Goal: Communication & Community: Answer question/provide support

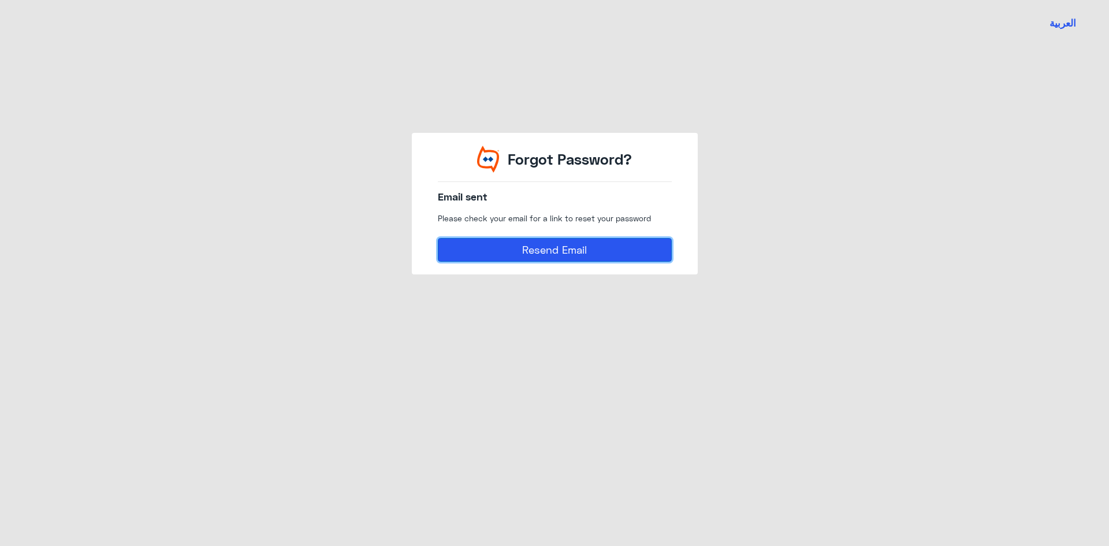
click at [513, 247] on button "Resend Email" at bounding box center [555, 249] width 234 height 23
click at [264, 347] on div "Forgot Password? Email sent Please check your email for a link to reset your pa…" at bounding box center [554, 203] width 659 height 315
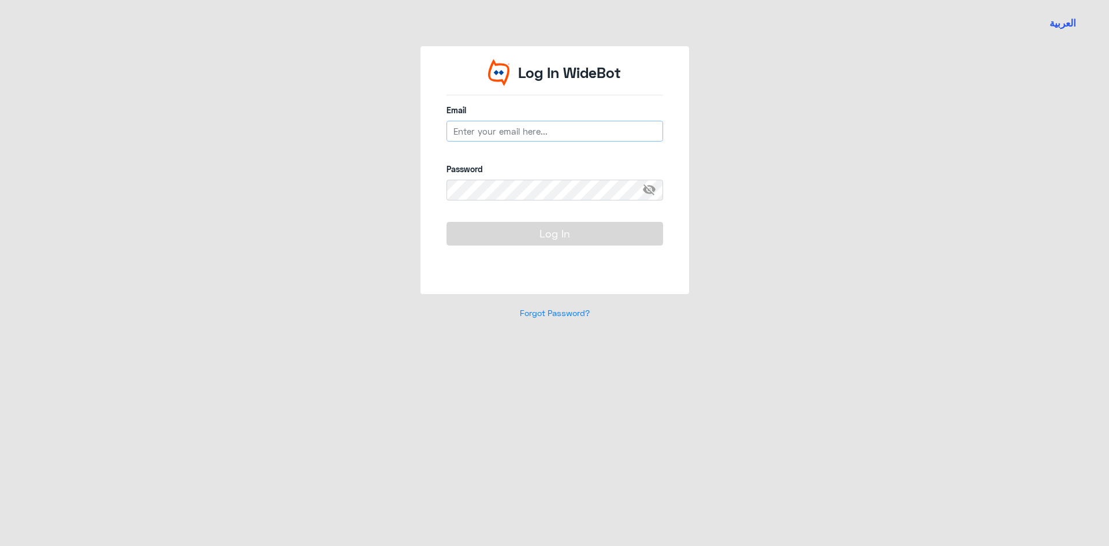
click at [513, 132] on input "email" at bounding box center [555, 131] width 217 height 21
type input "[EMAIL_ADDRESS][PERSON_NAME][DOMAIN_NAME]"
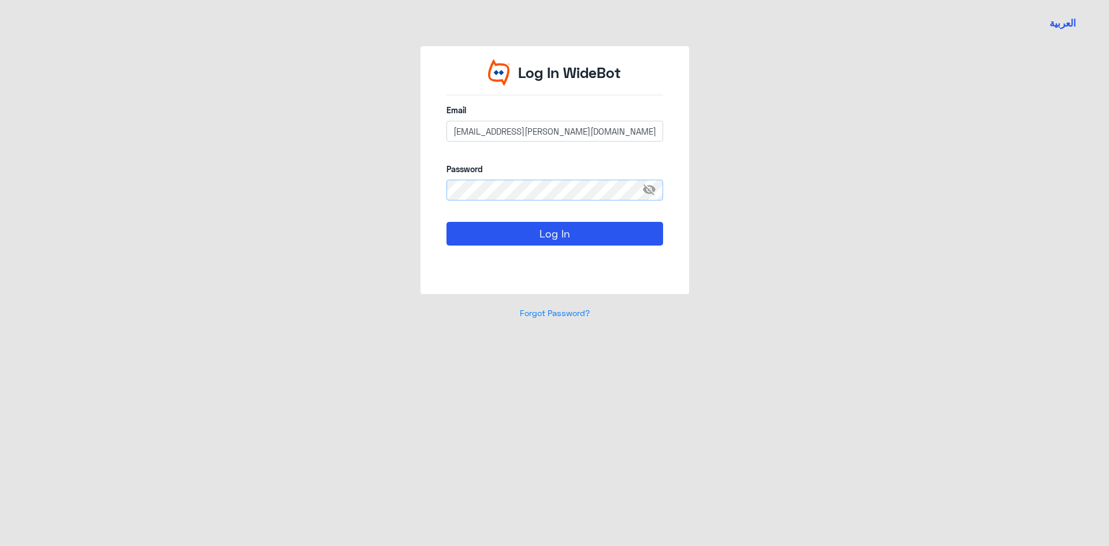
click at [447, 222] on button "Log In" at bounding box center [555, 233] width 217 height 23
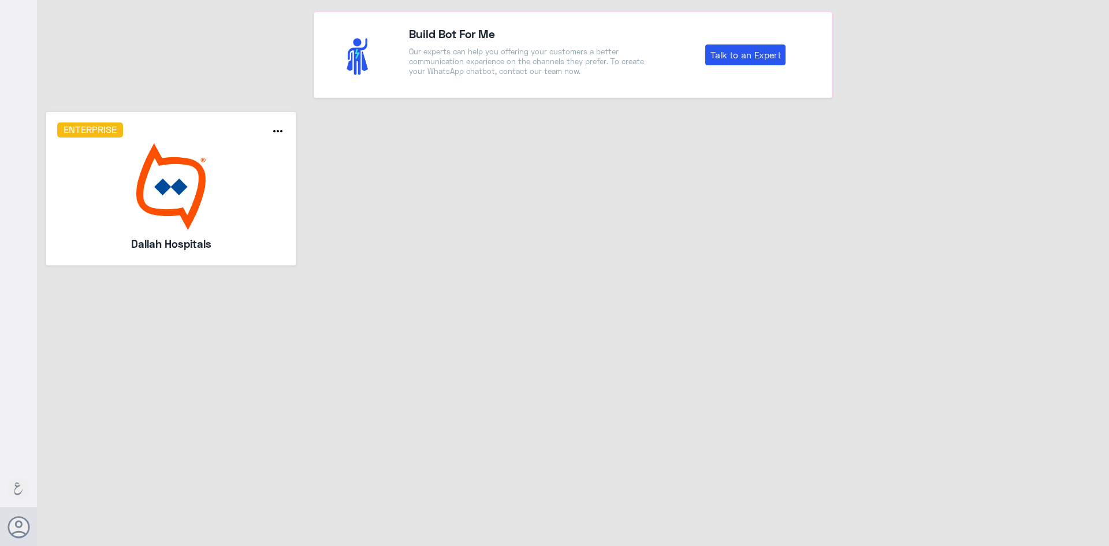
click at [274, 213] on img at bounding box center [171, 186] width 228 height 87
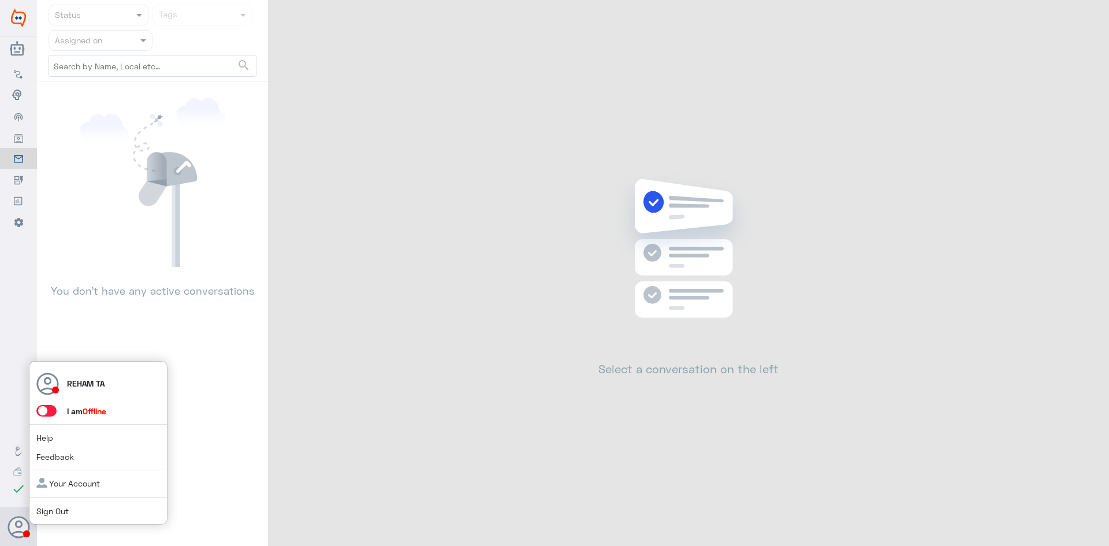
click at [49, 411] on span at bounding box center [46, 411] width 20 height 12
click at [0, 0] on input "checkbox" at bounding box center [0, 0] width 0 height 0
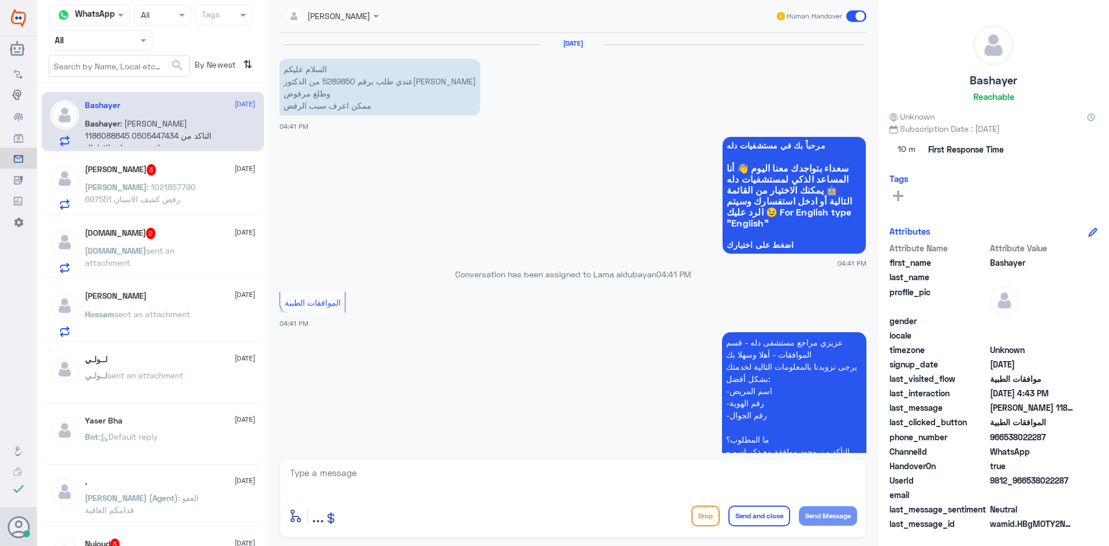
scroll to position [258, 0]
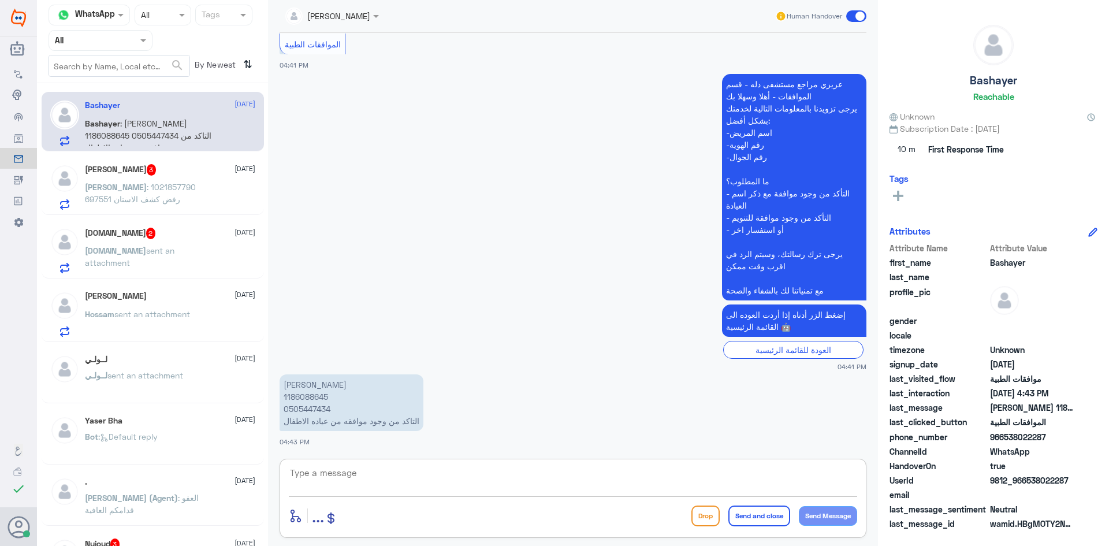
click at [381, 466] on textarea at bounding box center [573, 479] width 569 height 28
type textarea "h"
type textarea "اهلا وسهلا..سيتم التحقق حالا"
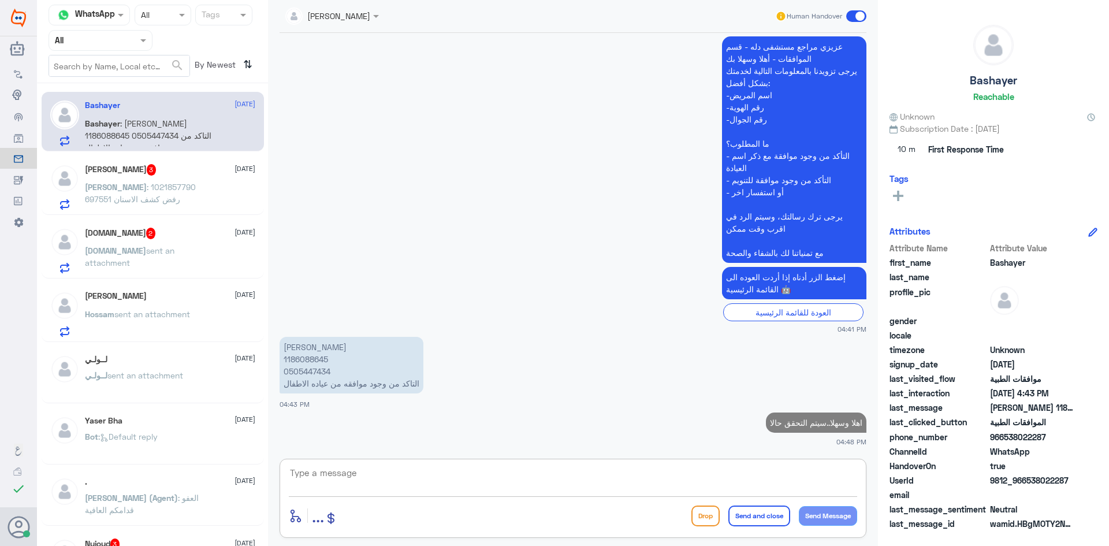
click at [312, 360] on p "[PERSON_NAME] 1186088645 0505447434 التاكد من وجود موافقه من عياده الاطفال" at bounding box center [352, 365] width 144 height 57
copy p "1186088645"
click at [808, 421] on p "اهلا وسهلا..سيتم التحقق حالا" at bounding box center [816, 423] width 101 height 20
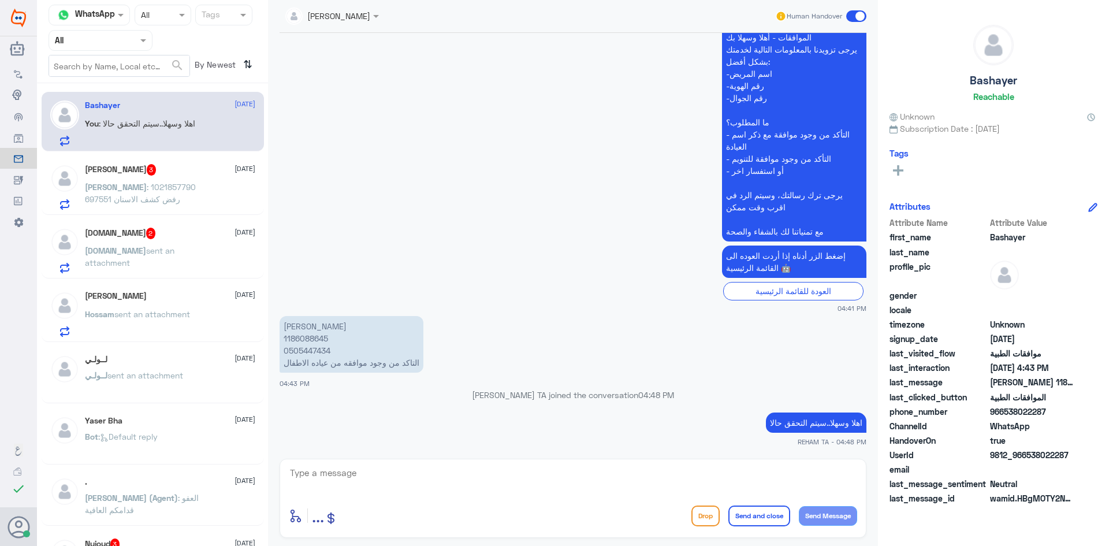
click at [73, 166] on img at bounding box center [64, 178] width 29 height 29
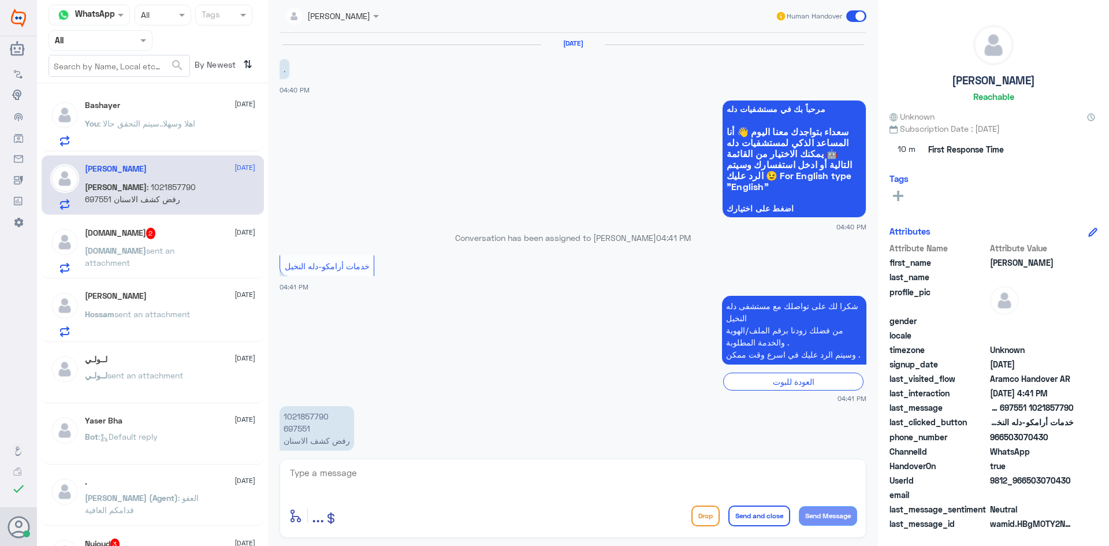
scroll to position [20, 0]
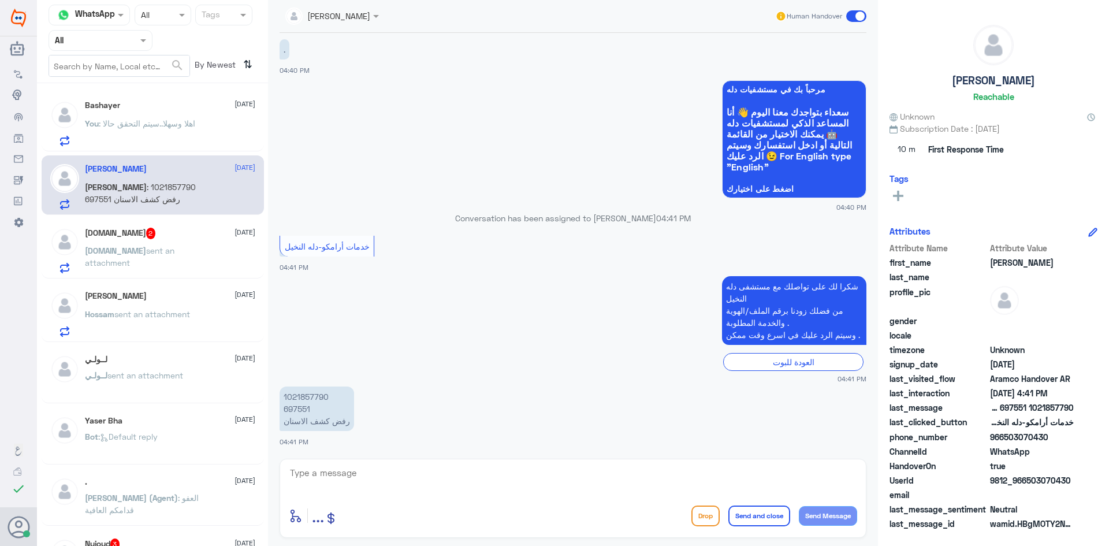
click at [152, 133] on p "You : اهلا وسهلا..سيتم التحقق حالا" at bounding box center [140, 131] width 110 height 29
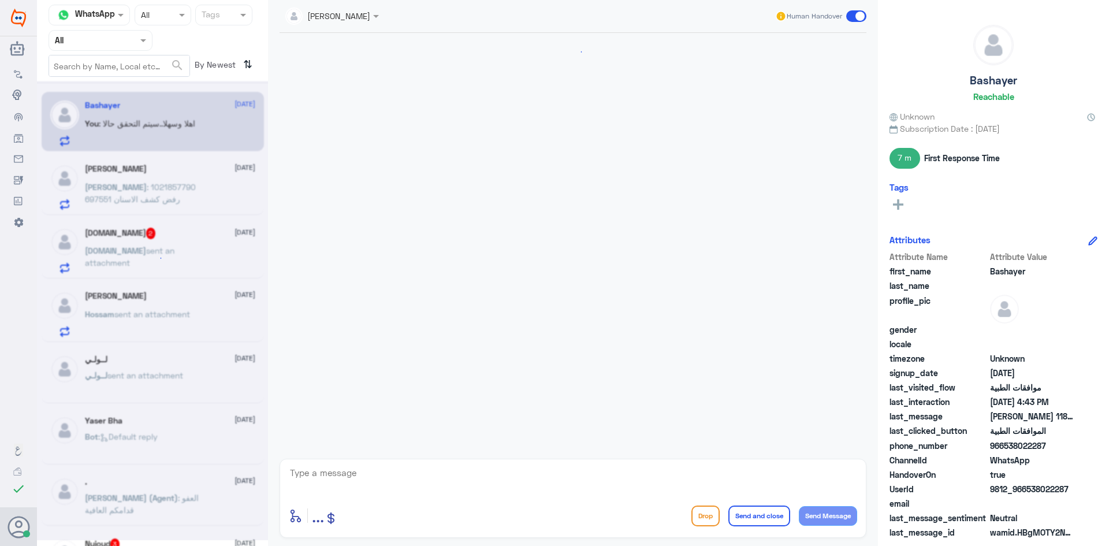
scroll to position [317, 0]
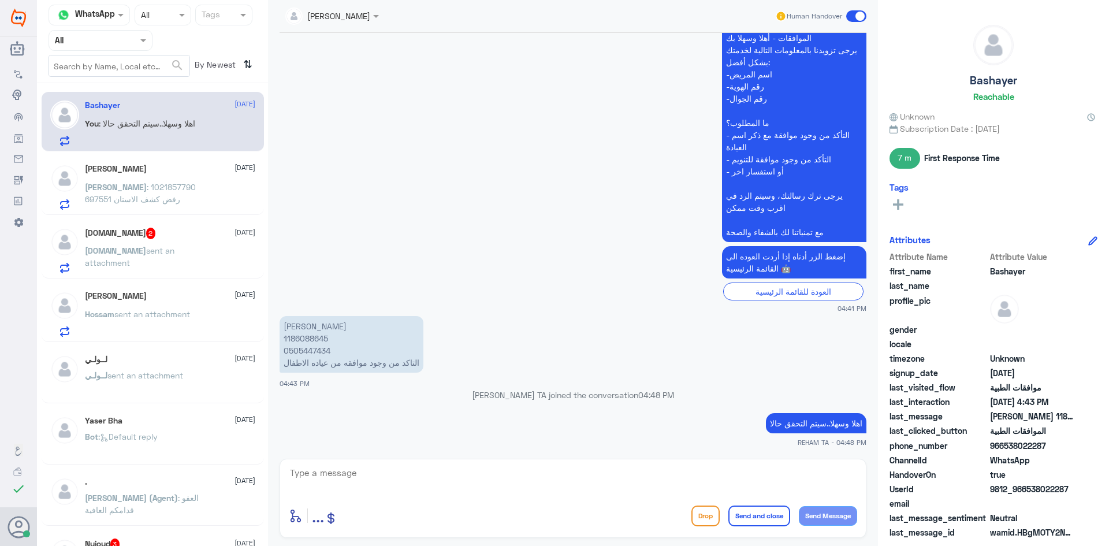
click at [303, 339] on p "[PERSON_NAME] 1186088645 0505447434 التاكد من وجود موافقه من عياده الاطفال" at bounding box center [352, 344] width 144 height 57
copy p "1186088645"
click at [482, 375] on div "[PERSON_NAME] 1186088645 0505447434 التاكد من وجود موافقه من عياده الاطفال 04:4…" at bounding box center [573, 351] width 587 height 76
click at [437, 481] on textarea at bounding box center [573, 479] width 569 height 28
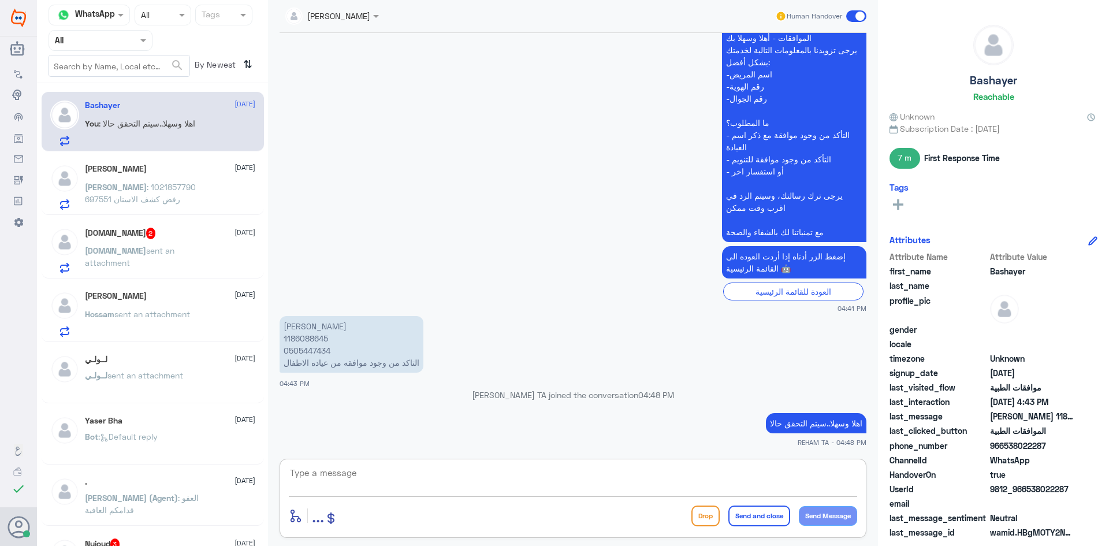
type textarea "j"
type textarea "تحت الاجراء حاليا"
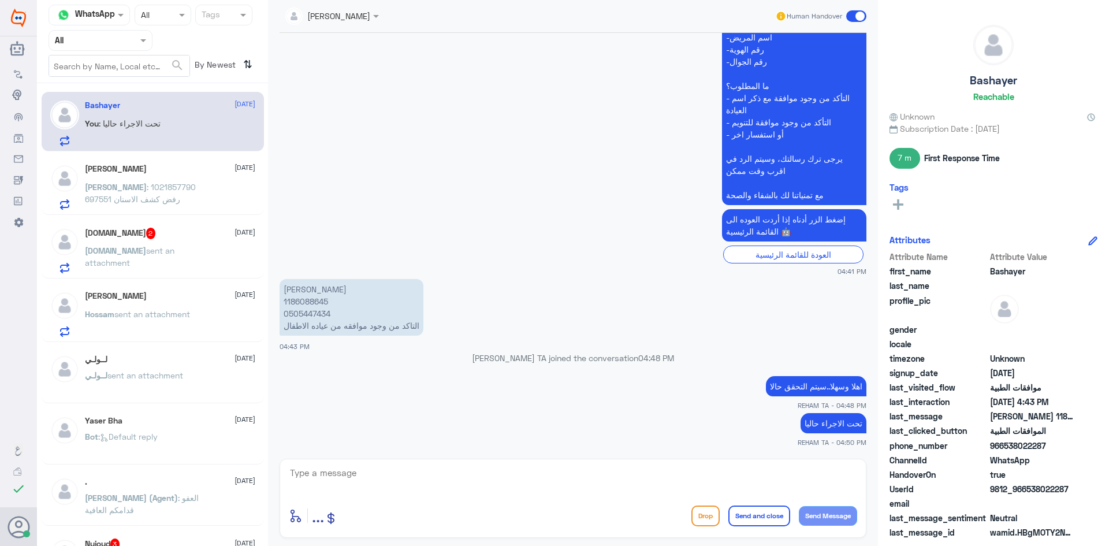
click at [161, 199] on p "[PERSON_NAME] : 1021857790 697551 رفض كشف الاسنان" at bounding box center [150, 195] width 130 height 29
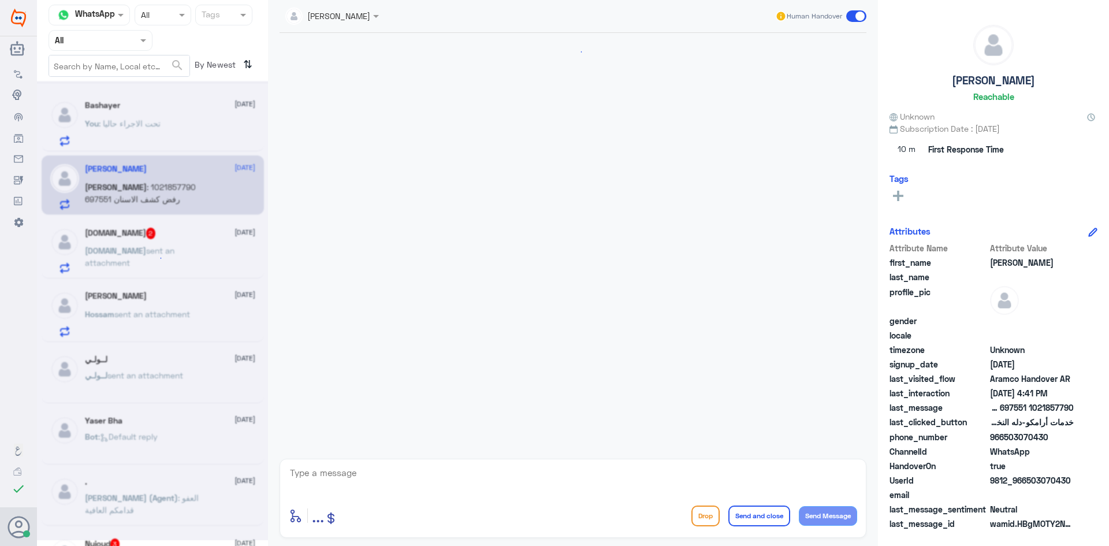
scroll to position [20, 0]
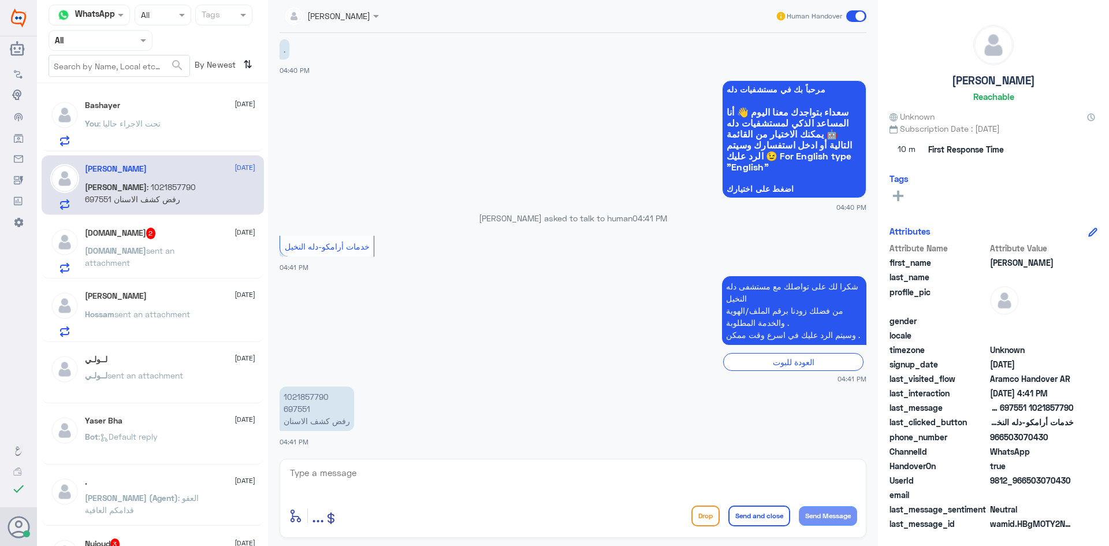
click at [301, 407] on p "1021857790 697551 رفض كشف الاسنان" at bounding box center [317, 409] width 75 height 44
copy p "697551"
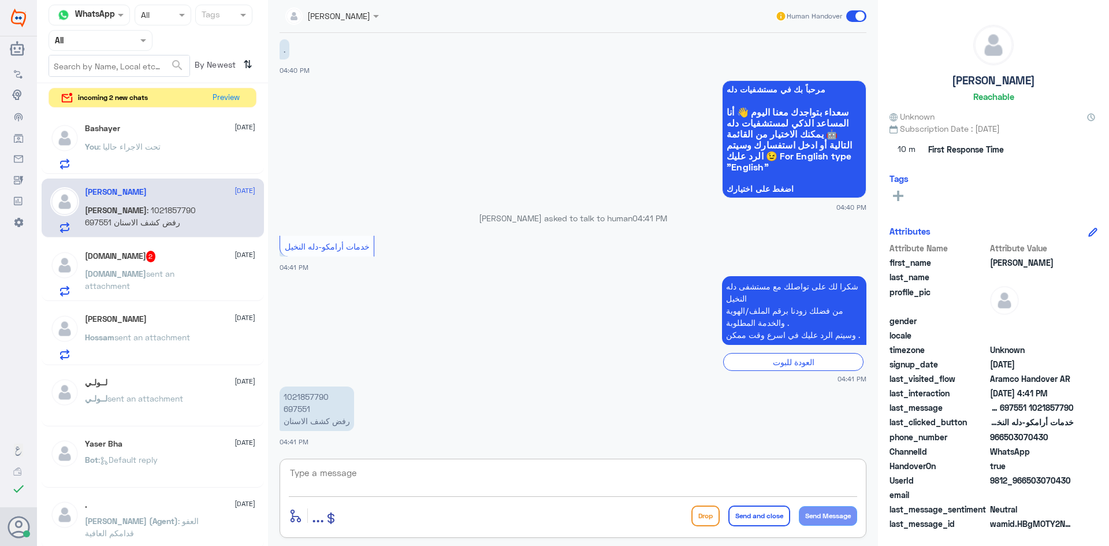
click at [407, 469] on textarea at bounding box center [573, 479] width 569 height 28
type textarea "اهلا وسهلا ..تمت الموافقه عليها وتم تحديثها في النظام ...يمكنك حجز موعد والاستف…"
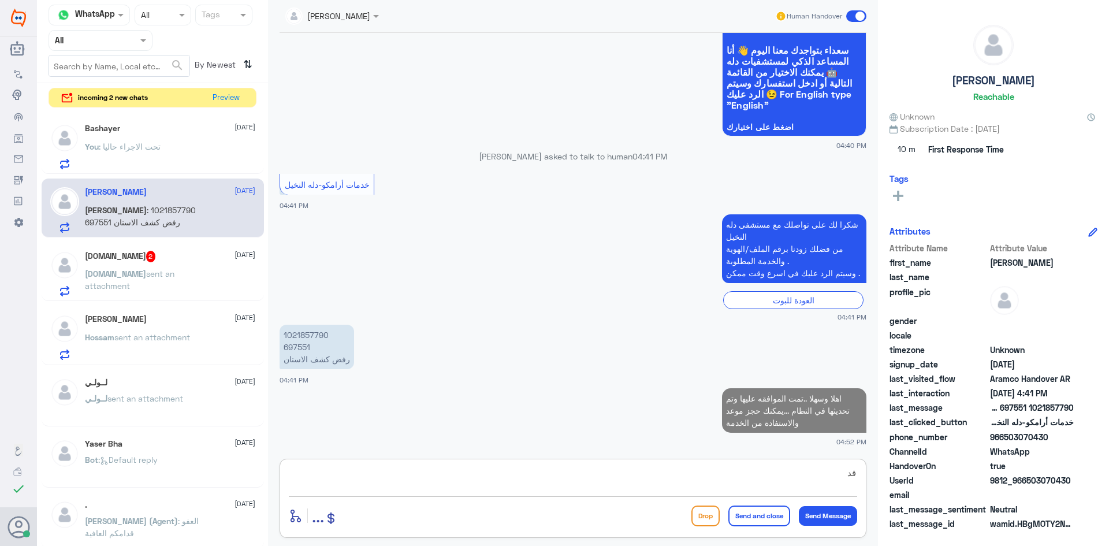
type textarea "ق"
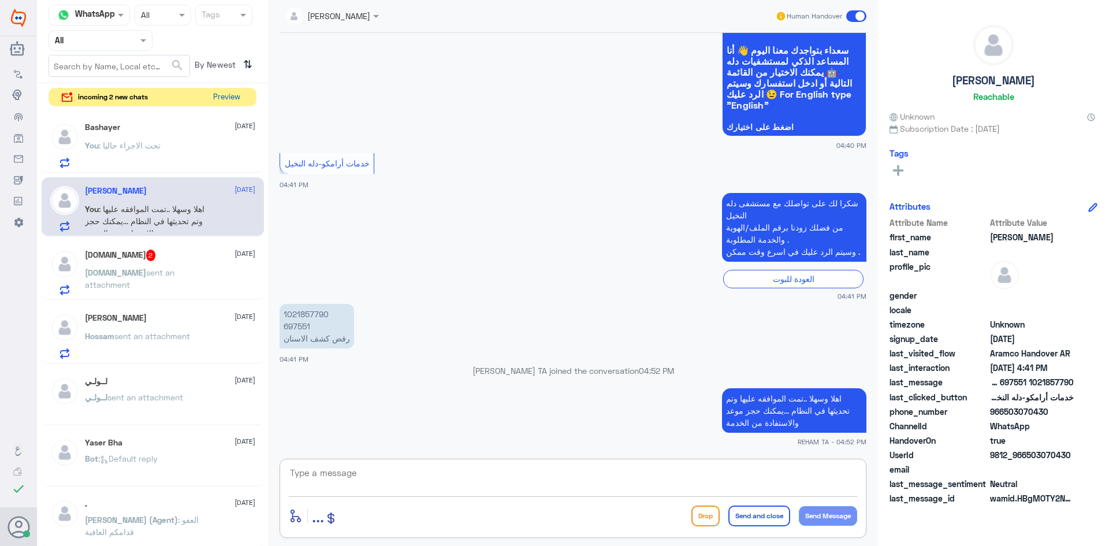
click at [218, 101] on button "Preview" at bounding box center [227, 97] width 36 height 18
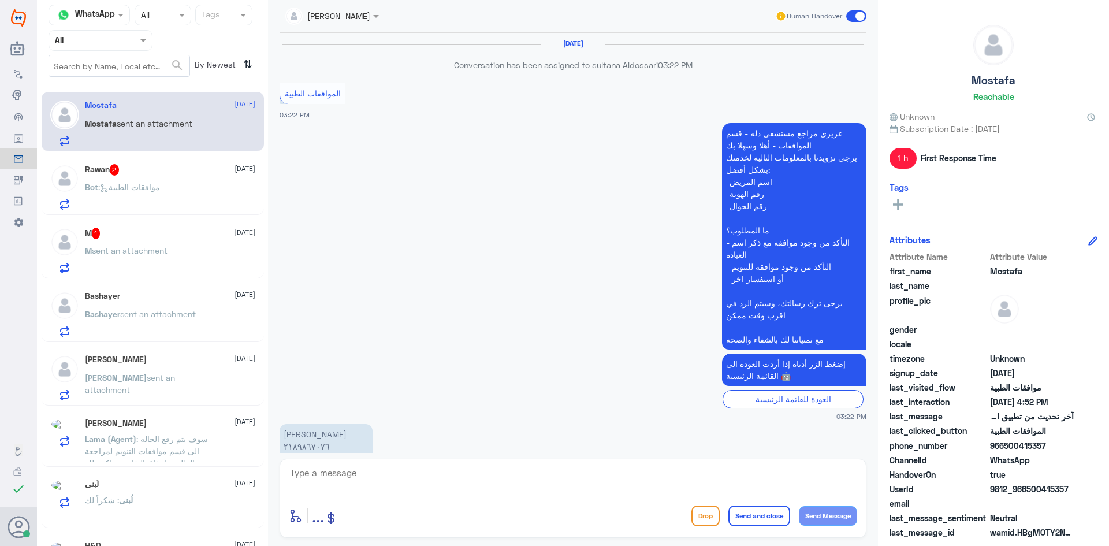
scroll to position [983, 0]
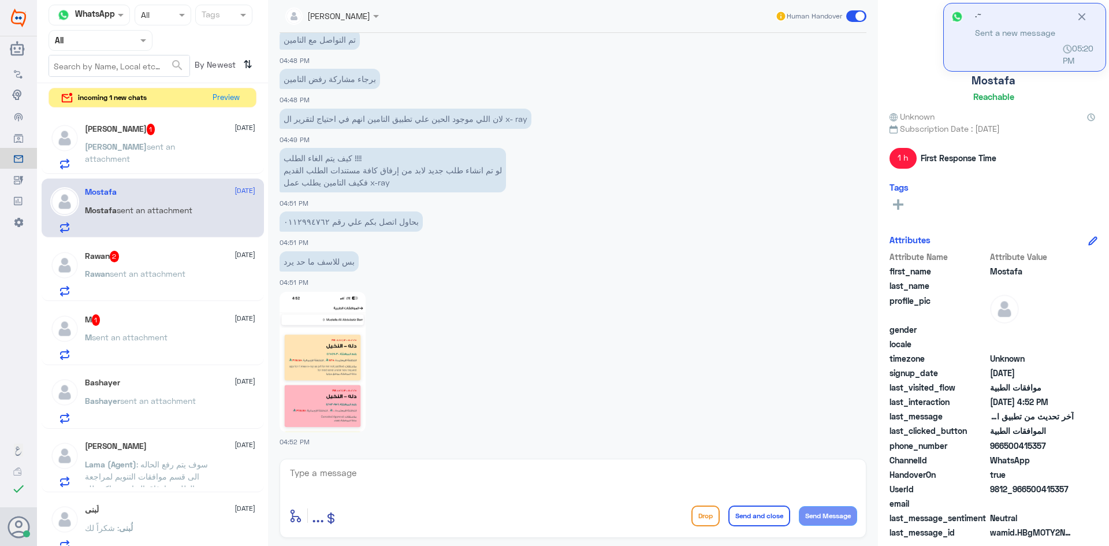
click at [163, 153] on p "[PERSON_NAME] sent an attachment" at bounding box center [150, 154] width 130 height 29
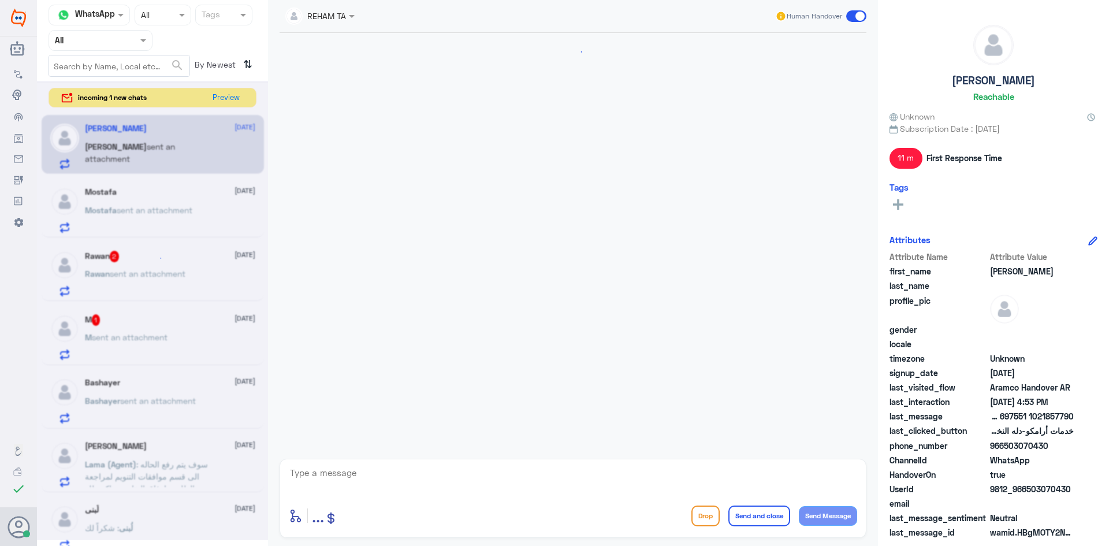
scroll to position [142, 0]
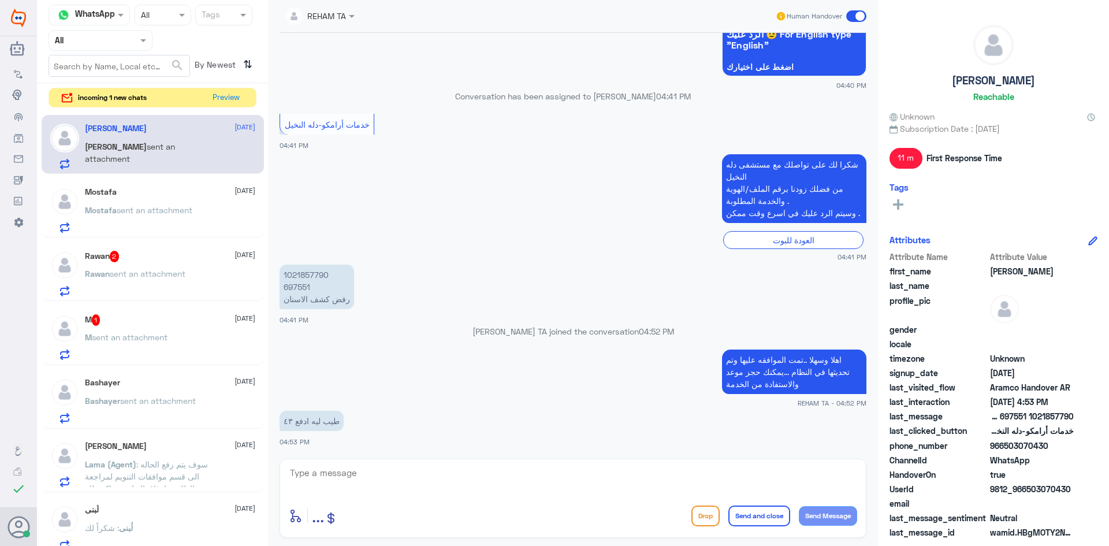
click at [294, 288] on p "1021857790 697551 رفض كشف الاسنان" at bounding box center [317, 287] width 75 height 44
copy p "697551"
click at [406, 476] on textarea at bounding box center [573, 479] width 569 height 28
type textarea "U"
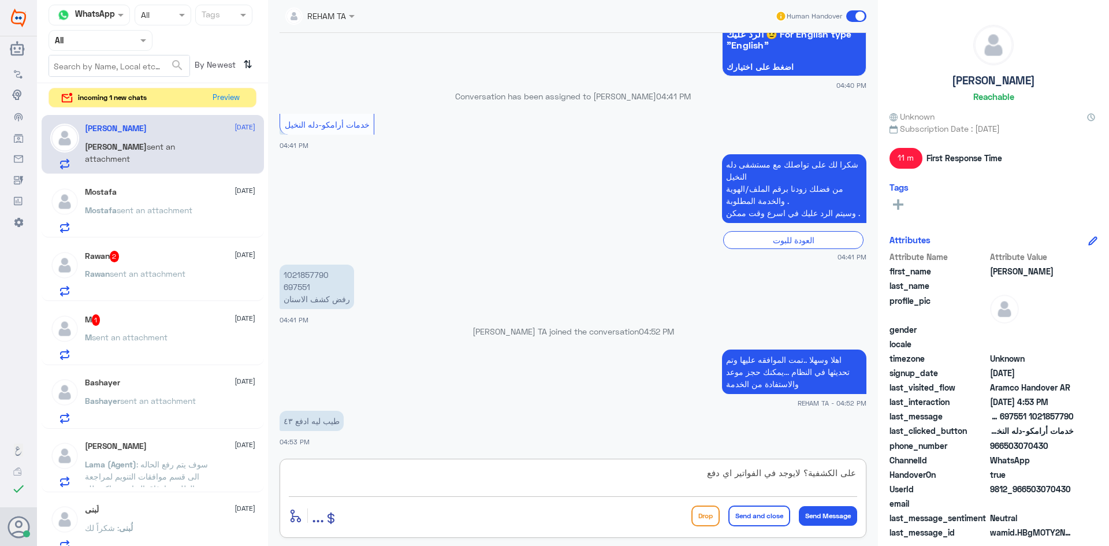
type textarea "على الكشفية؟ لايوجد في الفواتير اي دفع"
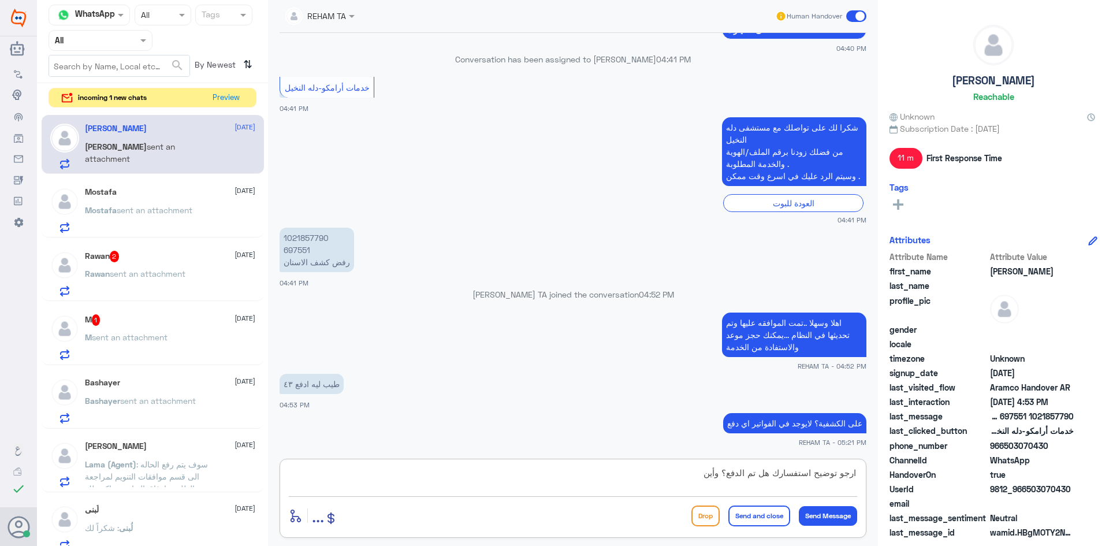
type textarea "ارجو توضيح استفسارك هل تم الدفع؟ وأين؟"
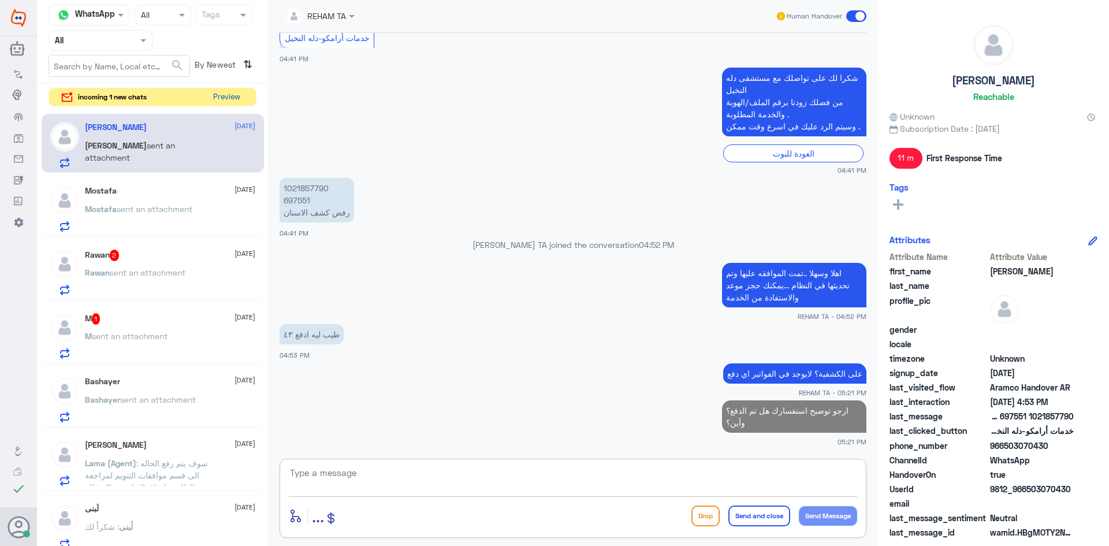
click at [222, 92] on button "Preview" at bounding box center [227, 97] width 36 height 18
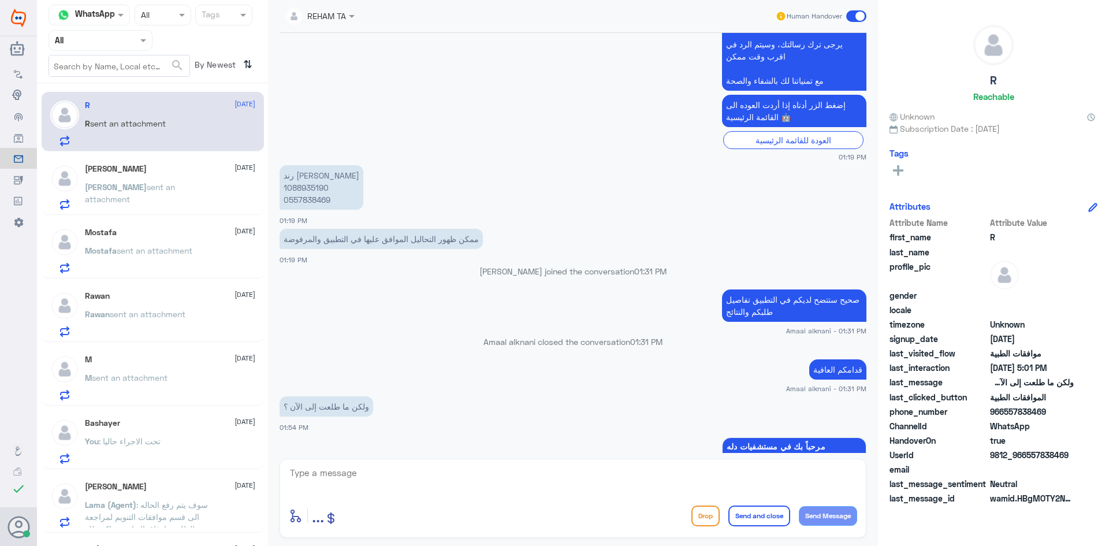
scroll to position [456, 0]
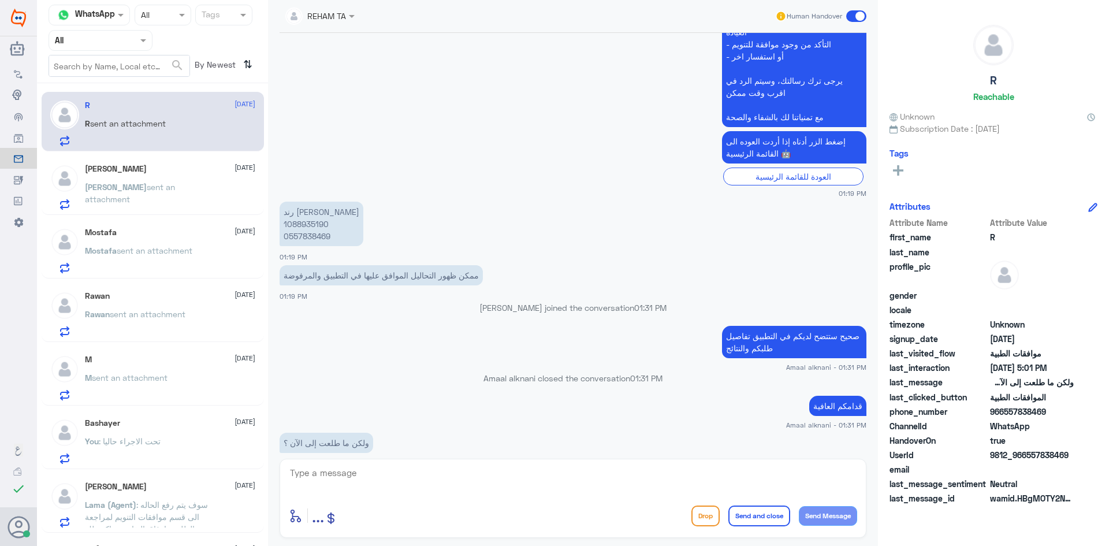
click at [128, 194] on p "[PERSON_NAME] sent an attachment" at bounding box center [150, 195] width 130 height 29
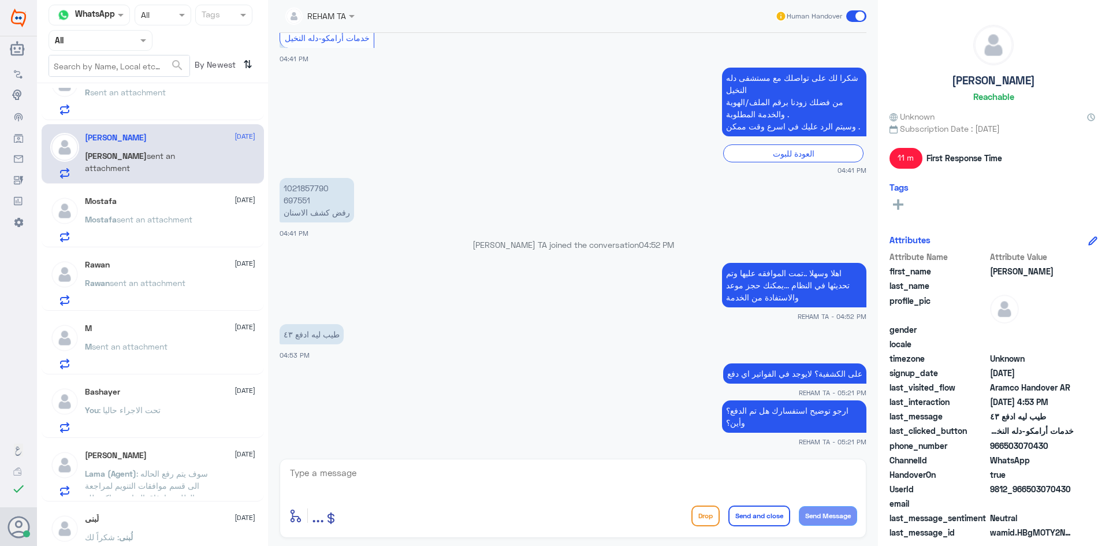
scroll to position [116, 0]
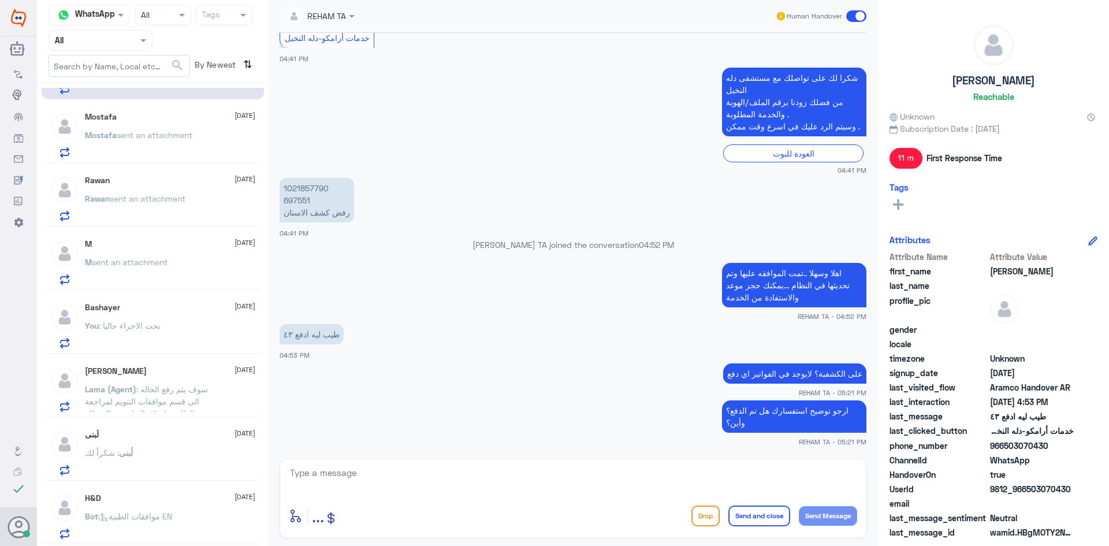
click at [147, 149] on p "Mostafa sent an attachment" at bounding box center [138, 143] width 107 height 29
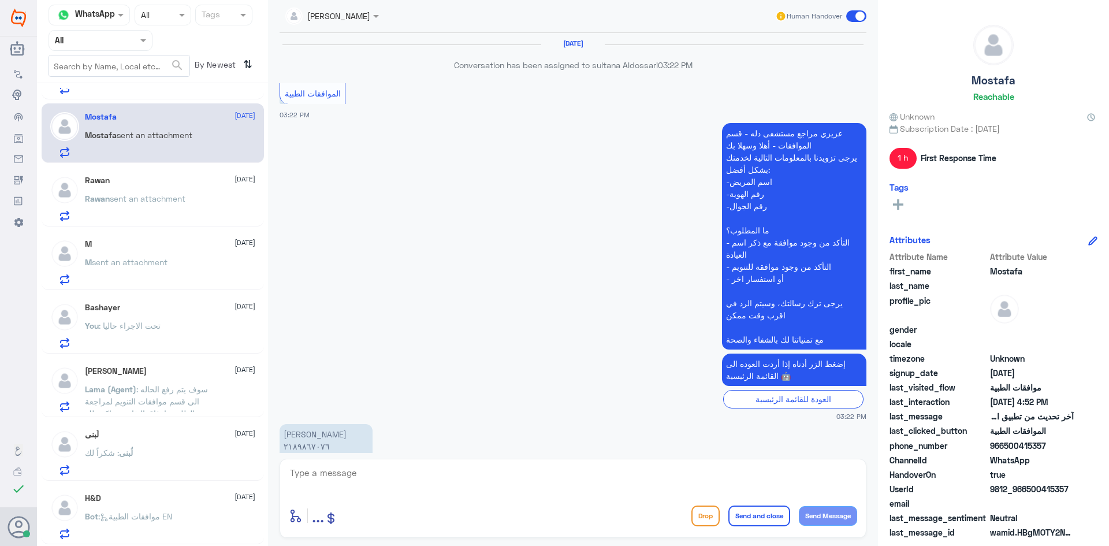
scroll to position [983, 0]
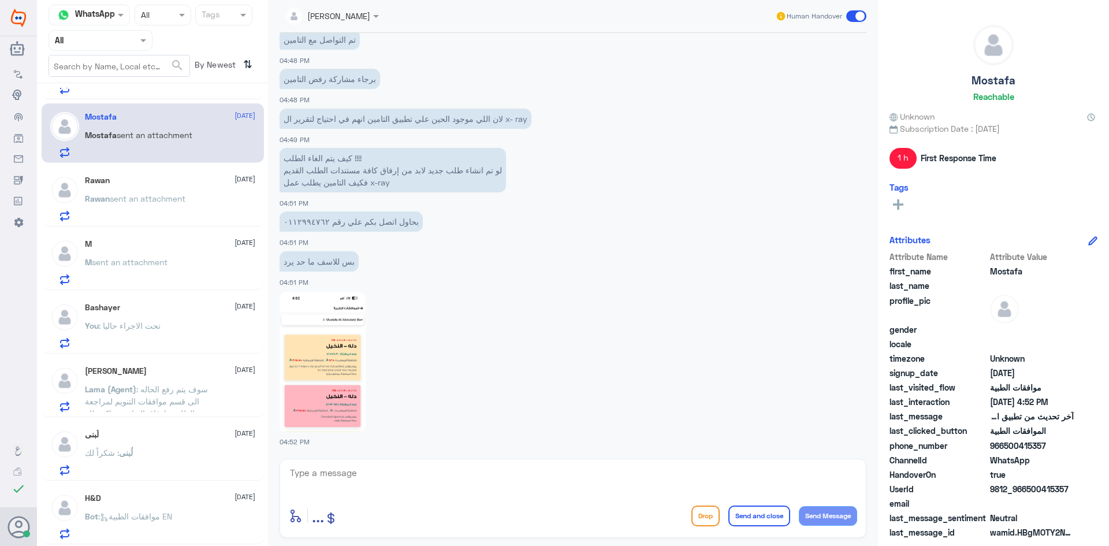
click at [169, 202] on span "sent an attachment" at bounding box center [148, 199] width 76 height 10
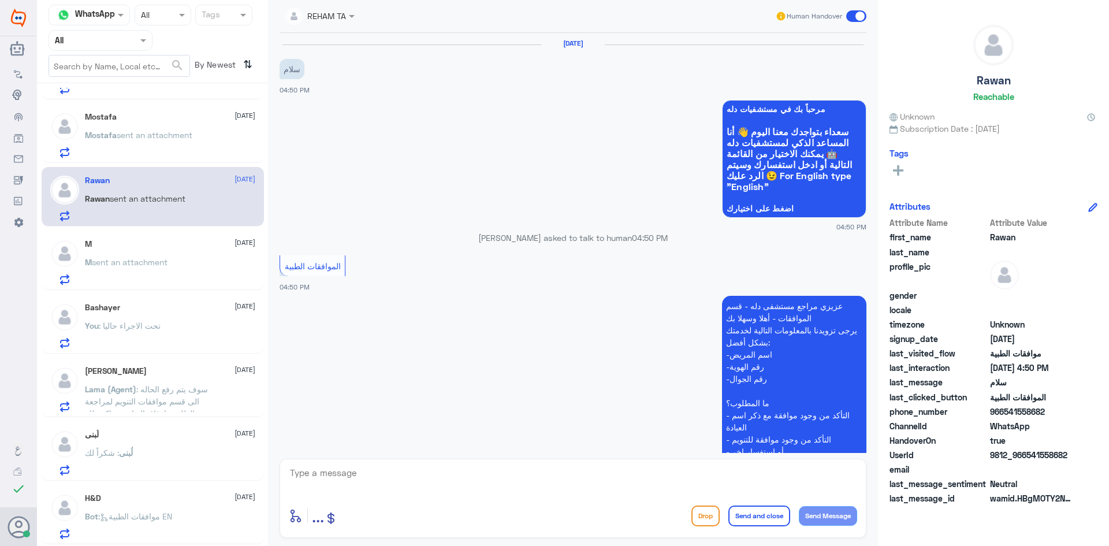
click at [989, 481] on div "last_message_sentiment Neutral" at bounding box center [994, 485] width 208 height 14
click at [690, 476] on textarea at bounding box center [573, 479] width 569 height 28
paste textarea "اهلا وسهلا..سيتم التحقق حالا"
drag, startPoint x: 809, startPoint y: 473, endPoint x: 730, endPoint y: 466, distance: 79.5
click at [730, 466] on textarea "اهلا وسهلا..سيتم التحقق حالا" at bounding box center [573, 479] width 569 height 28
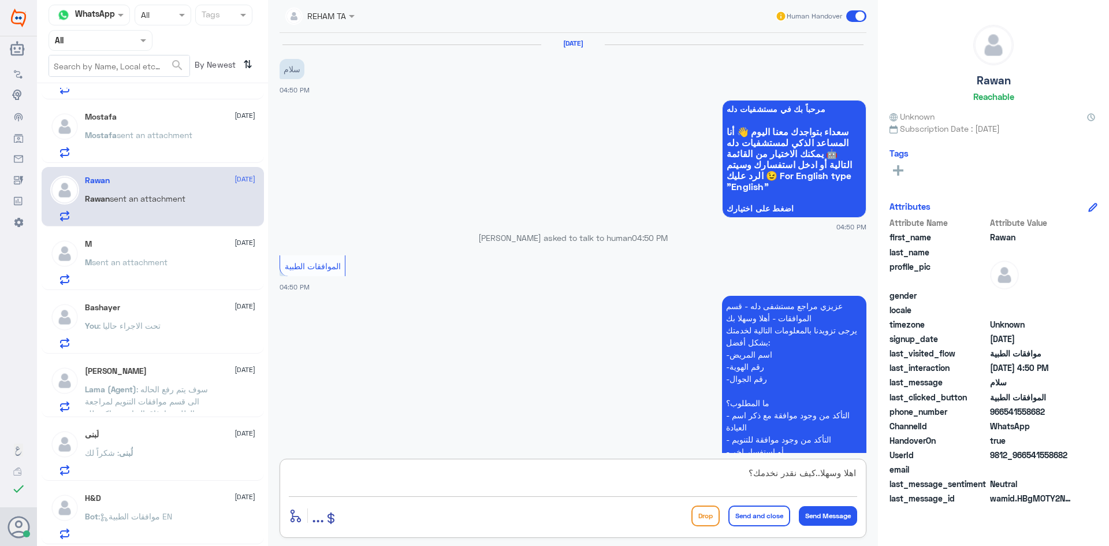
drag, startPoint x: 717, startPoint y: 474, endPoint x: 948, endPoint y: 479, distance: 230.6
click at [948, 480] on div "Channel WhatsApp Status × All Tags Agent Filter All search By Newest ⇅ R [DATE]…" at bounding box center [573, 274] width 1072 height 549
click at [837, 473] on textarea "اهلا وسهلا..كيف نقدر نخدمك؟" at bounding box center [573, 479] width 569 height 28
click at [854, 485] on textarea "اهلا وسهلا..كيف نقدر نخدمك؟" at bounding box center [573, 479] width 569 height 28
type textarea "اهلا وسهلا..كيف نقدر نخدمك؟"
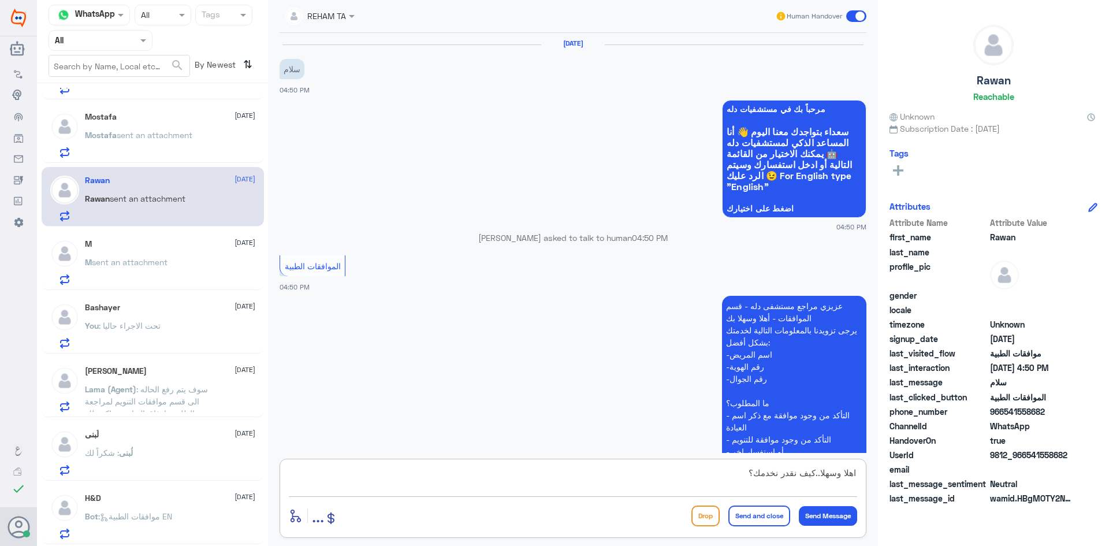
click at [831, 469] on textarea "اهلا وسهلا..كيف نقدر نخدمك؟" at bounding box center [573, 479] width 569 height 28
click at [831, 472] on textarea "اهلا وسهلا..كيف نقدر نخدمك؟" at bounding box center [573, 479] width 569 height 28
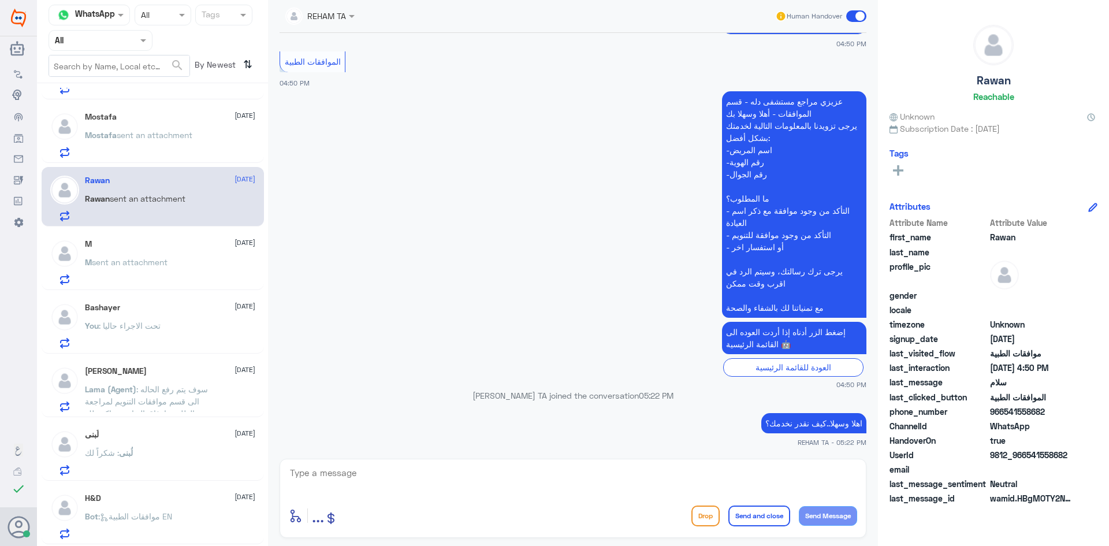
drag, startPoint x: 663, startPoint y: 56, endPoint x: 376, endPoint y: 151, distance: 302.9
click at [663, 56] on app-msgs-text "الموافقات الطبية" at bounding box center [573, 62] width 587 height 22
click at [217, 272] on div "M sent an attachment" at bounding box center [170, 272] width 170 height 26
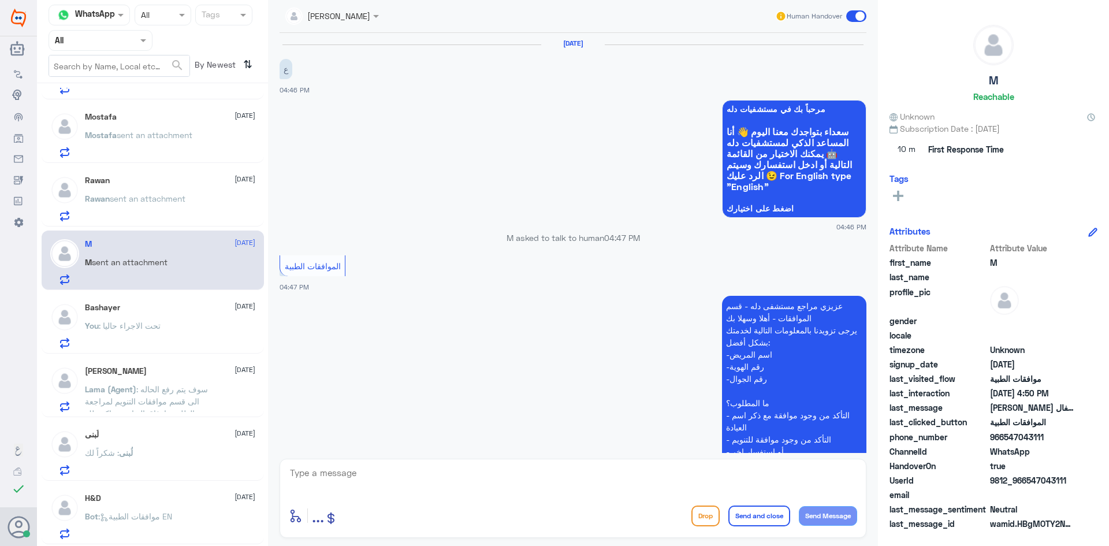
scroll to position [246, 0]
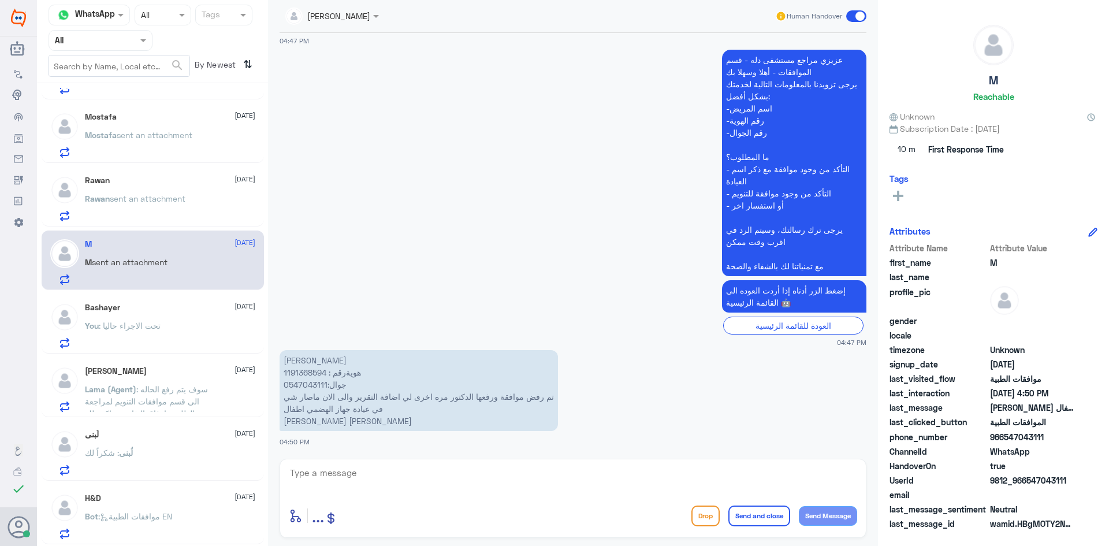
click at [551, 532] on div "enter flow name ... Drop Send and close Send Message" at bounding box center [573, 498] width 587 height 79
click at [537, 477] on textarea at bounding box center [573, 479] width 569 height 28
paste textarea "اهلا وسهلا..سيتم التحقق حالا"
type textarea "اهلا وسهلا..سيتم التحقق حالا"
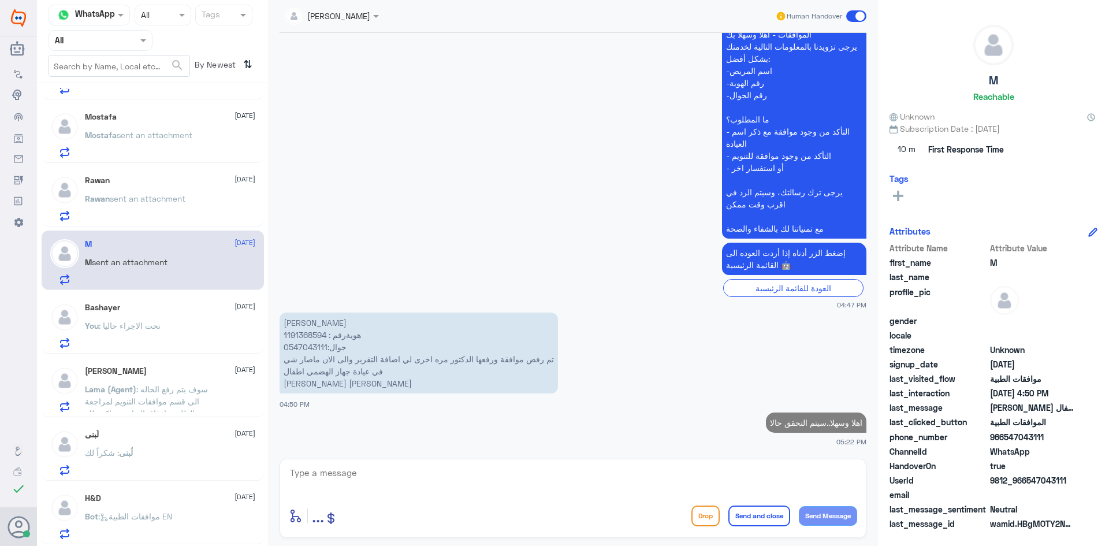
click at [184, 326] on div "You : تحت الاجراء حاليا" at bounding box center [170, 335] width 170 height 26
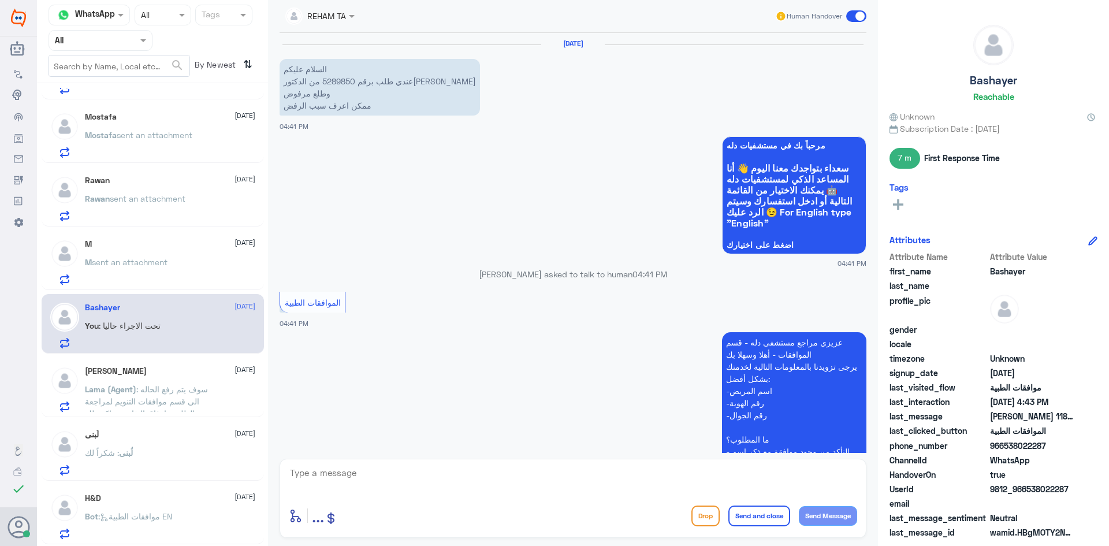
scroll to position [354, 0]
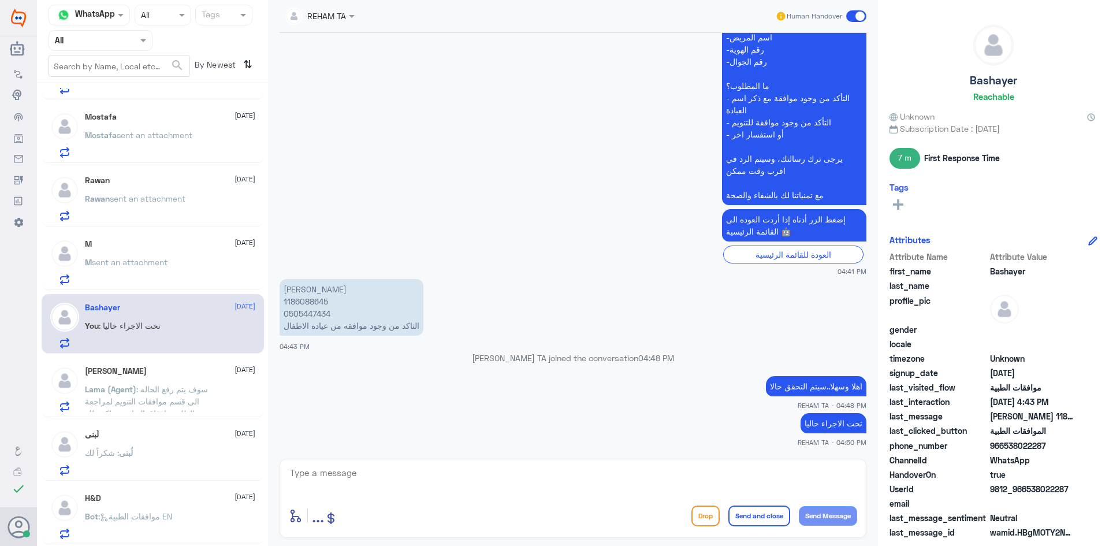
click at [164, 369] on div "[PERSON_NAME] [DATE]" at bounding box center [170, 371] width 170 height 10
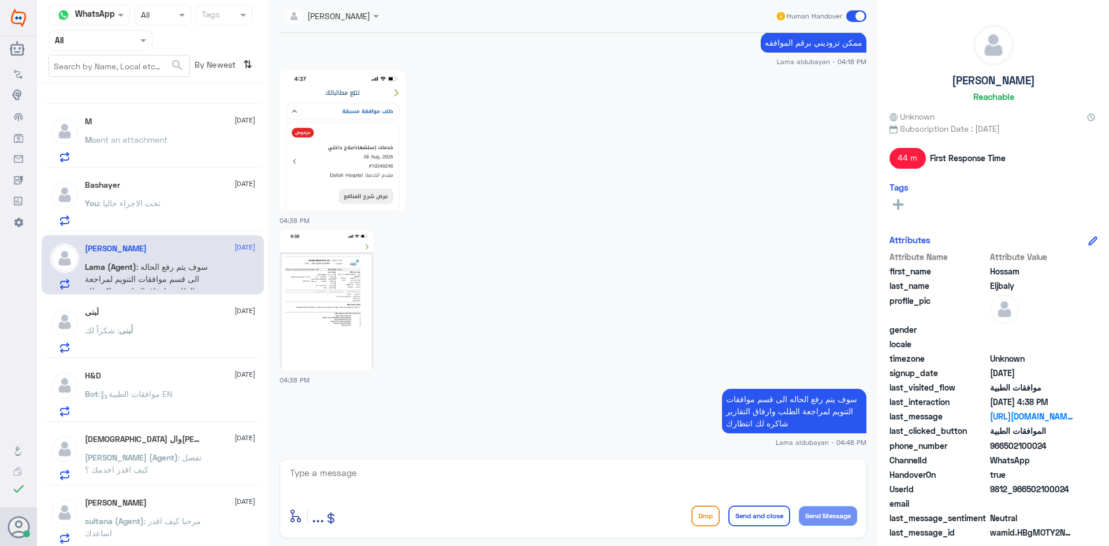
scroll to position [231, 0]
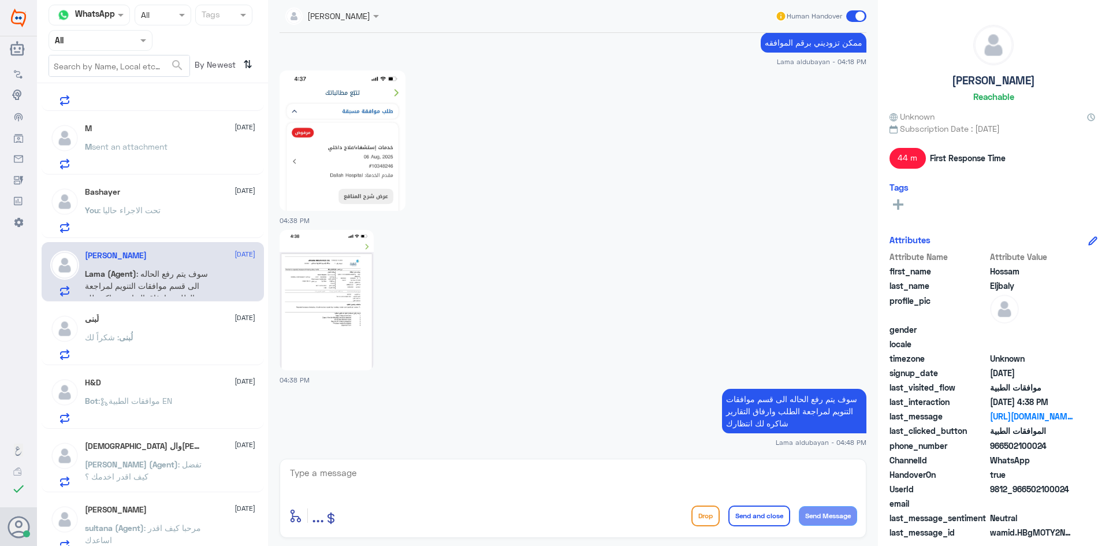
click at [158, 332] on div "لُبنى [DATE] لُبنى : شكراً لك" at bounding box center [170, 337] width 170 height 46
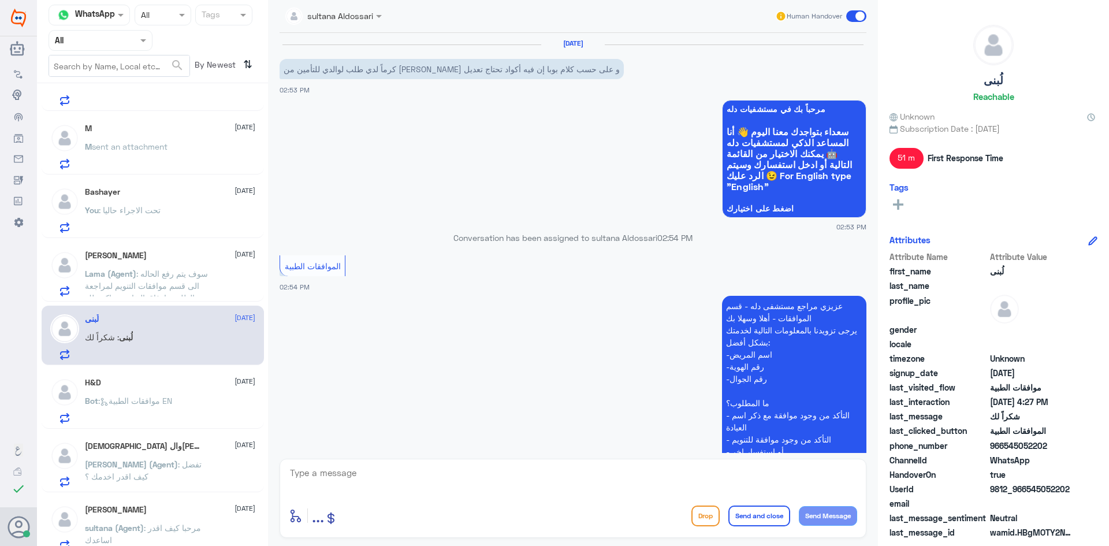
scroll to position [517, 0]
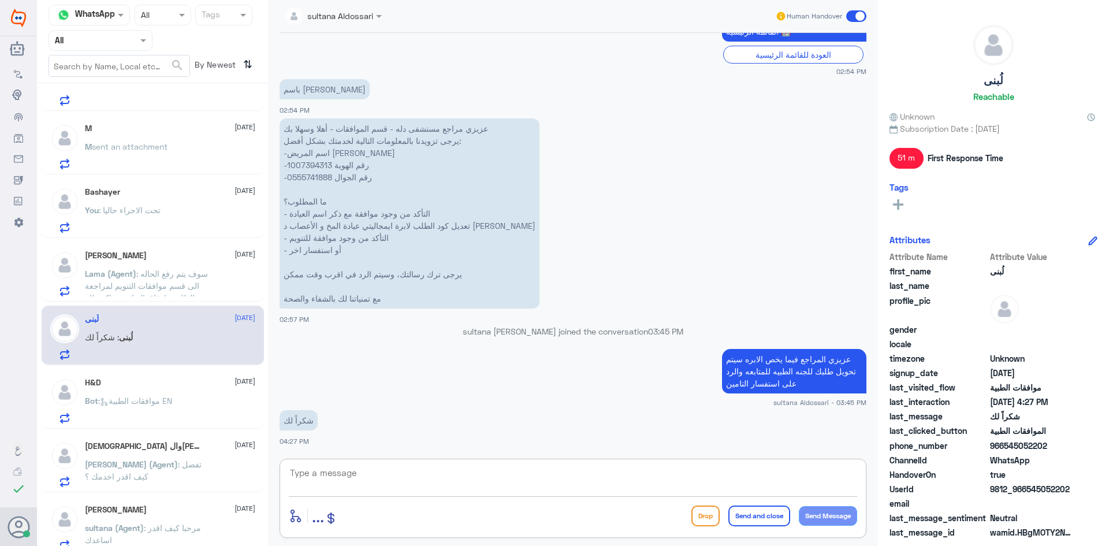
click at [399, 477] on textarea at bounding box center [573, 479] width 569 height 28
drag, startPoint x: 762, startPoint y: 475, endPoint x: 998, endPoint y: 491, distance: 236.9
click at [998, 491] on div "Channel WhatsApp Status × All Tags Agent Filter All search By Newest ⇅ Rawan 3 …" at bounding box center [573, 274] width 1072 height 549
type textarea "العفو ..قدامكم العافية"
click at [755, 516] on button "Send and close" at bounding box center [760, 516] width 62 height 21
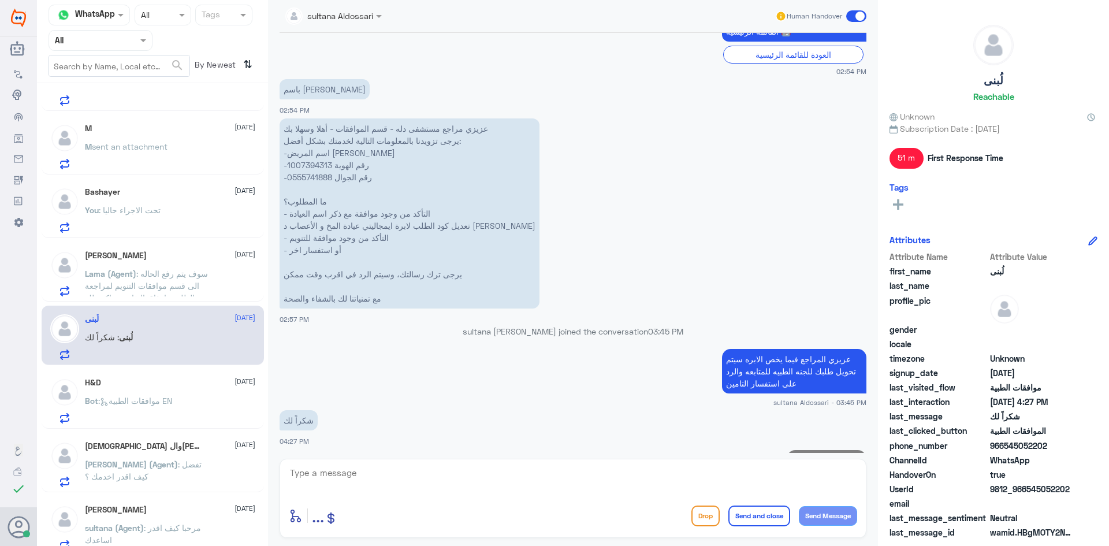
scroll to position [554, 0]
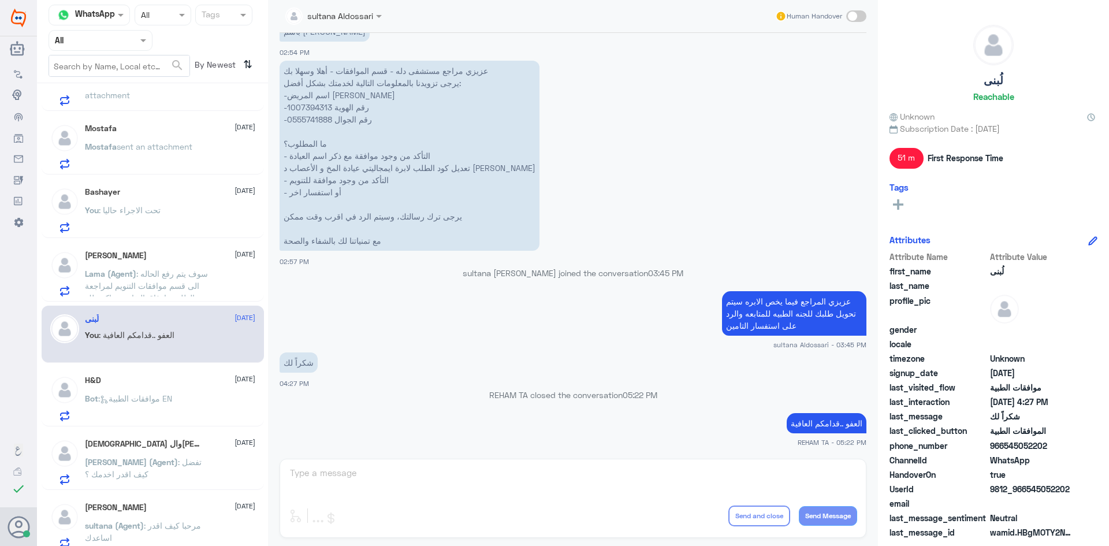
click at [602, 34] on app-msgs-text "باسم [PERSON_NAME]" at bounding box center [573, 31] width 587 height 21
click at [148, 386] on div "H&D [DATE] Bot : موافقات الطبية EN" at bounding box center [170, 399] width 170 height 46
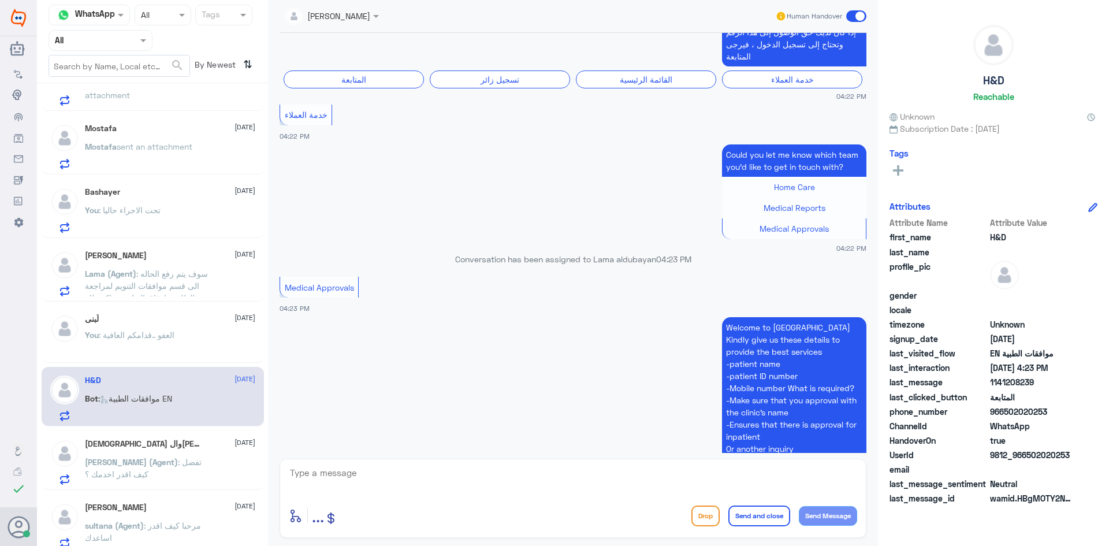
scroll to position [813, 0]
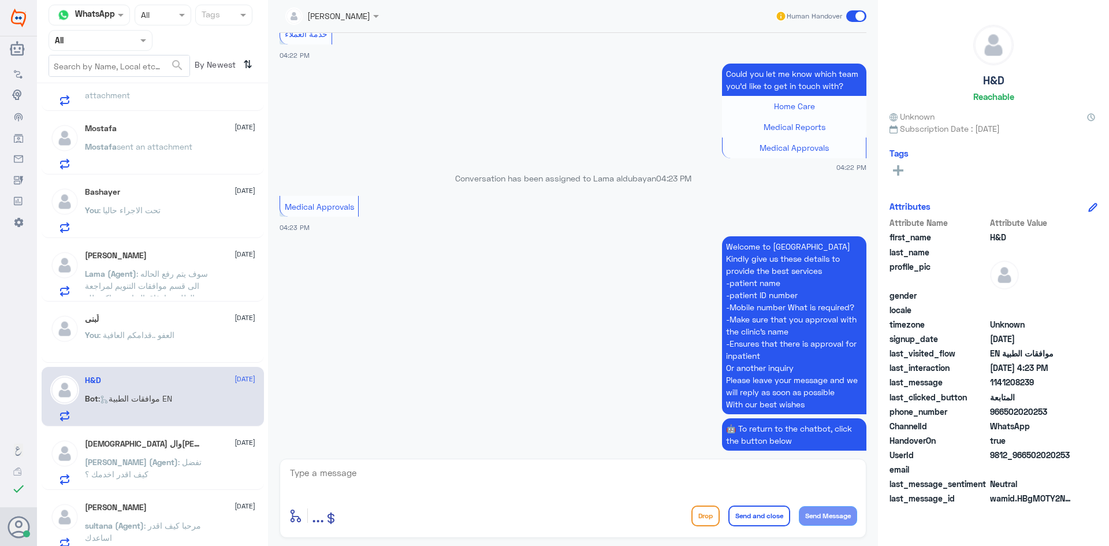
click at [157, 466] on span ": تفضل كيف اقدر اخدمك ؟" at bounding box center [143, 468] width 117 height 22
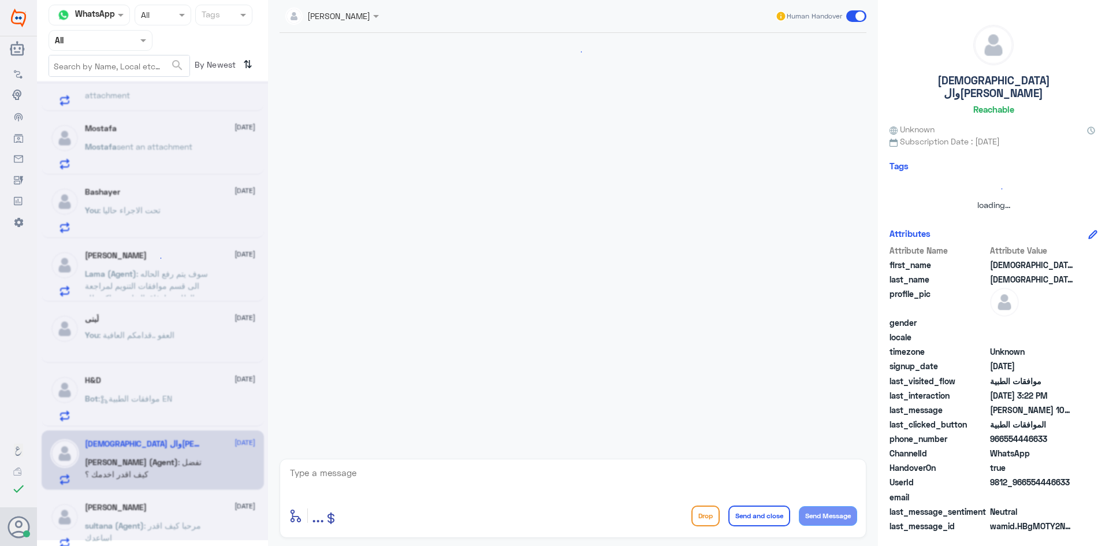
scroll to position [461, 0]
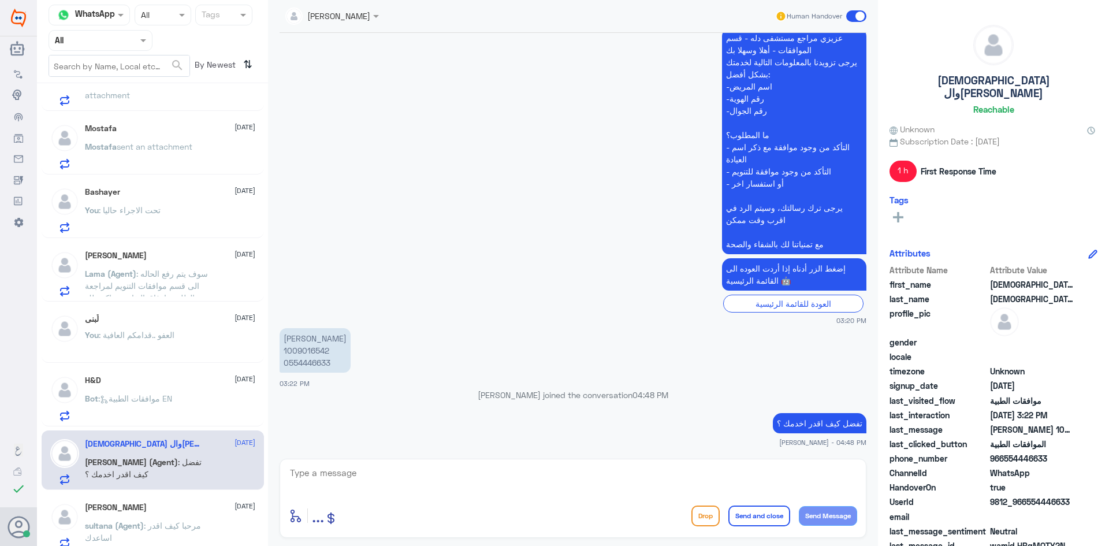
click at [76, 34] on input "text" at bounding box center [87, 40] width 64 height 13
click at [88, 110] on div "Your Inbox" at bounding box center [101, 118] width 104 height 27
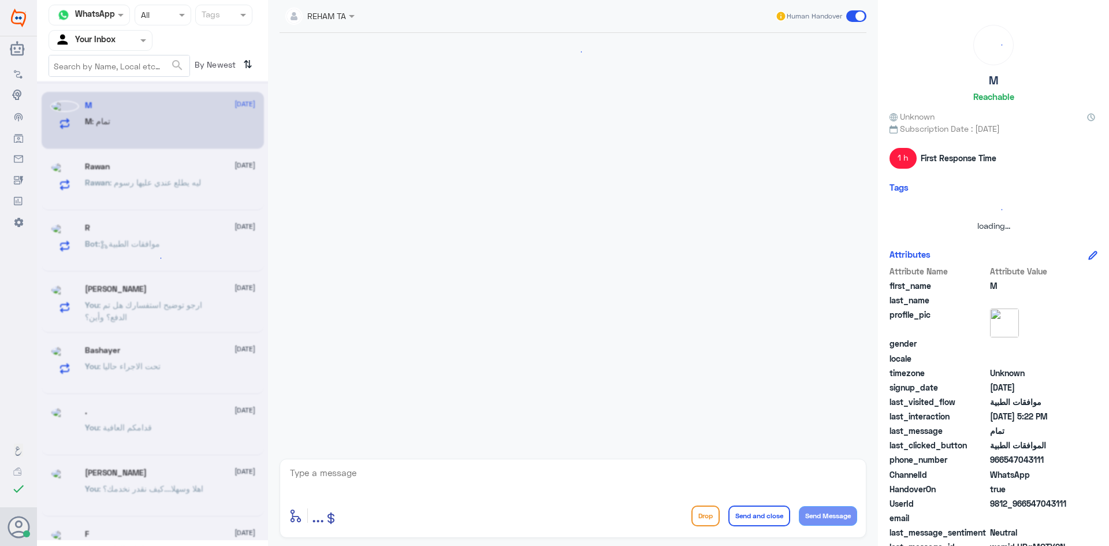
scroll to position [0, 0]
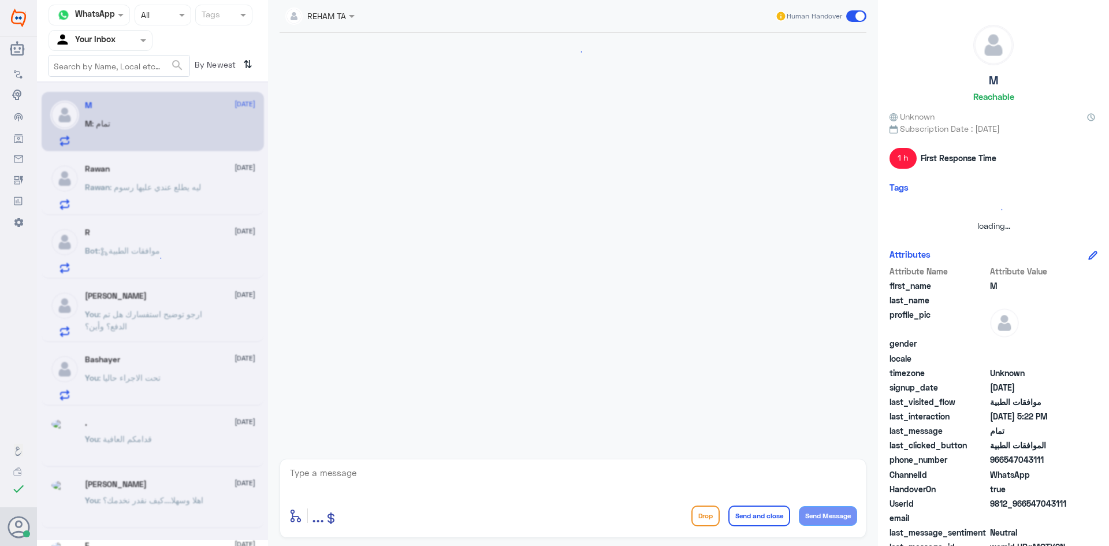
click at [102, 41] on input "text" at bounding box center [87, 40] width 64 height 13
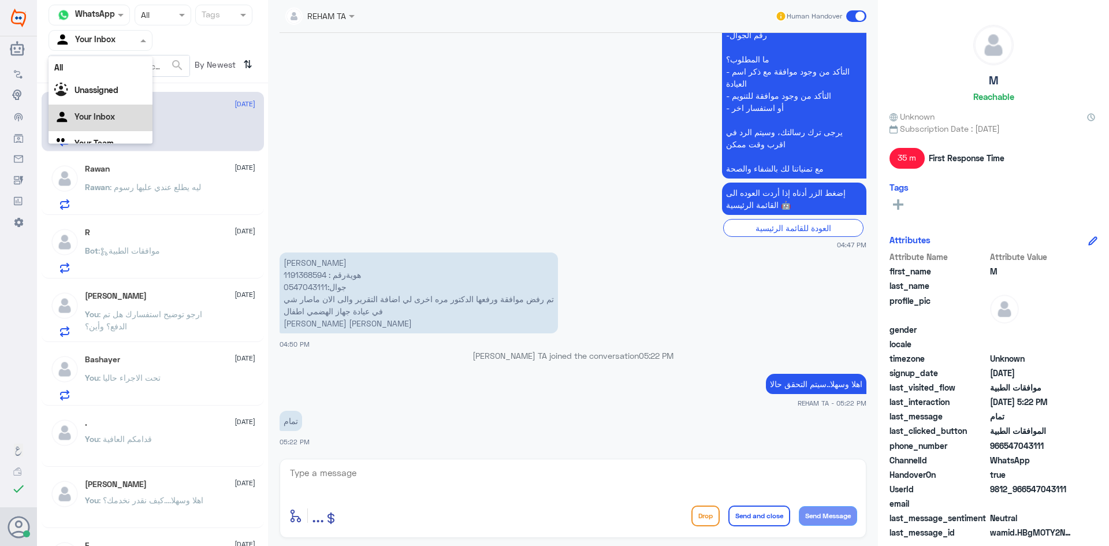
scroll to position [14, 0]
click at [92, 126] on Team "Your Team" at bounding box center [94, 129] width 39 height 10
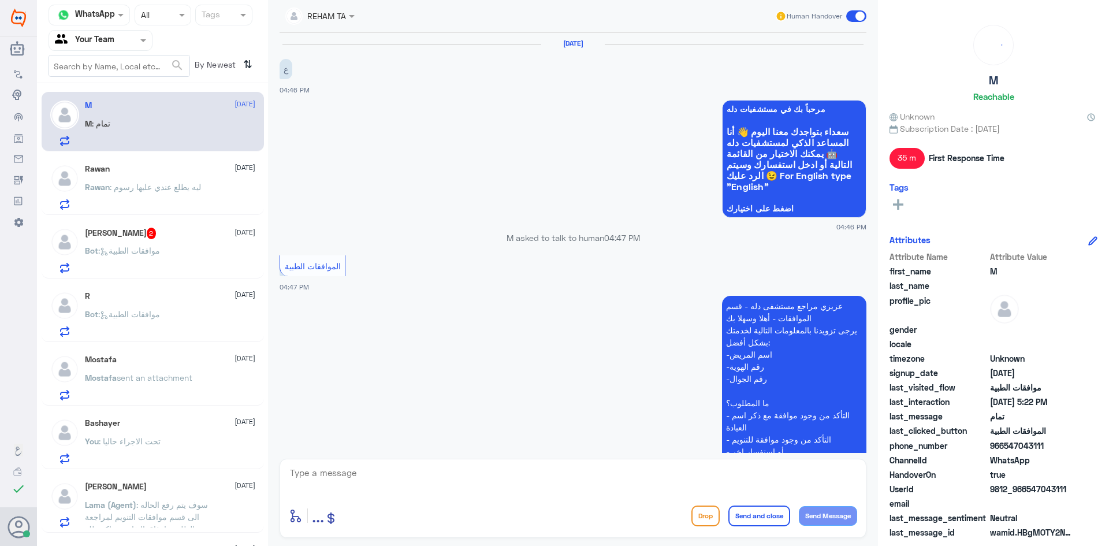
scroll to position [344, 0]
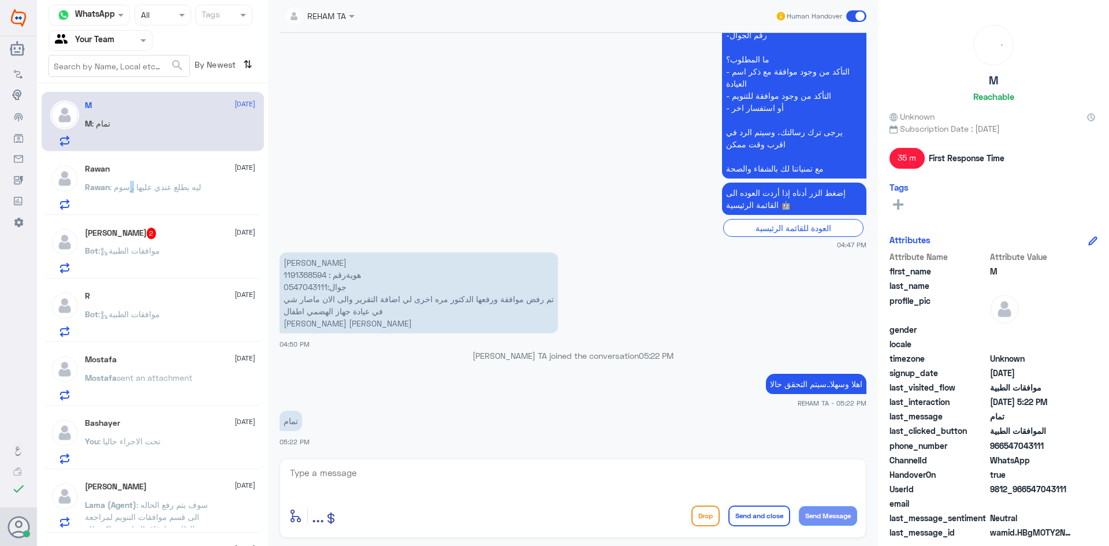
click at [132, 180] on div "Rawan [DATE][PERSON_NAME] : ليه يطلع عندي عليها رسوم" at bounding box center [170, 187] width 170 height 46
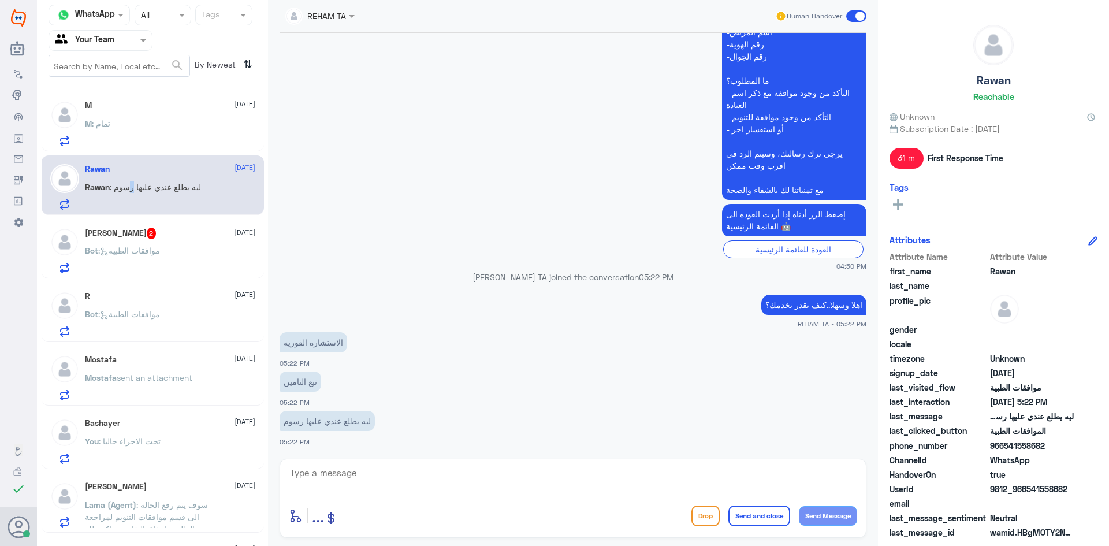
scroll to position [323, 0]
click at [371, 454] on div "REHAM TA Human Handover [DATE] سلام 04:50 PM مرحباً بك في مستشفيات دله سعداء بت…" at bounding box center [573, 274] width 610 height 549
click at [369, 471] on textarea at bounding box center [573, 479] width 569 height 28
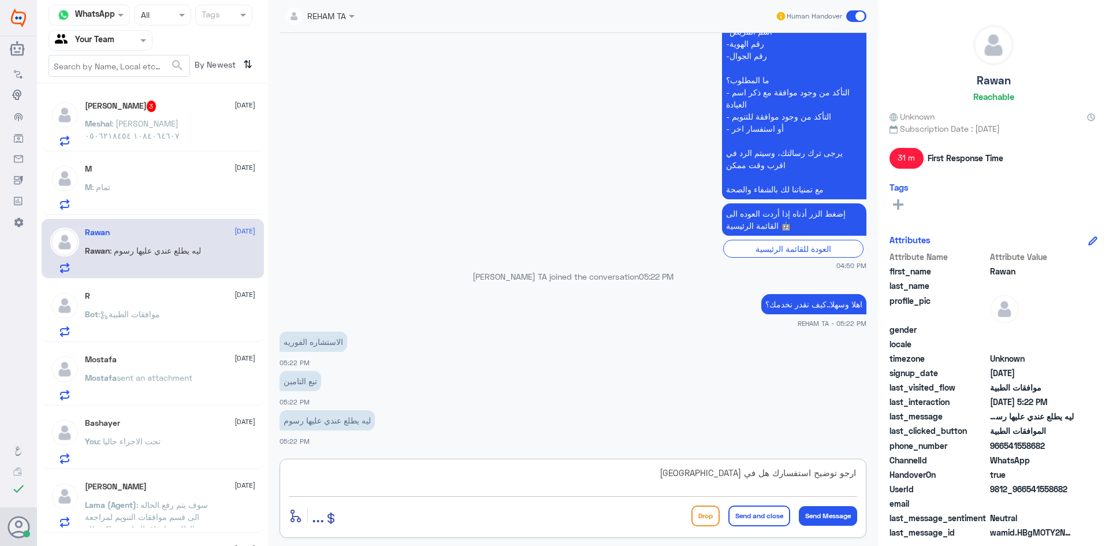
type textarea "ارجو توضيح استفسارك هل في [GEOGRAPHIC_DATA] النخيل؟"
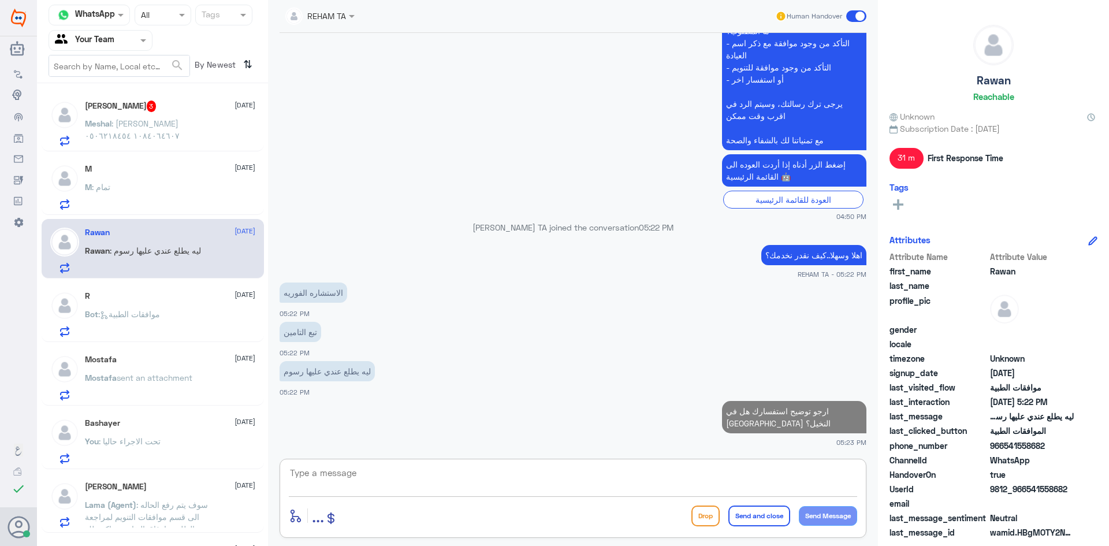
click at [169, 317] on div "Bot : موافقات الطبية" at bounding box center [170, 324] width 170 height 26
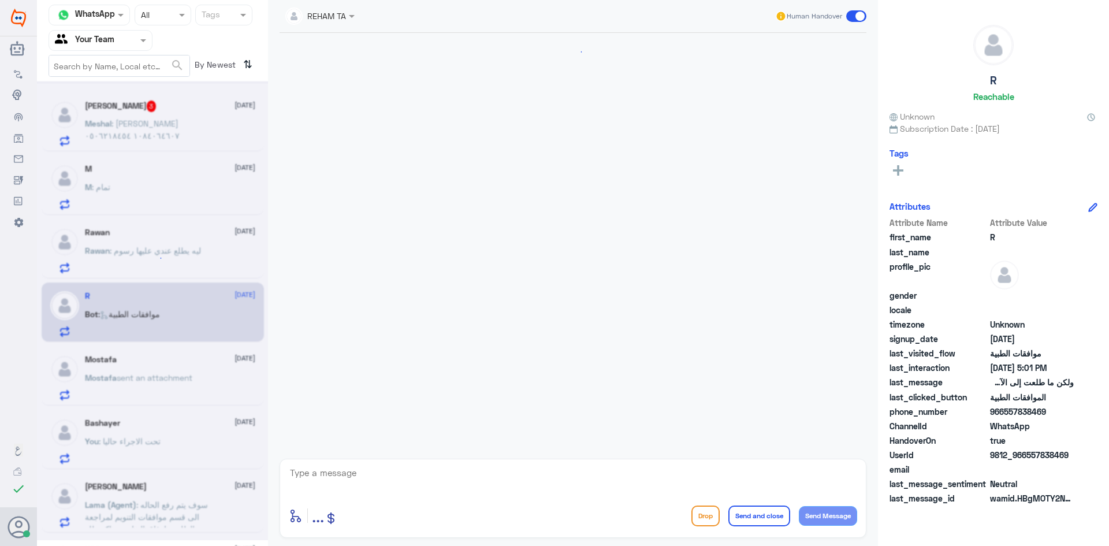
scroll to position [976, 0]
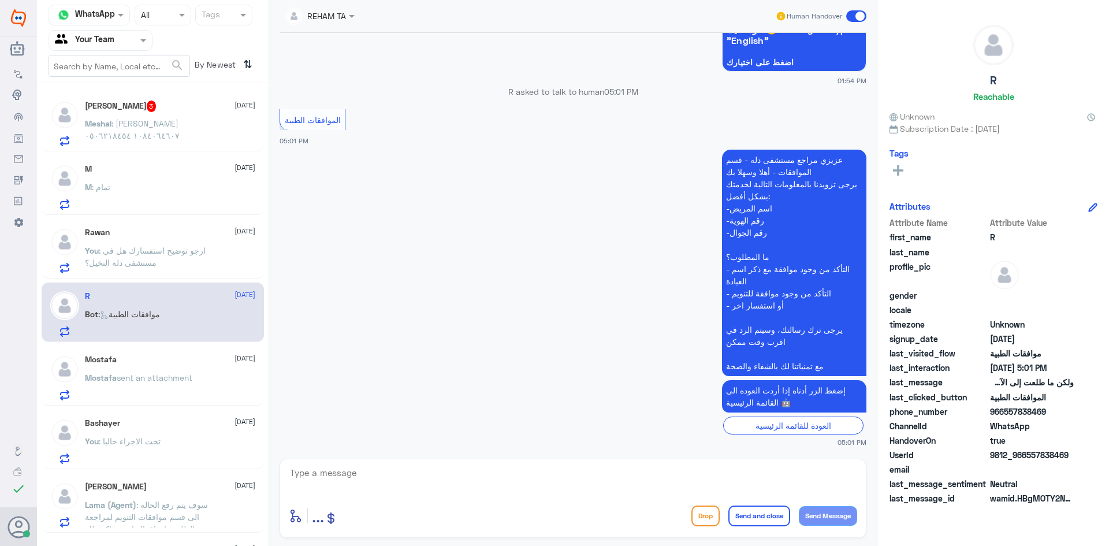
click at [164, 143] on p "Meshal : [PERSON_NAME] ١٠٨٤٠٦٤٦٠٧ ٠٥٠٦٢١٨٤٥٤" at bounding box center [150, 131] width 130 height 29
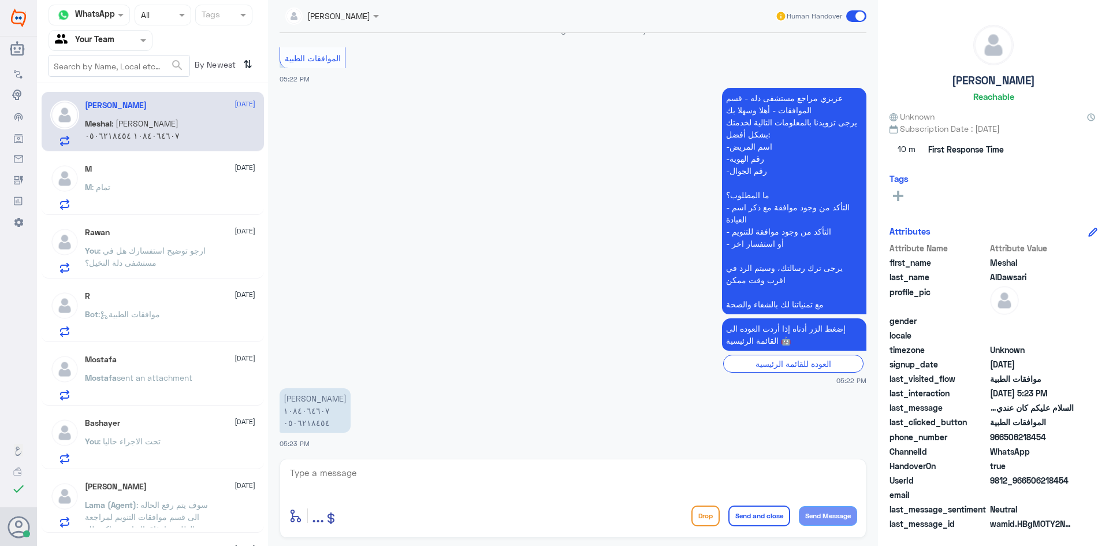
scroll to position [234, 0]
click at [423, 69] on div "الموافقات الطبية 05:22 PM" at bounding box center [573, 63] width 587 height 40
click at [356, 479] on textarea at bounding box center [573, 479] width 569 height 28
paste textarea "اهلا وسهلا..كيف نقدر نخدمك؟"
type textarea "اهلا وسهلا..كيف نقدر نخدمك؟"
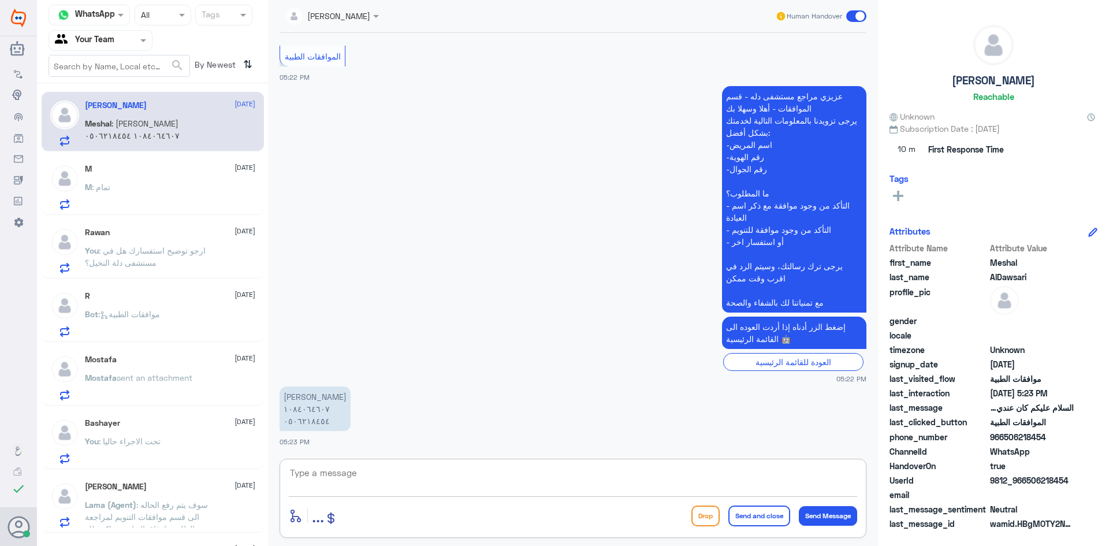
scroll to position [272, 0]
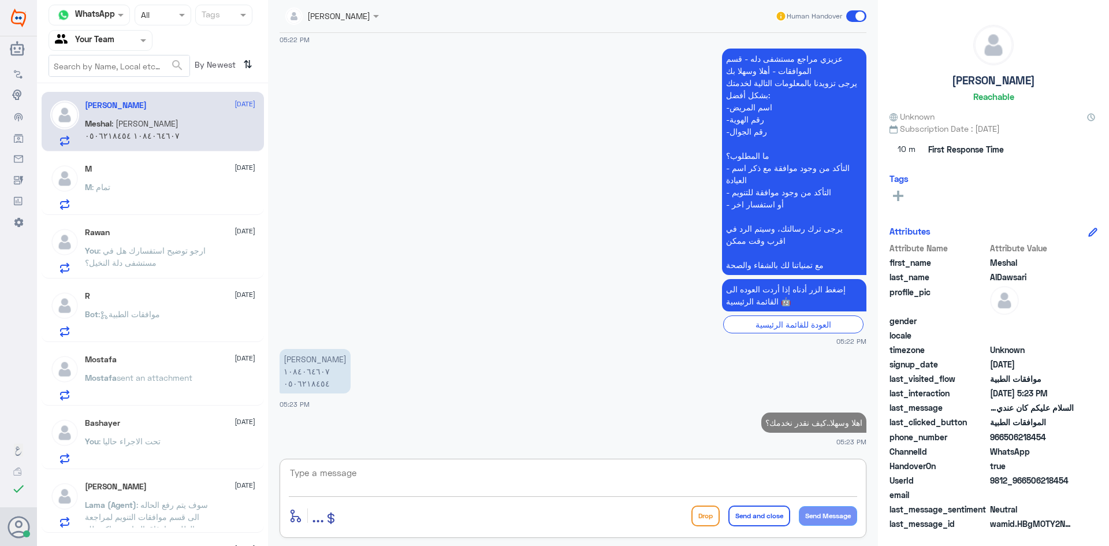
click at [163, 375] on span "sent an attachment" at bounding box center [155, 378] width 76 height 10
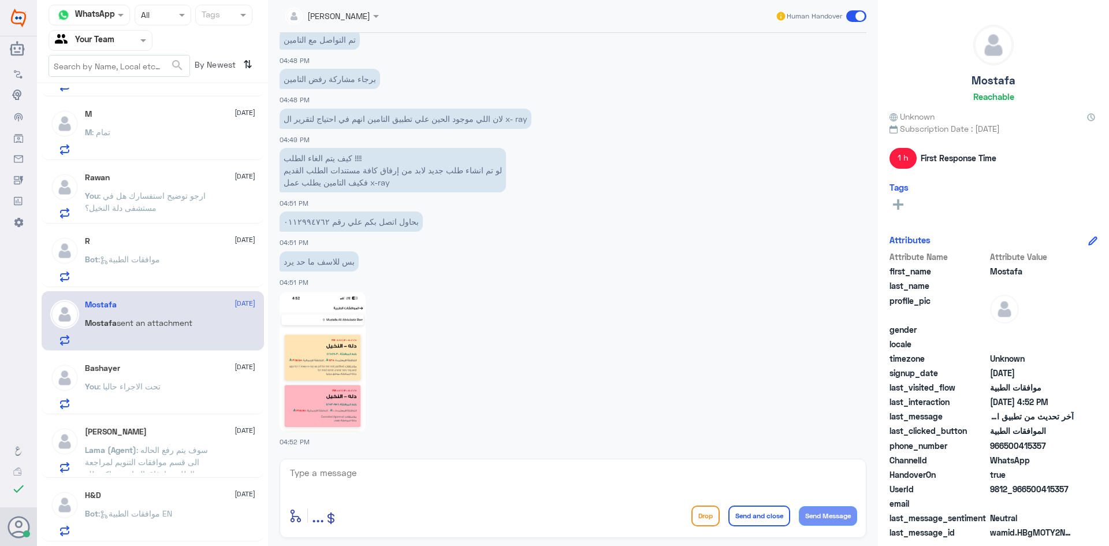
scroll to position [116, 0]
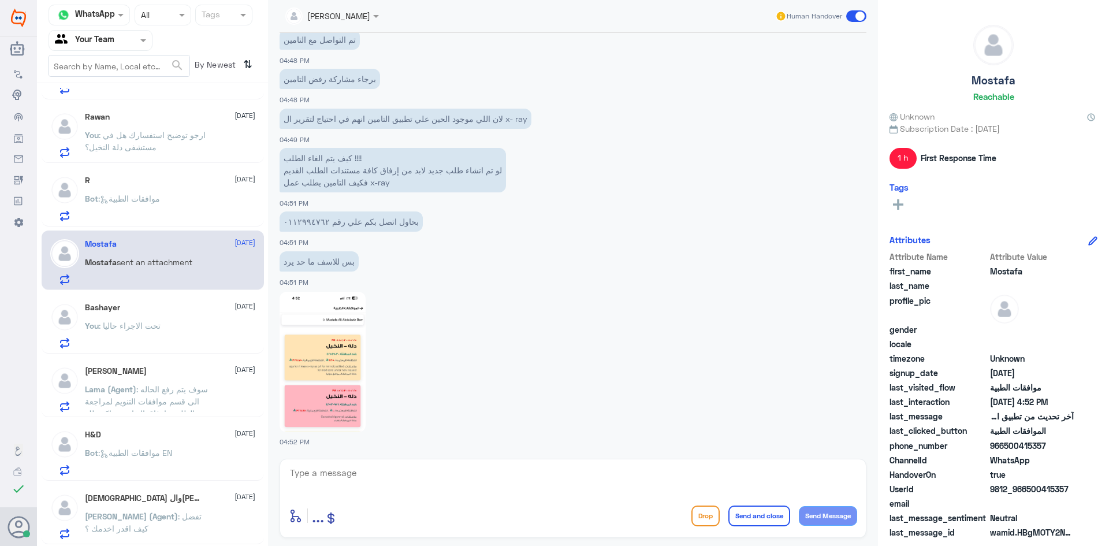
click at [139, 311] on div "Bashayer [DATE]" at bounding box center [170, 308] width 170 height 10
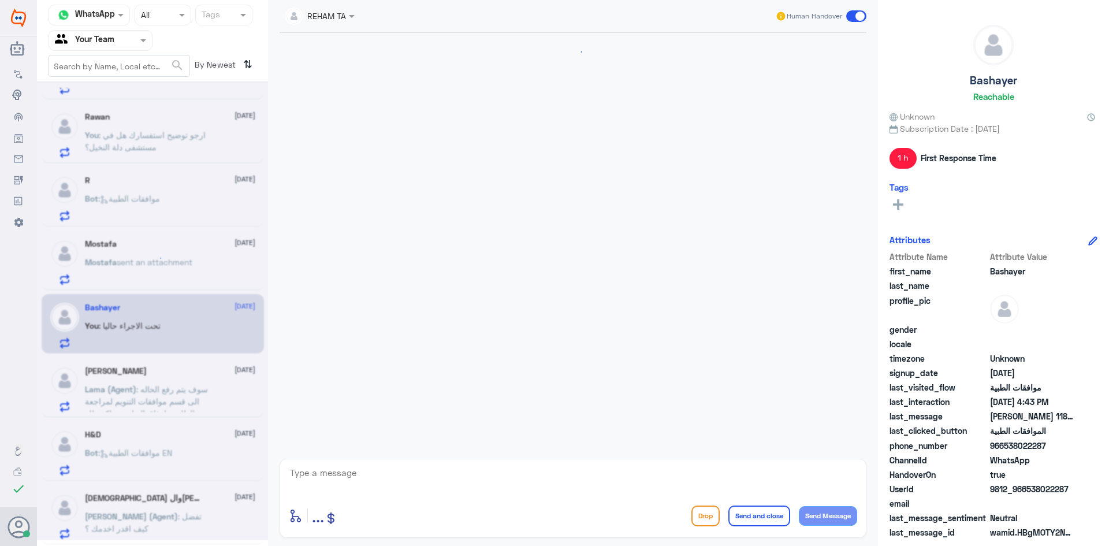
scroll to position [354, 0]
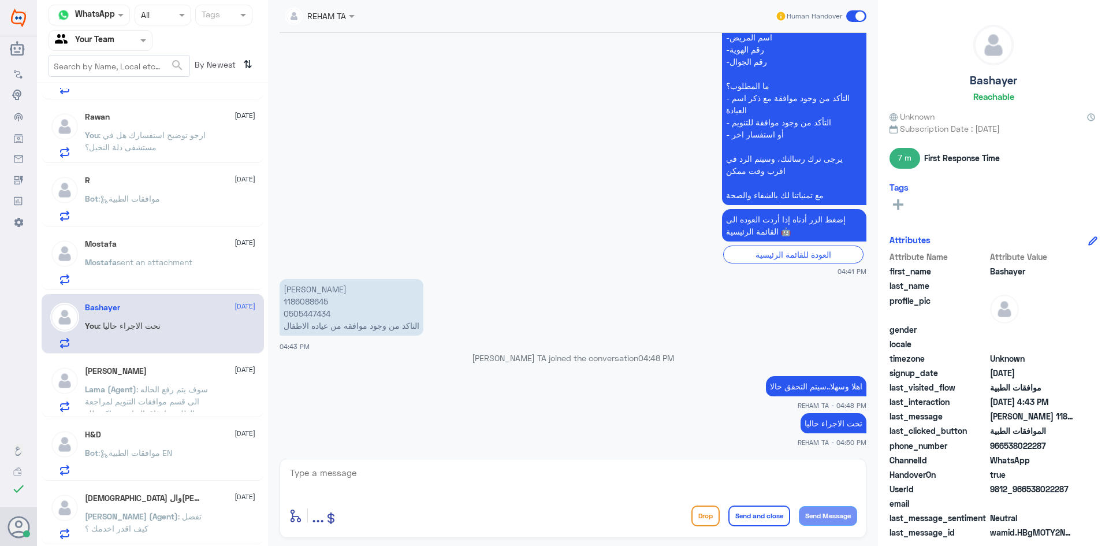
click at [177, 390] on span ": سوف يتم رفع الحاله الى قسم موافقات التنويم لمراجعة الطلب وارفاق التقارير شاكر…" at bounding box center [146, 407] width 123 height 46
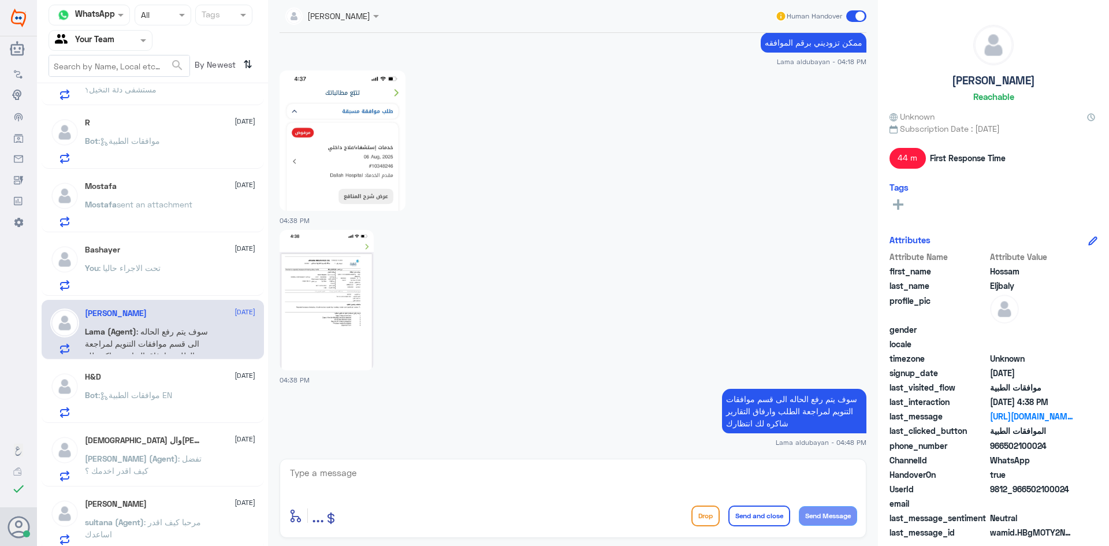
click at [169, 378] on div "H&D [DATE]" at bounding box center [170, 377] width 170 height 10
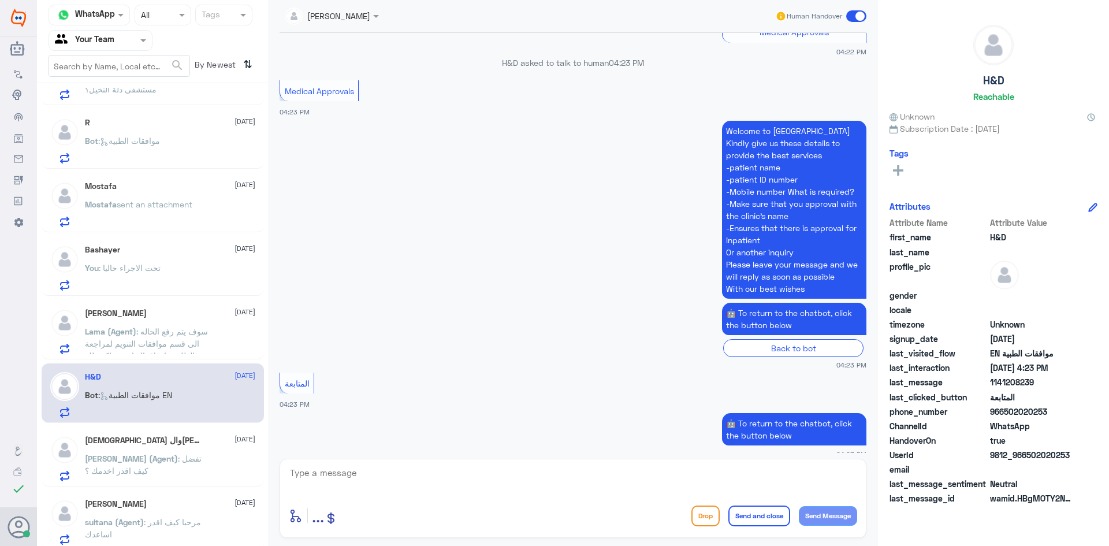
click at [159, 455] on span ": تفضل كيف اقدر اخدمك ؟" at bounding box center [143, 465] width 117 height 22
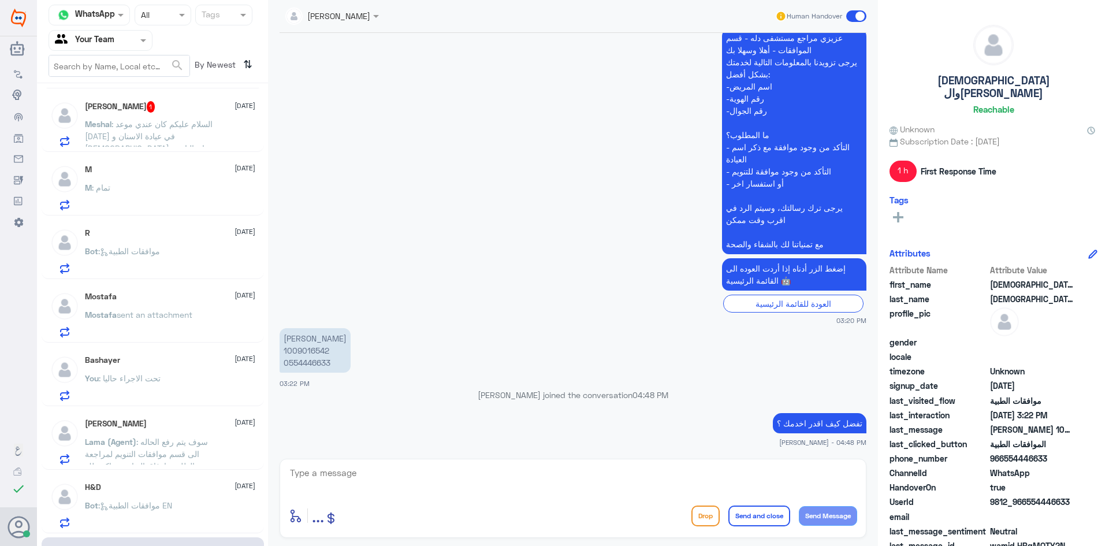
scroll to position [58, 0]
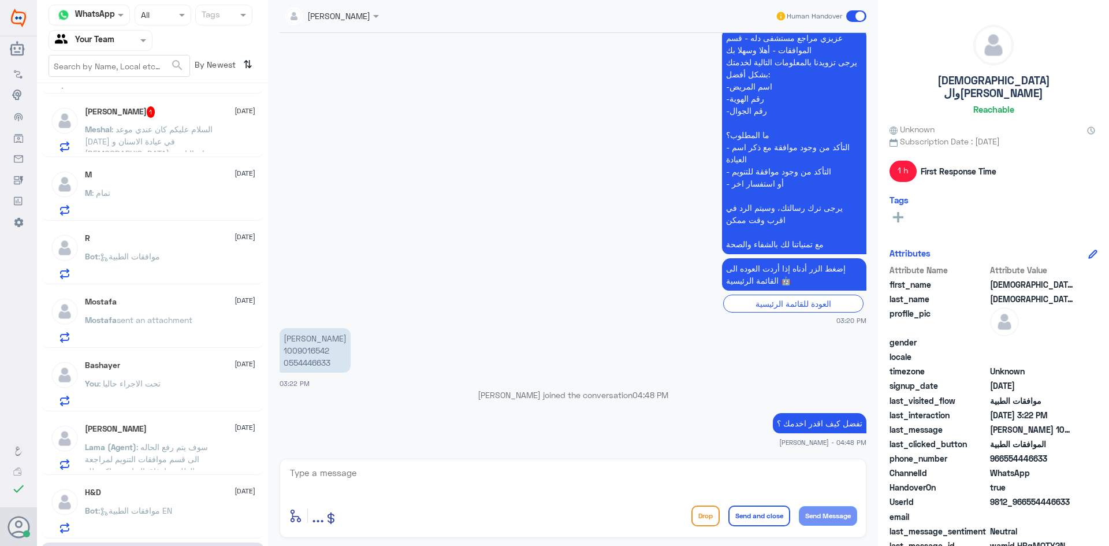
click at [153, 135] on p "Meshal : السلام عليكم كان عندي موعد [DATE] في عيادة الاسنان و [DEMOGRAPHIC_DATA…" at bounding box center [150, 137] width 130 height 29
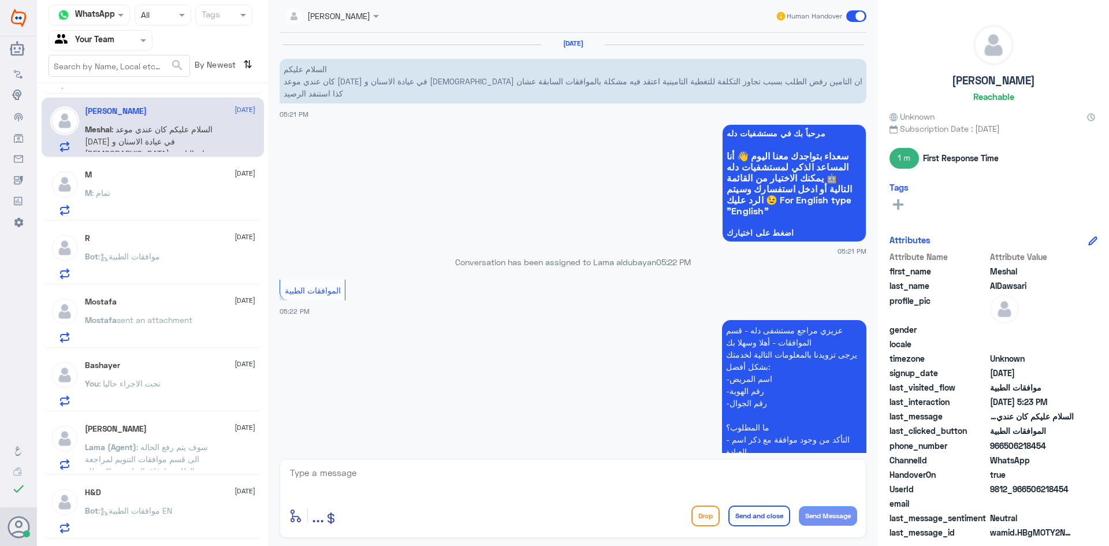
scroll to position [356, 0]
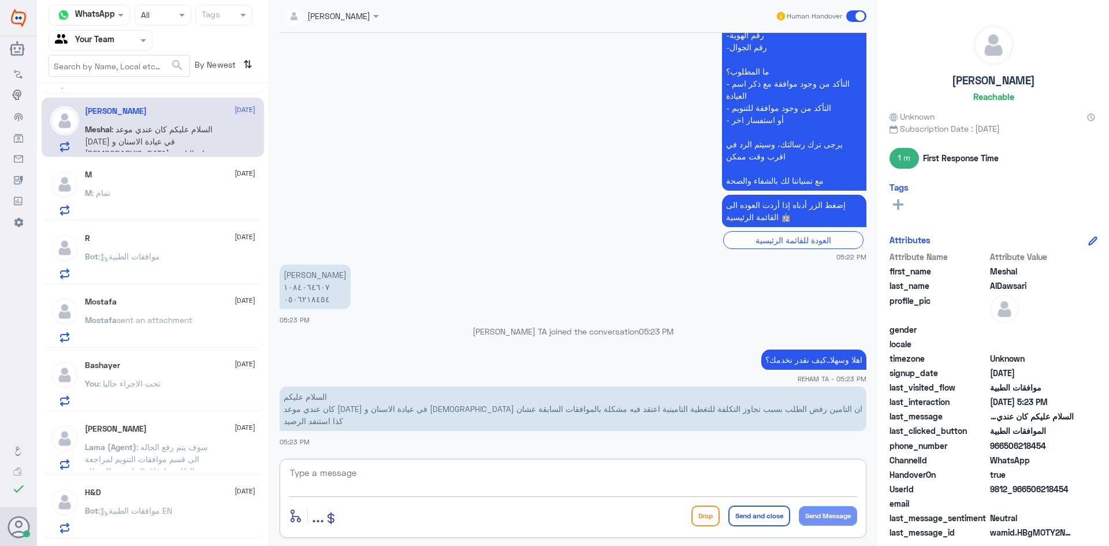
click at [485, 467] on textarea at bounding box center [573, 479] width 569 height 28
type textarea "1084064608"
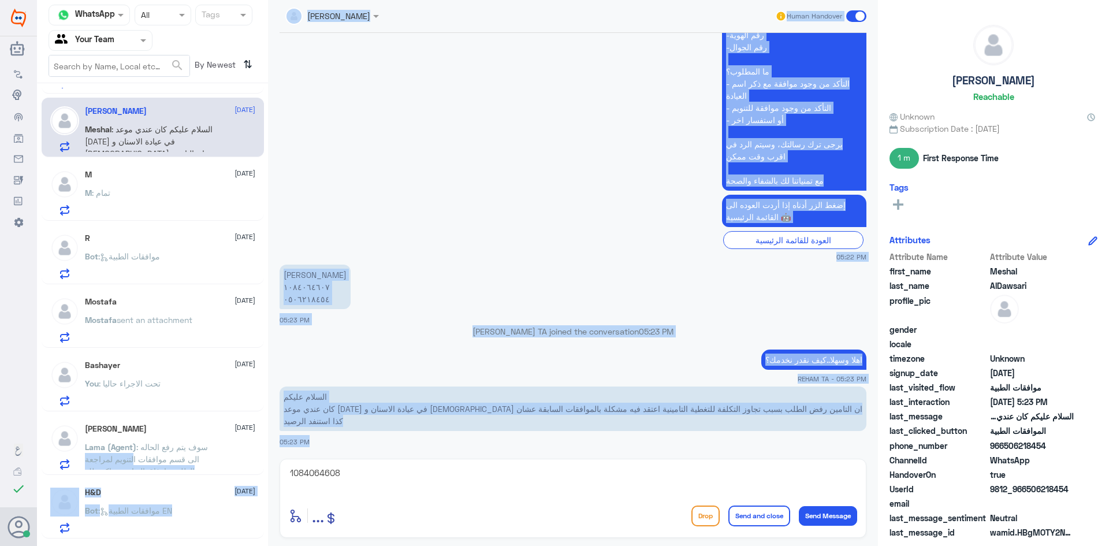
drag, startPoint x: 381, startPoint y: 460, endPoint x: 130, endPoint y: 457, distance: 250.8
click at [130, 457] on div "Channel WhatsApp Status × All Tags Agent Filter Your Team search By Newest ⇅ Ra…" at bounding box center [573, 274] width 1072 height 549
click at [361, 478] on textarea "1084064608" at bounding box center [573, 479] width 569 height 28
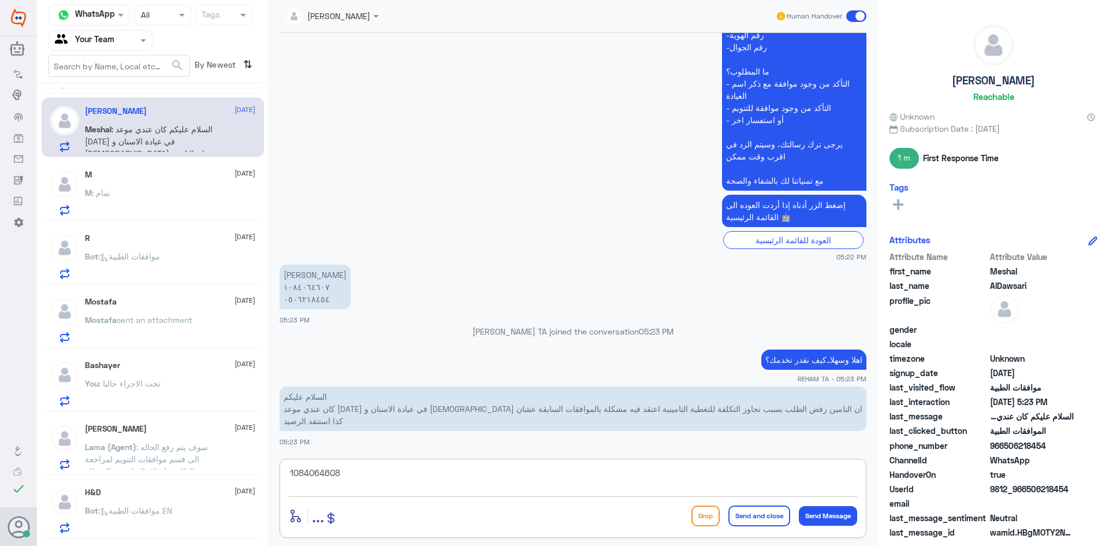
click at [361, 478] on textarea "1084064608" at bounding box center [573, 479] width 569 height 28
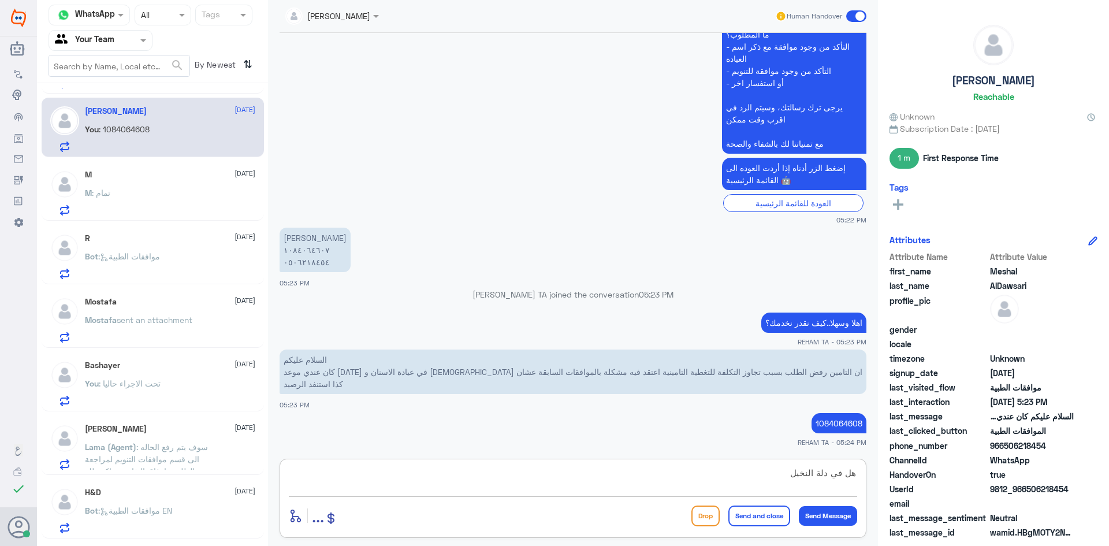
type textarea "هل في دلة النخيل؟"
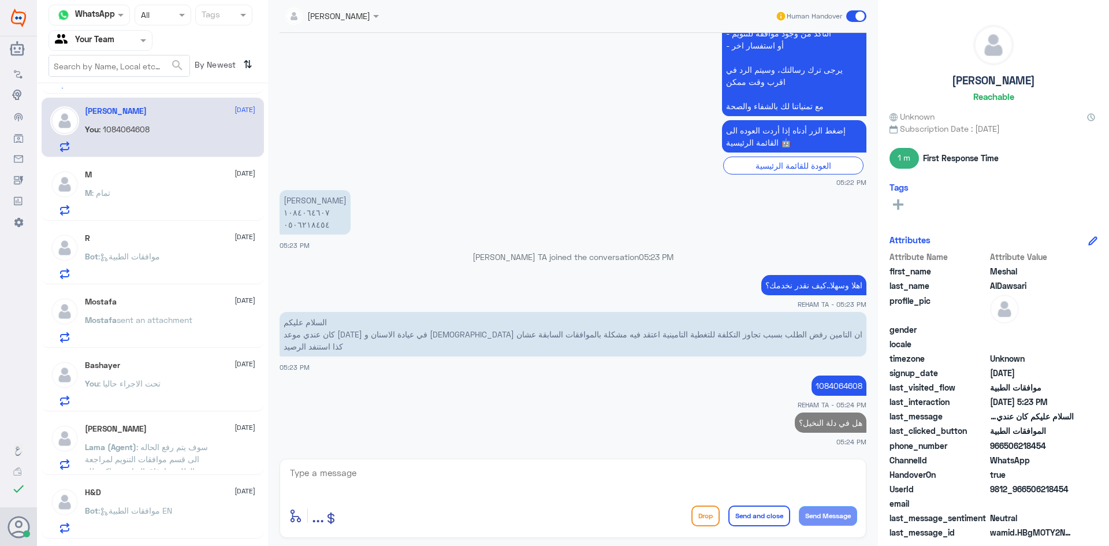
click at [148, 196] on div "M : تمام" at bounding box center [170, 203] width 170 height 26
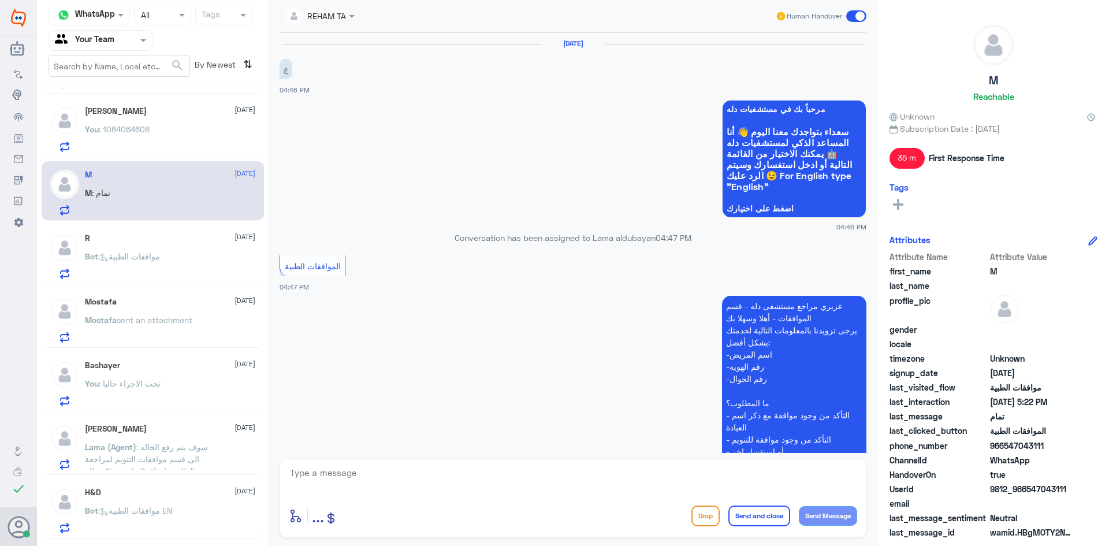
scroll to position [344, 0]
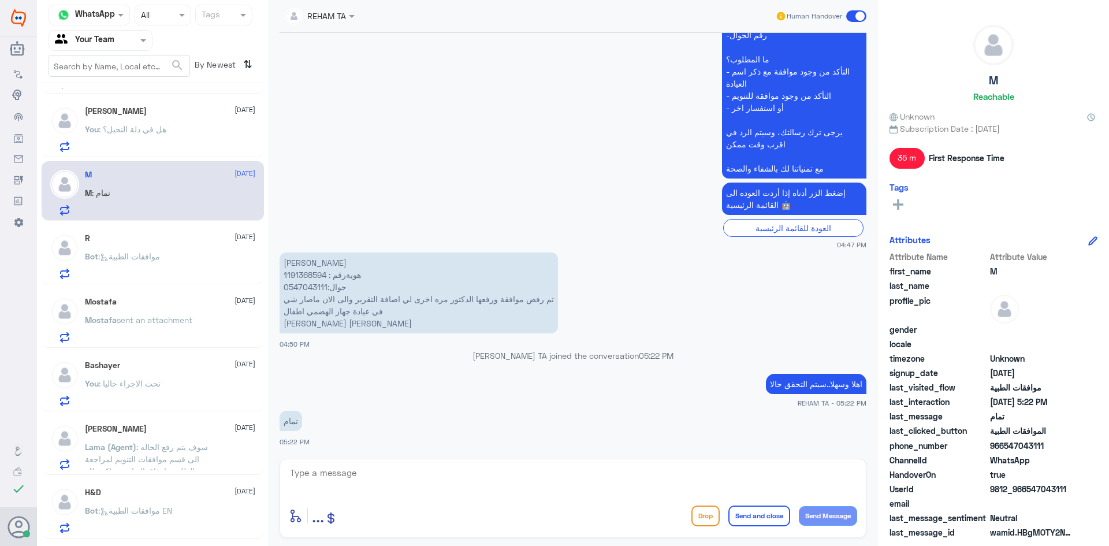
click at [311, 276] on p "[PERSON_NAME] هويةرقم : 1191368594 جوال:0547043111 تم رفض موافقة ورفعها الدكتور…" at bounding box center [419, 292] width 278 height 81
copy p "1191368594"
click at [463, 489] on textarea at bounding box center [573, 479] width 569 height 28
type textarea "ا"
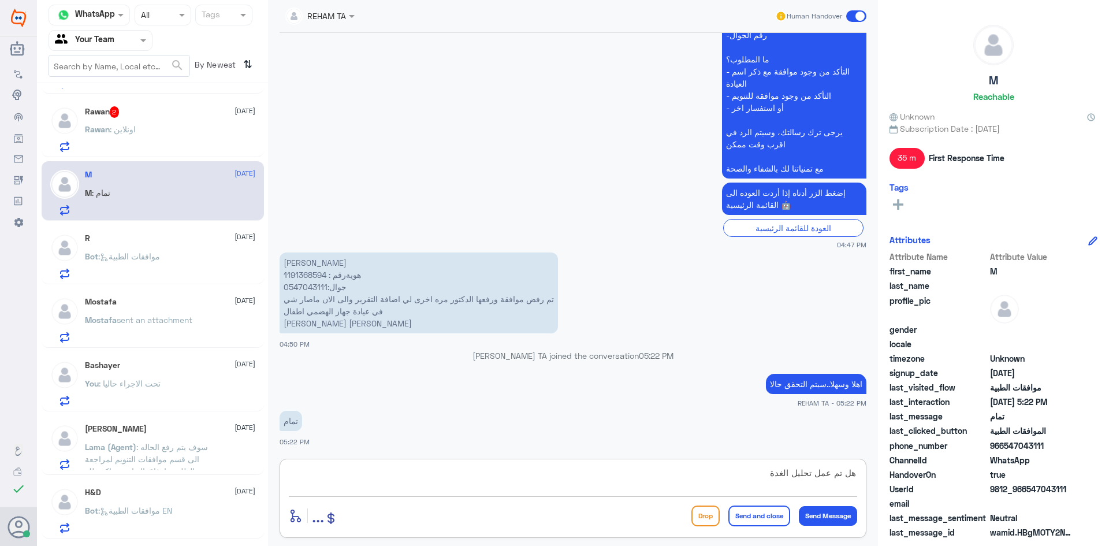
type textarea "هل تم عمل تحليل الغدة؟"
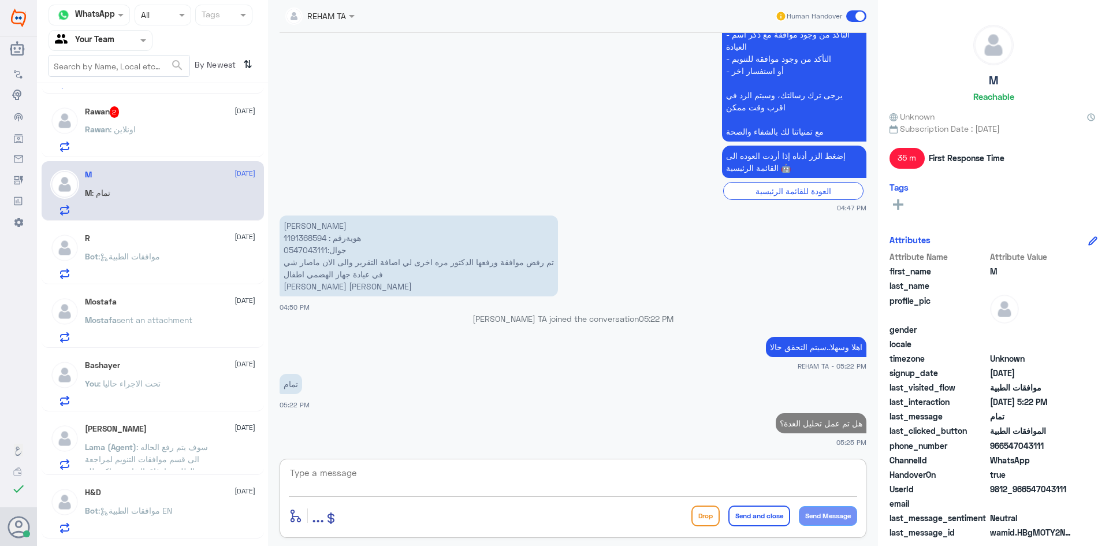
click at [137, 137] on div "Rawan : اونلاين" at bounding box center [170, 139] width 170 height 26
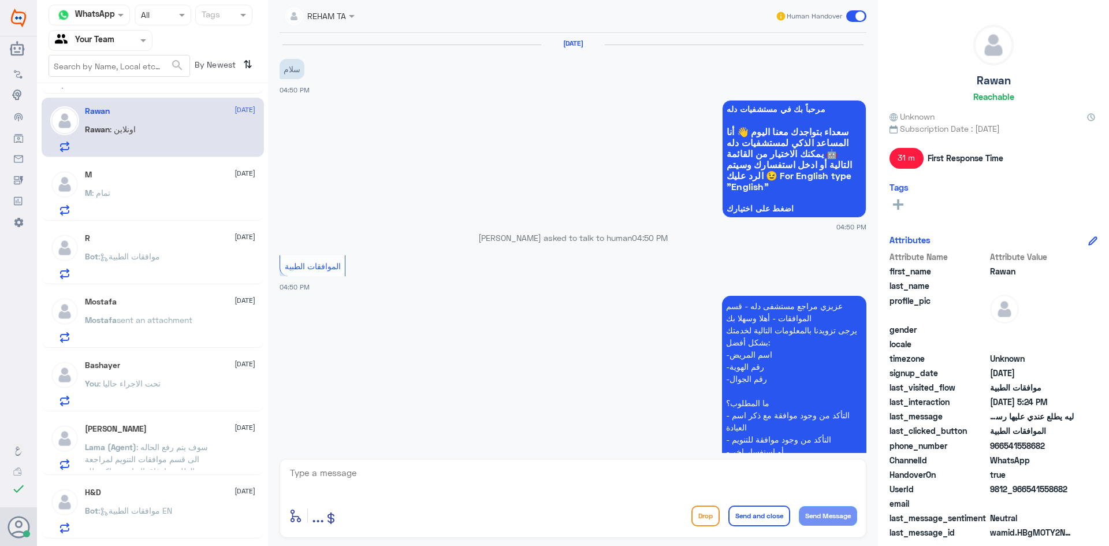
scroll to position [451, 0]
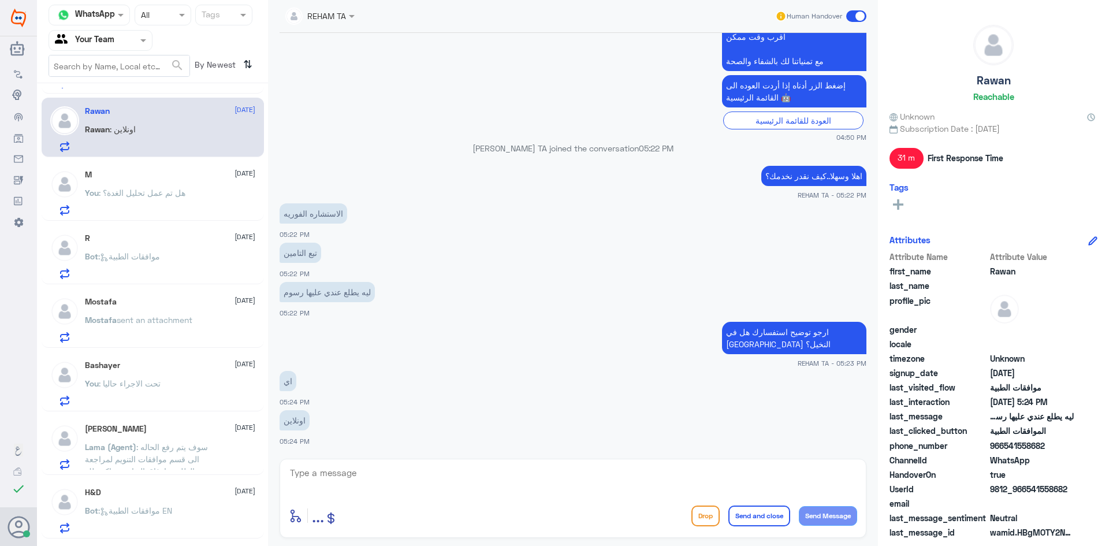
click at [328, 473] on textarea at bounding box center [573, 479] width 569 height 28
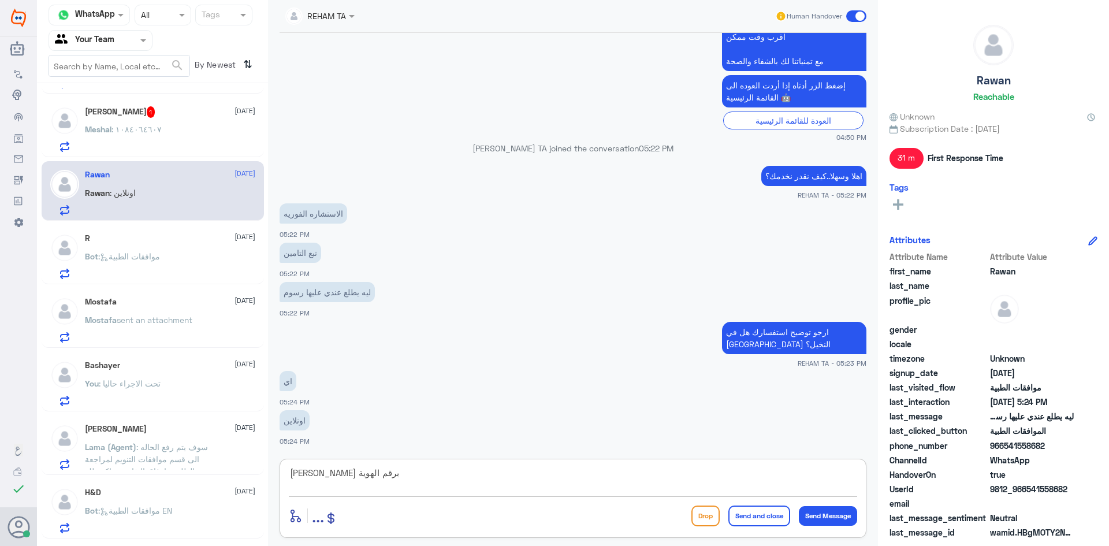
type textarea "[PERSON_NAME] برقم الهوية"
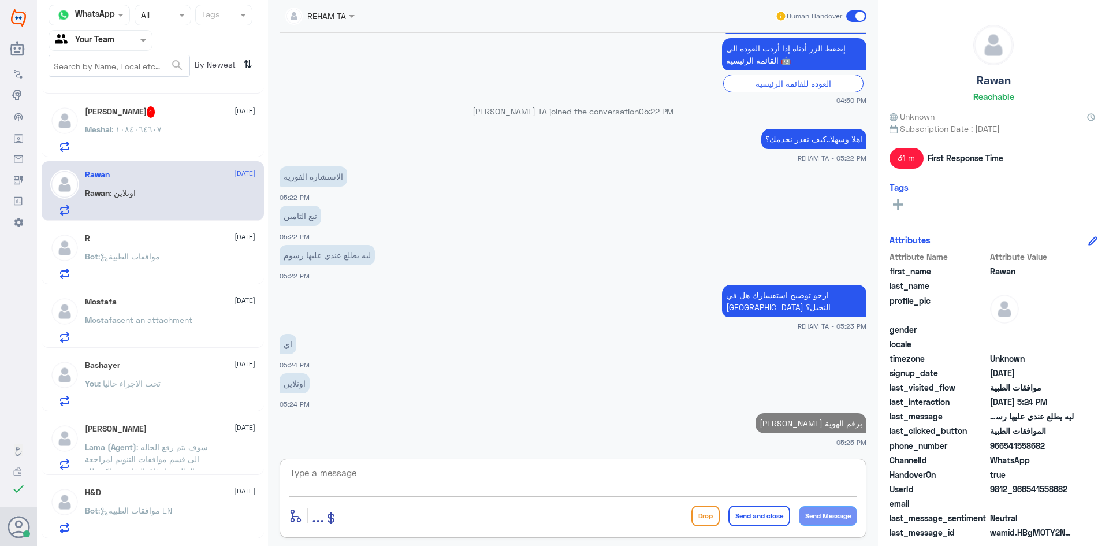
click at [165, 131] on div "Meshal : ١٠٨٤٠٦٤٦٠٧" at bounding box center [170, 139] width 170 height 26
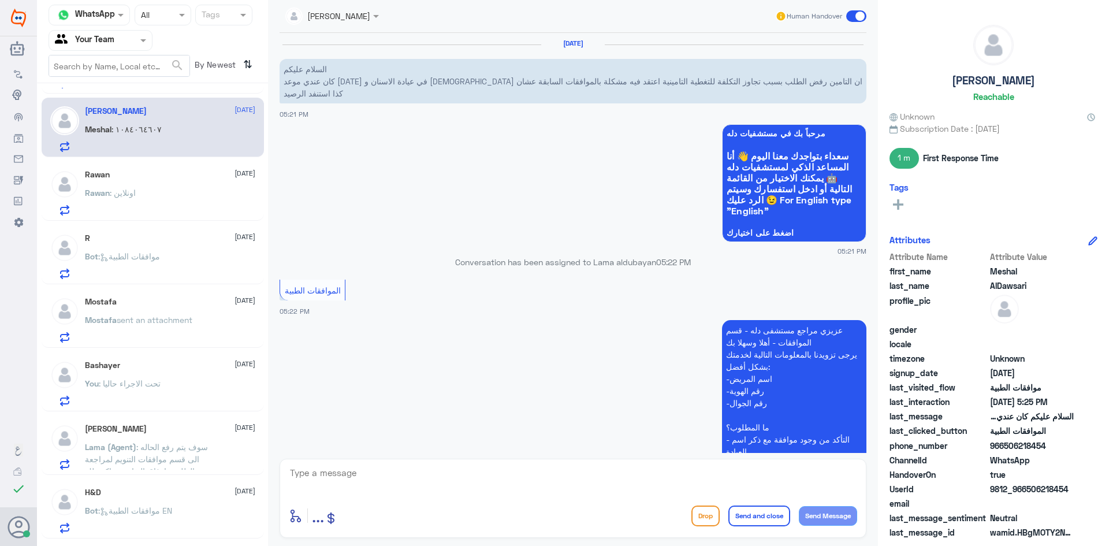
scroll to position [470, 0]
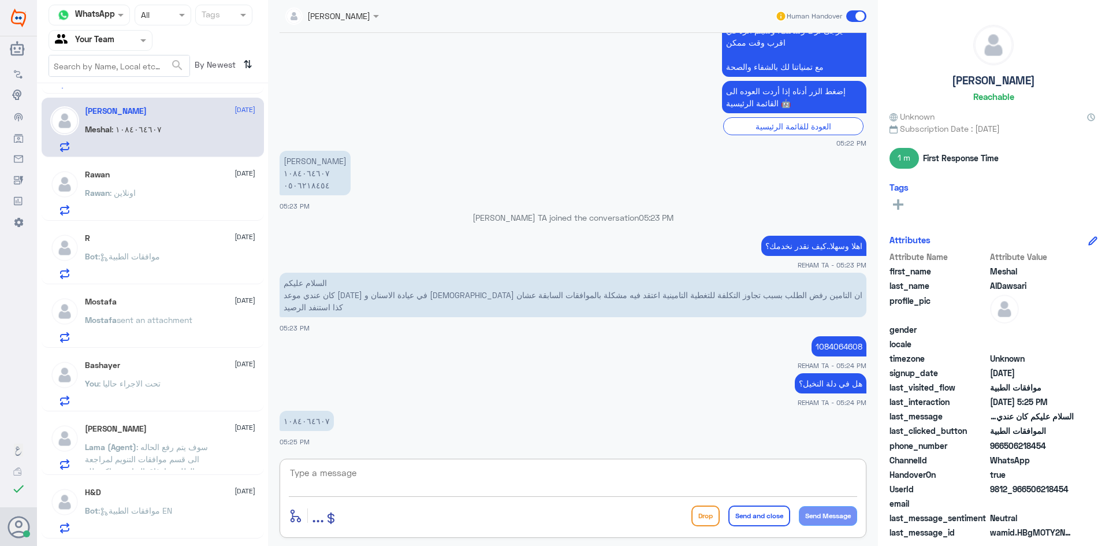
click at [368, 474] on textarea at bounding box center [573, 479] width 569 height 28
drag, startPoint x: 357, startPoint y: 470, endPoint x: 183, endPoint y: 434, distance: 178.1
click at [179, 434] on div "Channel WhatsApp Status × All Tags Agent Filter Your Team search By Newest ⇅ M …" at bounding box center [573, 274] width 1072 height 549
type textarea "1084064607"
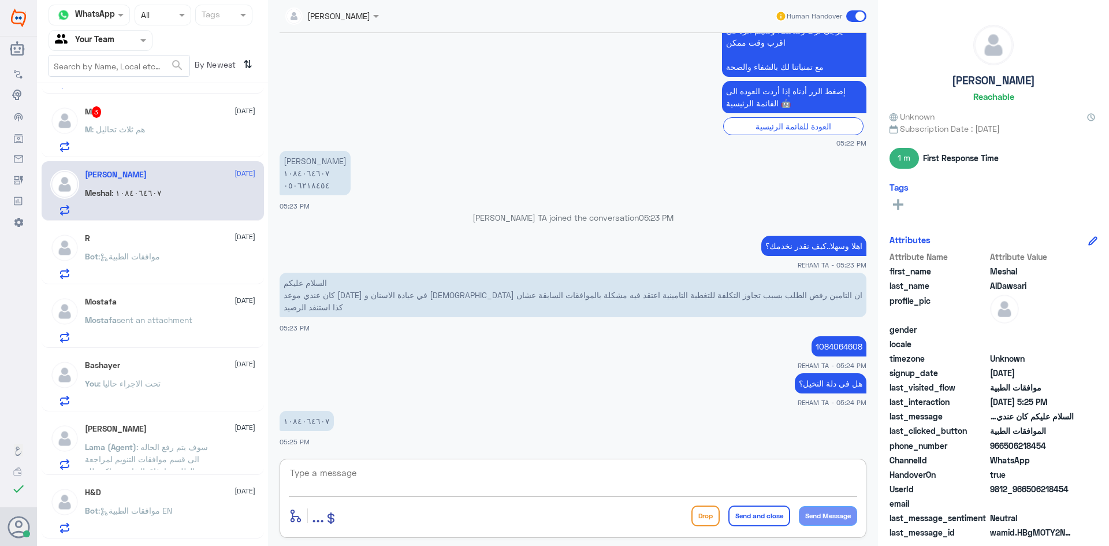
click at [344, 466] on textarea at bounding box center [573, 479] width 569 height 28
drag, startPoint x: 651, startPoint y: 491, endPoint x: 915, endPoint y: 504, distance: 264.4
click at [915, 504] on div "Channel WhatsApp Status × All Tags Agent Filter Your Team search By Newest ⇅ Ra…" at bounding box center [573, 274] width 1072 height 549
type textarea "نعم بحسب رد التأمين تم استهلاك كامل ليمت الاسنان لوثيقتكم"
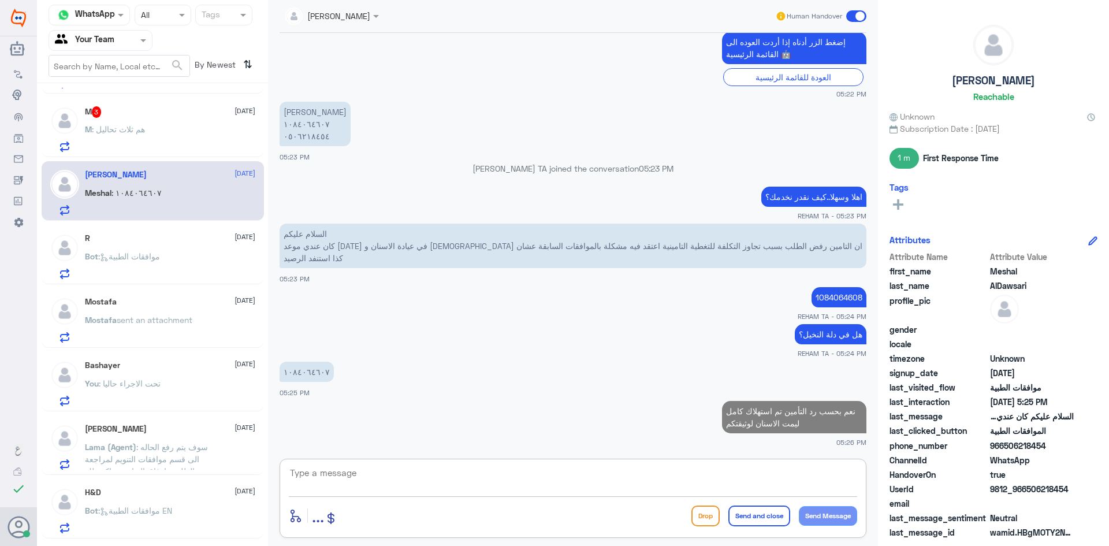
click at [154, 121] on div "M 3 [DATE] M : هم ثلاث تحاليل" at bounding box center [170, 129] width 170 height 46
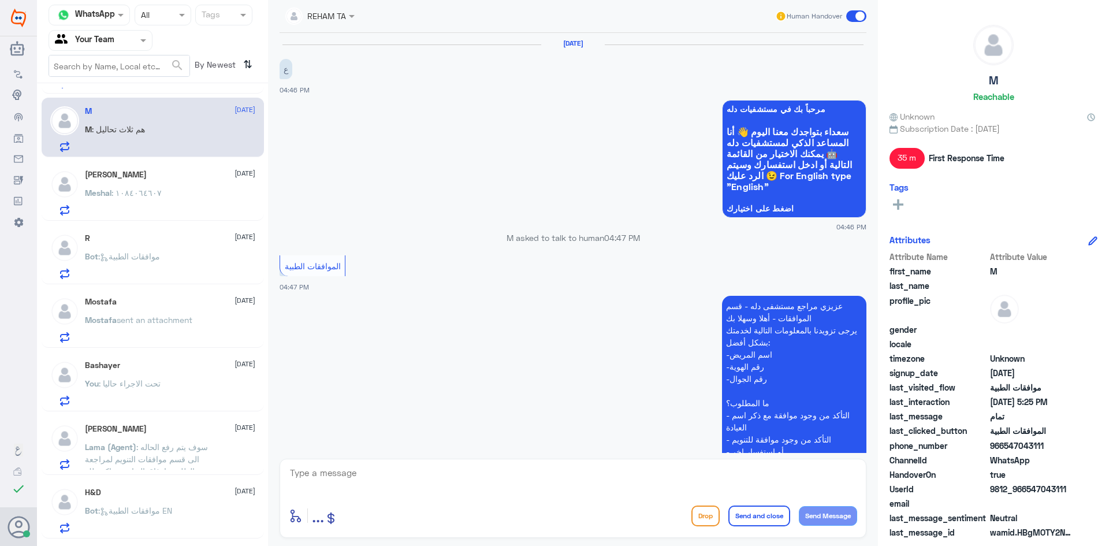
scroll to position [500, 0]
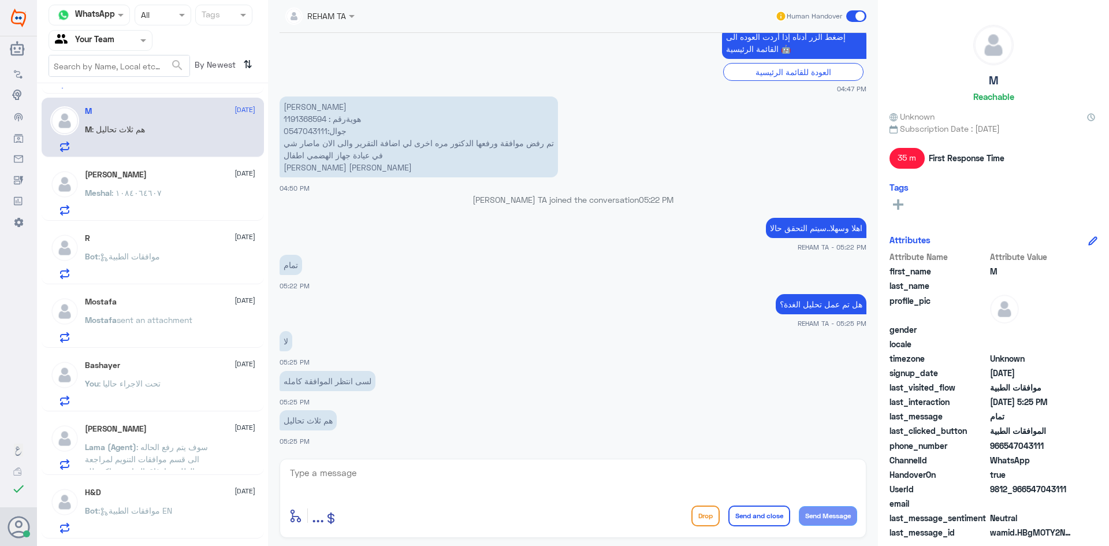
click at [423, 482] on textarea at bounding box center [573, 479] width 569 height 28
type textarea "نعم صحيح وتمت الموافقه على تحليل الغدة فقط بينما البقية مرفوضة"
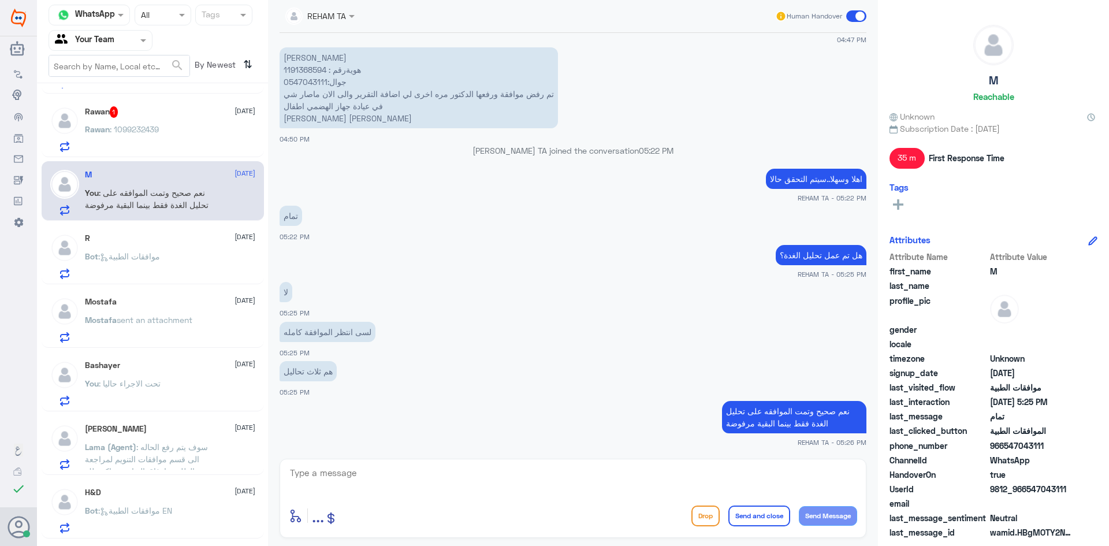
click at [187, 128] on div "Rawan : 1099232439" at bounding box center [170, 139] width 170 height 26
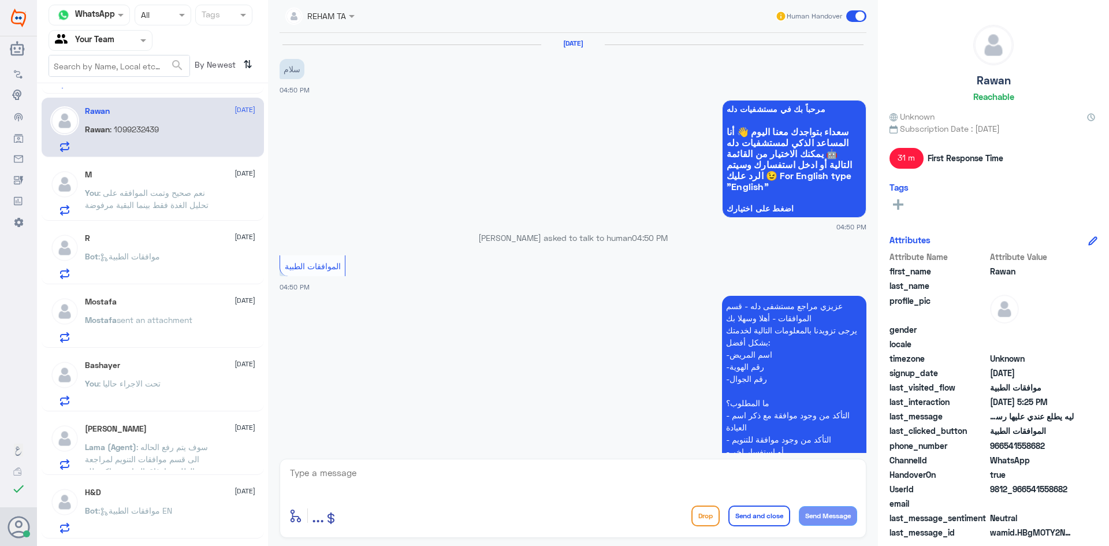
scroll to position [527, 0]
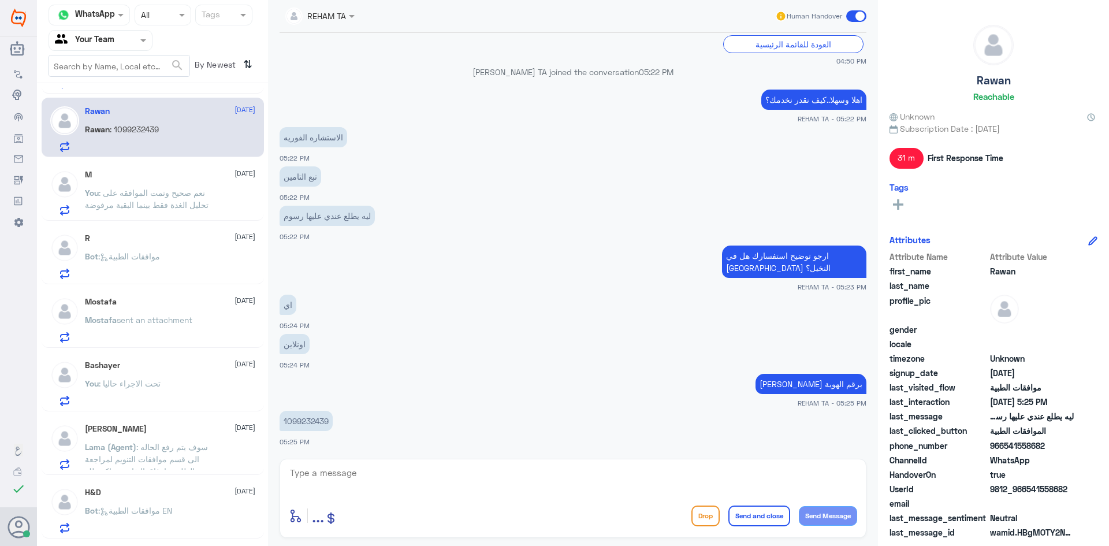
click at [310, 428] on p "1099232439" at bounding box center [306, 421] width 53 height 20
copy p "1099232439"
click at [475, 497] on div "enter flow name ... Drop Send and close Send Message" at bounding box center [573, 498] width 587 height 79
click at [449, 471] on textarea at bounding box center [573, 479] width 569 height 28
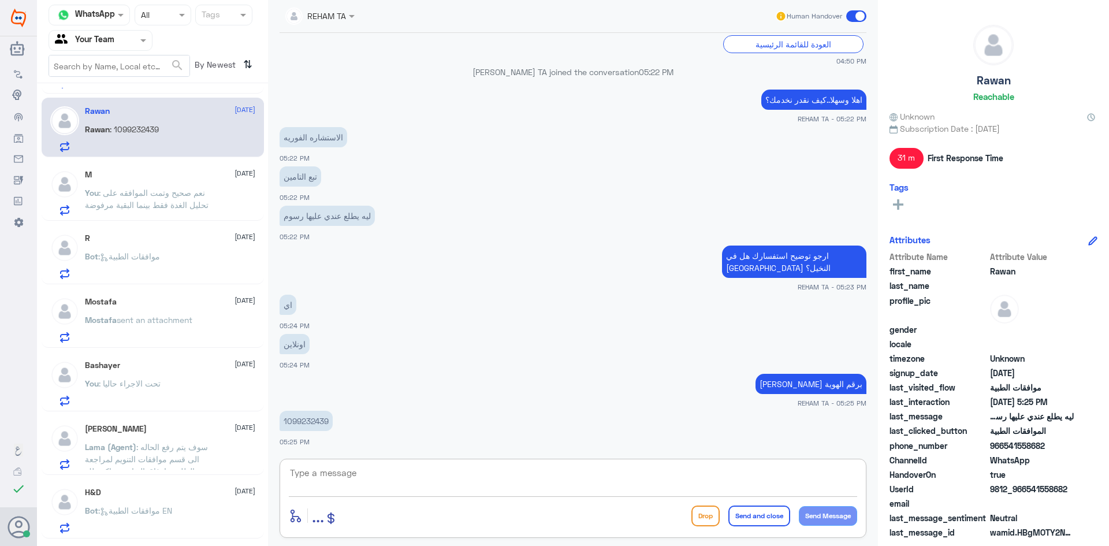
type textarea "D"
type textarea "F"
paste textarea "20% up to 100 SR"
type textarea "بناء على عقدك يوجد نسبة تحمل 20% up to 100 SR بالاضافة إلى نسبة تحمل خاصة في دلة"
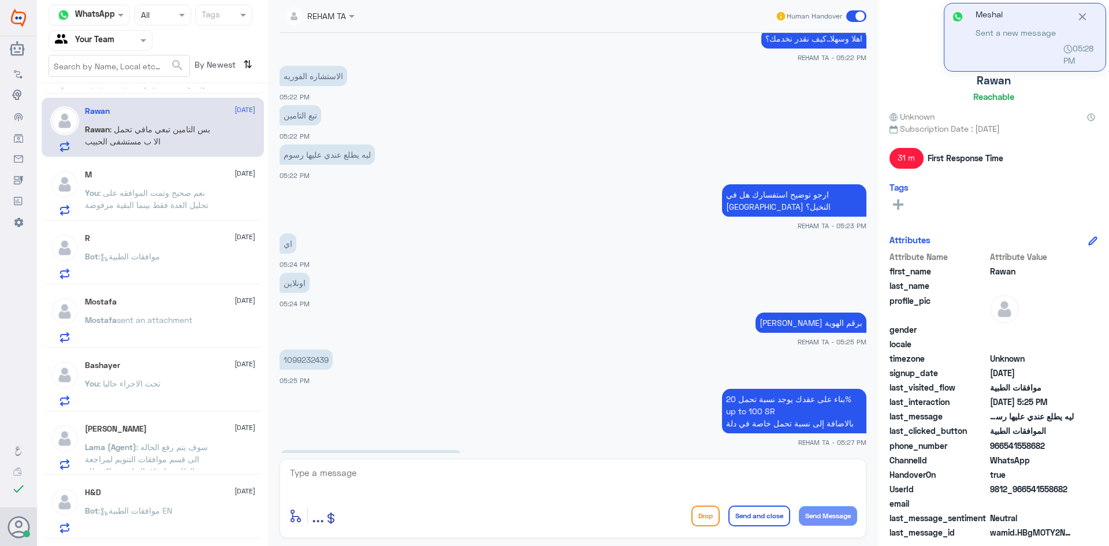
scroll to position [629, 0]
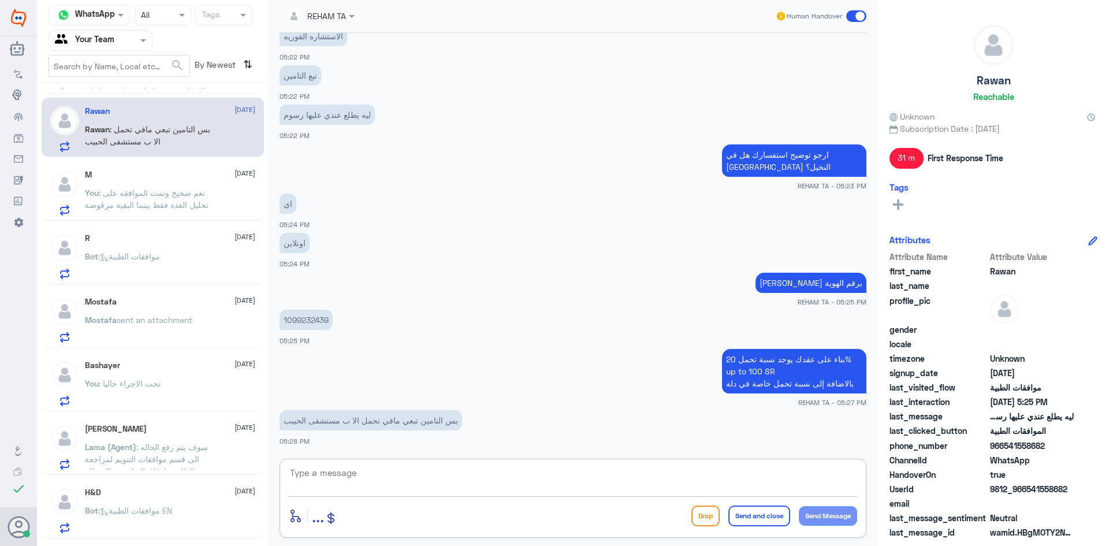
click at [407, 472] on textarea at bounding box center [573, 479] width 569 height 28
type textarea "الواضح لدي يوجد نسبة تحمل في دلة"
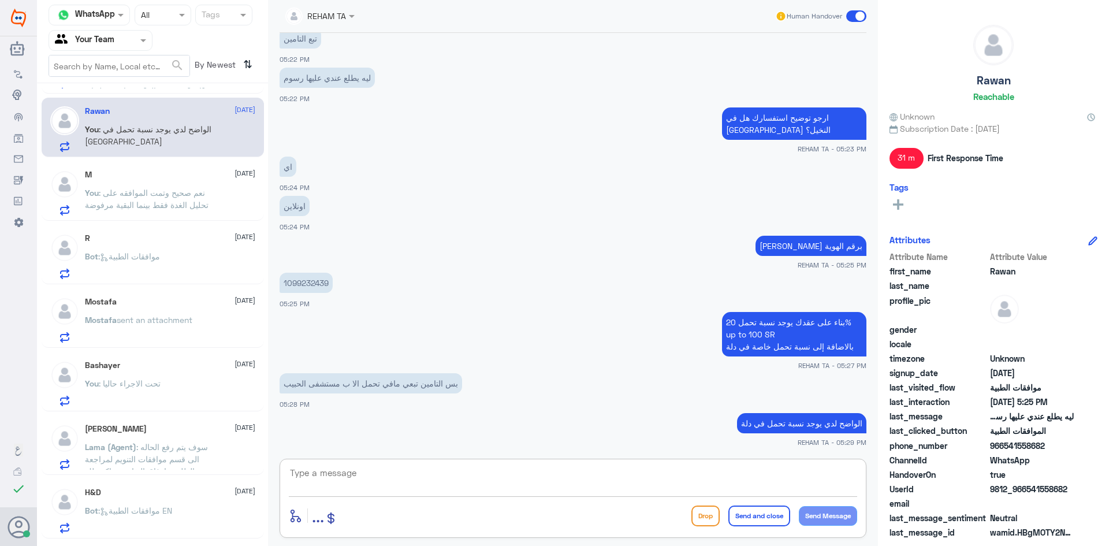
click at [179, 205] on span ": نعم صحيح وتمت الموافقه على تحليل الغدة فقط بينما البقية مرفوضة" at bounding box center [147, 199] width 124 height 22
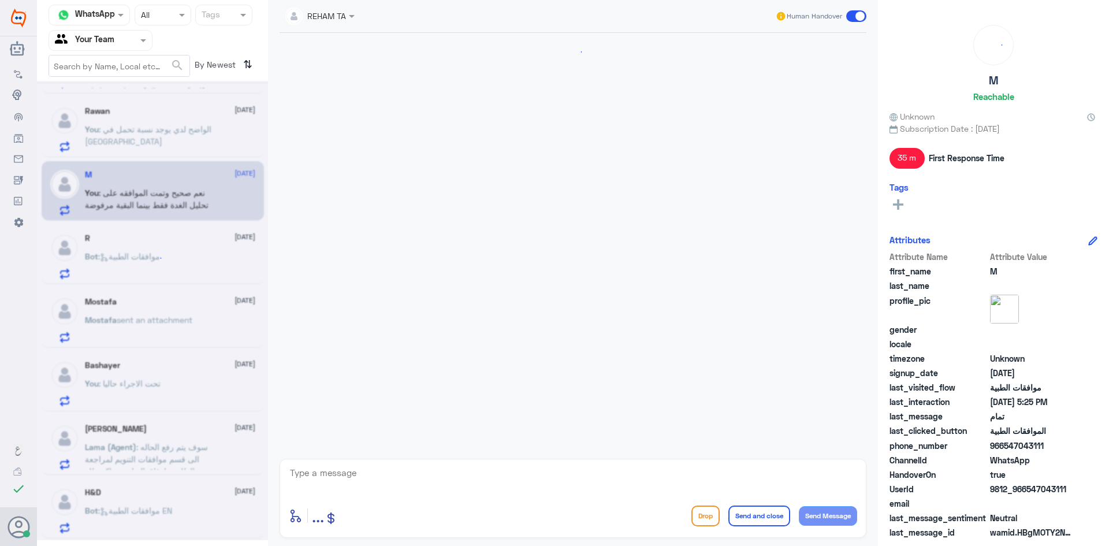
scroll to position [549, 0]
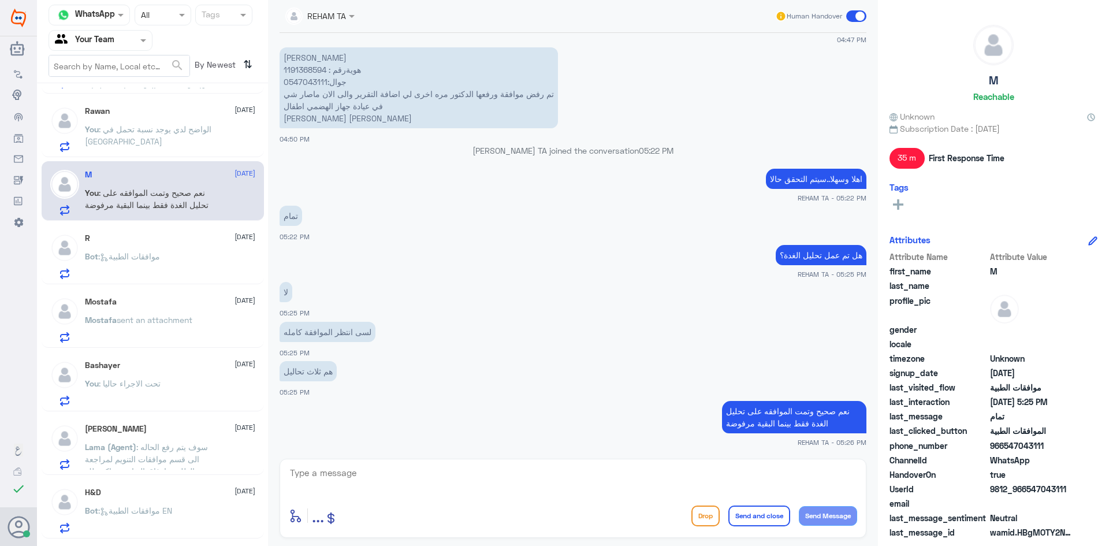
click at [157, 129] on span ": الواضح لدي يوجد نسبة تحمل في [GEOGRAPHIC_DATA]" at bounding box center [148, 135] width 127 height 22
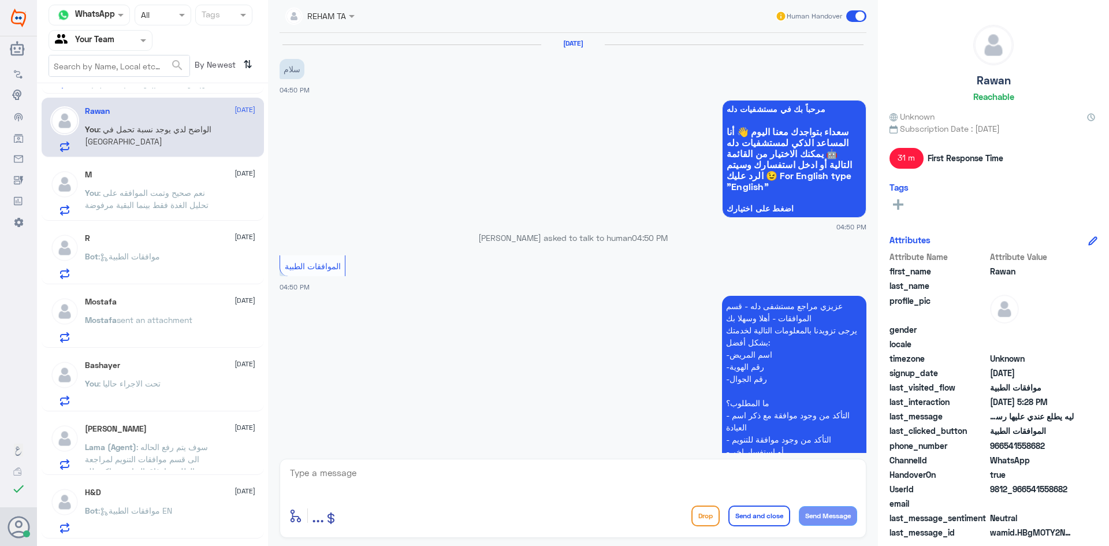
scroll to position [666, 0]
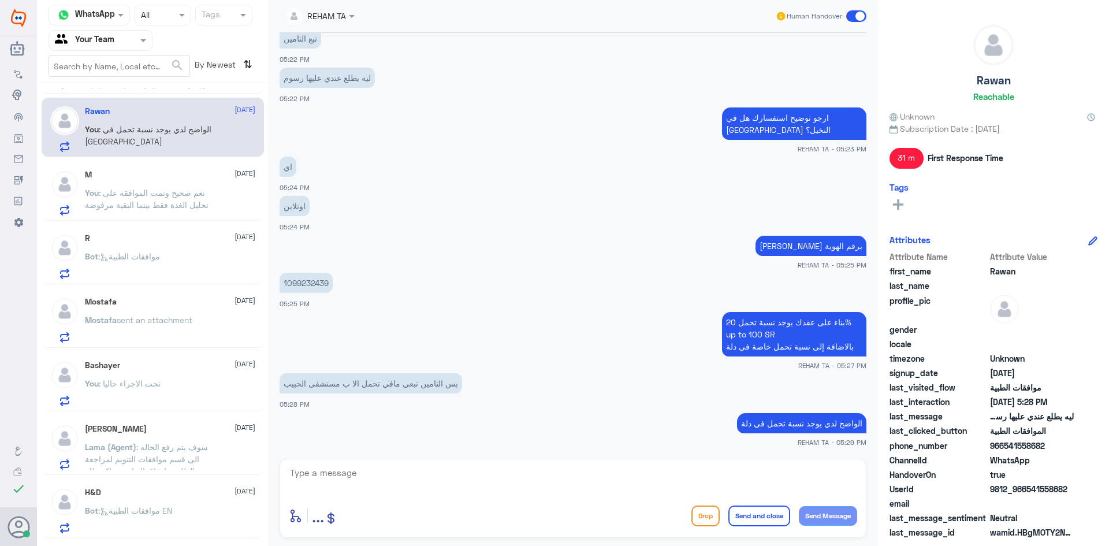
click at [175, 262] on div "Bot : موافقات الطبية" at bounding box center [170, 266] width 170 height 26
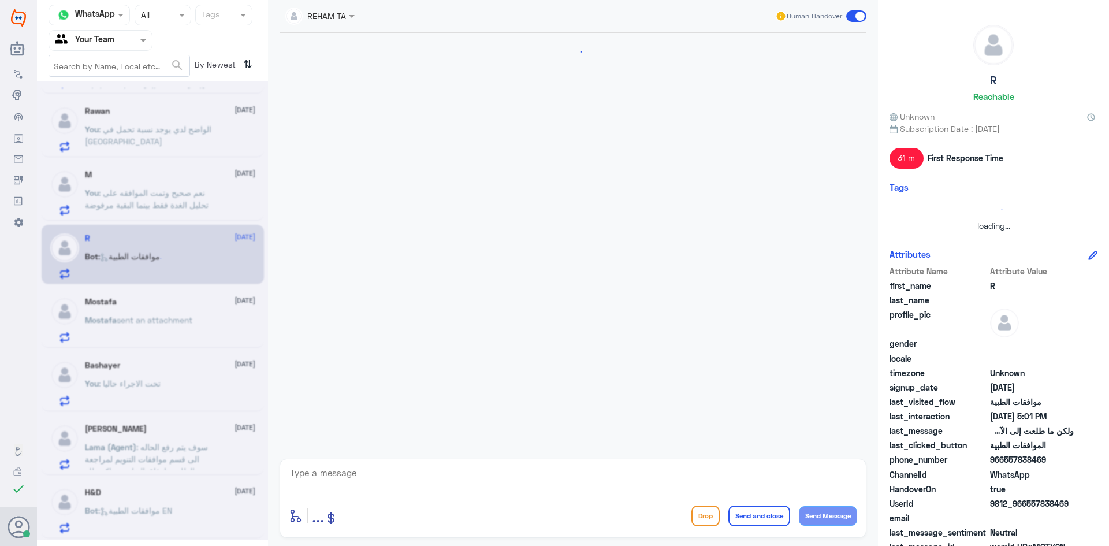
scroll to position [976, 0]
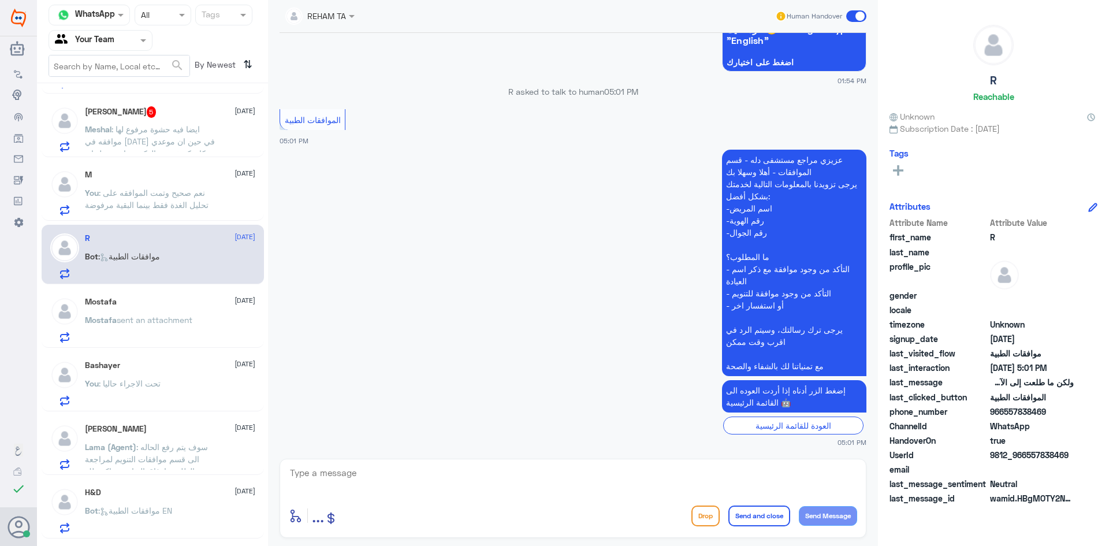
click at [162, 127] on span ": ايضا فيه حشوة مرفوع لها موافقه في [DATE] في حين ان موعدي كان كشف عند الدكتور …" at bounding box center [150, 147] width 130 height 46
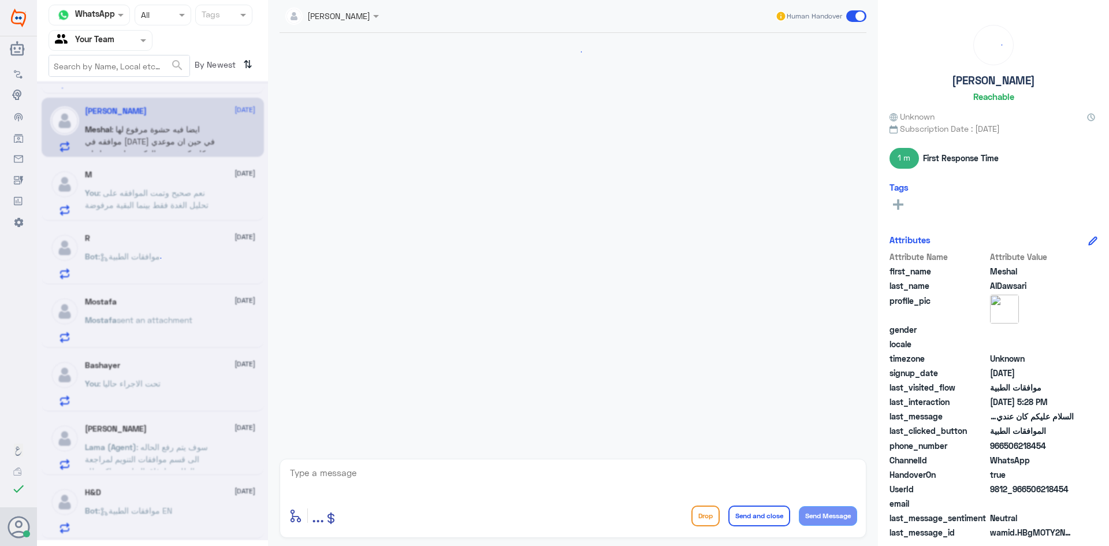
scroll to position [716, 0]
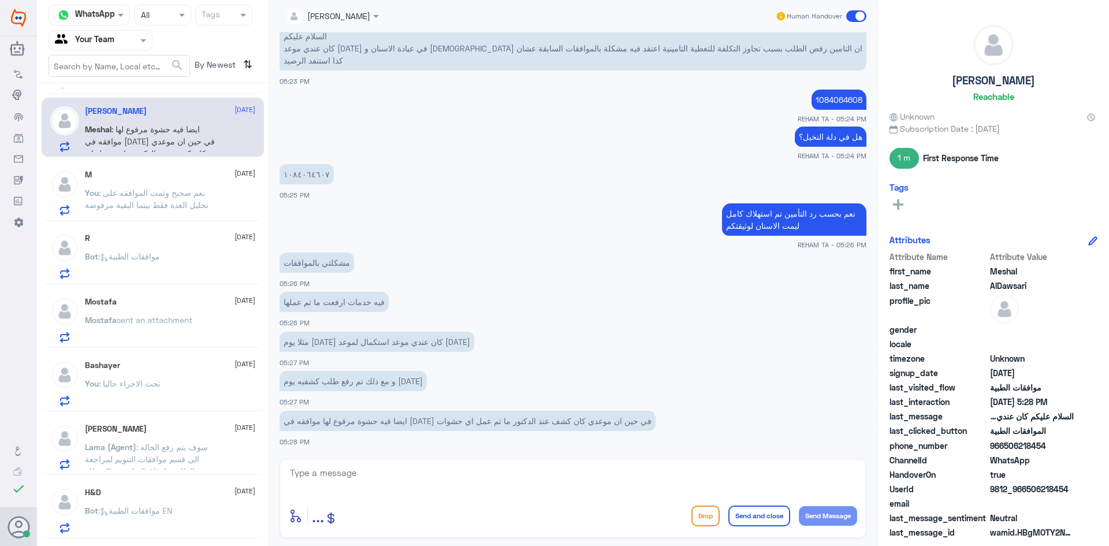
click at [399, 468] on textarea at bounding box center [573, 479] width 569 height 28
type textarea "G"
type textarea "في حال لم تصدر فواتير فيما يخص الخدمات ولم تم عملها ولن يتم عملها لابد من الغائ…"
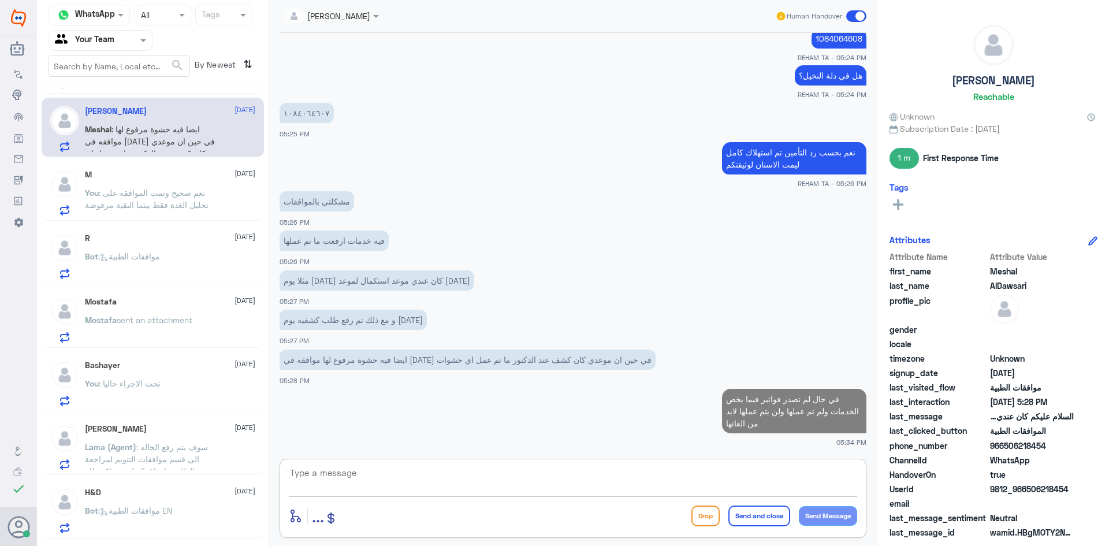
click at [194, 177] on div "M [DATE]" at bounding box center [170, 175] width 170 height 10
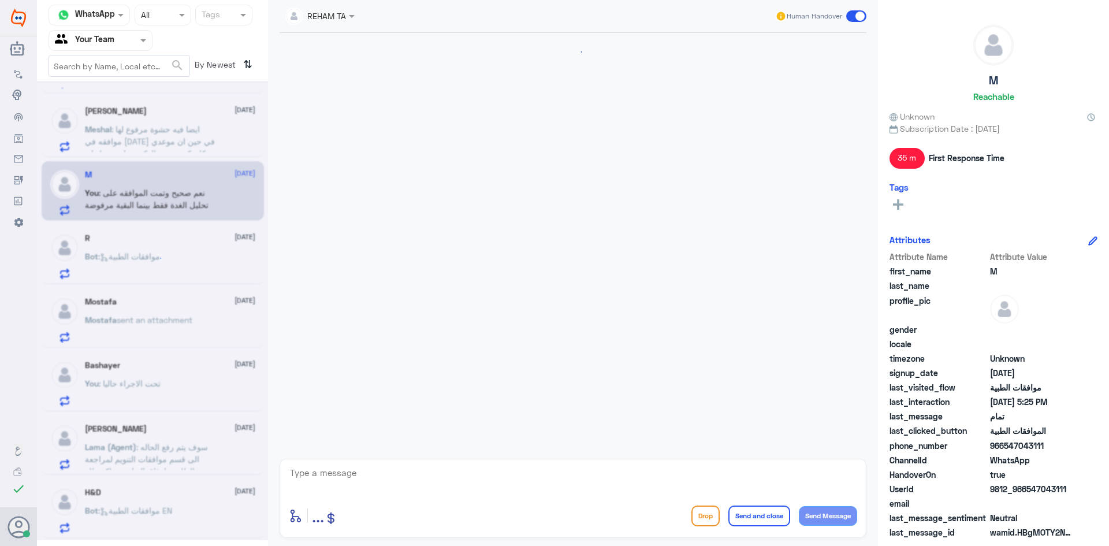
scroll to position [549, 0]
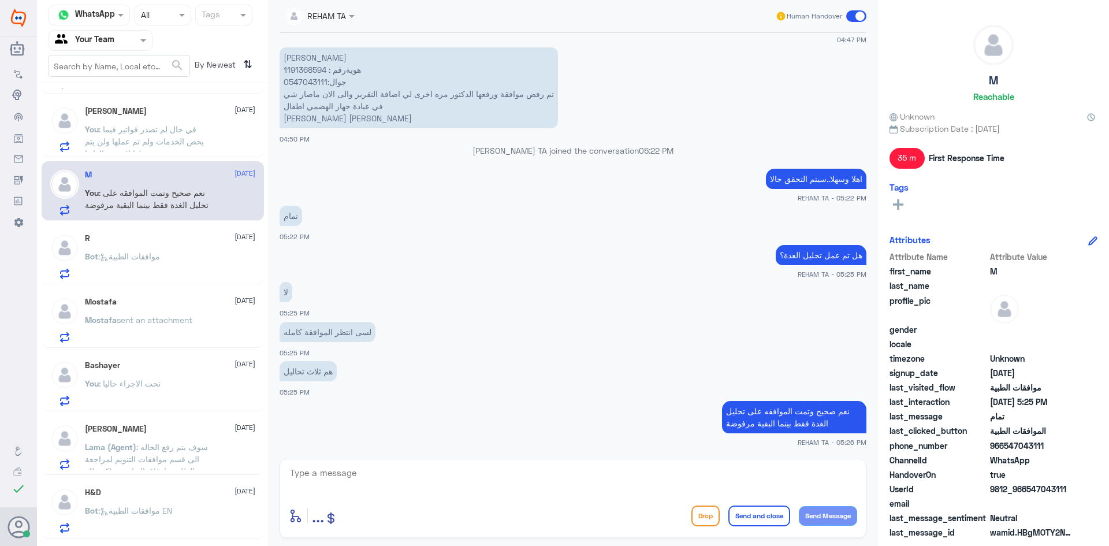
click at [180, 255] on div "Bot : موافقات الطبية" at bounding box center [170, 266] width 170 height 26
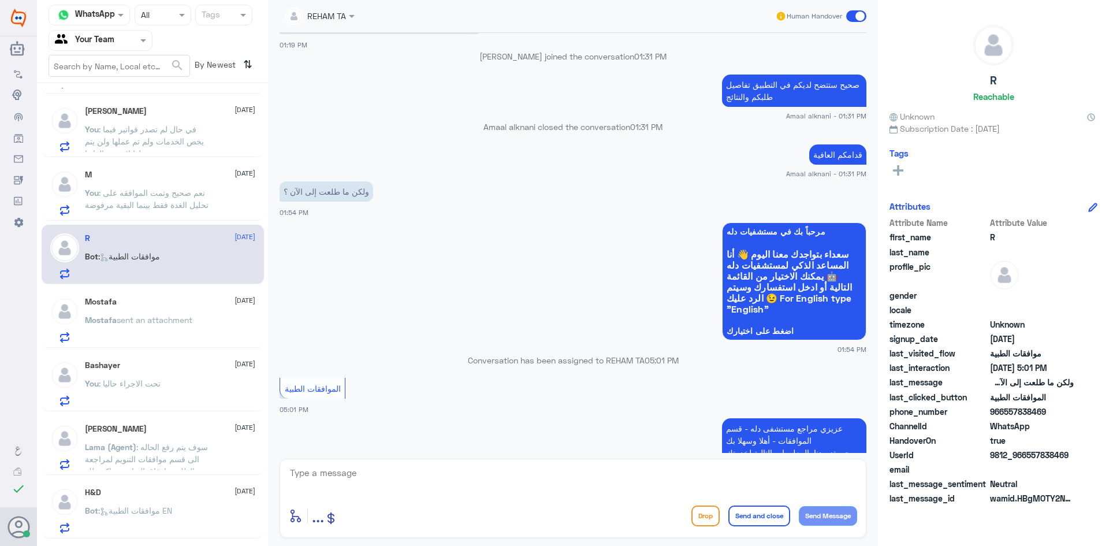
scroll to position [687, 0]
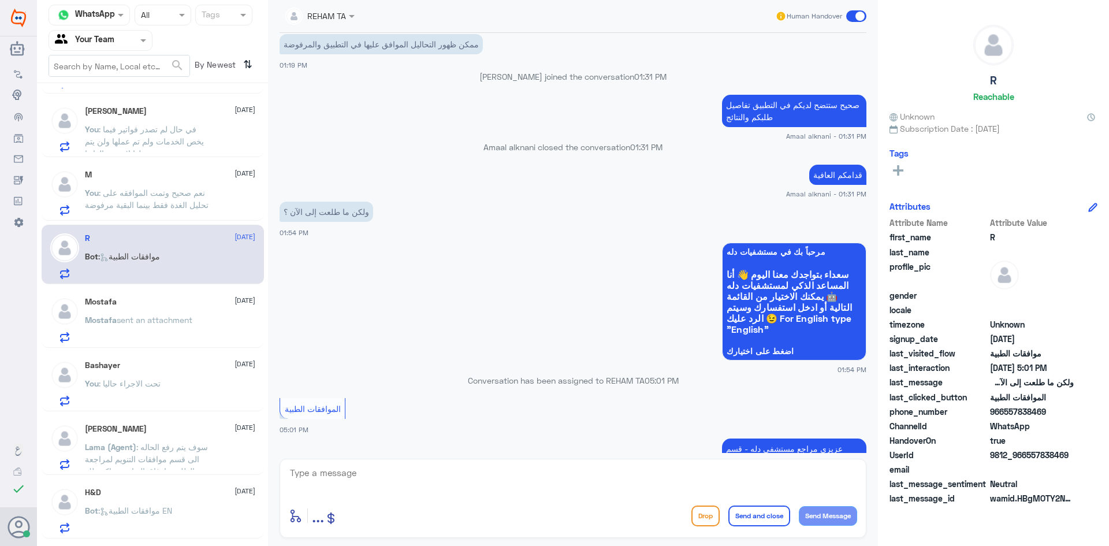
click at [478, 70] on div "[DATE] Amaal alknani closed the conversation 12:53 PM قدامكم العافية Amaal alkn…" at bounding box center [573, 243] width 599 height 420
click at [423, 473] on textarea at bounding box center [573, 479] width 569 height 28
paste textarea "اهلا وسهلا..كيف نقدر نخدمك؟"
type textarea "اهلا وسهلا..كيف نقدر نخدمك؟"
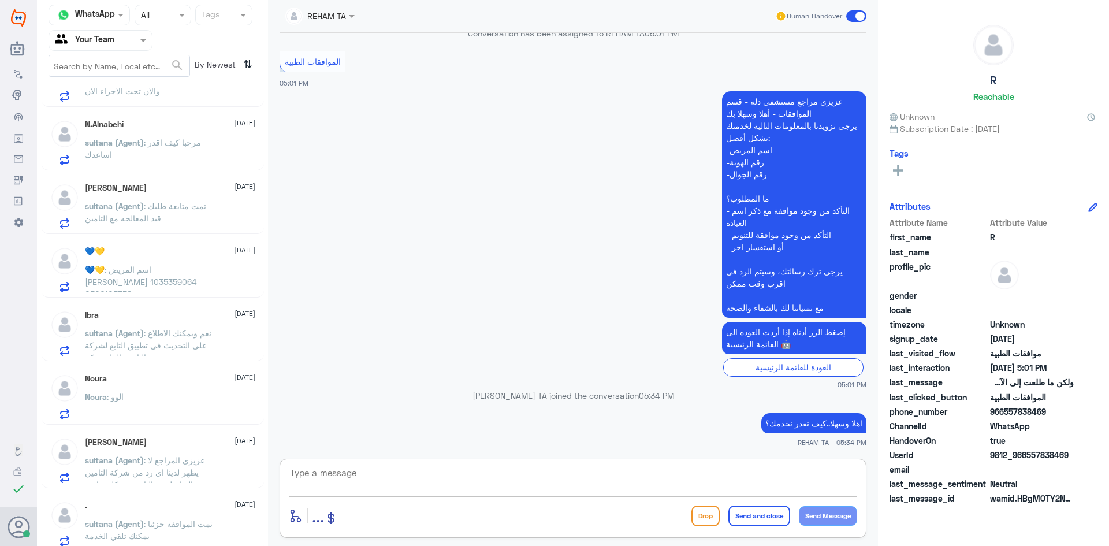
scroll to position [1004, 0]
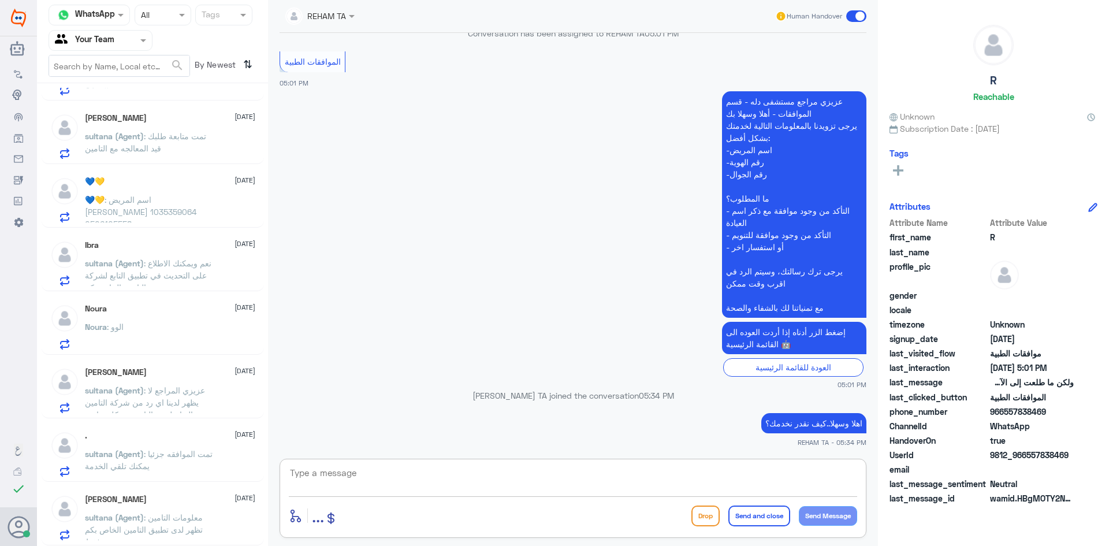
click at [194, 515] on span ": معلومات التامين تظهر لدى تطبيق التامين الخاص بكم فقط" at bounding box center [144, 529] width 118 height 34
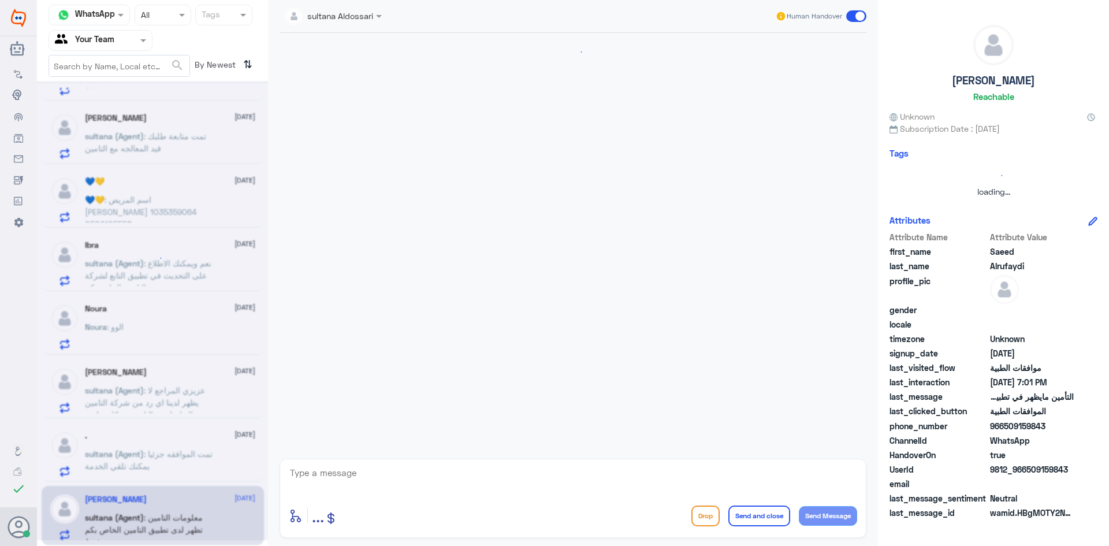
scroll to position [276, 0]
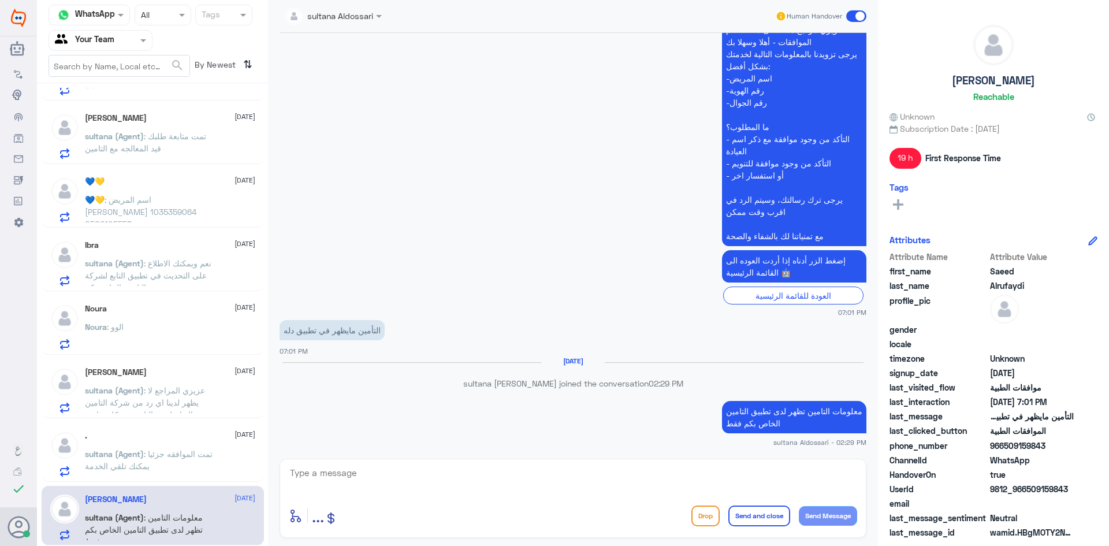
click at [366, 485] on textarea at bounding box center [573, 479] width 569 height 28
type textarea "ا"
type textarea "اي خدمة اخرى؟"
drag, startPoint x: 769, startPoint y: 476, endPoint x: 976, endPoint y: 492, distance: 207.5
click at [976, 492] on div "Channel WhatsApp Status × All Tags Agent Filter Your Team search By Newest ⇅ Ra…" at bounding box center [573, 274] width 1072 height 549
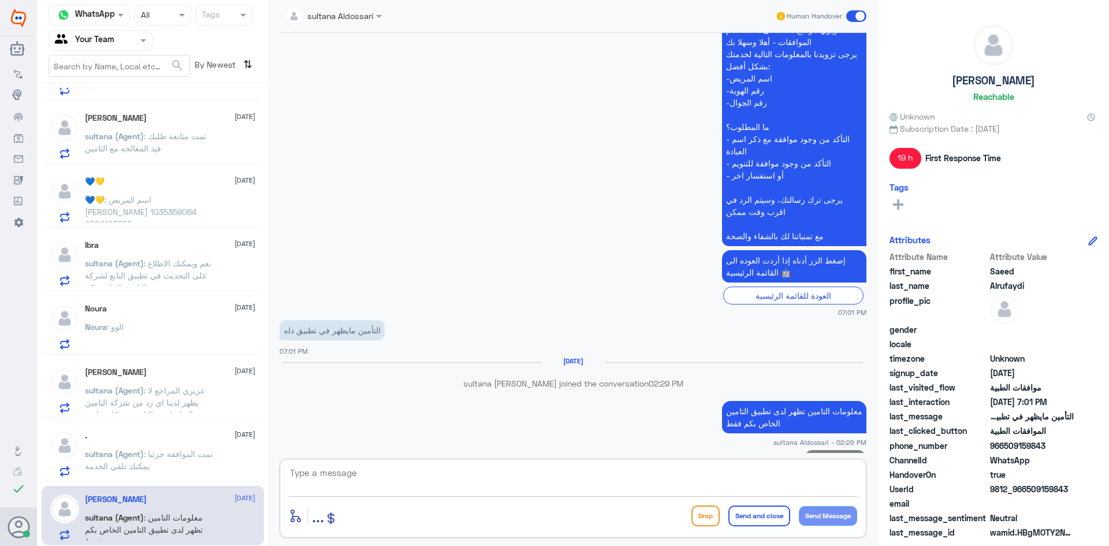
scroll to position [313, 0]
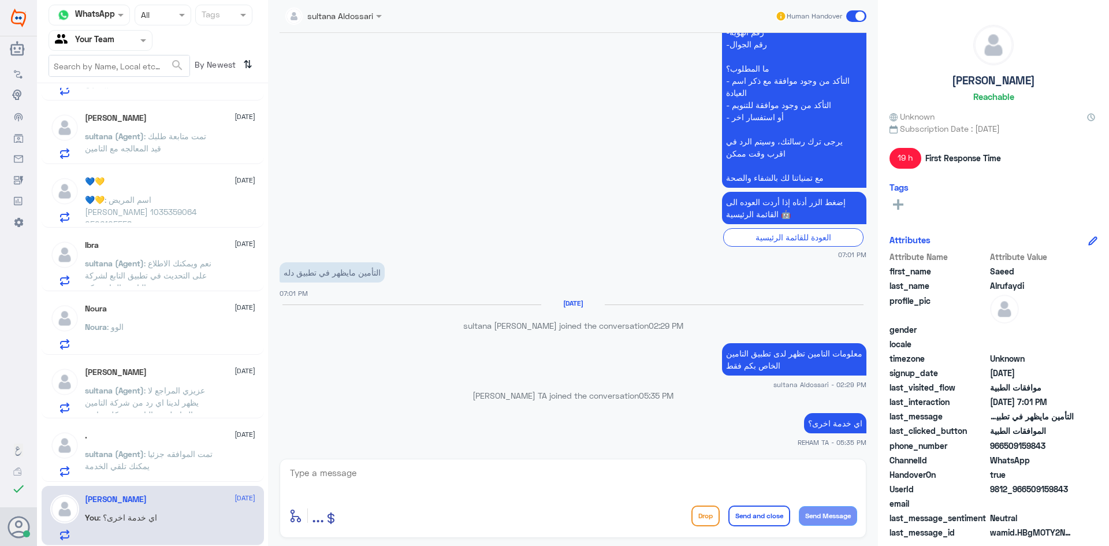
click at [133, 452] on span "sultana (Agent)" at bounding box center [114, 454] width 59 height 10
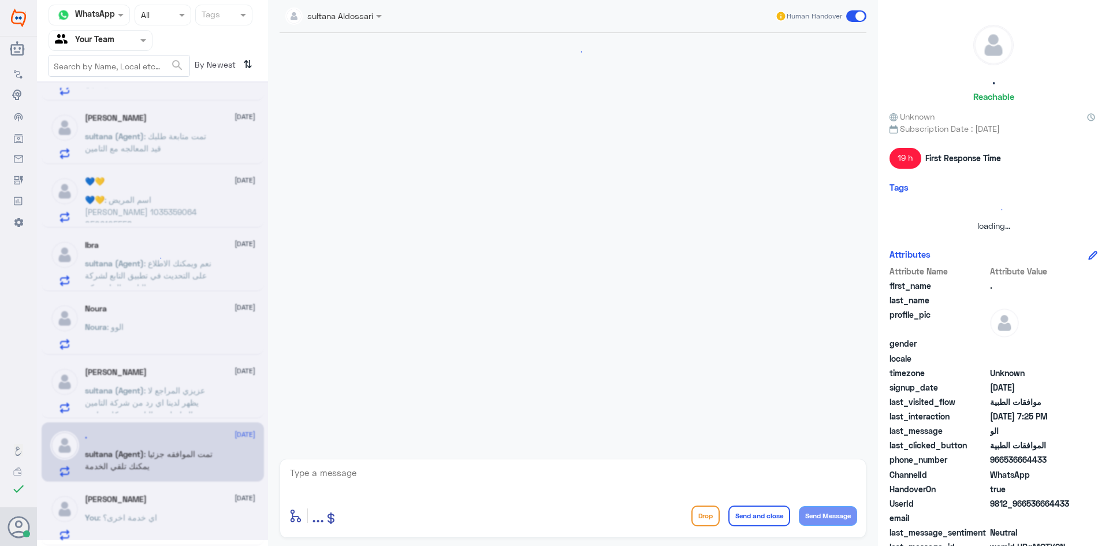
click at [500, 481] on textarea at bounding box center [573, 479] width 569 height 28
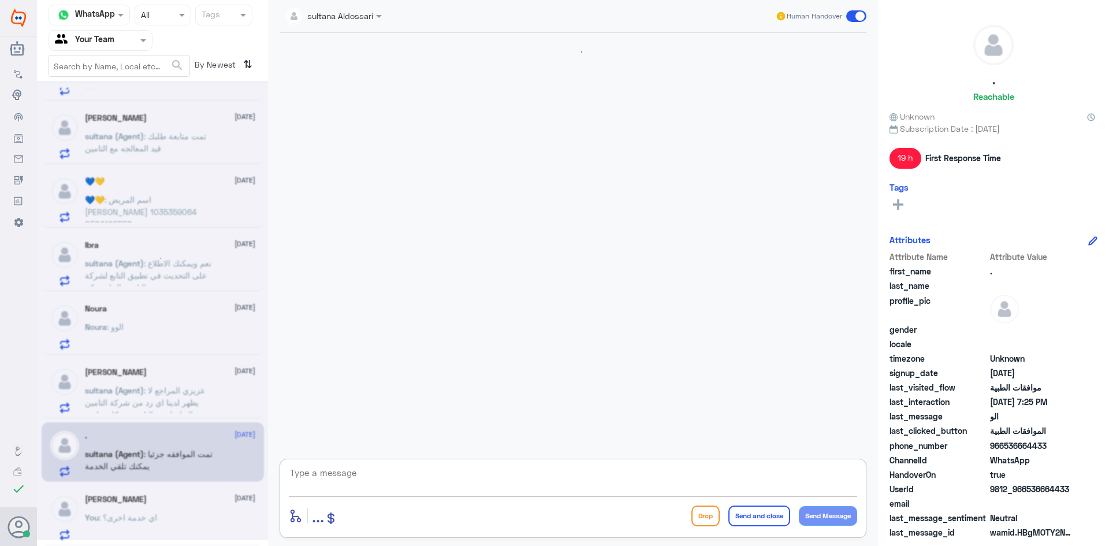
scroll to position [1080, 0]
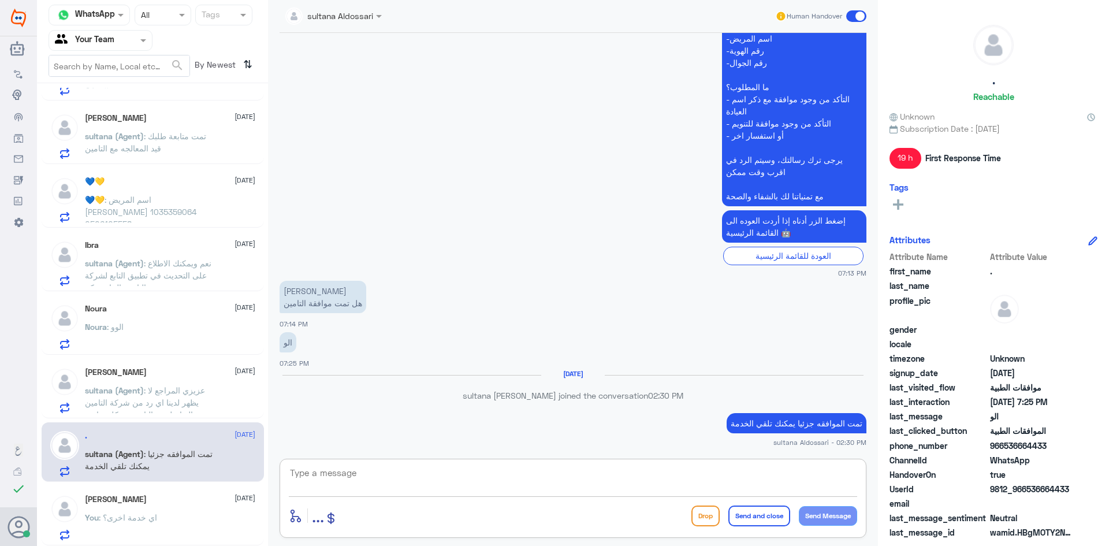
paste textarea "اي خدمة اخرى؟"
type textarea "اي خدمة اخرى؟"
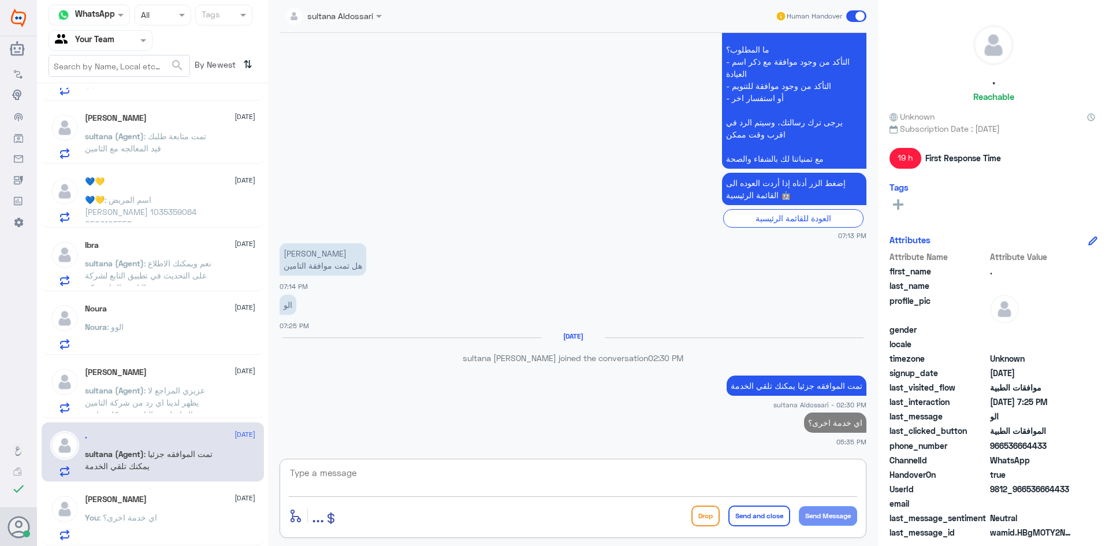
click at [176, 395] on span ": عزيزي المراجع لا يظهر لدينا اي رد من شركة التامين يرجى التواصل مع التامين بشك…" at bounding box center [149, 402] width 129 height 34
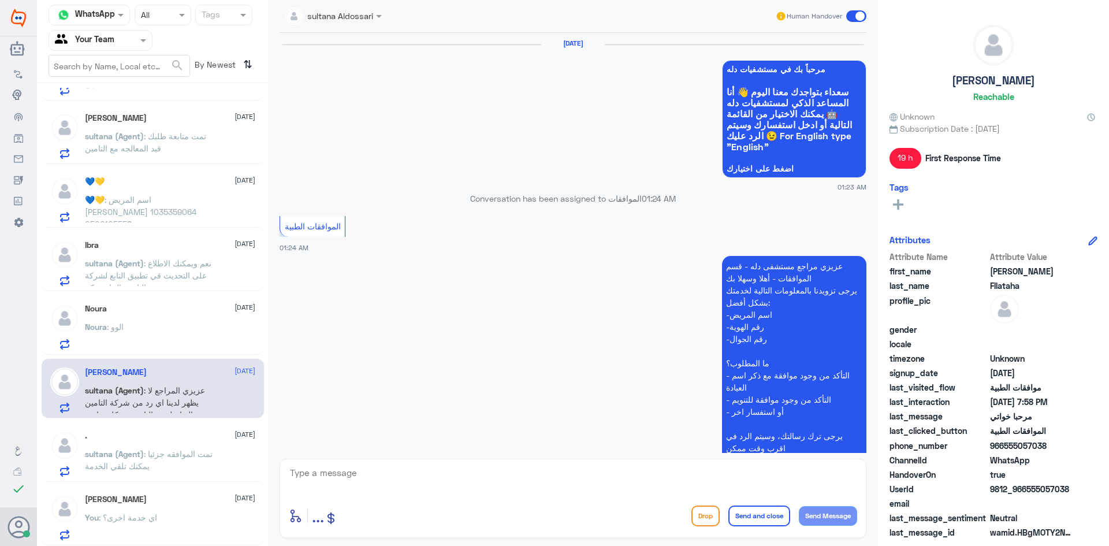
scroll to position [1178, 0]
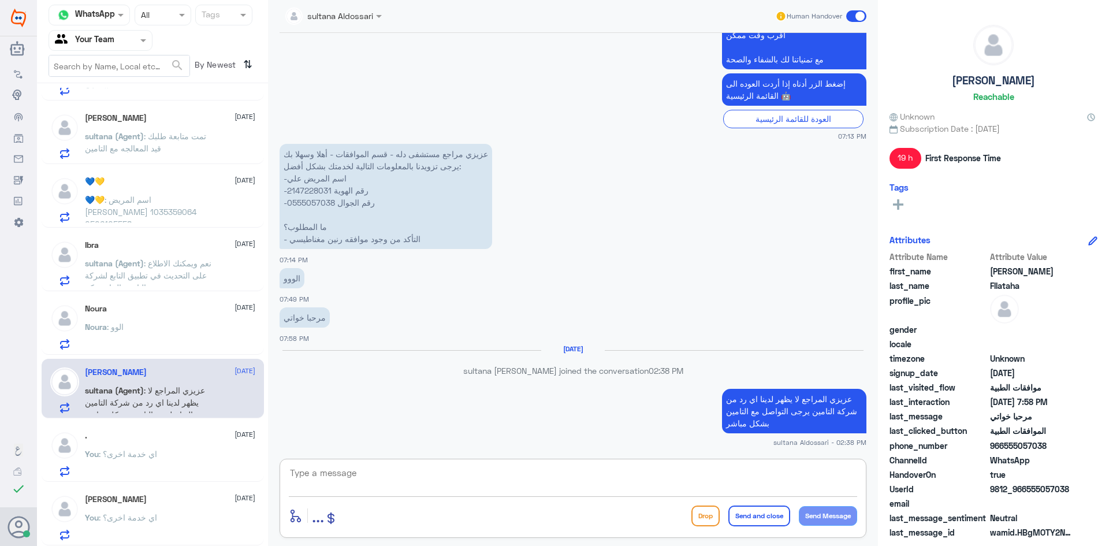
click at [322, 475] on textarea at bounding box center [573, 479] width 569 height 28
paste textarea "اي خدمة اخرى؟"
type textarea "اي خدمة اخرى؟"
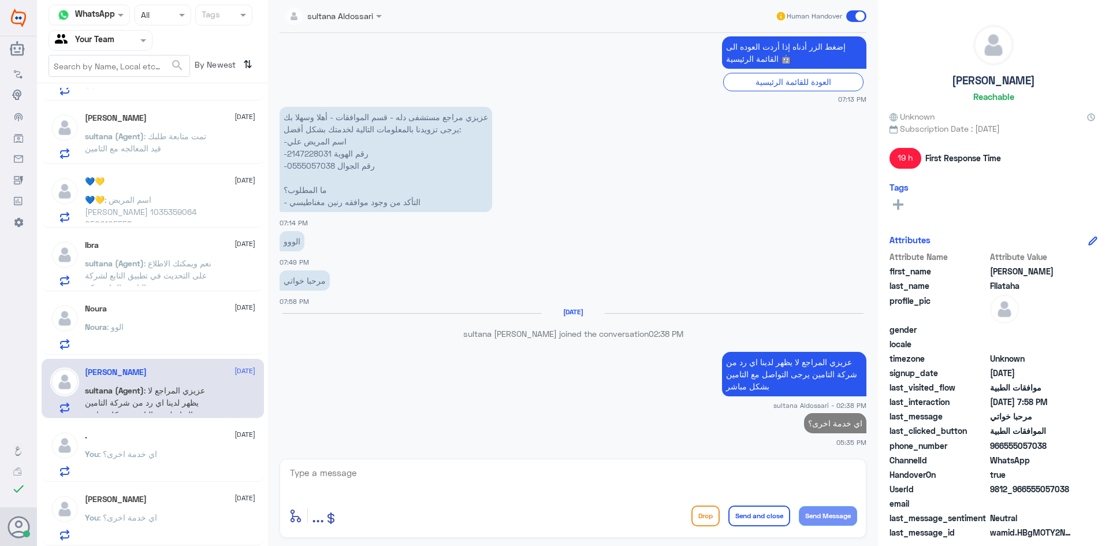
click at [132, 305] on div "Noura [DATE]" at bounding box center [170, 309] width 170 height 10
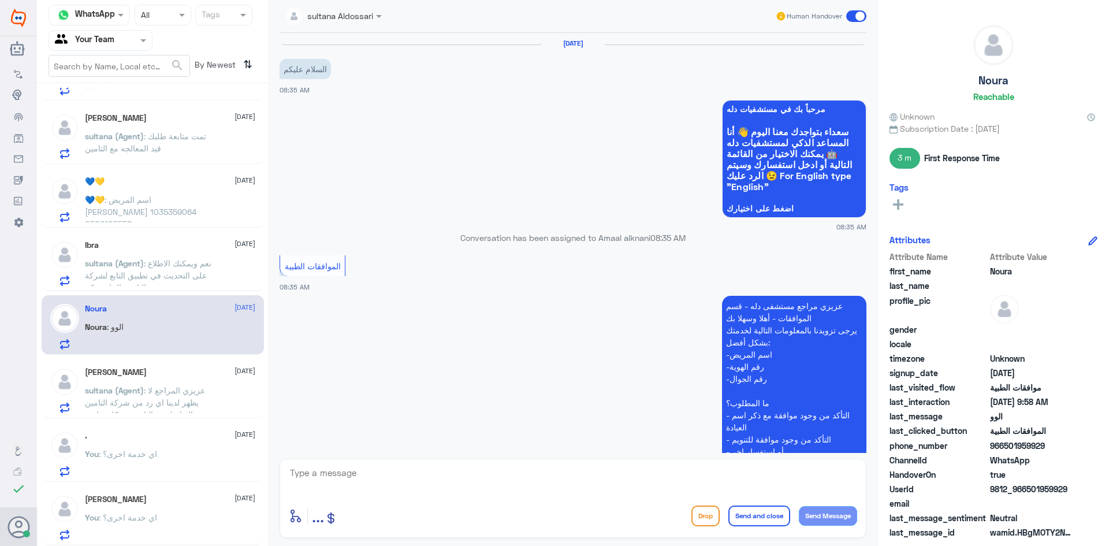
scroll to position [596, 0]
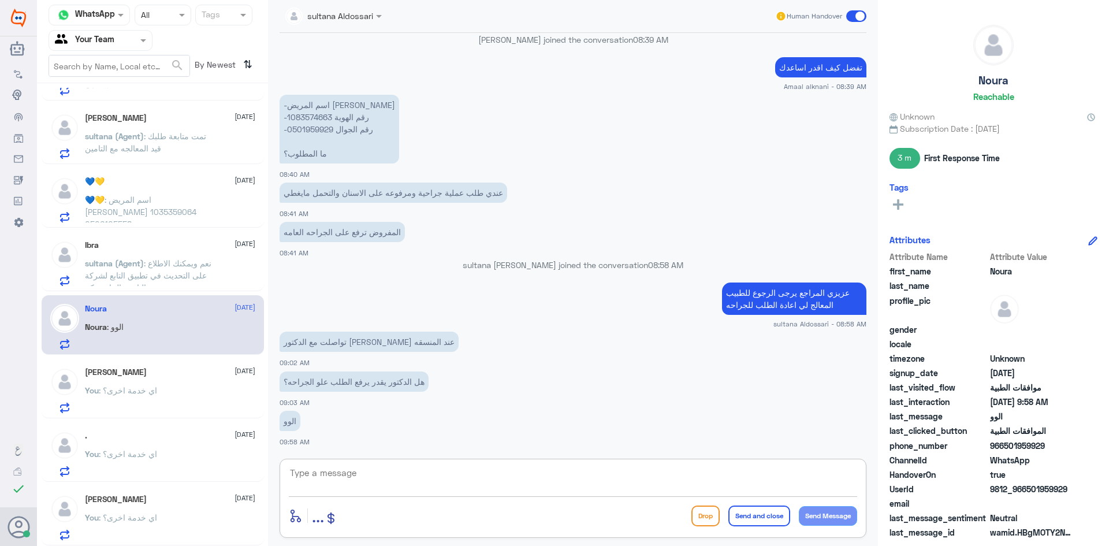
click at [328, 485] on textarea at bounding box center [573, 479] width 569 height 28
type textarea "ن"
type textarea "نعم رفع الطلبات يتم عن طريق الطبيب المعالج"
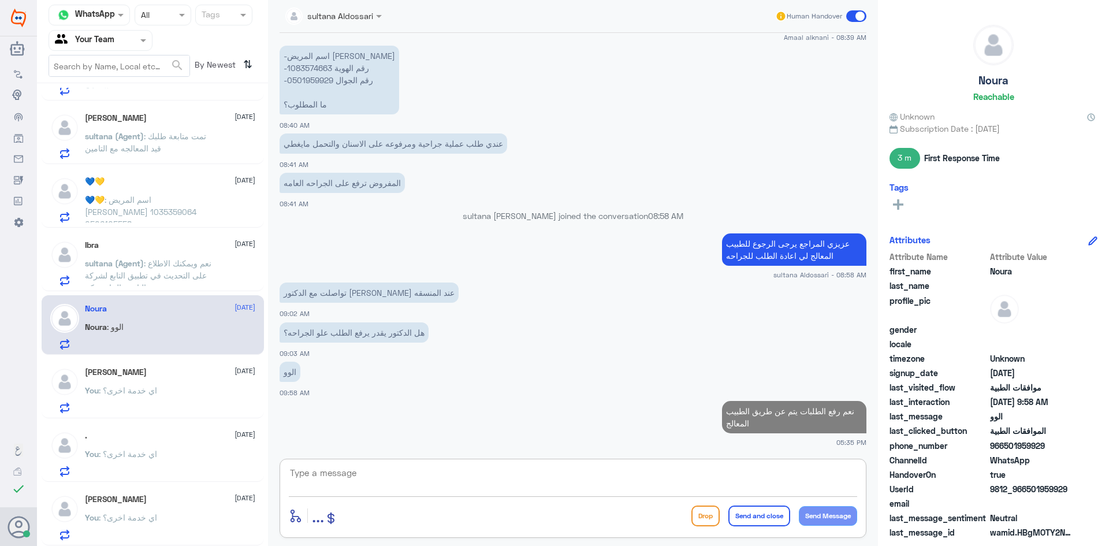
click at [122, 281] on p "sultana (Agent) : نعم ويمكنك الاطلاع على التحديث في تطبيق التابع لشركة التامين …" at bounding box center [150, 271] width 130 height 29
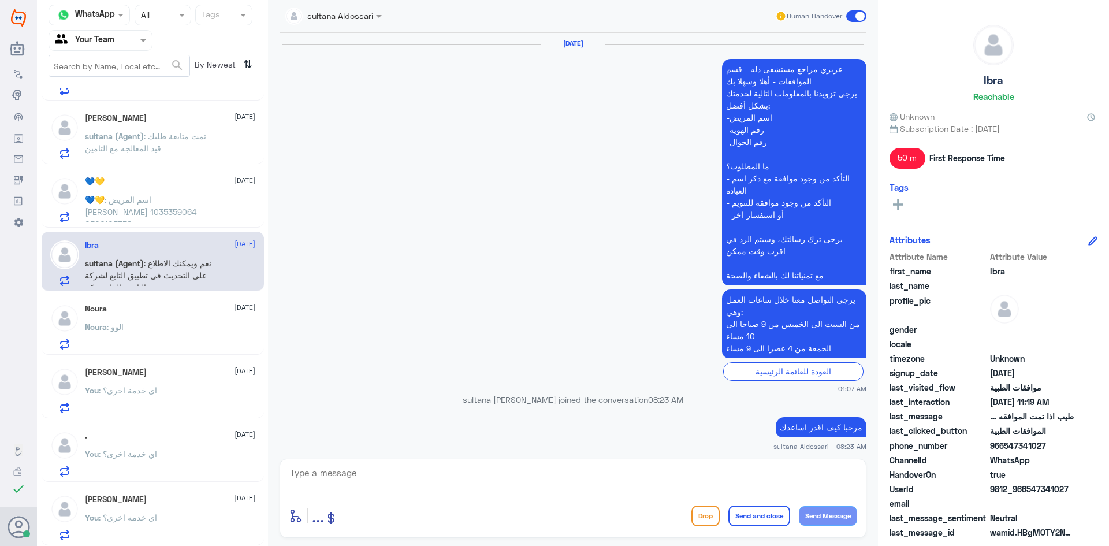
scroll to position [937, 0]
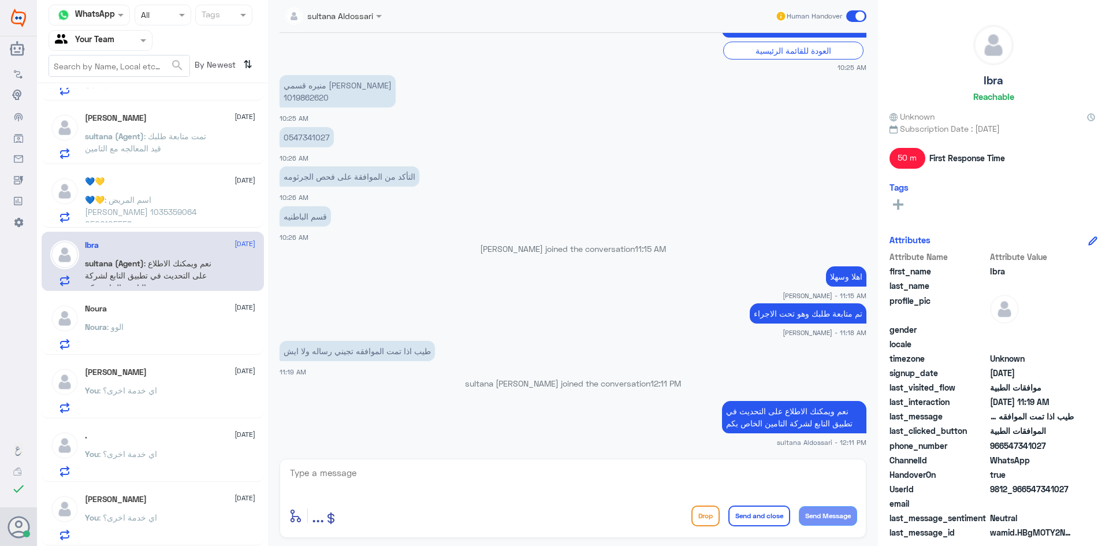
click at [378, 478] on textarea at bounding box center [573, 479] width 569 height 28
paste textarea "اي خدمة اخرى؟"
type textarea "اي خدمة اخرى؟"
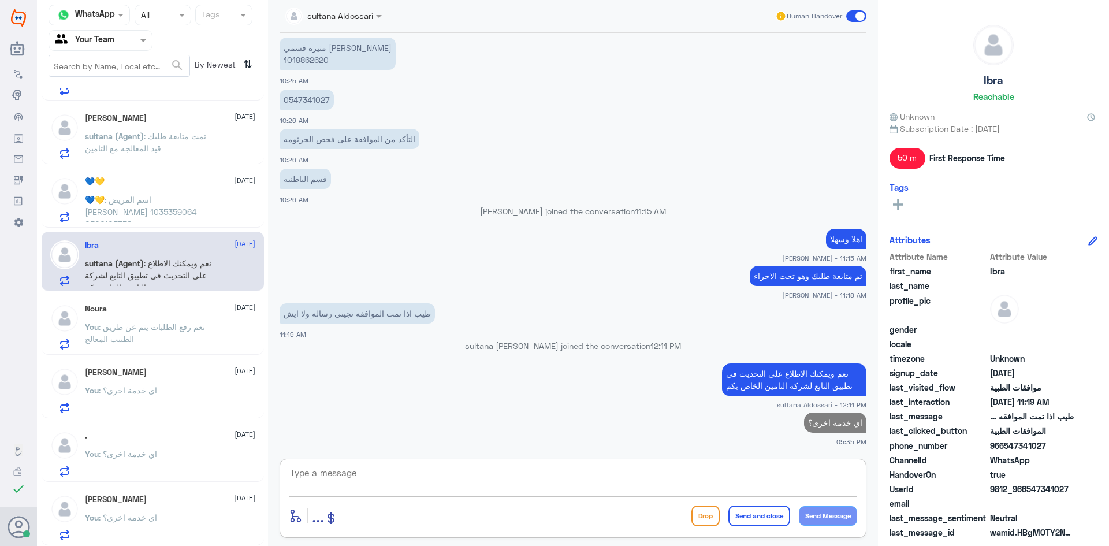
click at [174, 196] on span ": اسم المريض [PERSON_NAME] 1035359064 0506105558" at bounding box center [141, 212] width 112 height 34
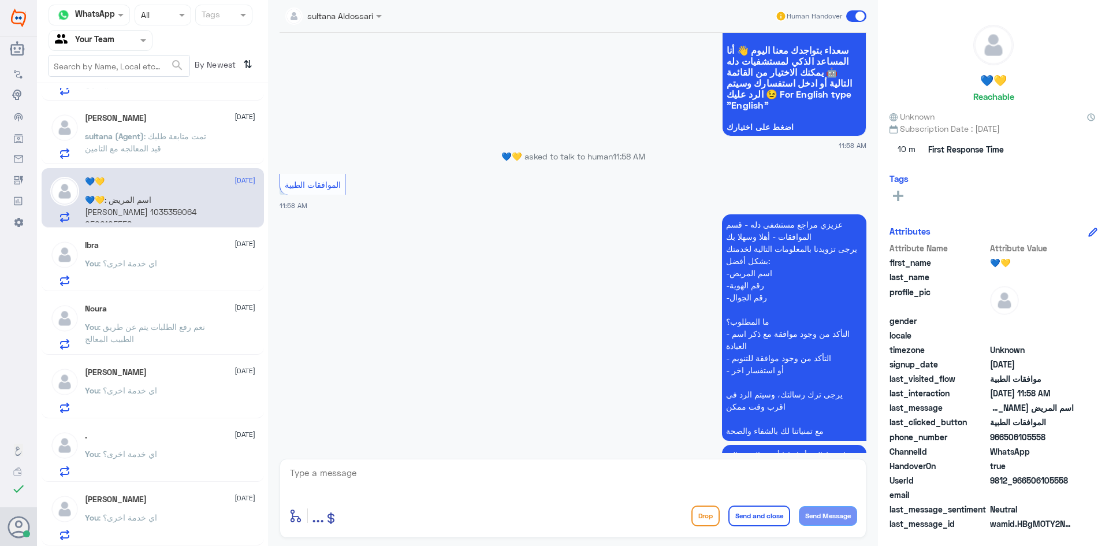
scroll to position [210, 0]
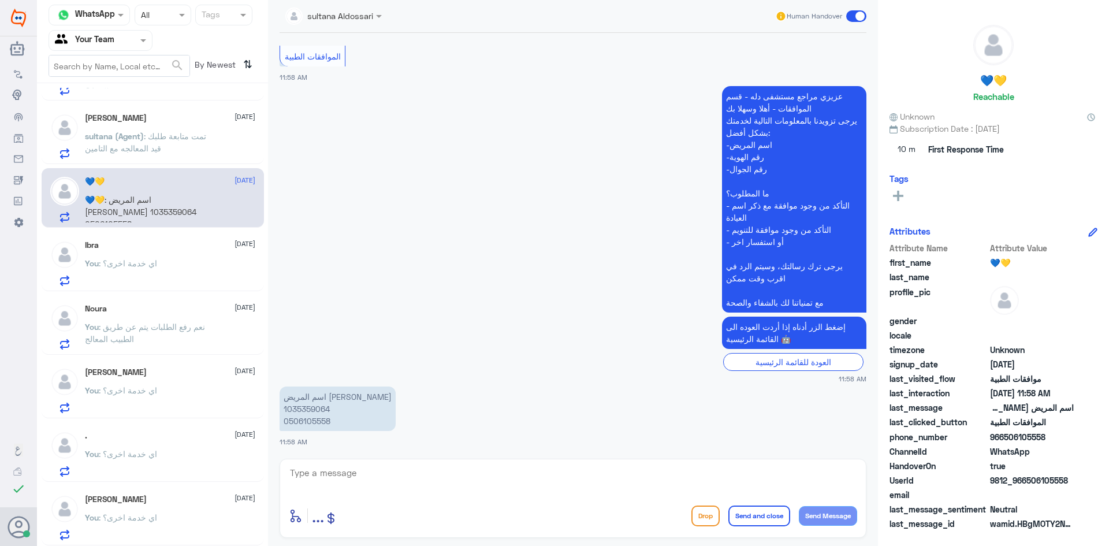
click at [465, 46] on app-msgs-text "الموافقات الطبية" at bounding box center [573, 57] width 587 height 22
click at [408, 469] on textarea at bounding box center [573, 479] width 569 height 28
paste textarea "اهلا وسهلا..كيف نقدر نخدمك؟"
type textarea "اهلا وسهلا..كيف نقدر نخدمك؟"
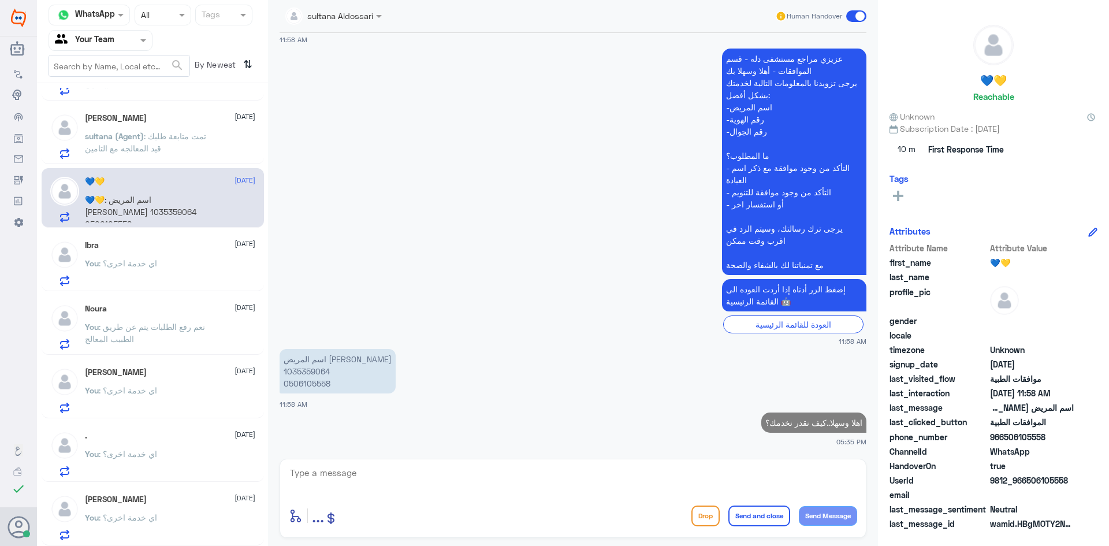
click at [144, 155] on p "sultana (Agent) : تمت متابعة طلبك قيد المعالجه مع التامين" at bounding box center [150, 144] width 130 height 29
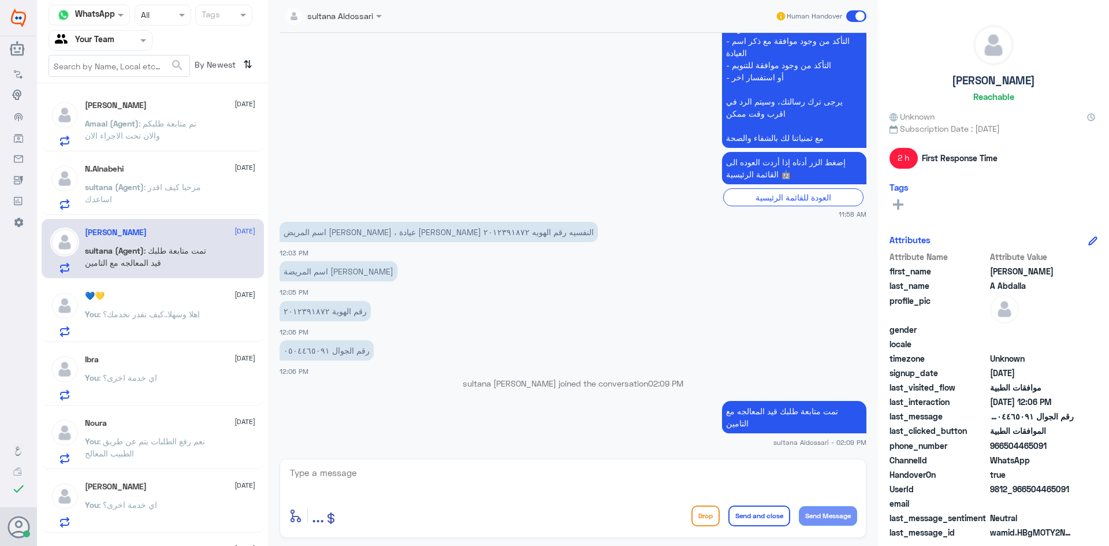
scroll to position [889, 0]
click at [173, 187] on span ": مرحبا كيف اقدر اساعدك" at bounding box center [143, 194] width 116 height 22
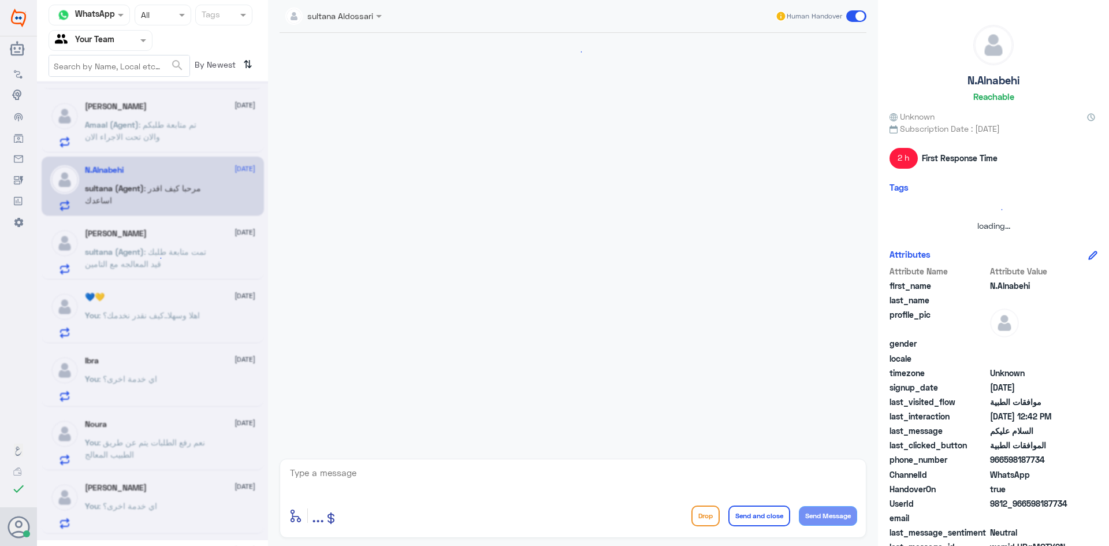
scroll to position [205, 0]
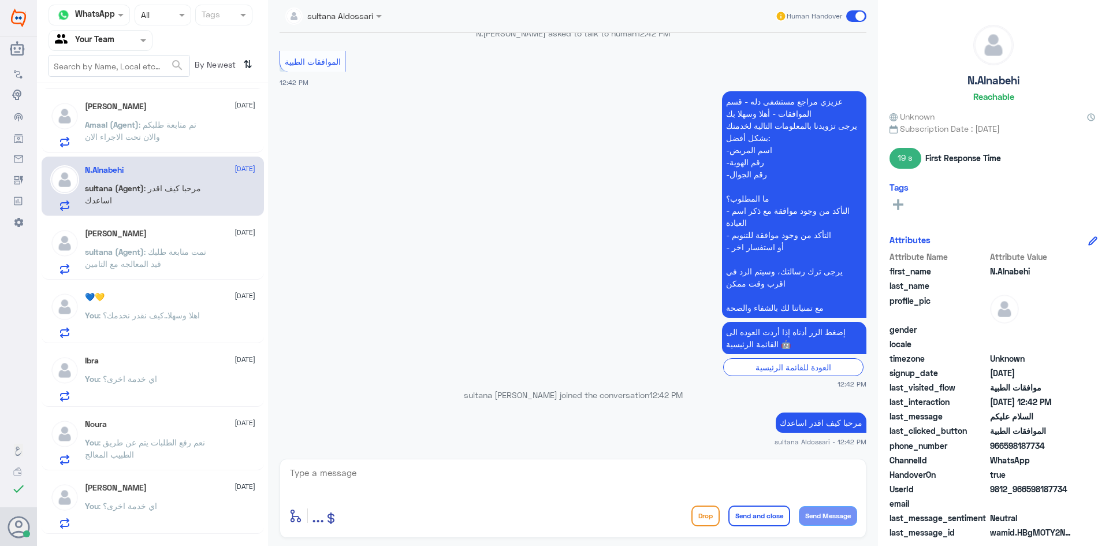
click at [182, 263] on p "sultana (Agent) : تمت متابعة طلبك قيد المعالجه مع التامين" at bounding box center [150, 260] width 130 height 29
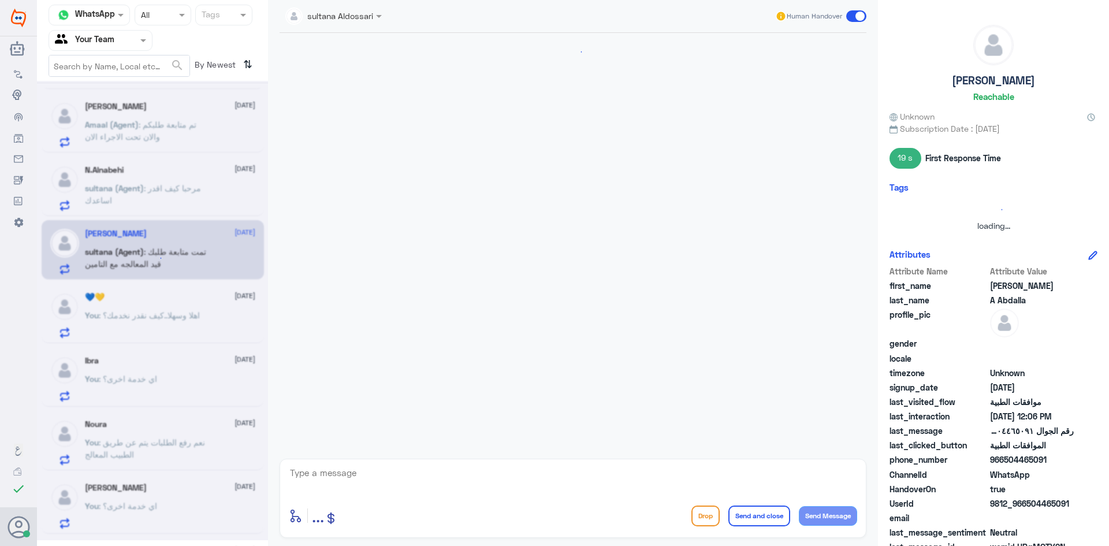
scroll to position [374, 0]
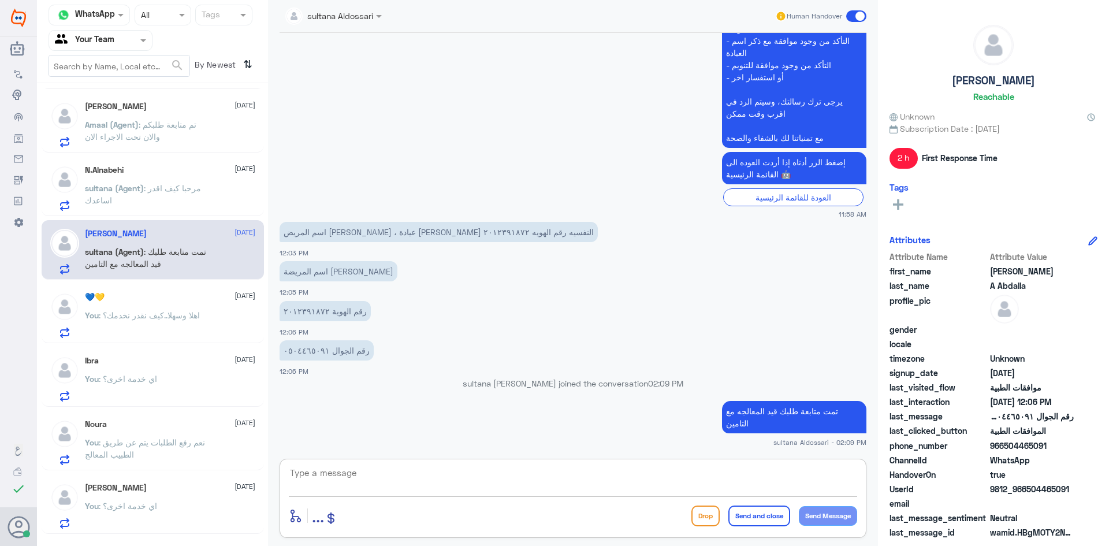
click at [380, 487] on textarea at bounding box center [573, 479] width 569 height 28
paste textarea "اهلا وسهلا..كيف نقدر نخدمك؟"
type textarea "اهلا وسهلا..كيف نقدر نخدمك؟"
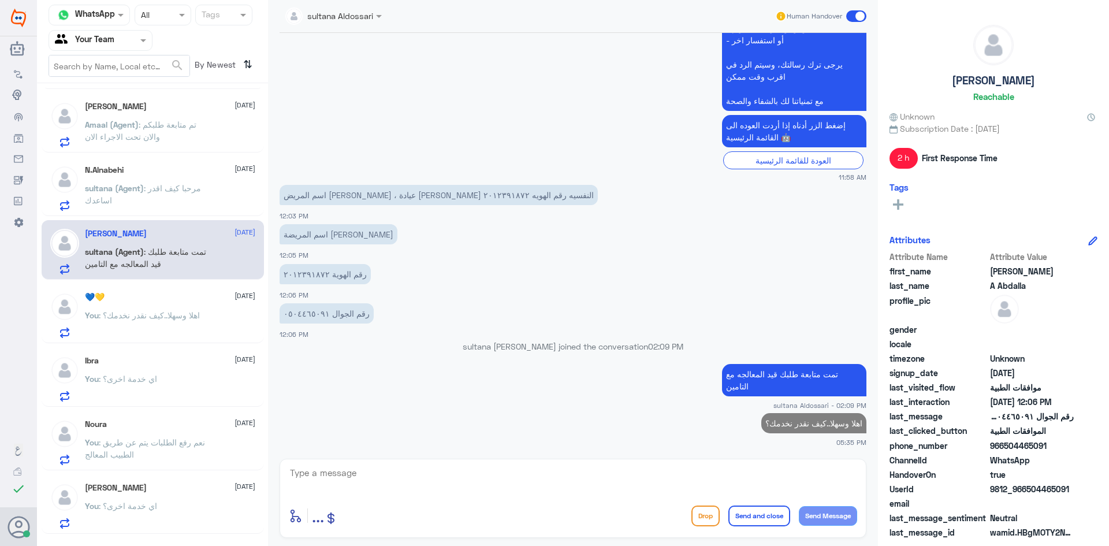
click at [148, 195] on p "sultana (Agent) : مرحبا كيف اقدر اساعدك" at bounding box center [150, 196] width 130 height 29
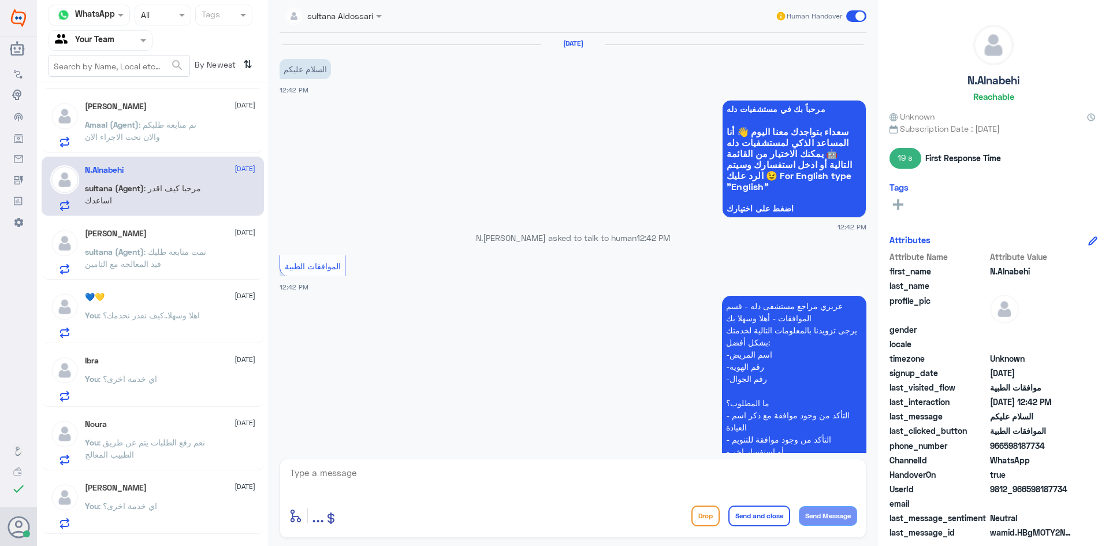
scroll to position [205, 0]
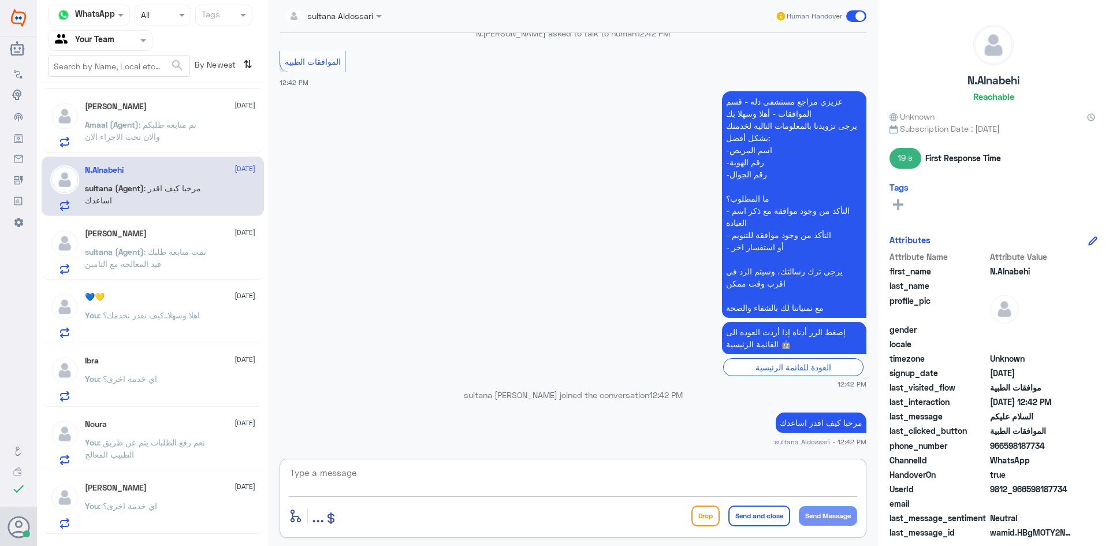
click at [389, 475] on textarea at bounding box center [573, 479] width 569 height 28
paste textarea "اهلا وسهلا..كيف نقدر نخدمك؟"
type textarea "اهلا وسهلا..كيف نقدر نخدمك؟"
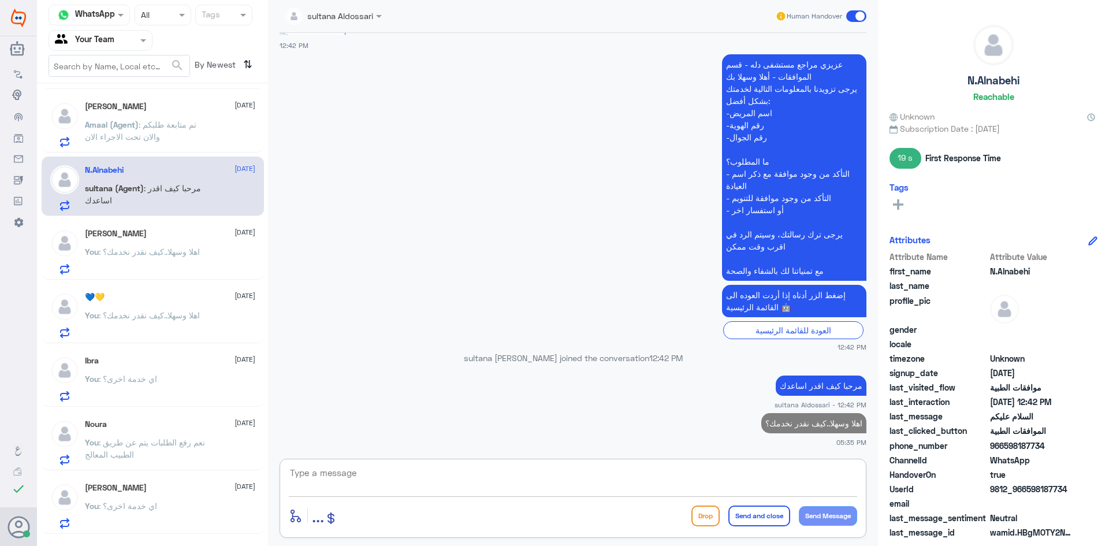
click at [152, 139] on span ": تم متابعة طلبكم والان تحت الاجراء الان" at bounding box center [141, 131] width 112 height 22
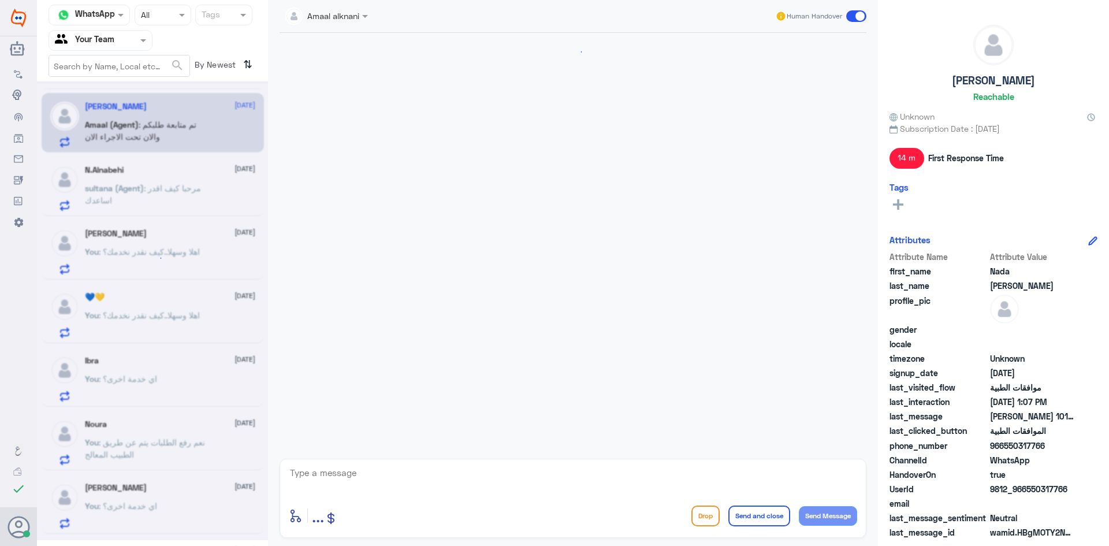
scroll to position [280, 0]
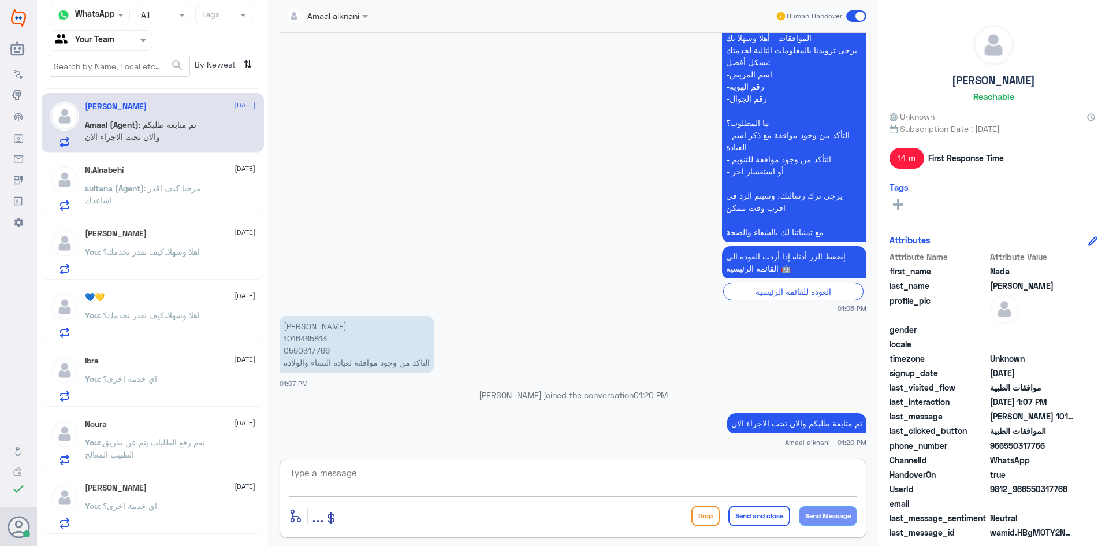
click at [355, 470] on textarea at bounding box center [573, 479] width 569 height 28
paste textarea "اهلا وسهلا..كيف نقدر نخدمك؟"
type textarea "اهلا وسهلا..كيف نقدر نخدمك؟"
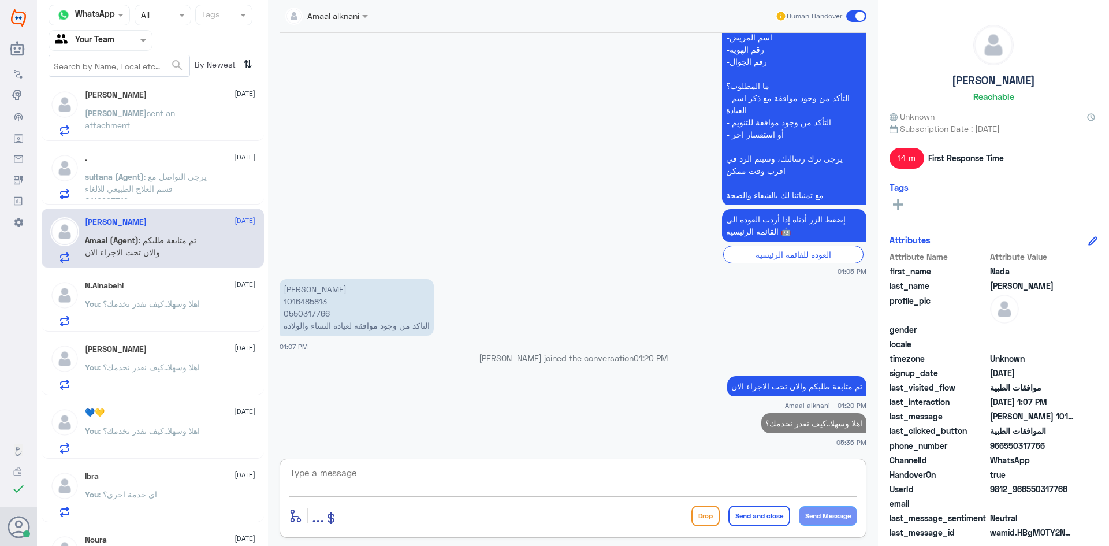
click at [199, 200] on div ". [DATE][PERSON_NAME] (Agent) : يرجى التواصل مع قسم العلاج الطبيعي للالغاء 0112…" at bounding box center [153, 175] width 222 height 60
click at [203, 184] on p "sultana (Agent) : يرجى التواصل مع قسم العلاج الطبيعي للالغاء 0112993319" at bounding box center [150, 184] width 130 height 29
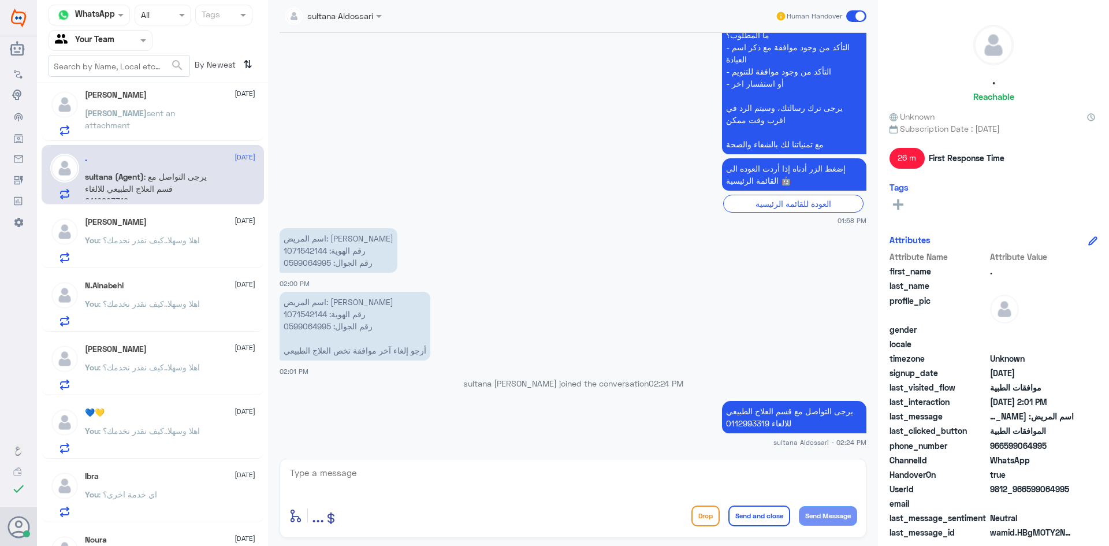
click at [428, 74] on app-msgs-text "عزيزي مراجع مستشفى دله - قسم الموافقات - أهلا وسهلا بك يرجى تزويدنا بالمعلومات …" at bounding box center [573, 42] width 587 height 228
click at [393, 475] on textarea at bounding box center [573, 479] width 569 height 28
paste textarea "اي خدمة اخرى؟"
type textarea "اي خدمة اخرى؟"
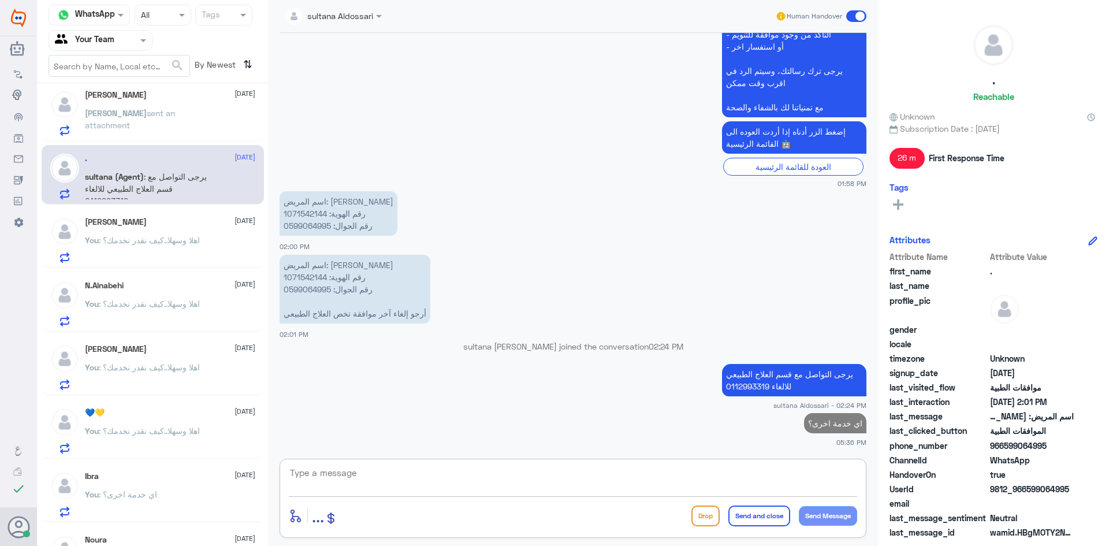
click at [134, 124] on p "[PERSON_NAME] sent an attachment" at bounding box center [150, 121] width 130 height 29
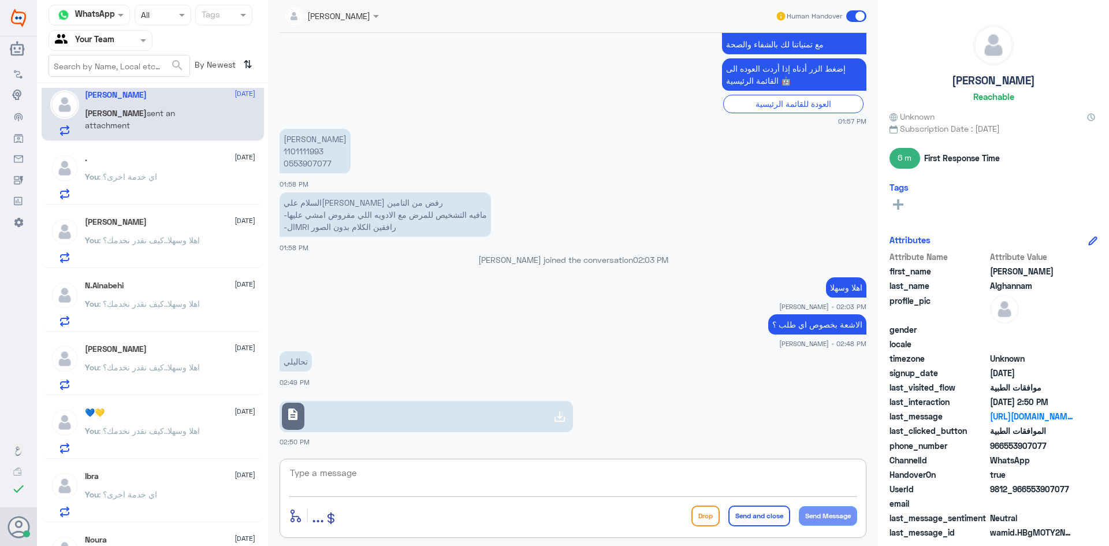
click at [378, 478] on textarea at bounding box center [573, 479] width 569 height 28
click at [438, 510] on div "enter flow name ... Drop Send and close Send Message" at bounding box center [573, 516] width 569 height 26
click at [413, 59] on app-msgs-text "إضغط الزر أدناه إذا أردت العوده الى القائمة الرئيسية 🤖" at bounding box center [573, 75] width 587 height 34
click at [329, 473] on textarea at bounding box center [573, 479] width 569 height 28
paste textarea "اهلا وسهلا..سيتم التحقق حالا"
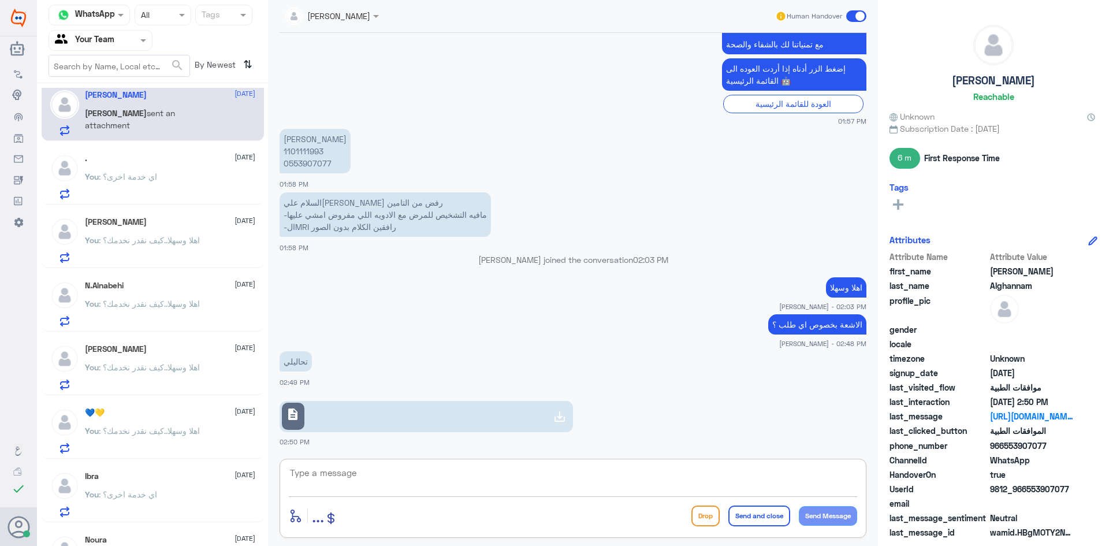
type textarea "اهلا وسهلا..سيتم التحقق حالا"
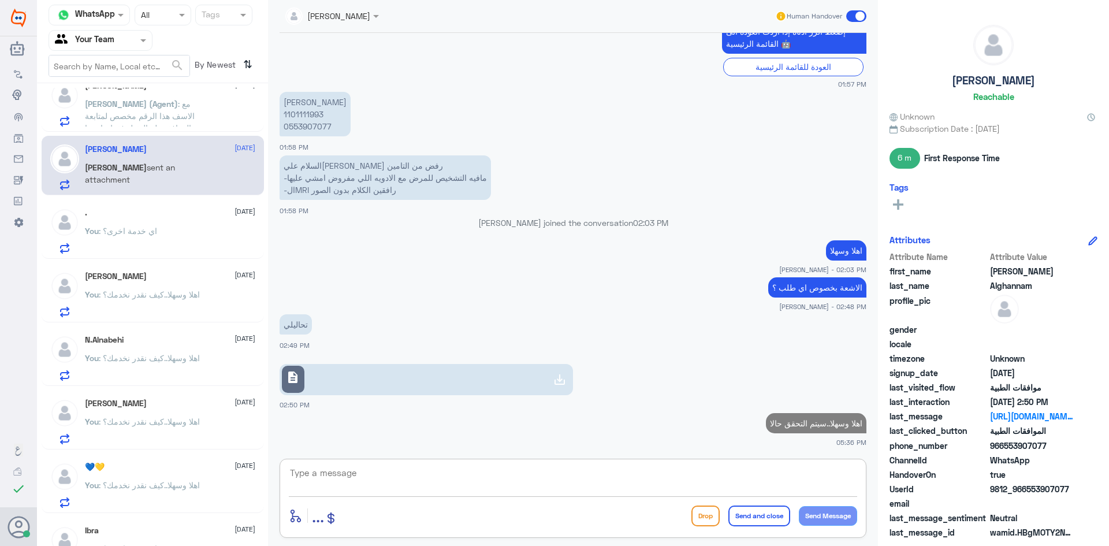
scroll to position [657, 0]
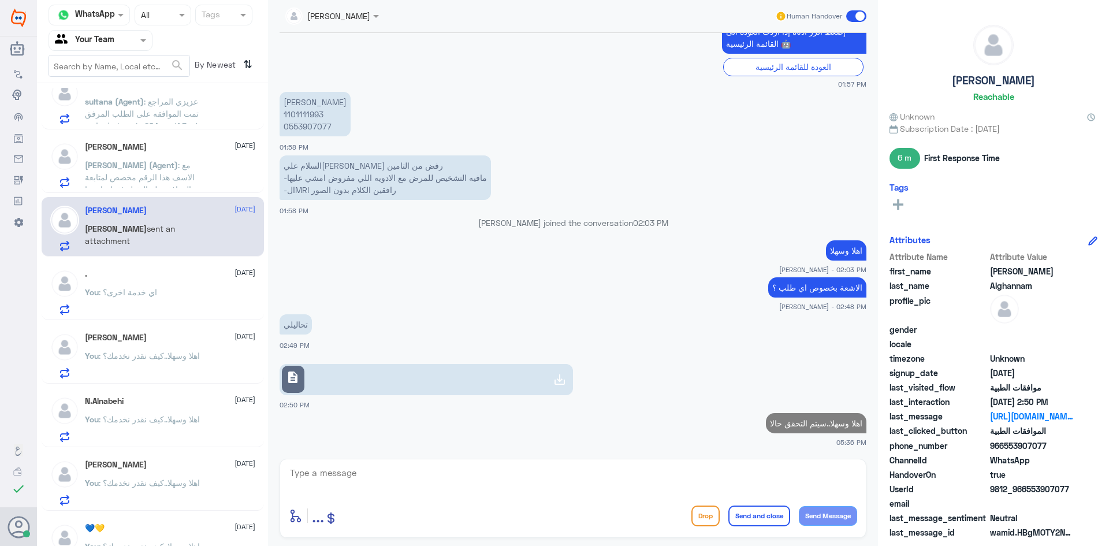
click at [173, 180] on span ": مع الاسف هذا الرقم مخصص لمتابعة الموافقة دلة النخيل فقط , ارجوا التواصل مع رق…" at bounding box center [146, 189] width 122 height 58
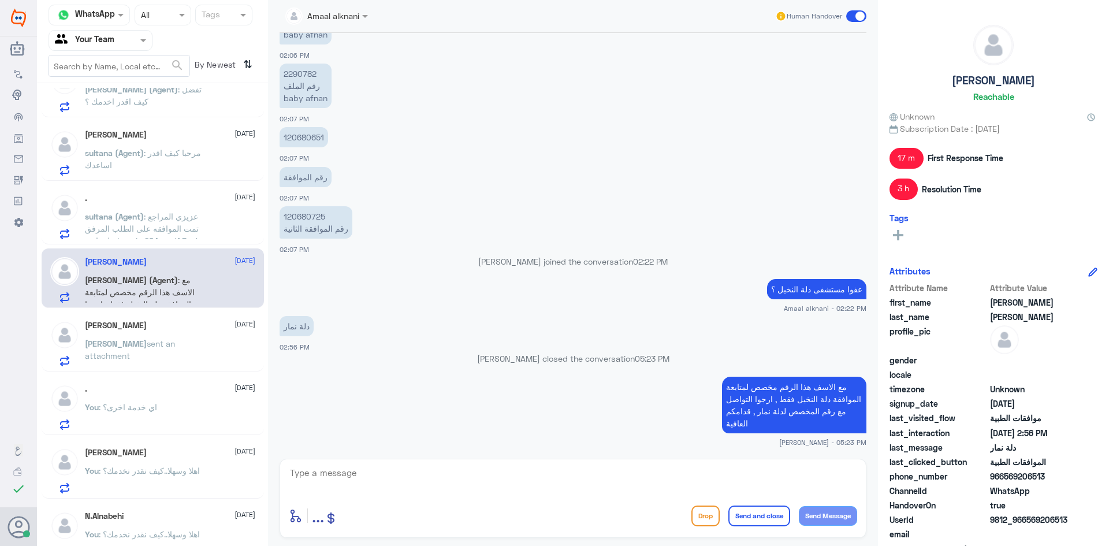
scroll to position [542, 0]
click at [173, 216] on span ": عزيزي المراجع تمت الموافقه على الطلب المرفق على ابرة Leqvio 284 mg/1.5 ml Sol…" at bounding box center [142, 235] width 114 height 46
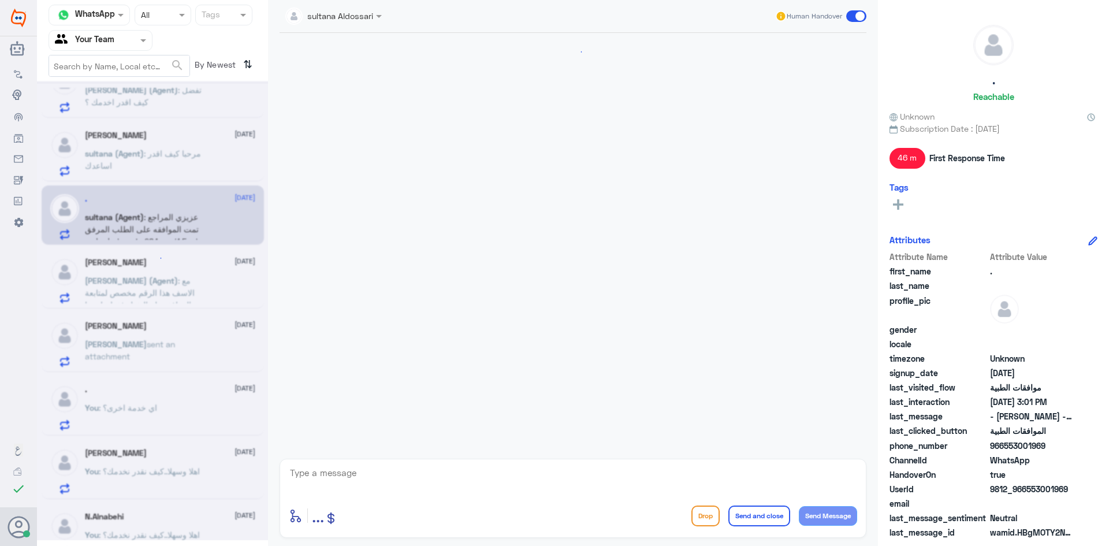
scroll to position [1080, 0]
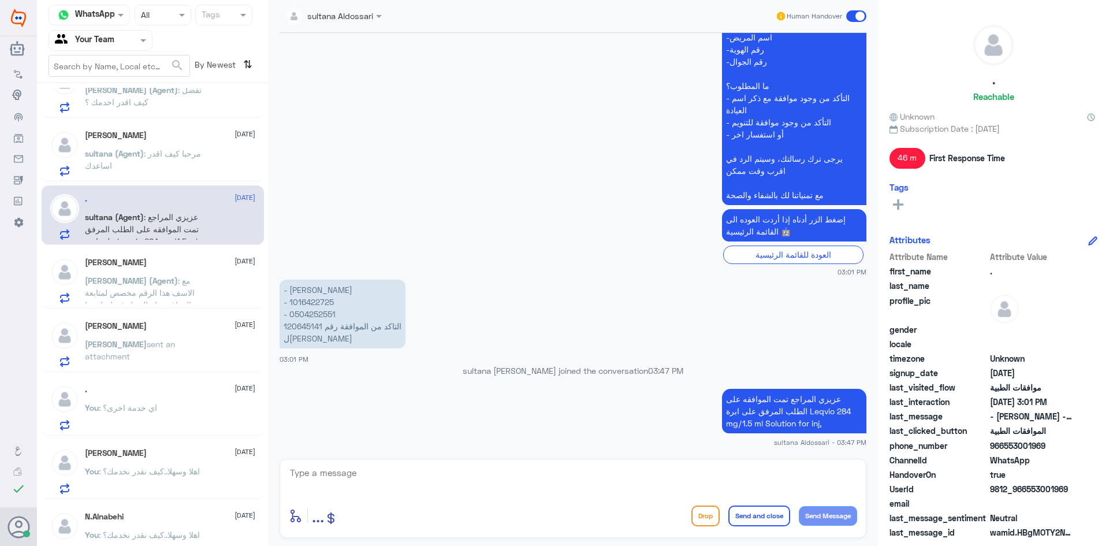
click at [387, 66] on app-msgs-text "عزيزي مراجع مستشفى دله - قسم الموافقات - أهلا وسهلا بك يرجى تزويدنا بالمعلومات …" at bounding box center [573, 93] width 587 height 228
click at [390, 473] on textarea at bounding box center [573, 479] width 569 height 28
paste textarea "اي خدمة اخرى؟"
type textarea "اي خدمة اخرى؟"
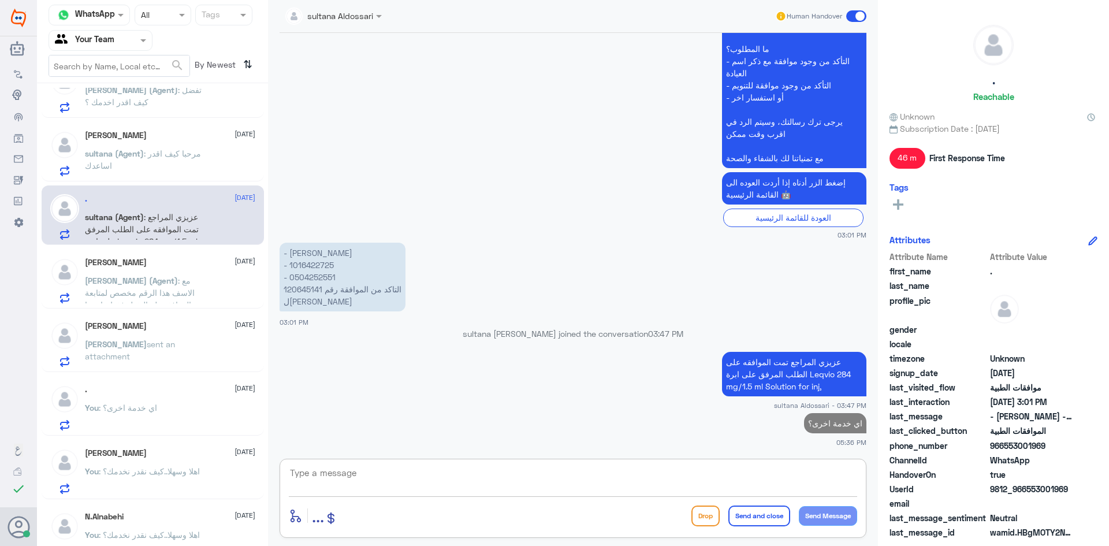
click at [128, 165] on p "sultana (Agent) : مرحبا كيف اقدر اساعدك" at bounding box center [150, 161] width 130 height 29
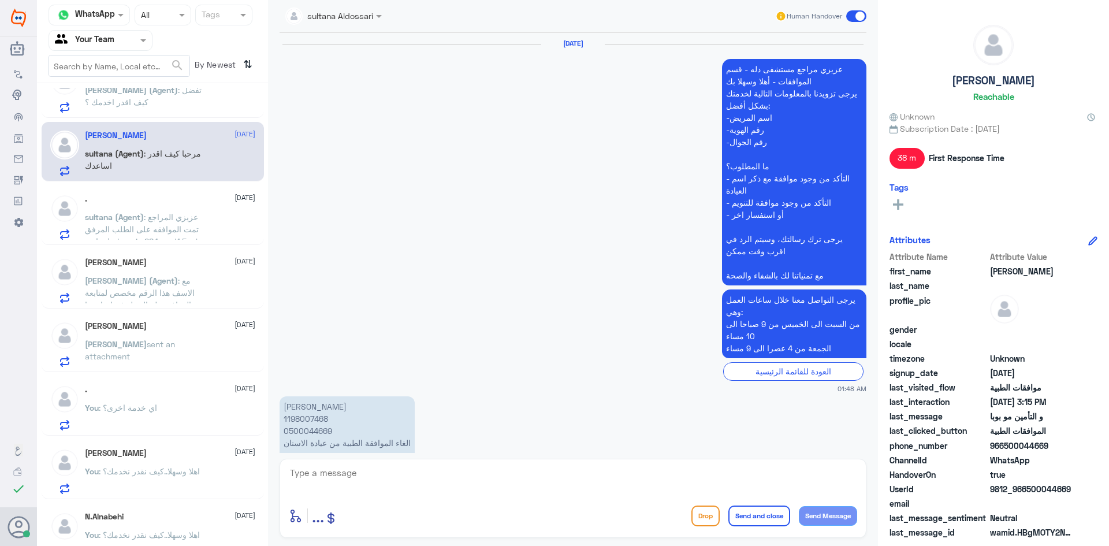
scroll to position [1126, 0]
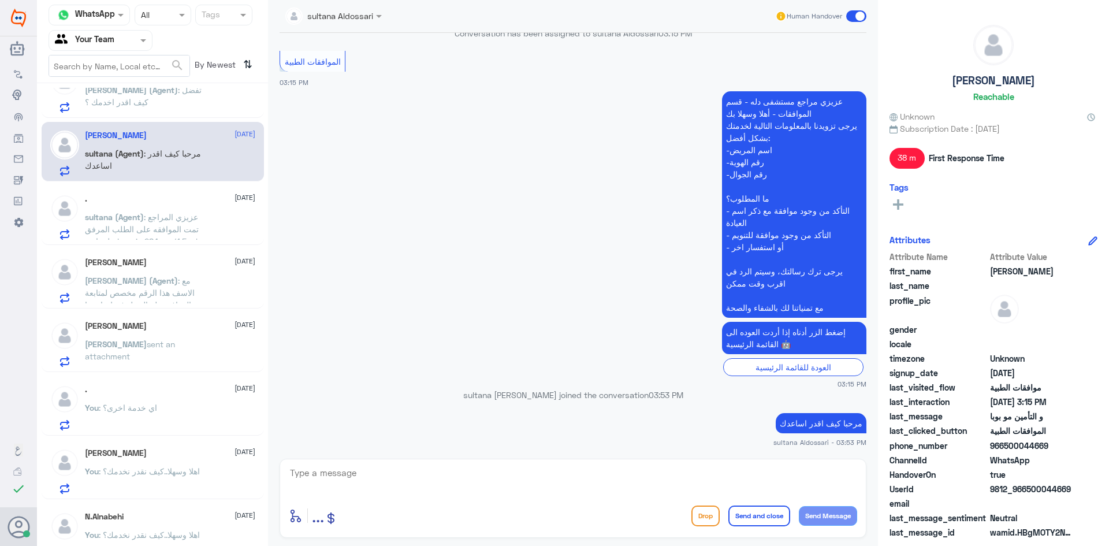
click at [402, 475] on textarea at bounding box center [573, 479] width 569 height 28
paste textarea "اي خدمة اخرى؟"
type textarea "اي خدمة اخرى؟"
click at [823, 512] on button "Send Message" at bounding box center [828, 516] width 58 height 20
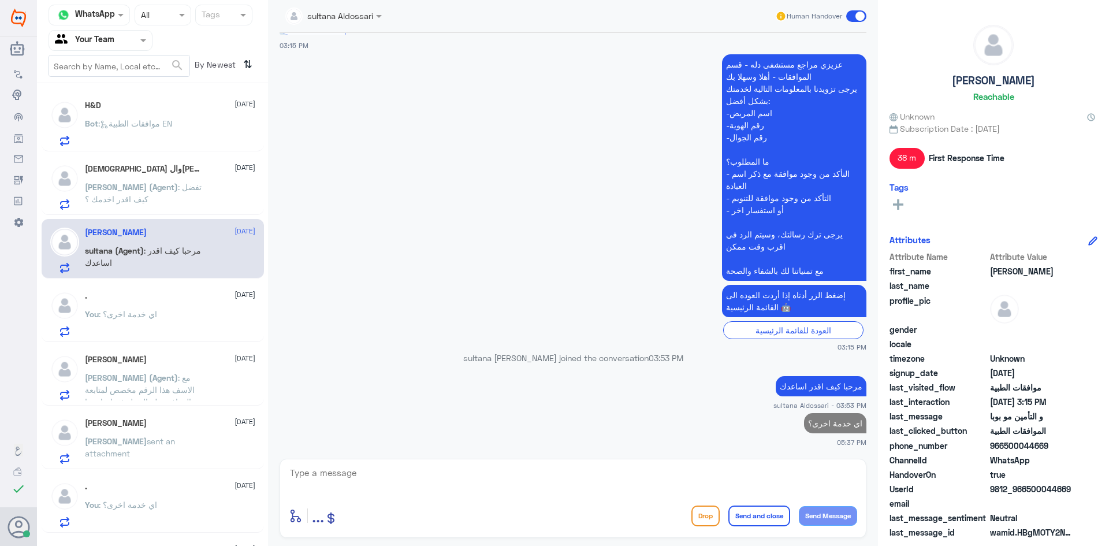
scroll to position [426, 0]
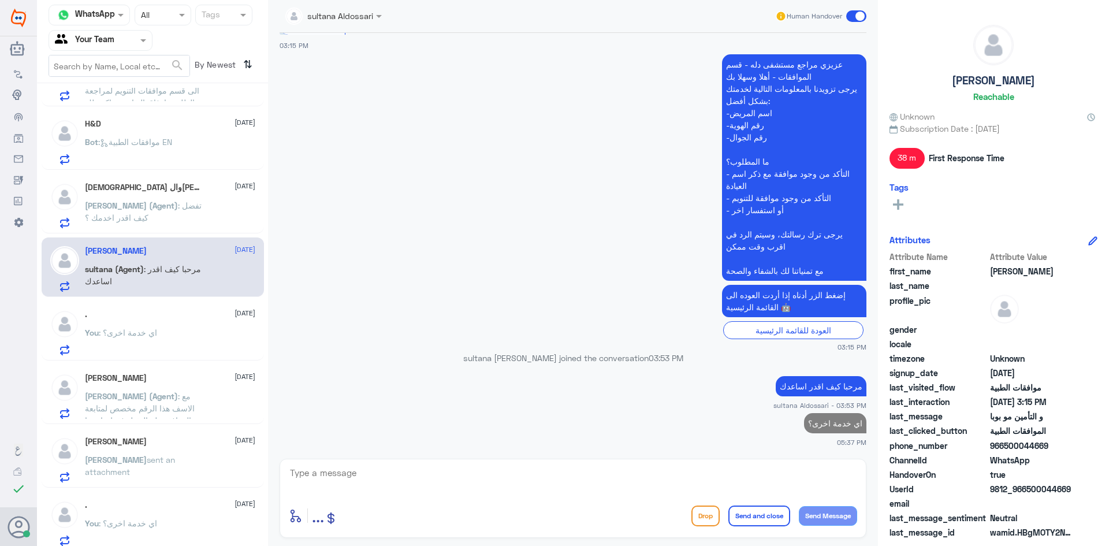
click at [182, 214] on p "[PERSON_NAME] (Agent) : تفضل كيف اقدر اخدمك ؟" at bounding box center [150, 213] width 130 height 29
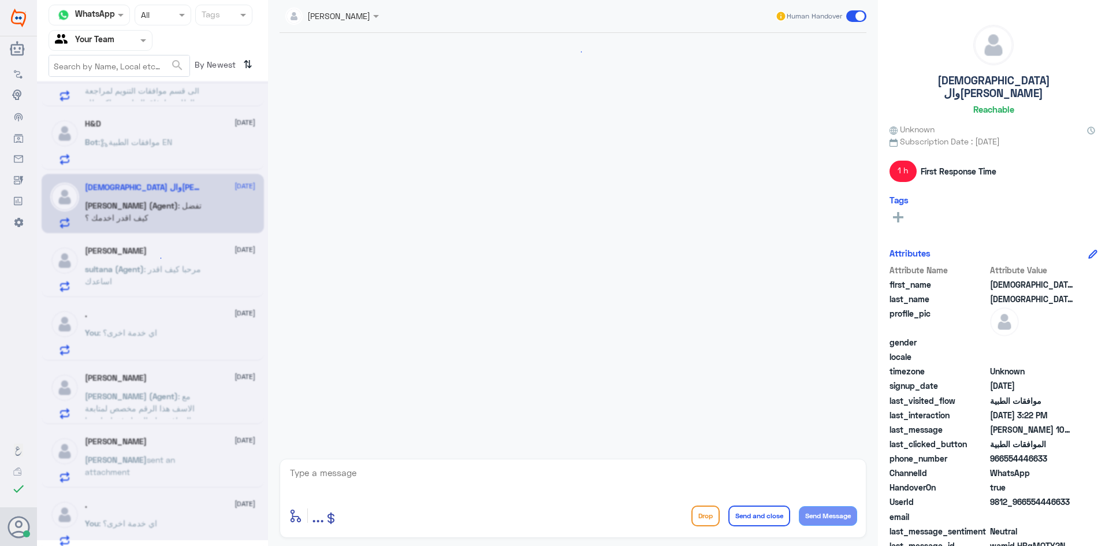
scroll to position [461, 0]
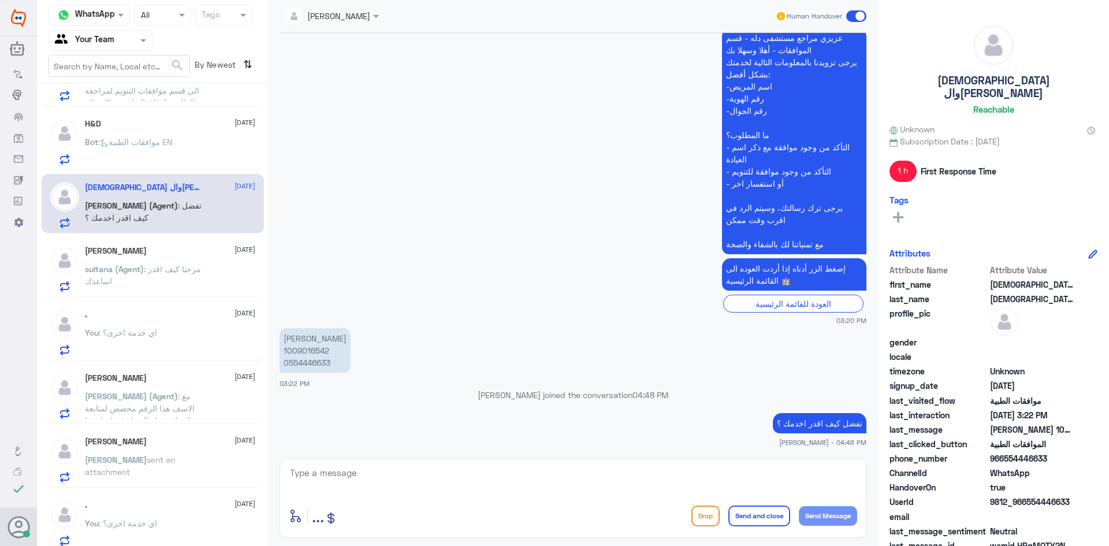
click at [171, 266] on div "sultana (Agent) : مرحبا كيف اقدر اساعدك" at bounding box center [170, 279] width 170 height 26
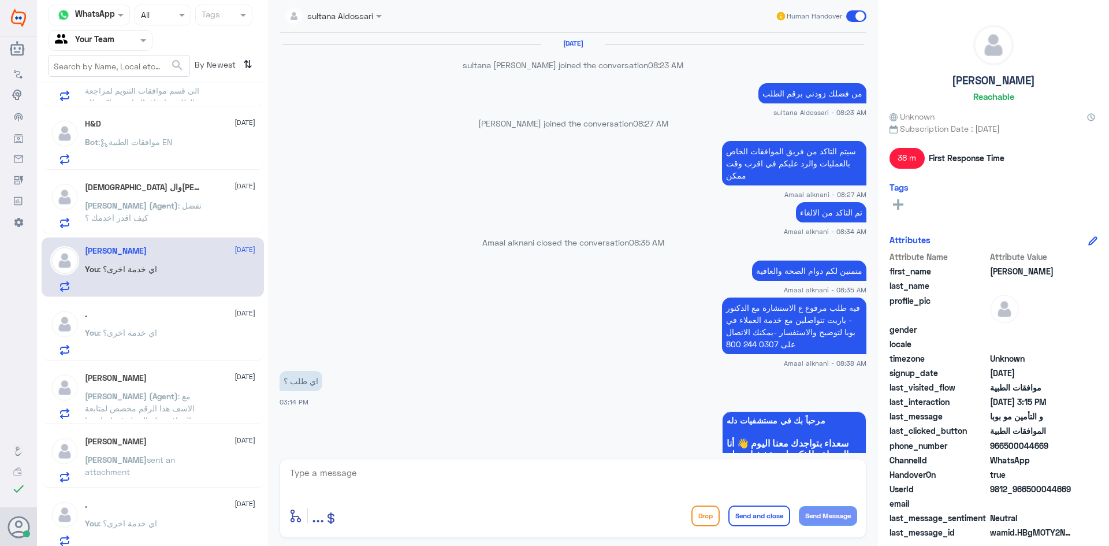
scroll to position [749, 0]
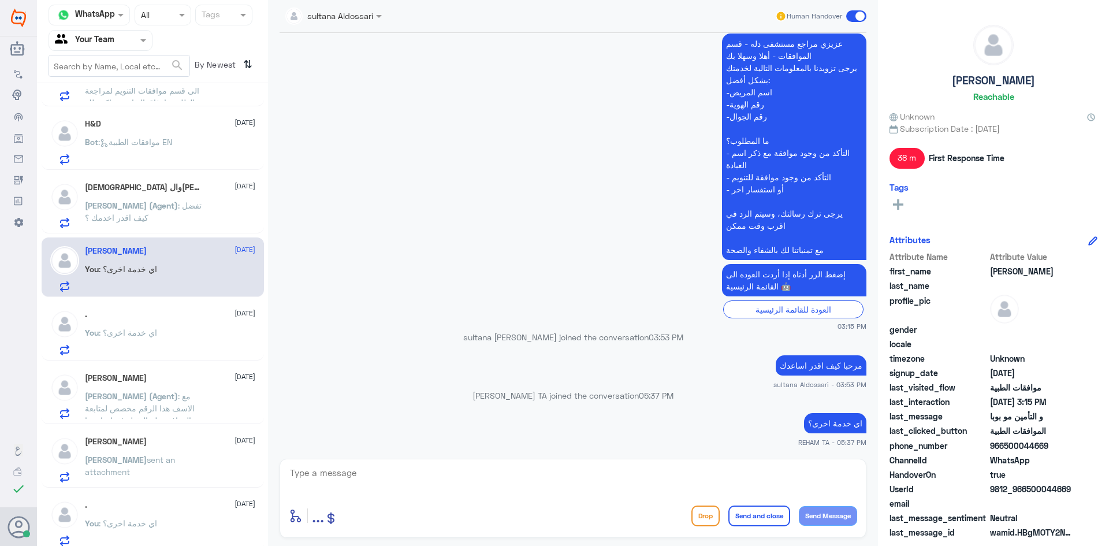
click at [161, 210] on span ": تفضل كيف اقدر اخدمك ؟" at bounding box center [143, 211] width 117 height 22
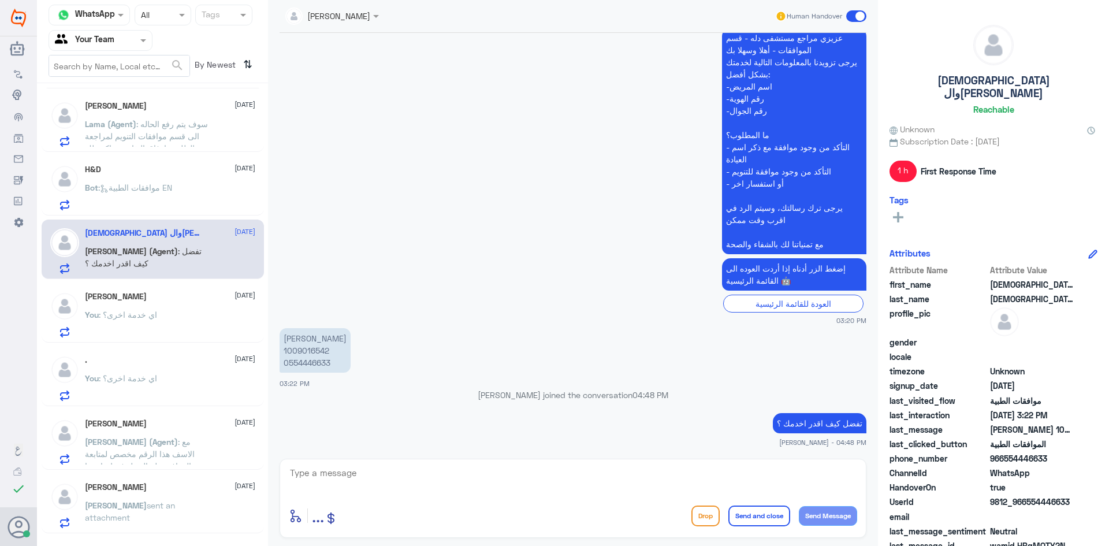
scroll to position [253, 0]
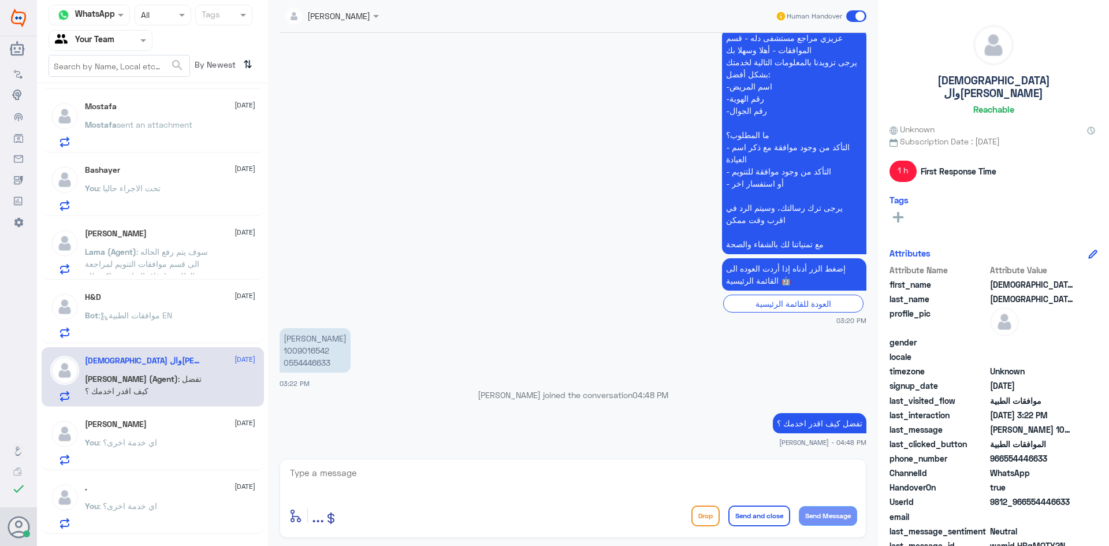
click at [192, 313] on div "Bot : موافقات الطبية EN" at bounding box center [170, 325] width 170 height 26
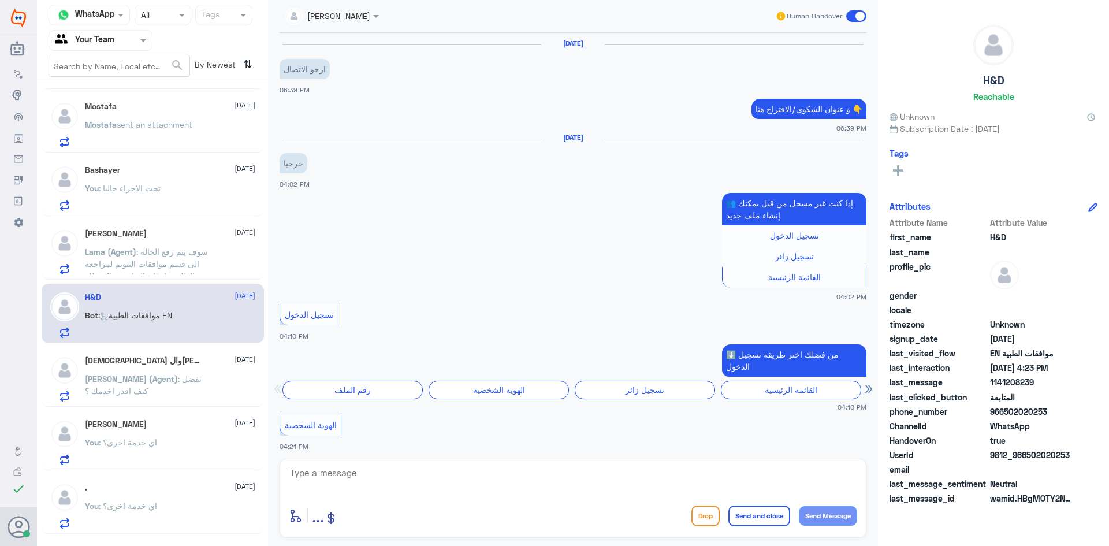
scroll to position [928, 0]
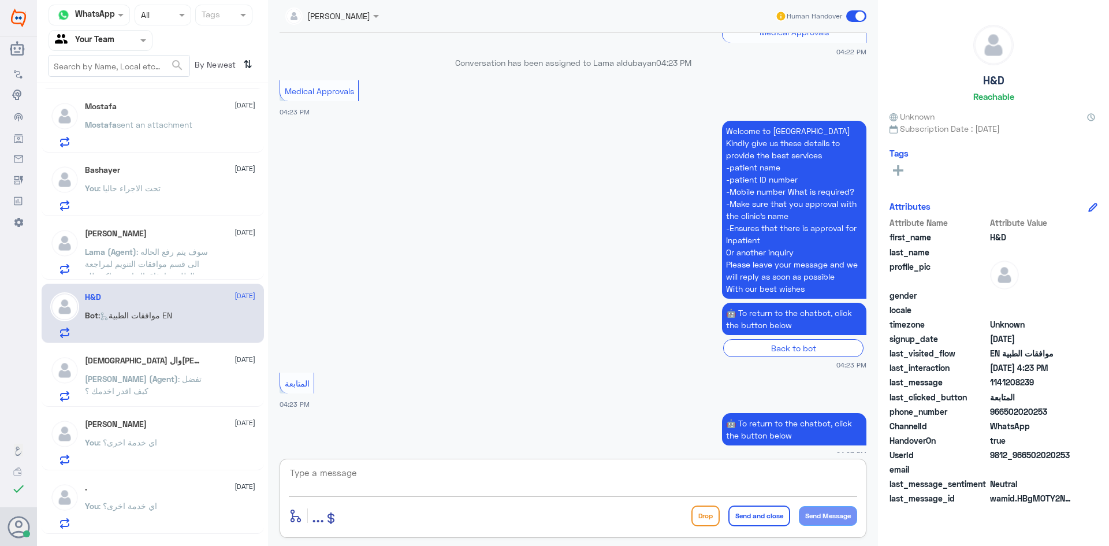
click at [371, 473] on textarea at bounding box center [573, 479] width 569 height 28
paste textarea "اي خدمة اخرى؟"
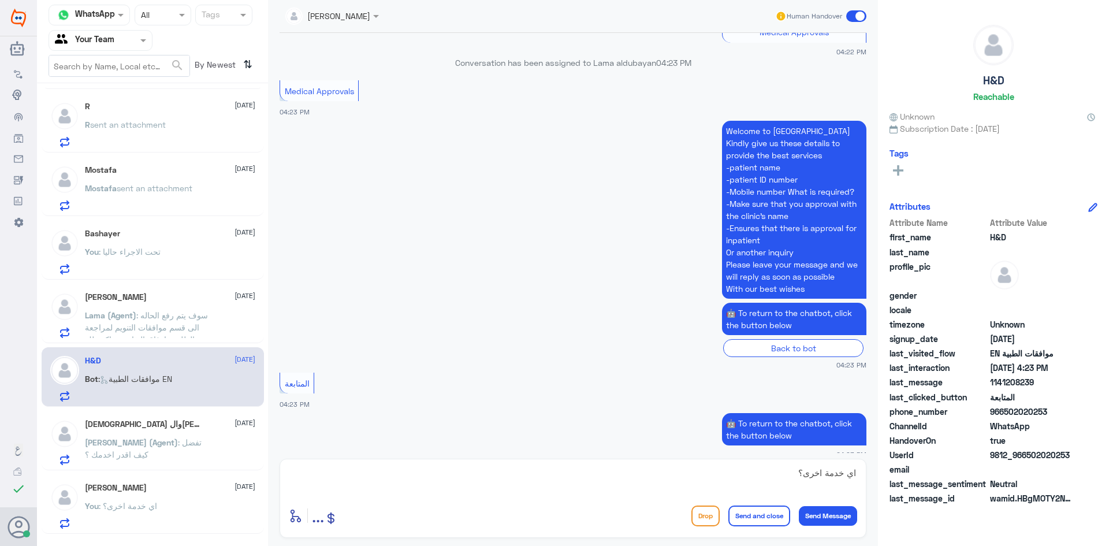
click at [376, 77] on div "Medical Approvals 04:23 PM" at bounding box center [573, 97] width 587 height 40
click at [741, 488] on textarea "اي خدمة اخرى؟" at bounding box center [573, 479] width 569 height 28
paste textarea "لا وسهلا..كيف نقدر نخدمك؟"
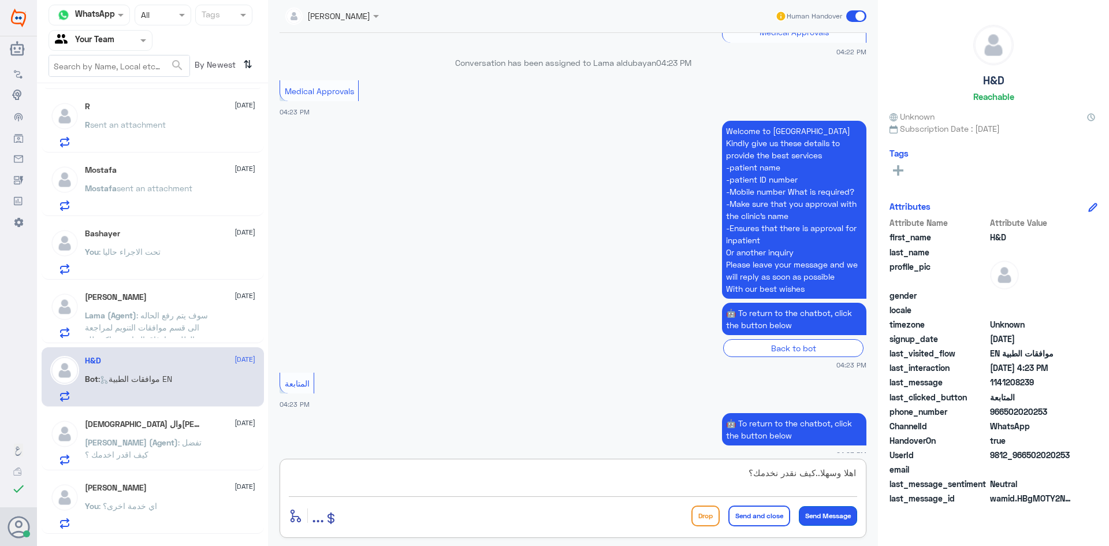
type textarea "اهلا وسهلا..كيف نقدر نخدمك؟"
click at [827, 512] on button "Send Message" at bounding box center [828, 516] width 58 height 20
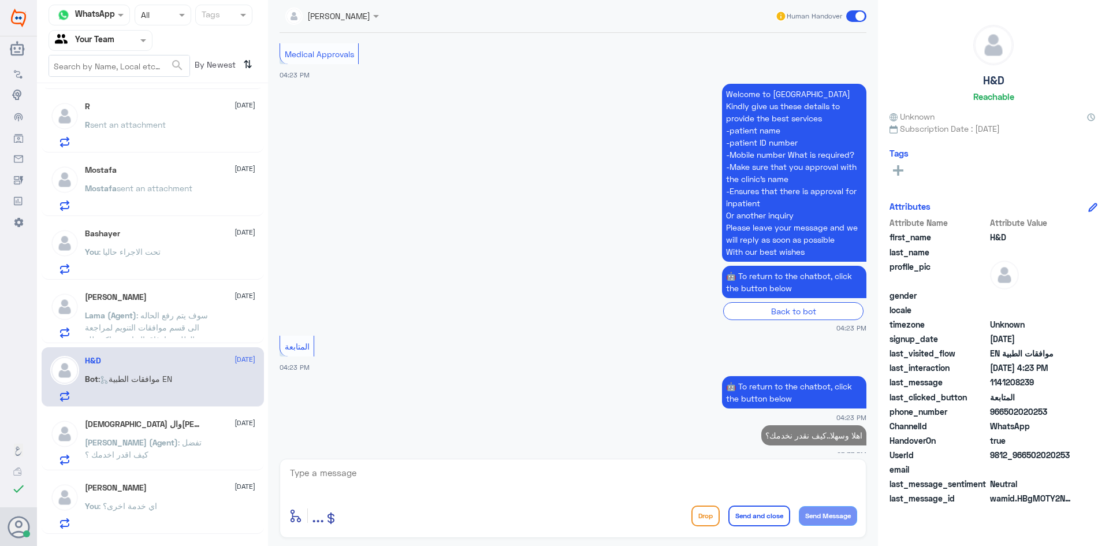
click at [156, 320] on span ": سوف يتم رفع الحاله الى قسم موافقات التنويم لمراجعة الطلب وارفاق التقارير شاكر…" at bounding box center [146, 333] width 123 height 46
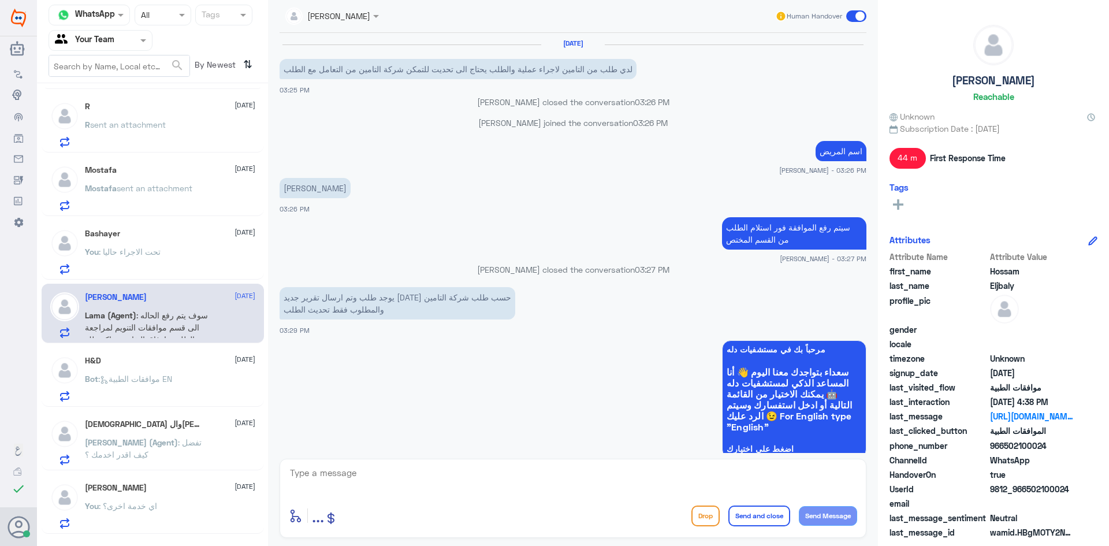
scroll to position [961, 0]
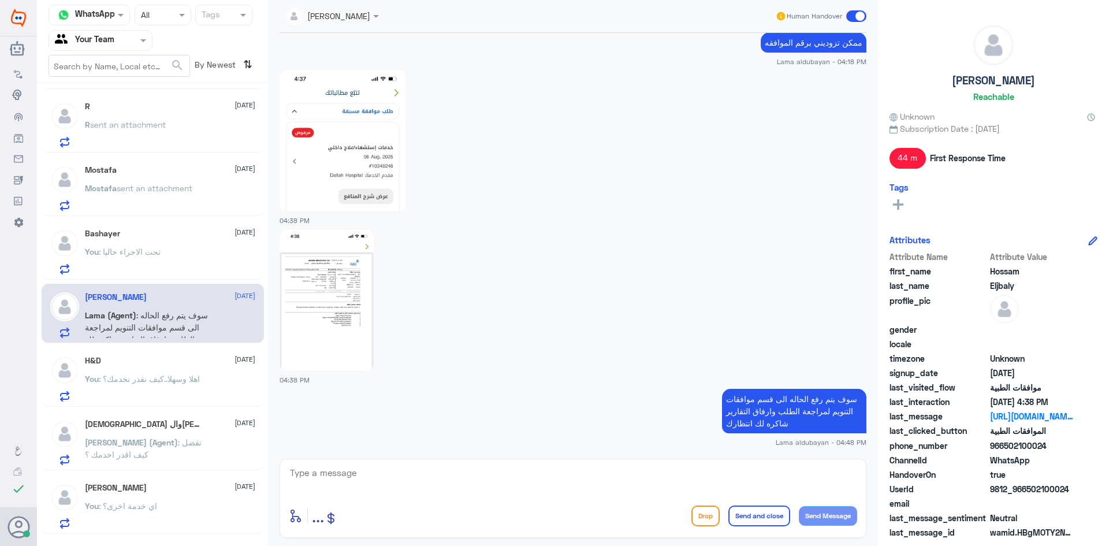
click at [160, 272] on div "You : تحت الاجراء حاليا" at bounding box center [170, 261] width 170 height 26
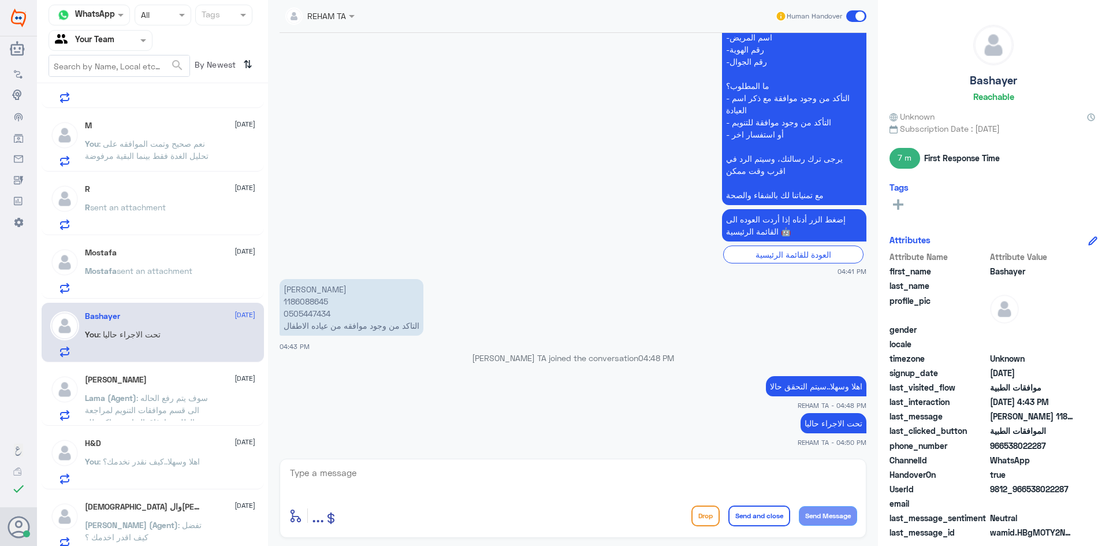
scroll to position [138, 0]
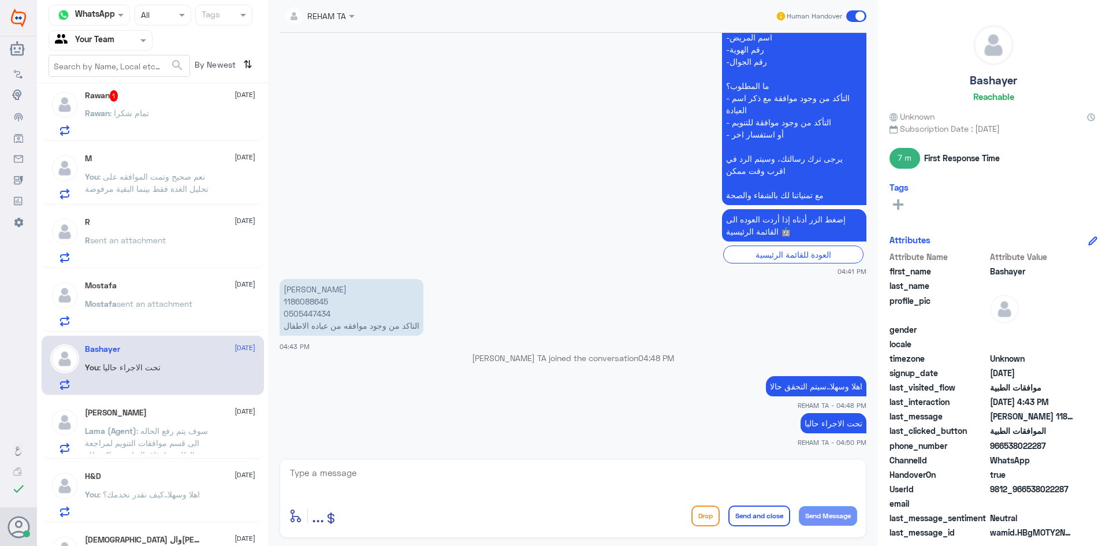
click at [173, 305] on span "sent an attachment" at bounding box center [155, 304] width 76 height 10
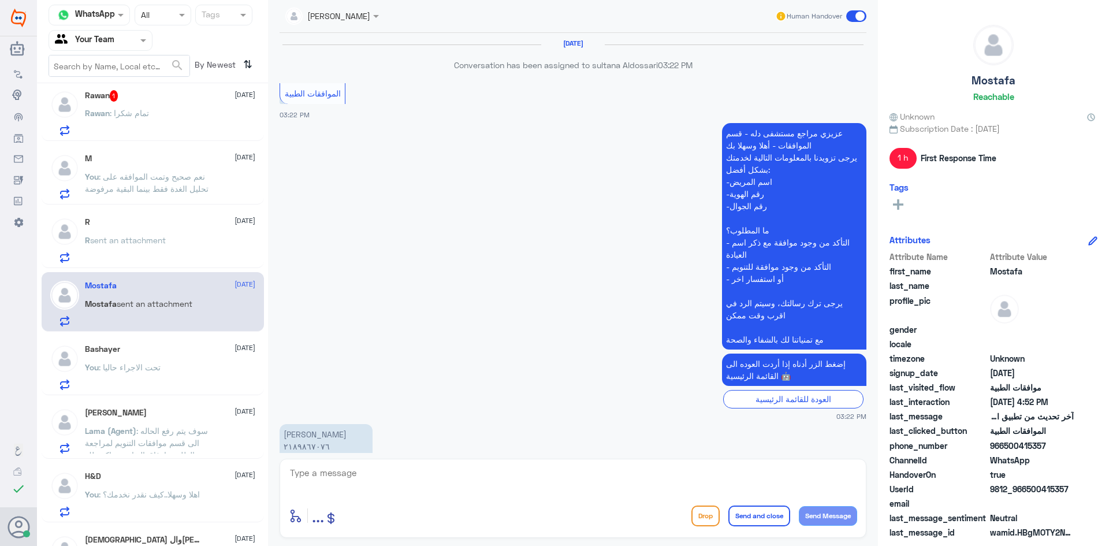
scroll to position [983, 0]
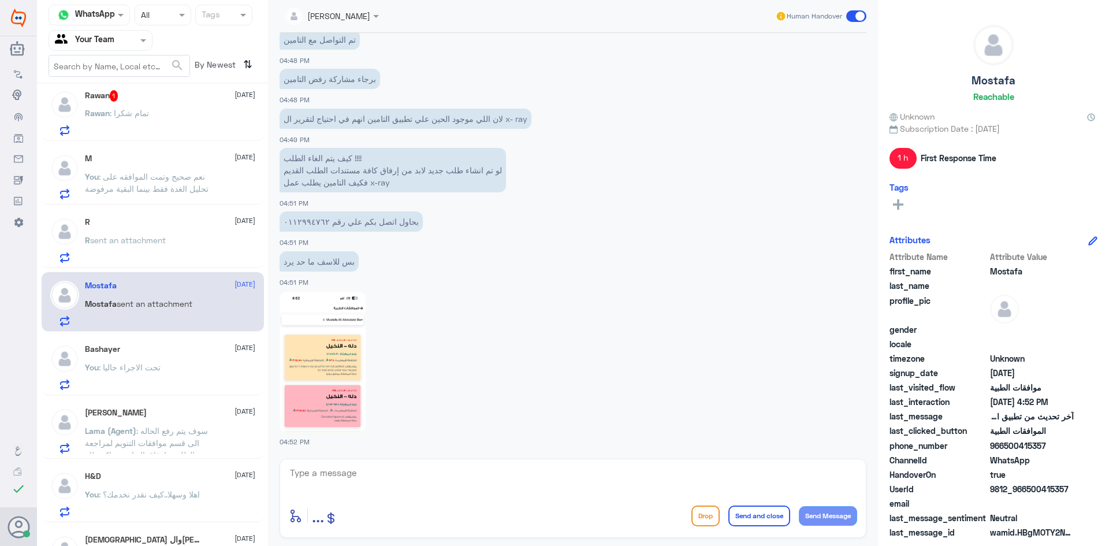
click at [174, 253] on div "R sent an attachment" at bounding box center [170, 250] width 170 height 26
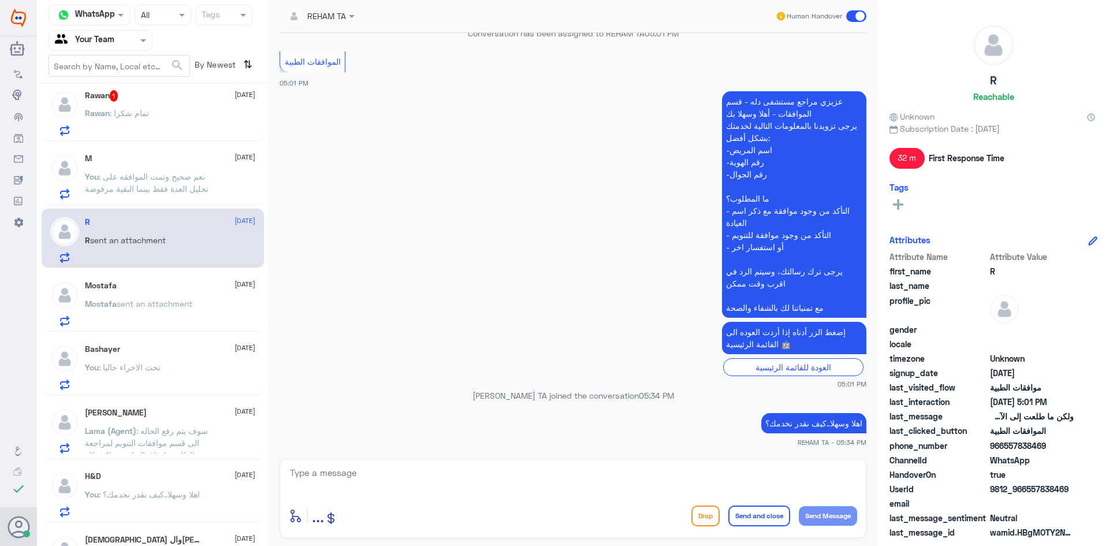
click at [147, 129] on p "Rawan : تمام شكرا" at bounding box center [117, 121] width 64 height 29
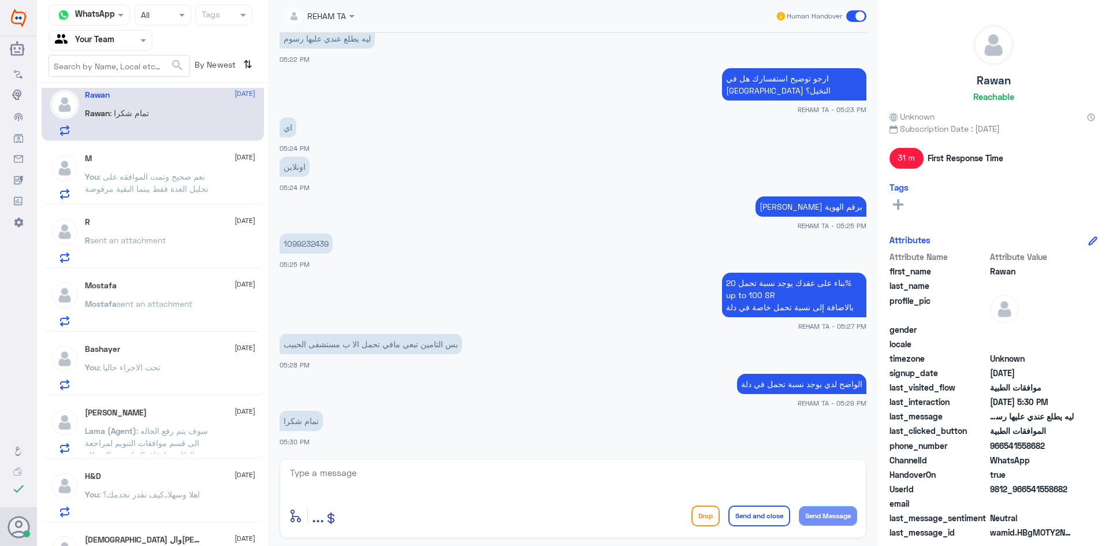
click at [436, 495] on div at bounding box center [573, 480] width 569 height 31
click at [433, 488] on textarea at bounding box center [573, 479] width 569 height 28
type textarea "ا"
paste textarea "اهلا وسهلا..كيف نقدر نخدمك؟"
click at [573, 67] on div "ارجو توضيح استفسارك هل في [GEOGRAPHIC_DATA] النخيل؟ REHAM TA - 05:23 PM" at bounding box center [573, 89] width 587 height 49
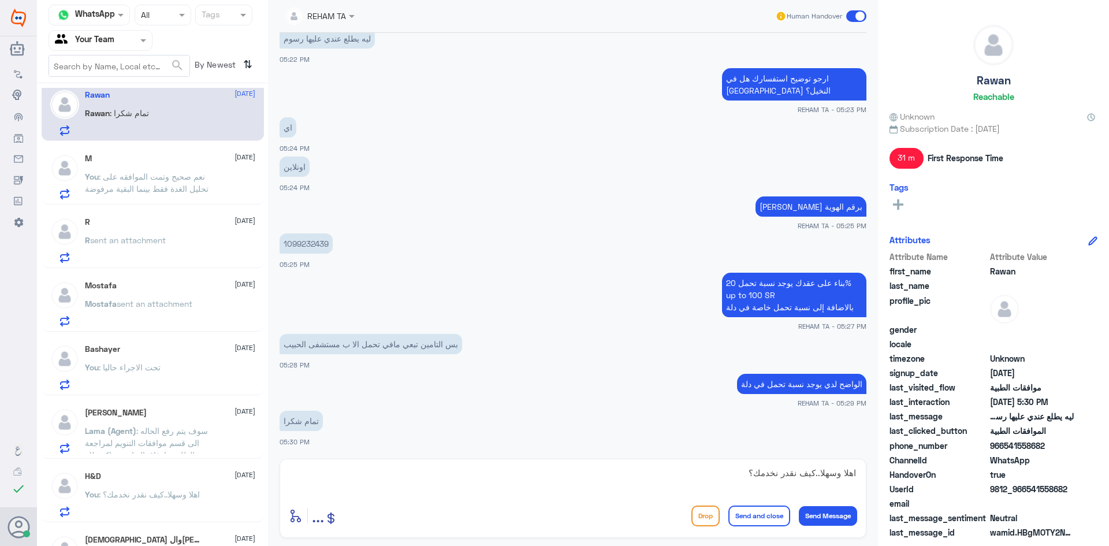
drag, startPoint x: 922, startPoint y: 491, endPoint x: 990, endPoint y: 494, distance: 68.8
click at [990, 494] on div "Channel WhatsApp Status × All Tags Agent Filter Your Team search By Newest ⇅ . …" at bounding box center [573, 274] width 1072 height 549
paste textarea "اي خدمة اخرى؟"
drag, startPoint x: 645, startPoint y: 474, endPoint x: 1086, endPoint y: 511, distance: 443.0
click at [1086, 511] on div "Channel WhatsApp Status × All Tags Agent Filter Your Team search By Newest ⇅ . …" at bounding box center [573, 274] width 1072 height 549
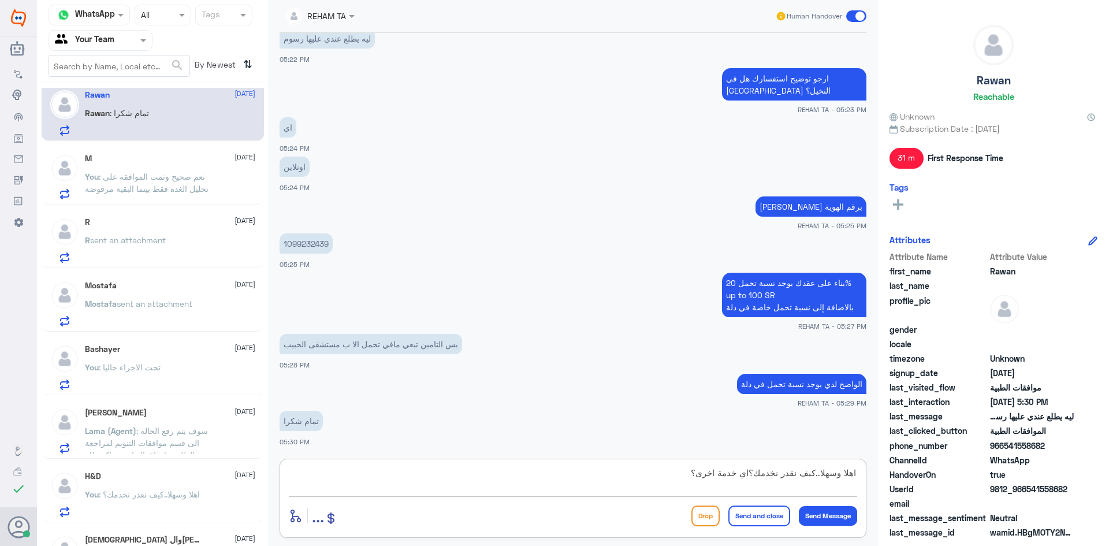
paste textarea
type textarea "اي خدمة اخرى؟"
click at [820, 510] on button "Send Message" at bounding box center [828, 516] width 58 height 20
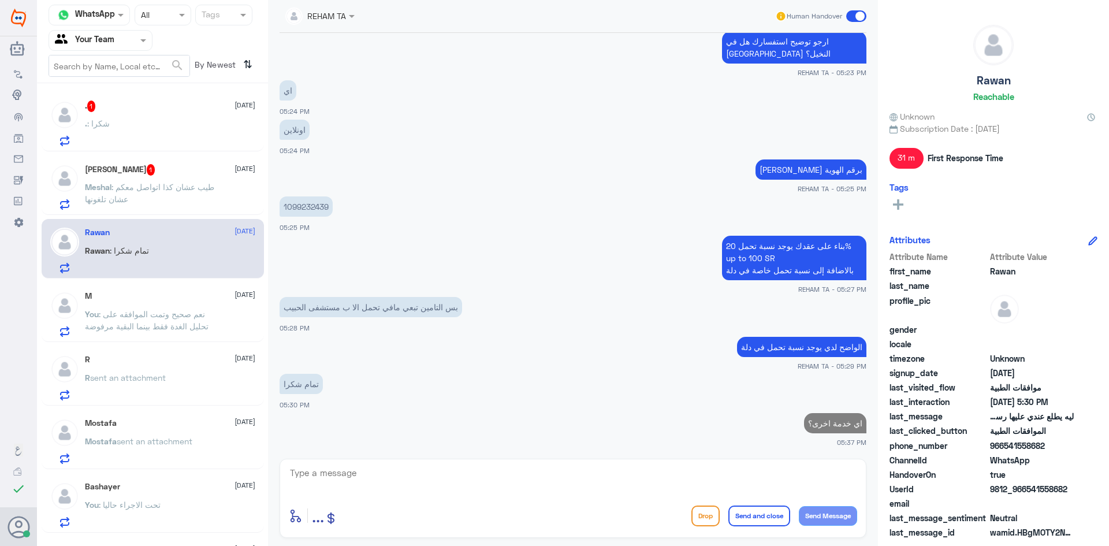
click at [118, 173] on h5 "[PERSON_NAME] 1" at bounding box center [120, 170] width 70 height 12
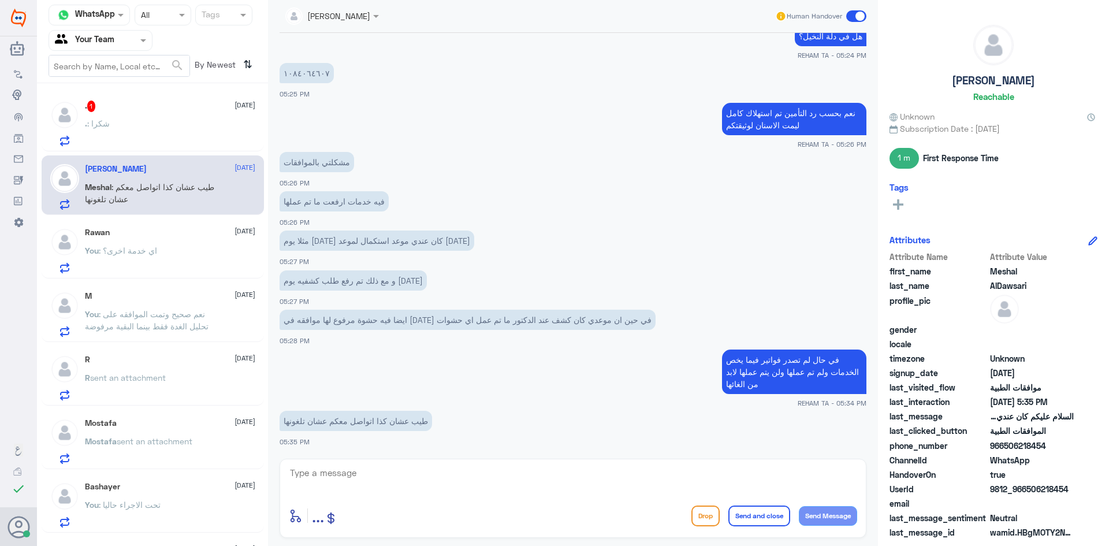
click at [189, 117] on div ". 1 [DATE] . : شكرا" at bounding box center [170, 124] width 170 height 46
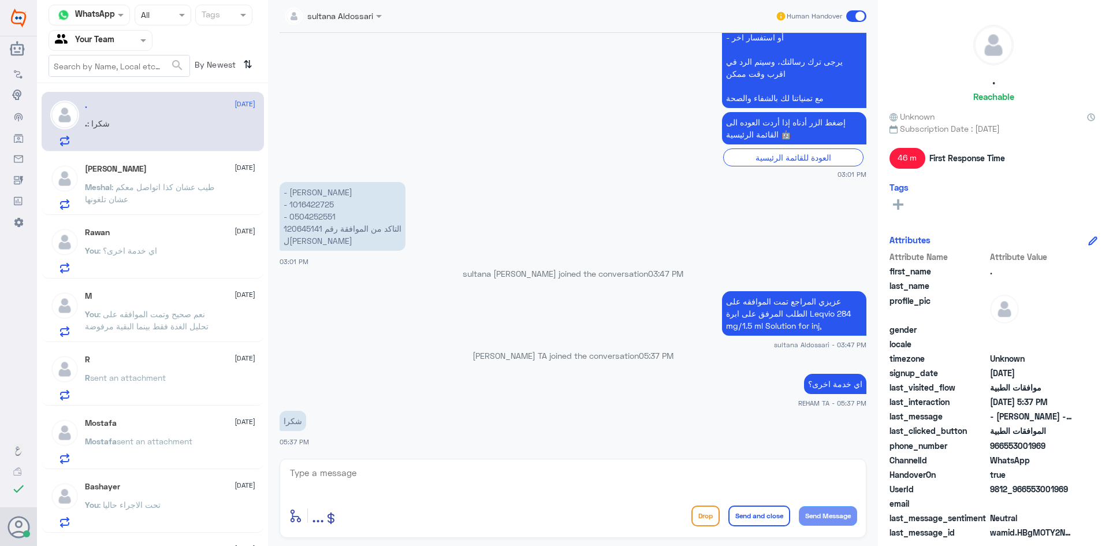
click at [430, 470] on textarea at bounding box center [573, 479] width 569 height 28
click at [461, 473] on textarea at bounding box center [573, 479] width 569 height 28
paste textarea "العفو ..قدامكم العافية"
type textarea "العفو ..قدامكم العافية"
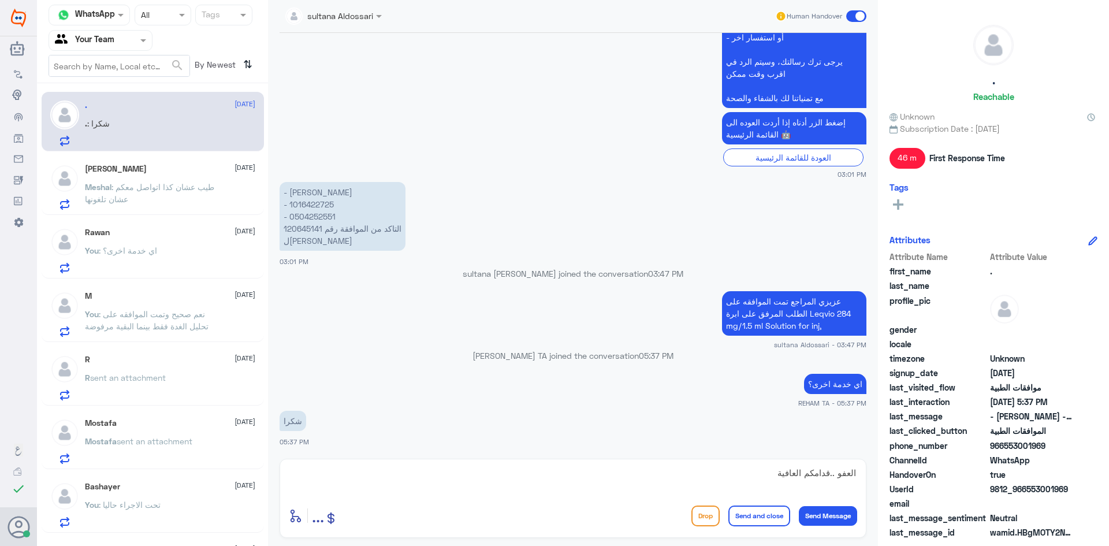
click at [767, 516] on button "Send and close" at bounding box center [760, 516] width 62 height 21
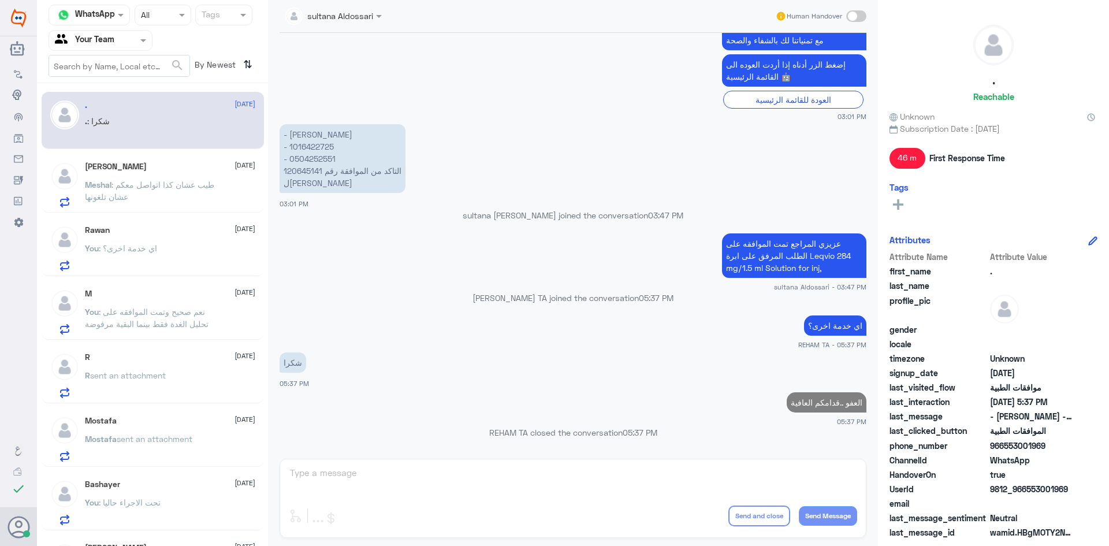
click at [179, 199] on p "Meshal : طيب عشان كذا اتواصل معكم عشان تلغونها" at bounding box center [150, 193] width 130 height 29
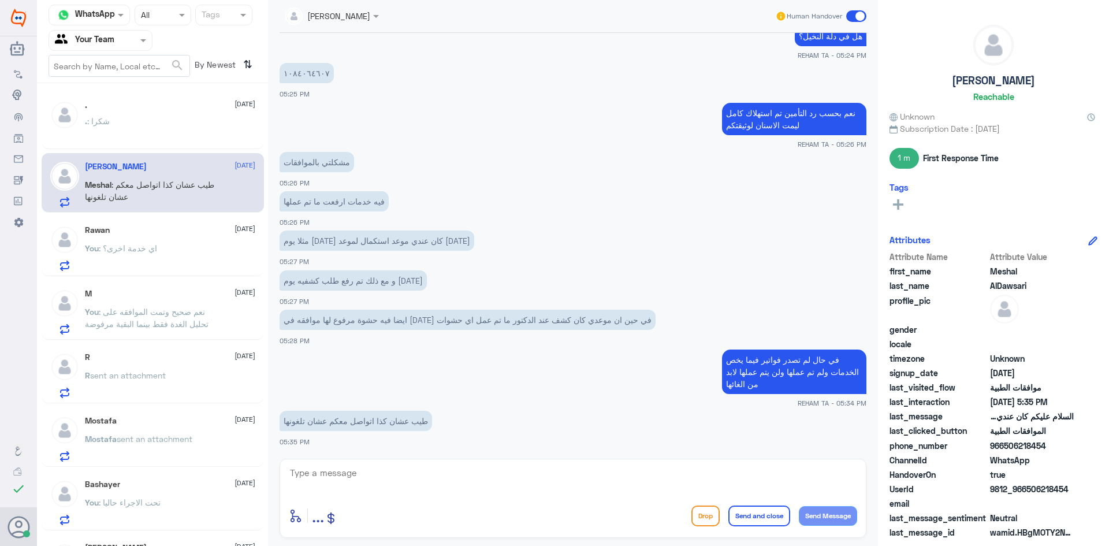
click at [139, 255] on p "You : اي خدمة اخرى؟" at bounding box center [121, 256] width 72 height 29
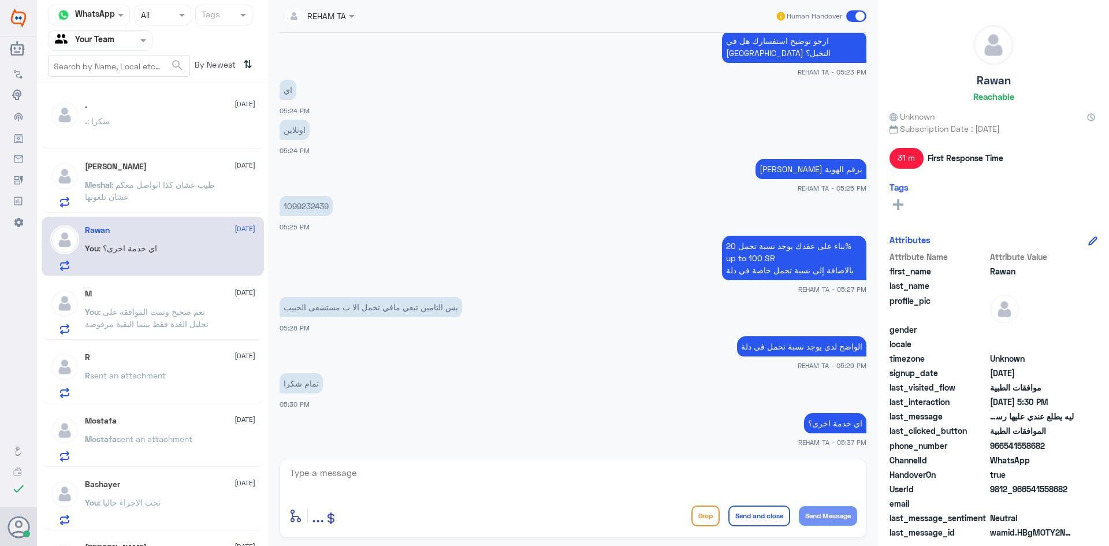
click at [150, 187] on span ": طيب عشان كذا اتواصل معكم عشان تلغونها" at bounding box center [149, 191] width 129 height 22
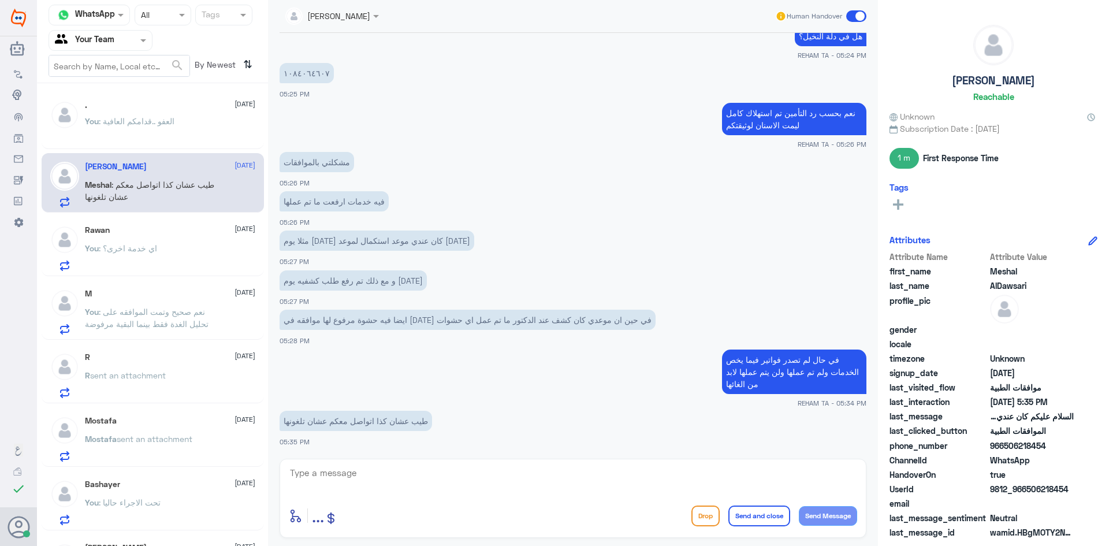
drag, startPoint x: 532, startPoint y: 58, endPoint x: 526, endPoint y: 69, distance: 11.9
click at [532, 58] on small "REHAM TA - 05:24 PM" at bounding box center [573, 55] width 587 height 10
click at [355, 471] on textarea at bounding box center [573, 479] width 569 height 28
paste textarea "سيتم التحقق حالا"
type textarea "سيتم التحقق حالا"
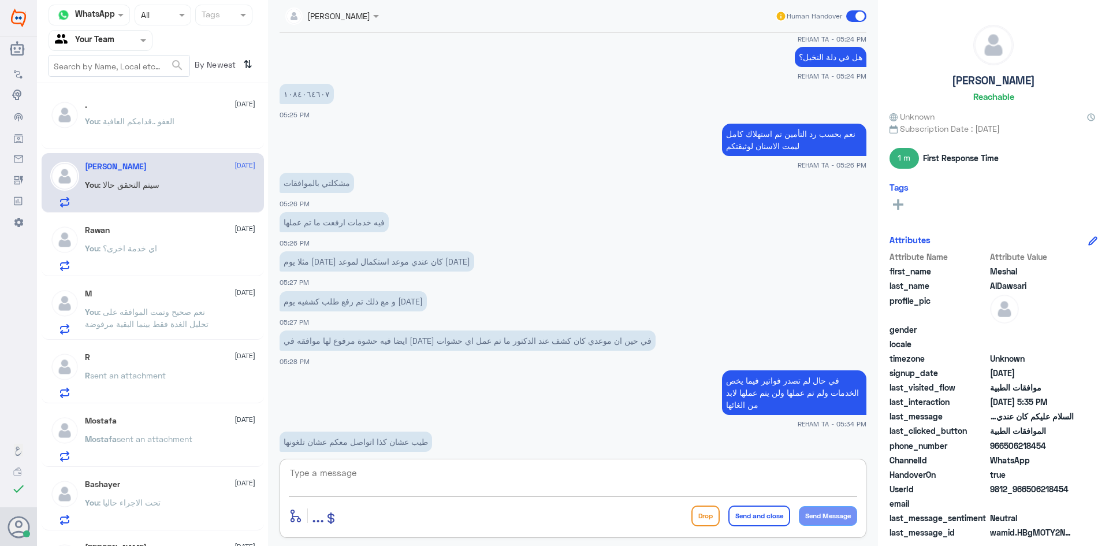
scroll to position [617, 0]
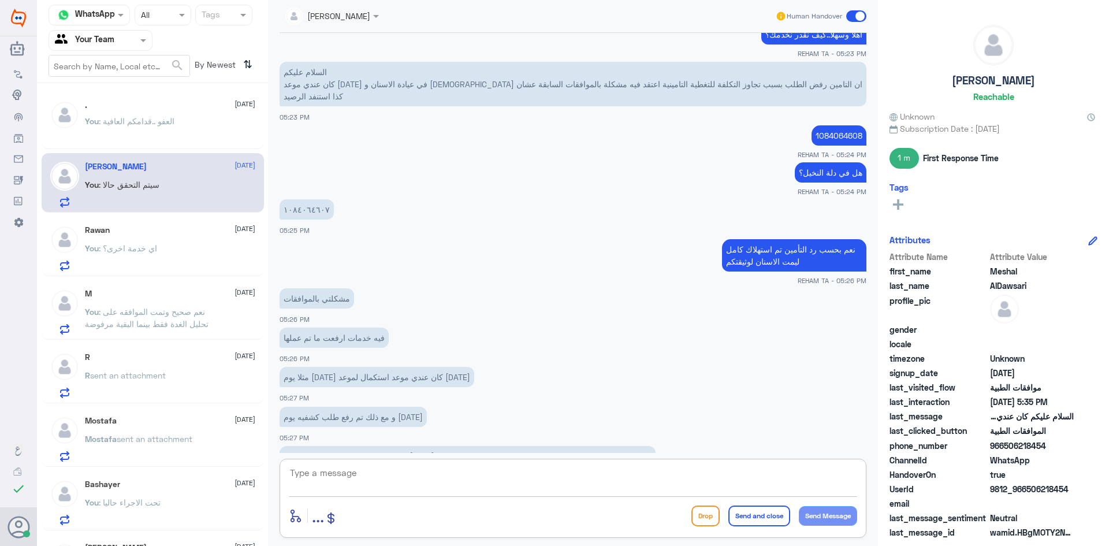
click at [391, 480] on textarea at bounding box center [573, 479] width 569 height 28
type textarea "1084064607"
drag, startPoint x: 396, startPoint y: 467, endPoint x: 218, endPoint y: 460, distance: 178.1
click at [218, 460] on div "Channel WhatsApp Status × All Tags Agent Filter Your Team search By Newest ⇅ . …" at bounding box center [573, 274] width 1072 height 549
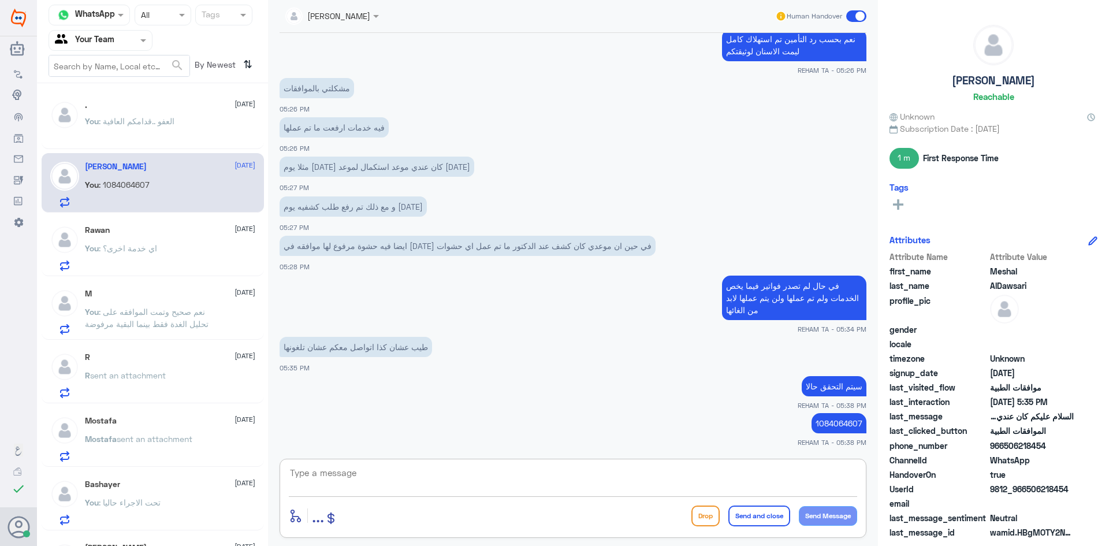
click at [468, 488] on textarea at bounding box center [573, 479] width 569 height 28
type textarea "ت"
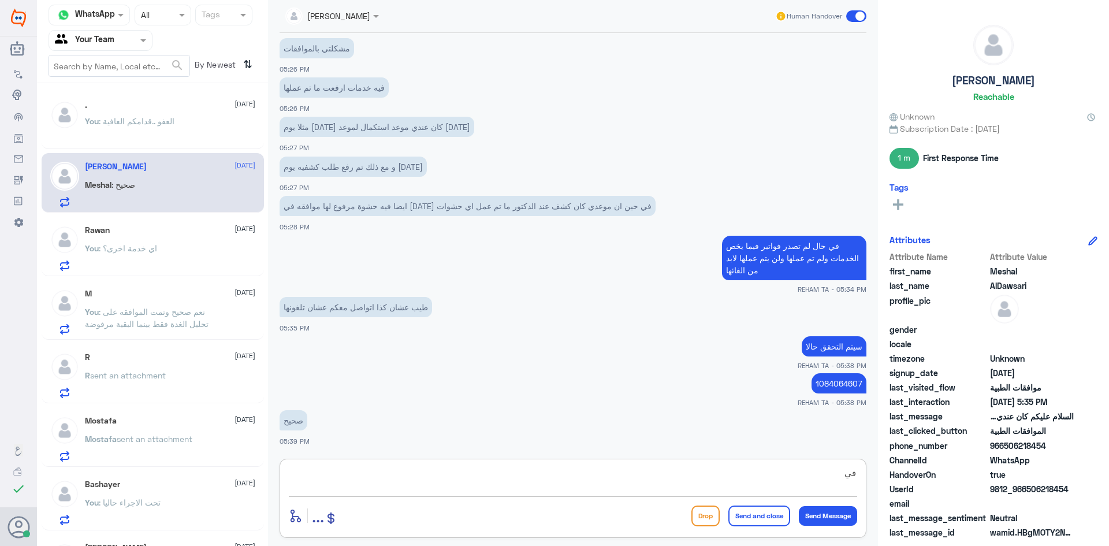
type textarea "ف"
type textarea "هل جميعها في شهر 8؟"
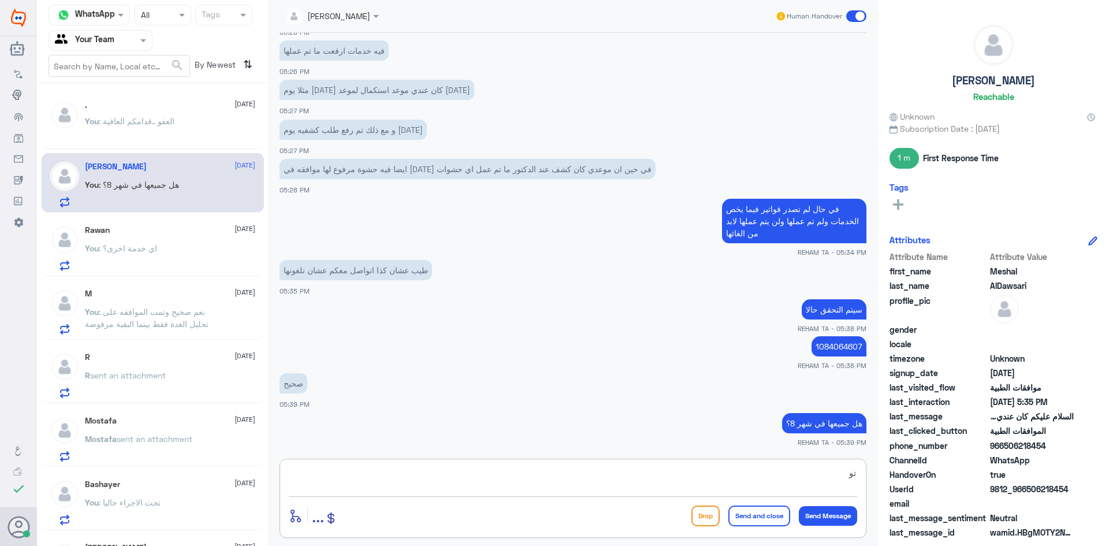
type textarea "ت"
type textarea "جميع الموافقات التي رفعت في شهر 8 توجد عليها فواتير"
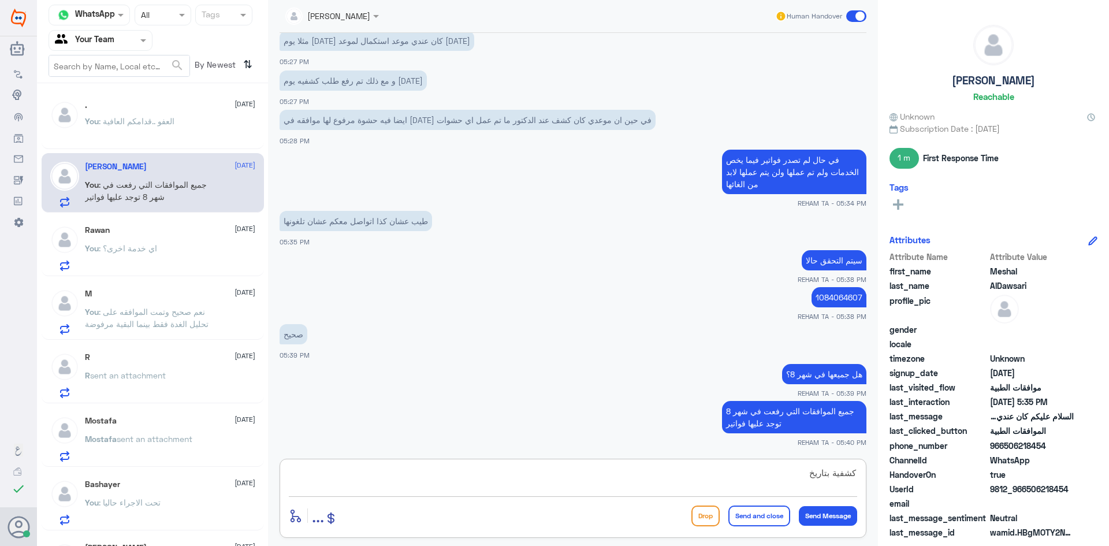
paste textarea "[DATE] 11:27"
type textarea "كشفية بتاريخ [DATE] 11:27"
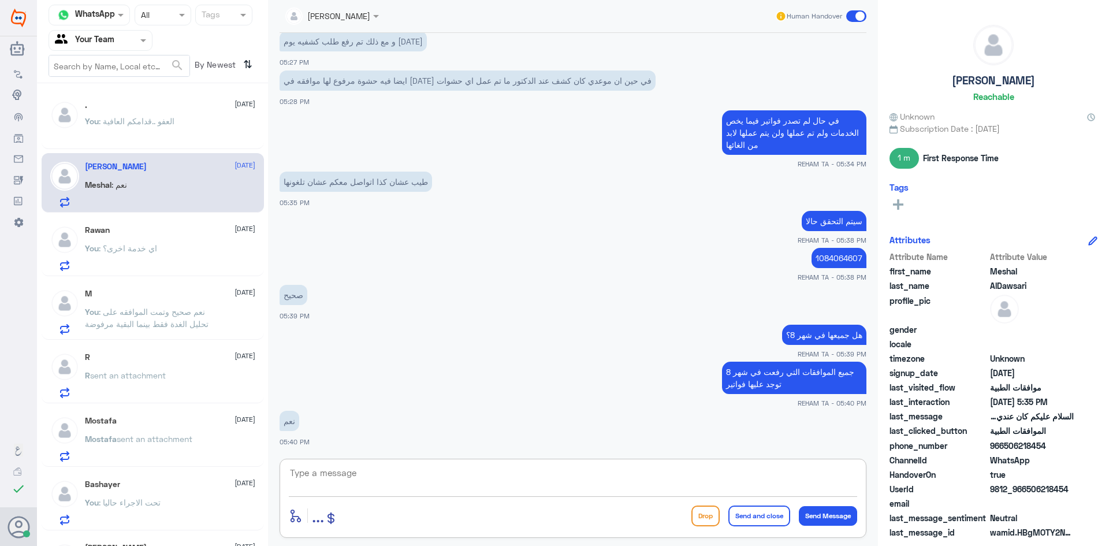
scroll to position [1030, 0]
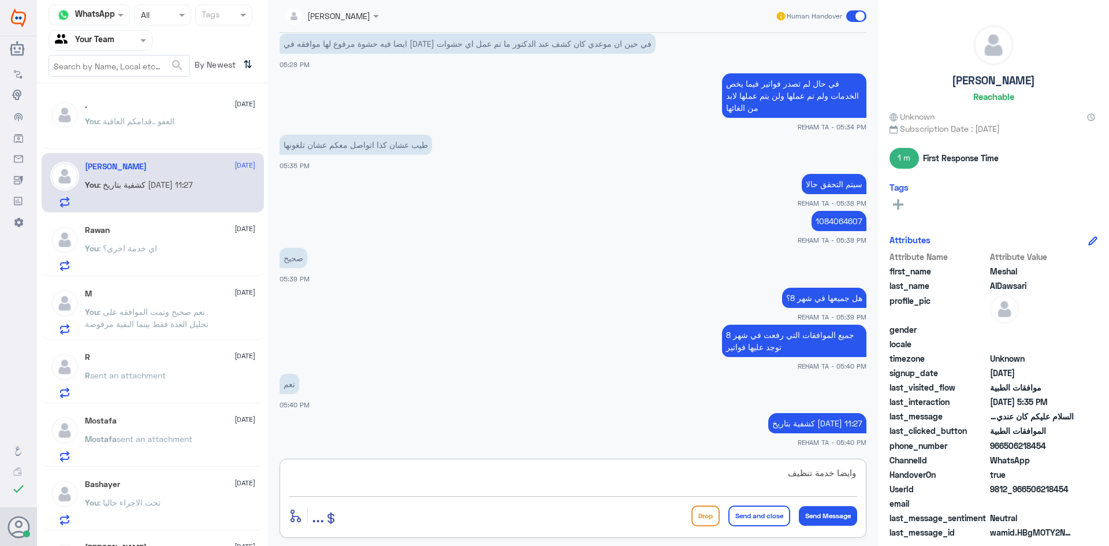
paste textarea "[DATE] 15:23"
click at [794, 479] on textarea "وايضا خدمة تنظيف [DATE] 15:23" at bounding box center [573, 479] width 569 height 28
click at [836, 477] on textarea "وايضا خدمة تنظيف [DATE] 15:23" at bounding box center [573, 479] width 569 height 28
click at [806, 473] on textarea "وايضا فاتورة خدمة تنظيف [DATE] 15:23" at bounding box center [573, 479] width 569 height 28
type textarea "وايضا فاتورة لخدمة تنظيف [DATE] 15:23"
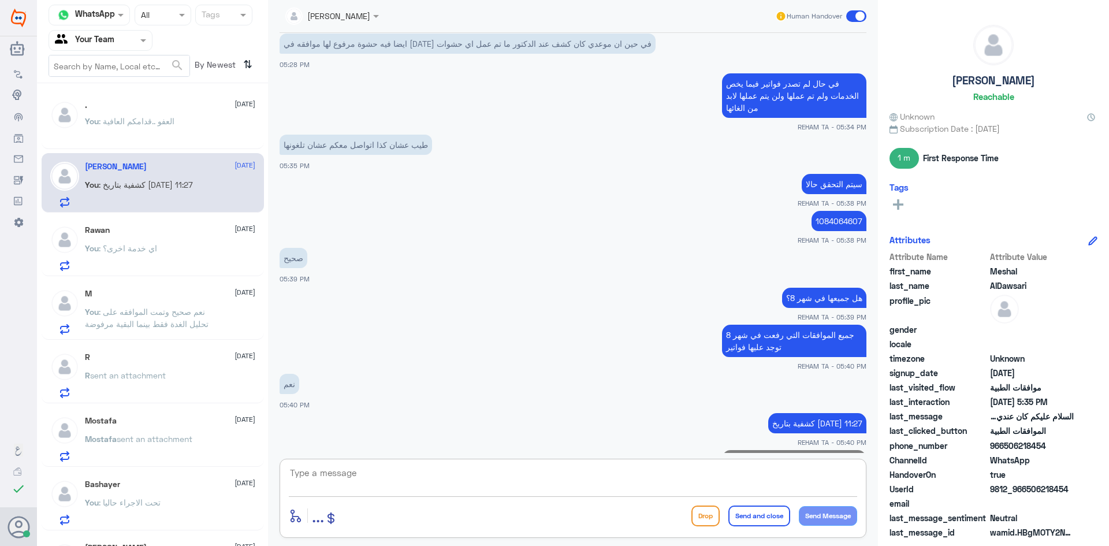
scroll to position [1079, 0]
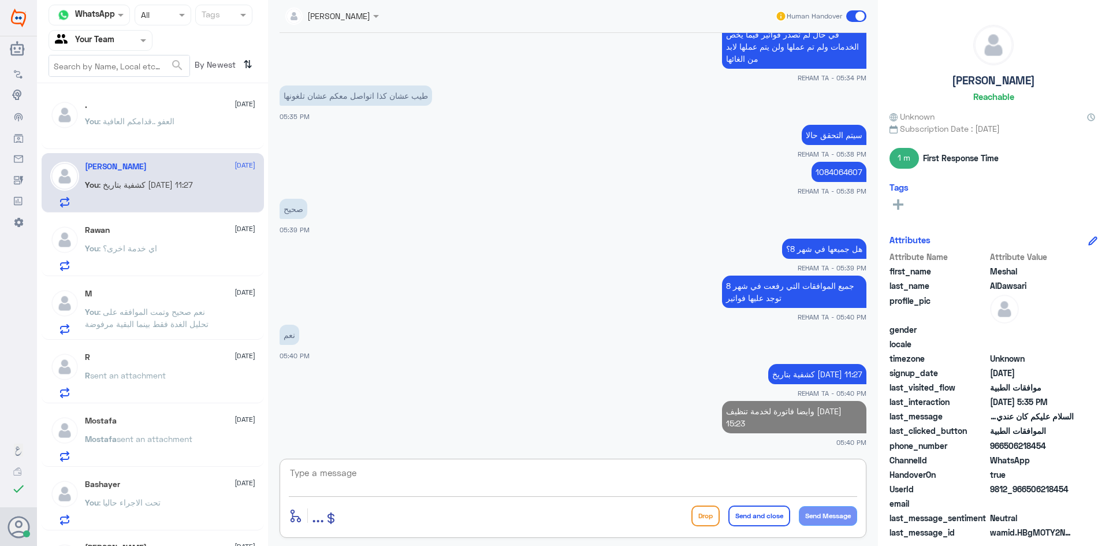
click at [695, 472] on textarea at bounding box center [573, 479] width 569 height 28
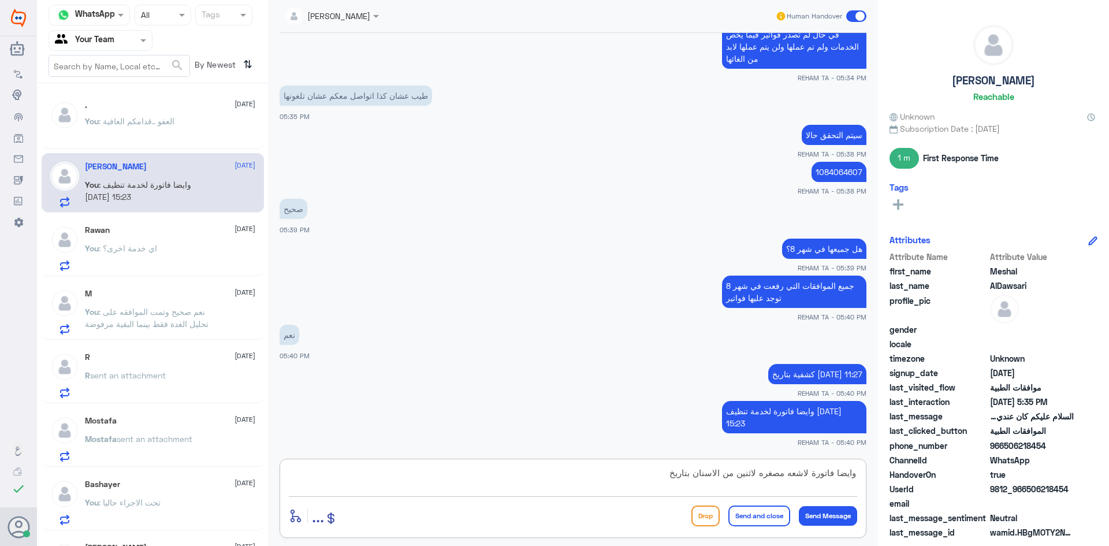
paste textarea "[DATE] 11:52"
type textarea "وايضا فاتورة لاشعه مصغره لاثنين من الاسنان بتاريخ [DATE] 11:52"
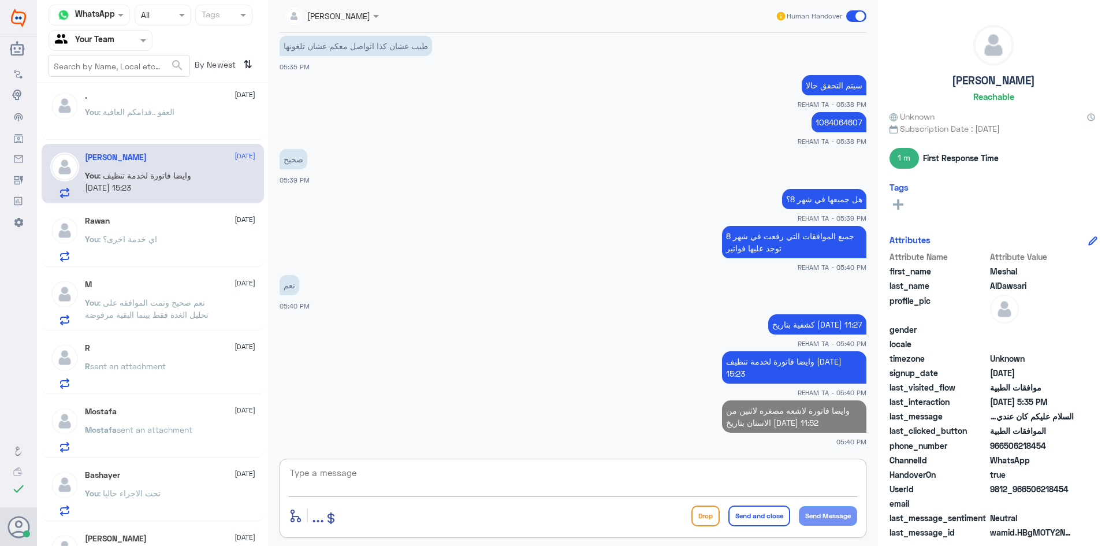
scroll to position [0, 0]
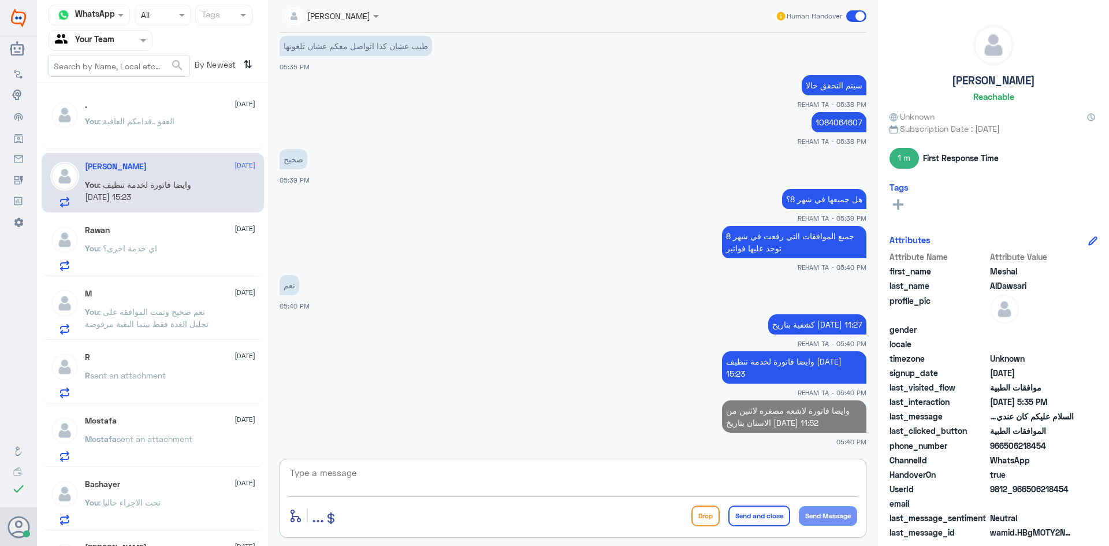
click at [174, 95] on div ". [DATE] You : العفو ..قدامكم العافية" at bounding box center [153, 120] width 222 height 57
click at [174, 115] on div ". [DATE] You : العفو ..قدامكم العافية" at bounding box center [170, 122] width 170 height 43
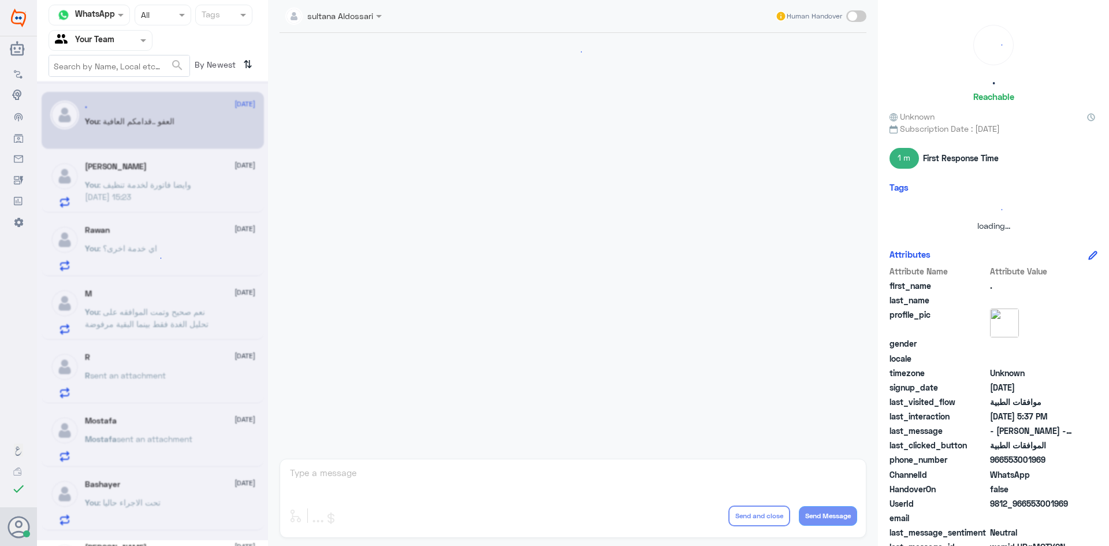
scroll to position [738, 0]
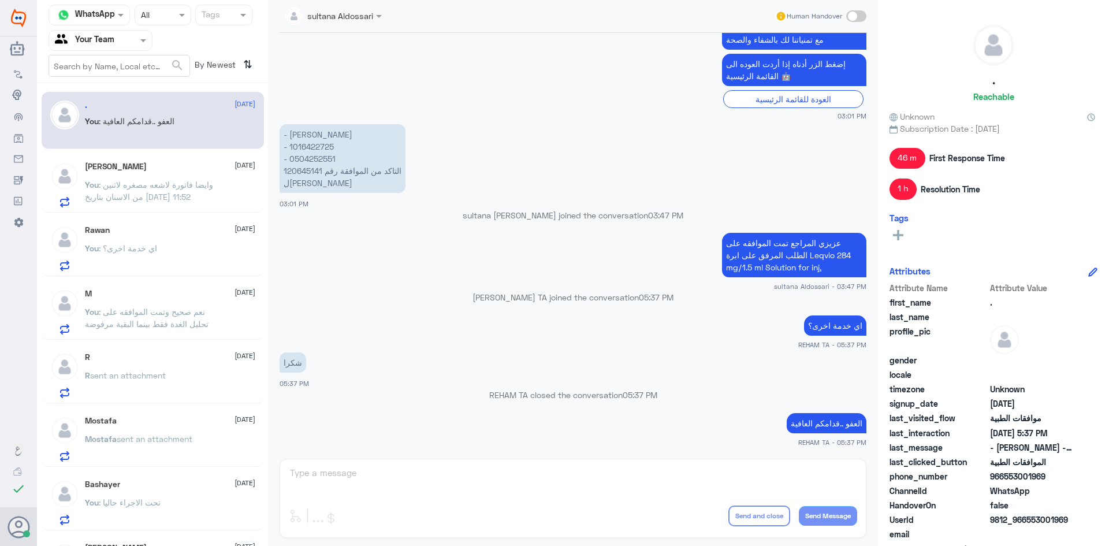
click at [143, 188] on span ": وايضا فاتورة لاشعه مصغره لاثنين من الاسنان بتاريخ [DATE] 11:52" at bounding box center [149, 191] width 128 height 22
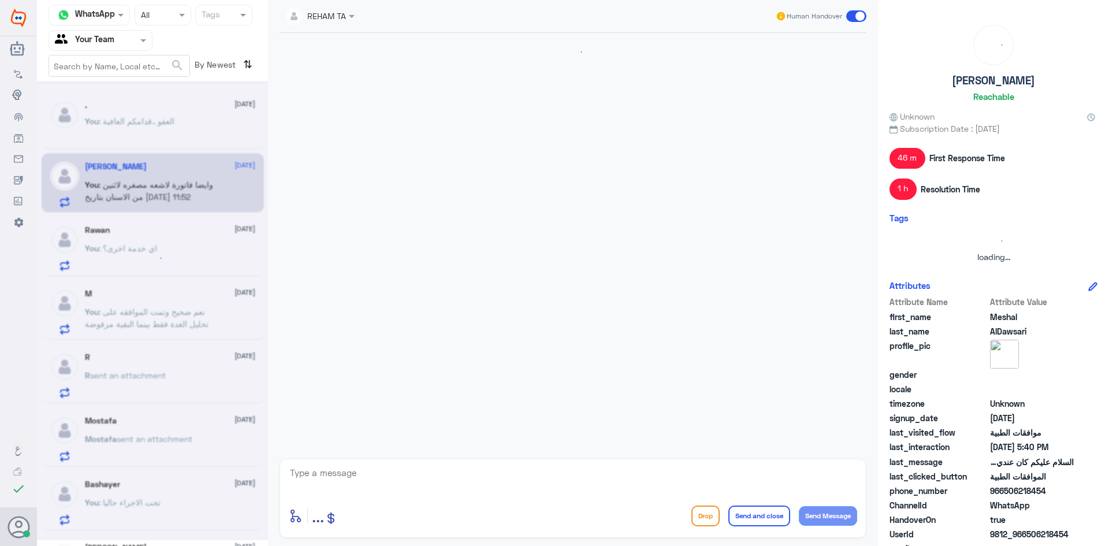
scroll to position [445, 0]
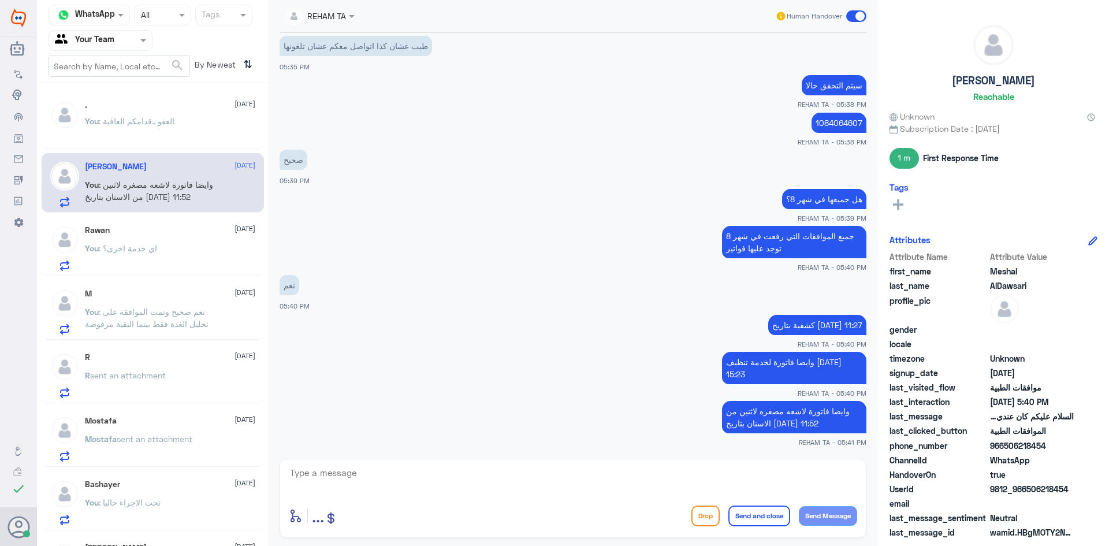
click at [150, 247] on span ": اي خدمة اخرى؟" at bounding box center [128, 248] width 58 height 10
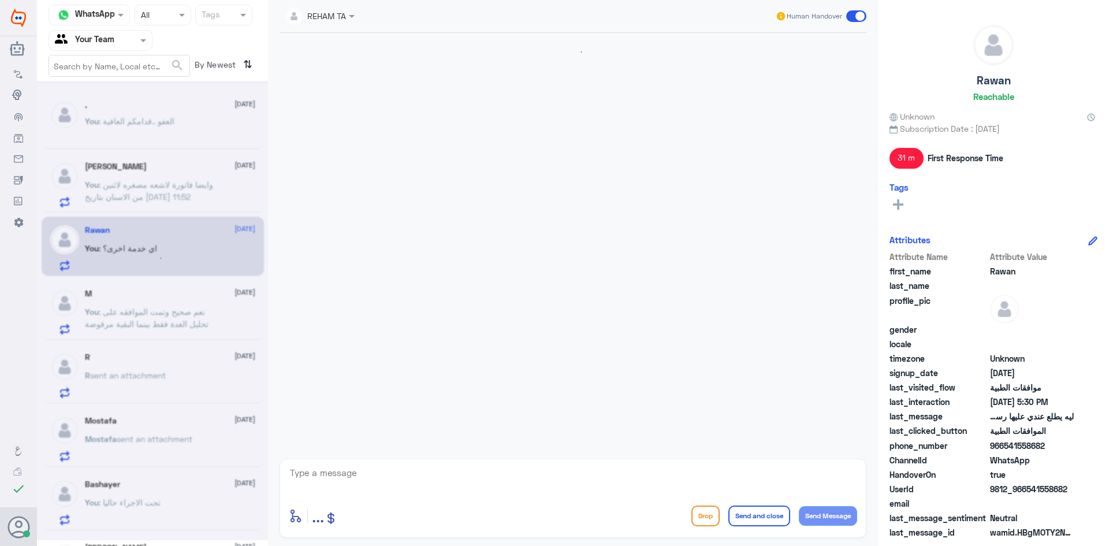
scroll to position [703, 0]
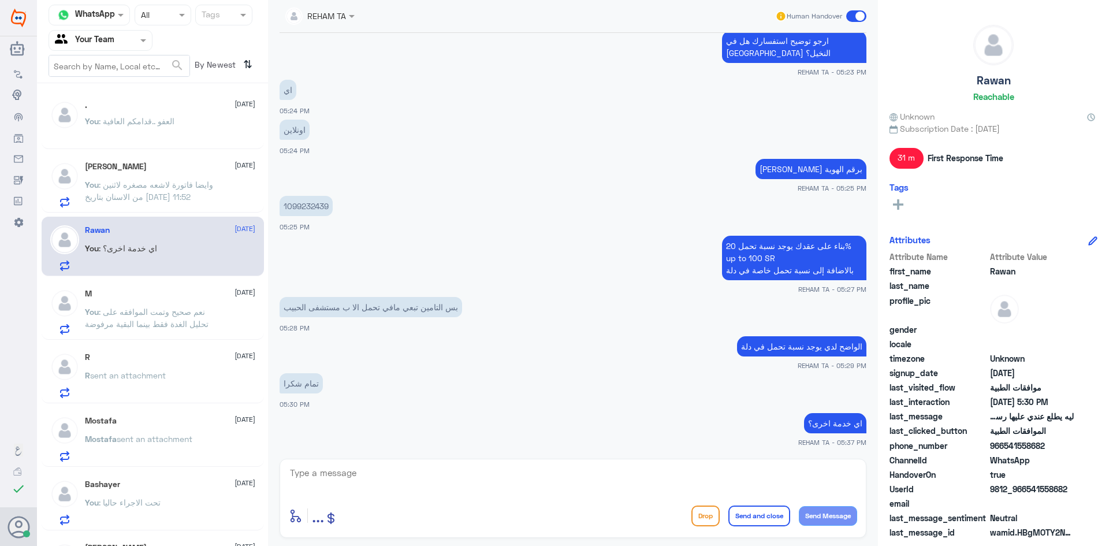
click at [164, 200] on span ": وايضا فاتورة لاشعه مصغره لاثنين من الاسنان بتاريخ [DATE] 11:52" at bounding box center [149, 191] width 128 height 22
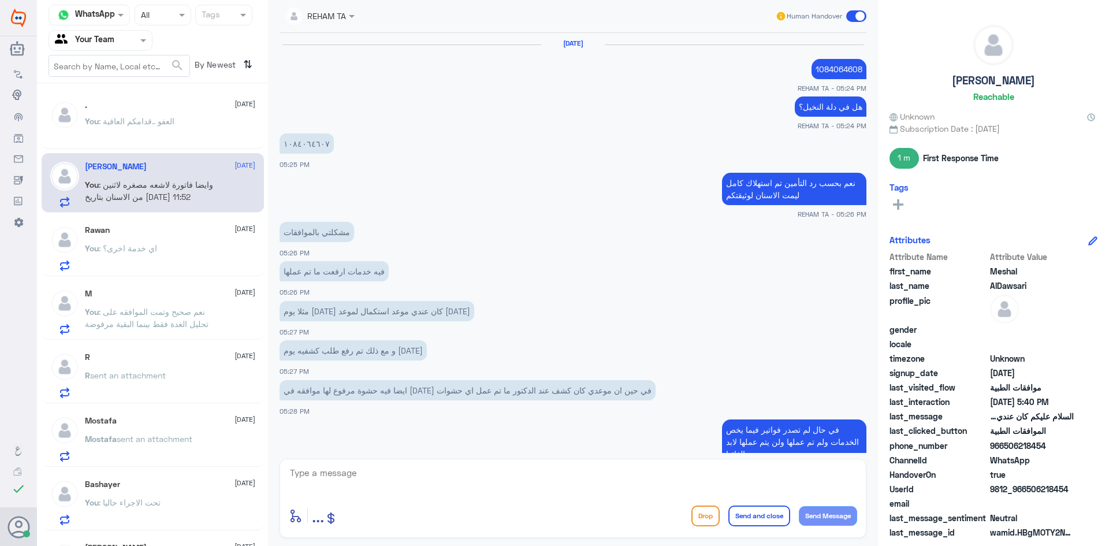
scroll to position [445, 0]
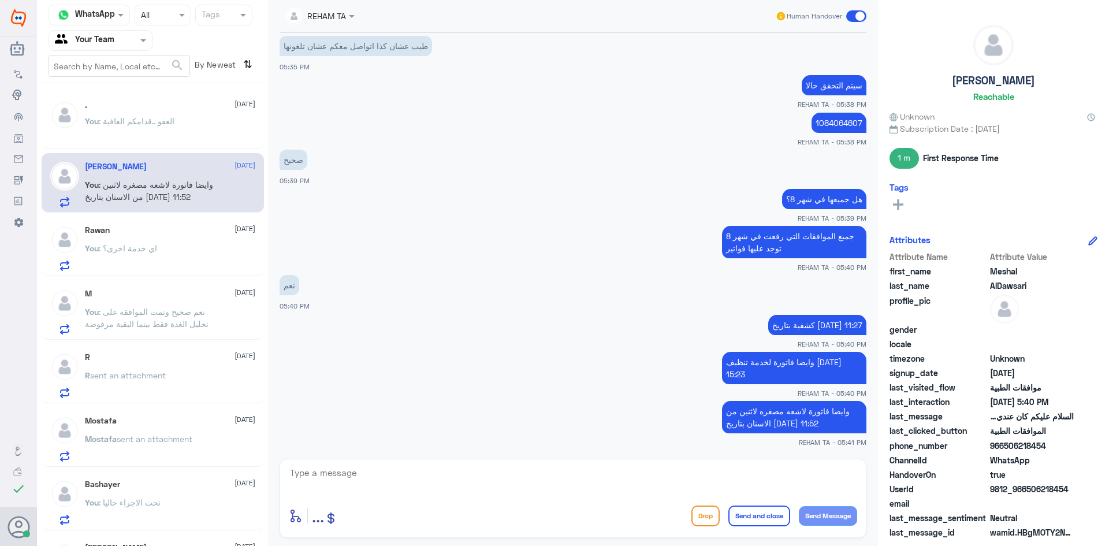
click at [355, 466] on textarea at bounding box center [573, 479] width 569 height 28
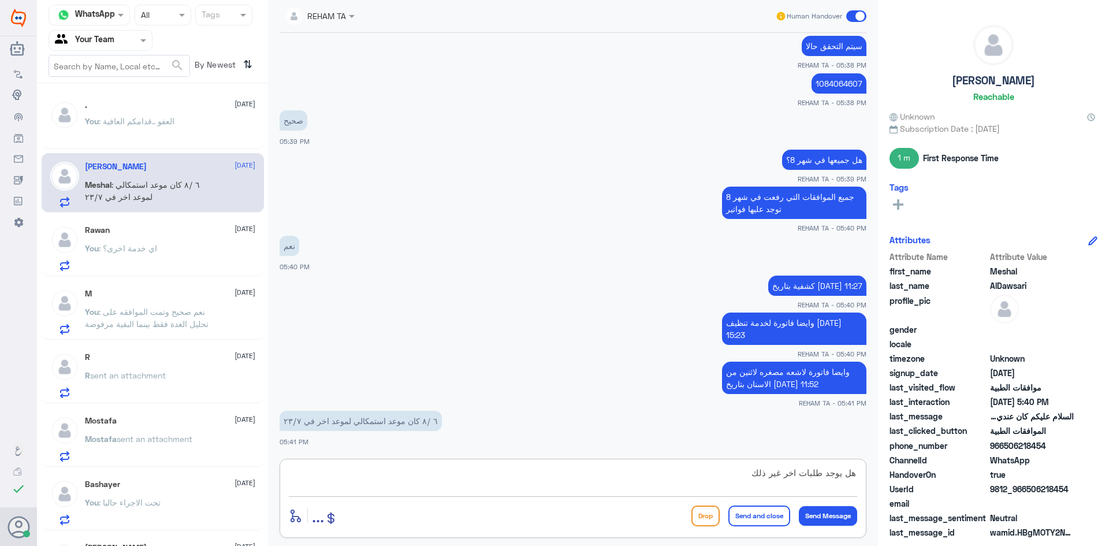
type textarea "هل يوجد طلبات اخر غير ذلك؟"
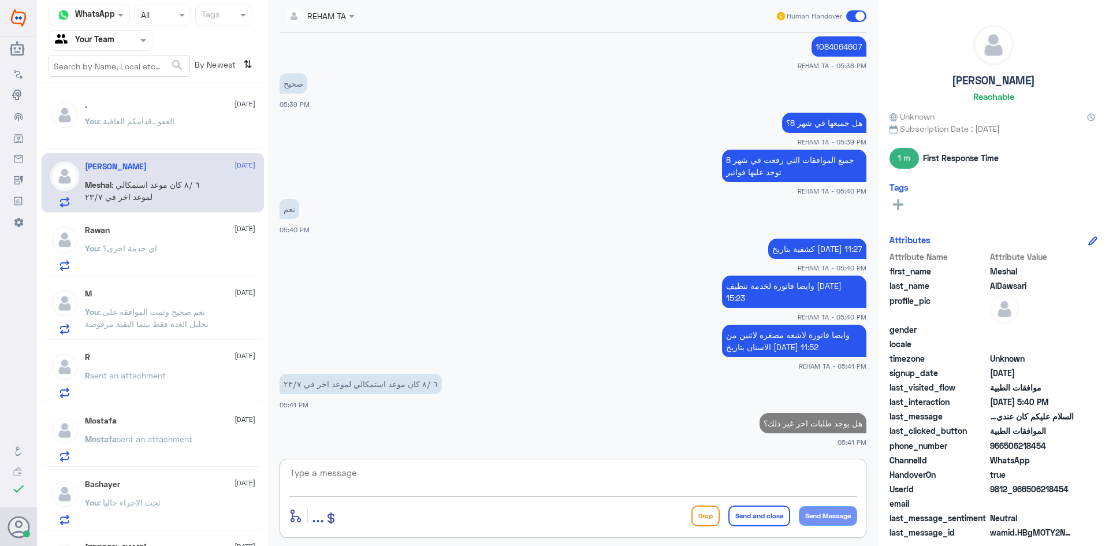
click at [371, 474] on textarea at bounding box center [573, 479] width 569 height 28
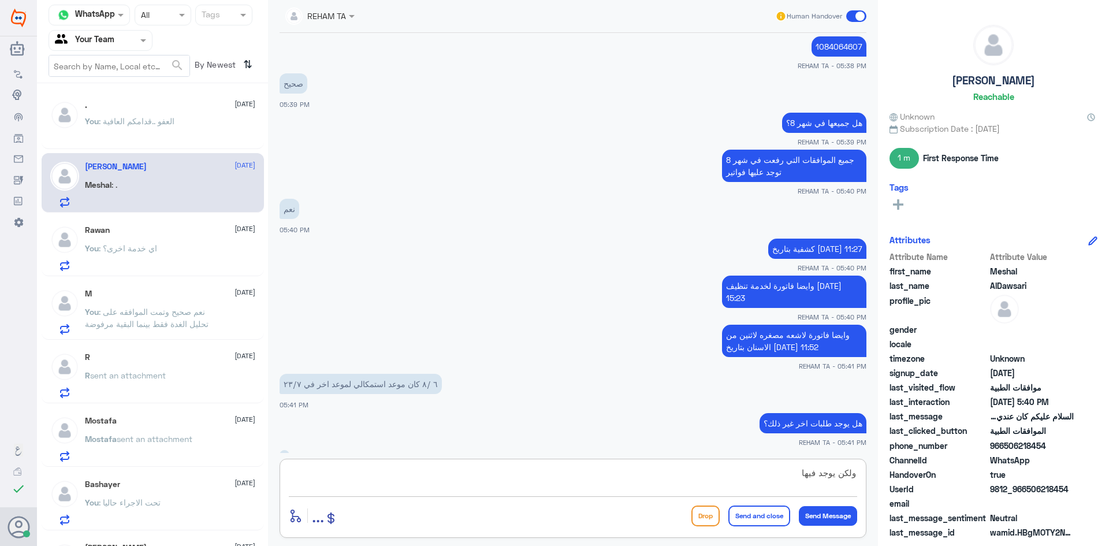
scroll to position [561, 0]
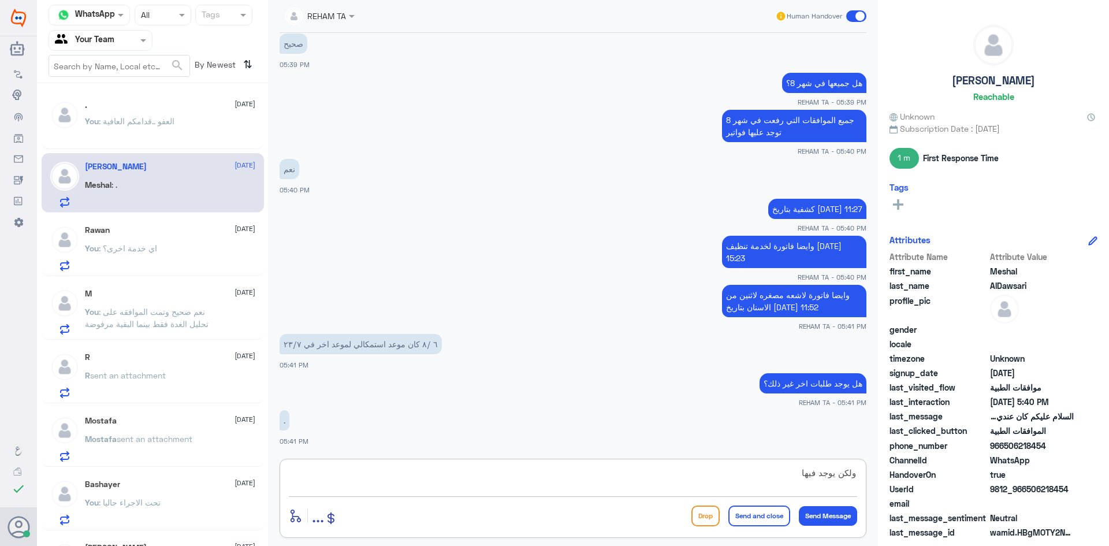
click at [506, 481] on textarea "ولكن يوجد فيها" at bounding box center [573, 479] width 569 height 28
drag, startPoint x: 574, startPoint y: 468, endPoint x: 941, endPoint y: 475, distance: 366.9
click at [941, 475] on div "Channel WhatsApp Status × All Tags Agent Filter Your Team search By Newest ⇅ . …" at bounding box center [573, 274] width 1072 height 549
type textarea "ث"
type textarea "صحيح الموافقه من التأمين على الخدمة كانت بتاريخ 23 \ 7 ولكن تم اصدار الفاتورة ب…"
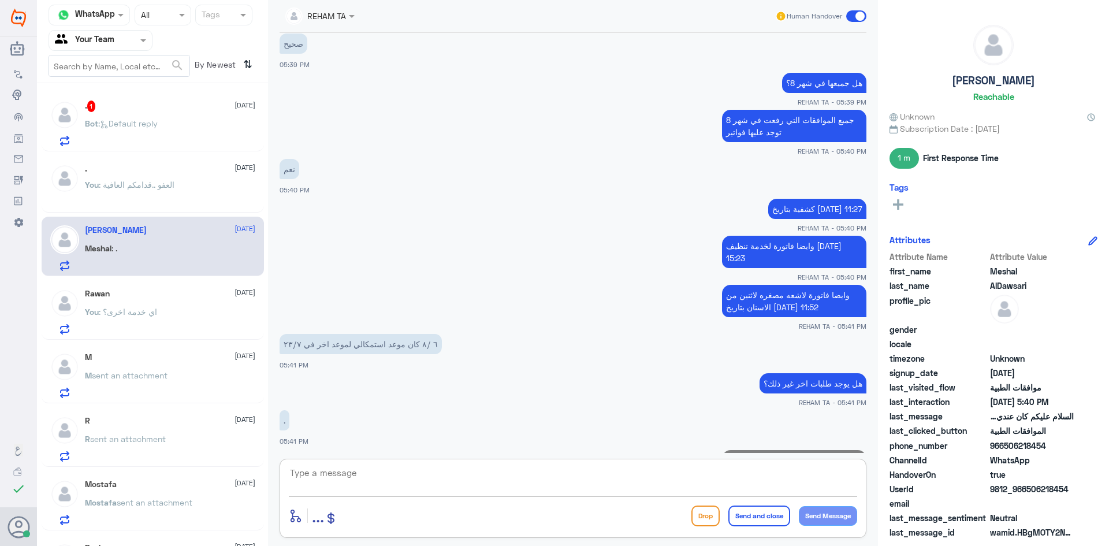
scroll to position [622, 0]
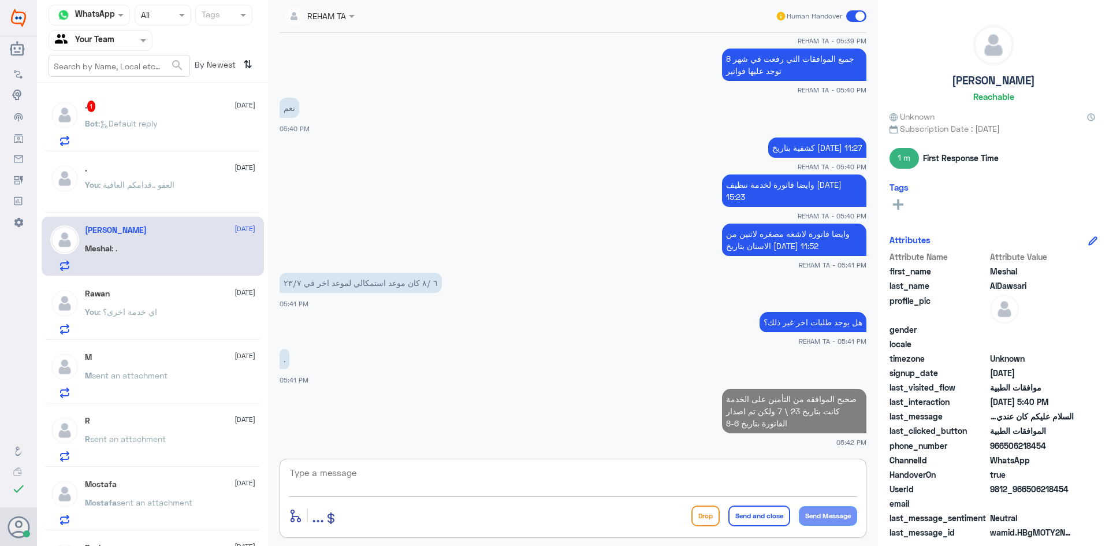
click at [126, 90] on div ". 1 [DATE] Bot : Default reply . [DATE] You : العفو ..قدامكم العافية [PERSON_NA…" at bounding box center [152, 319] width 231 height 462
click at [125, 112] on div ". 1 [DATE]" at bounding box center [170, 107] width 170 height 12
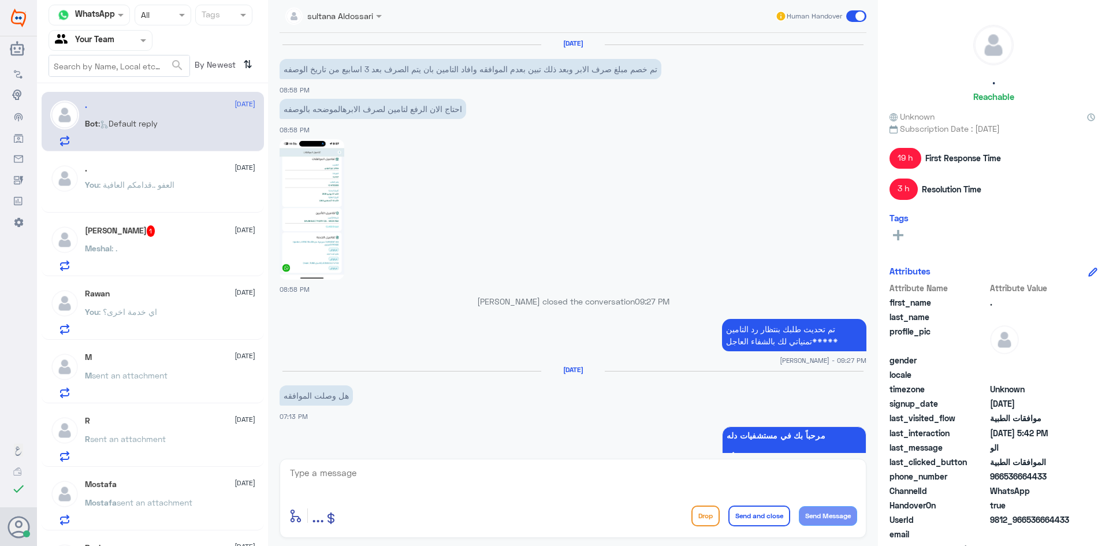
scroll to position [897, 0]
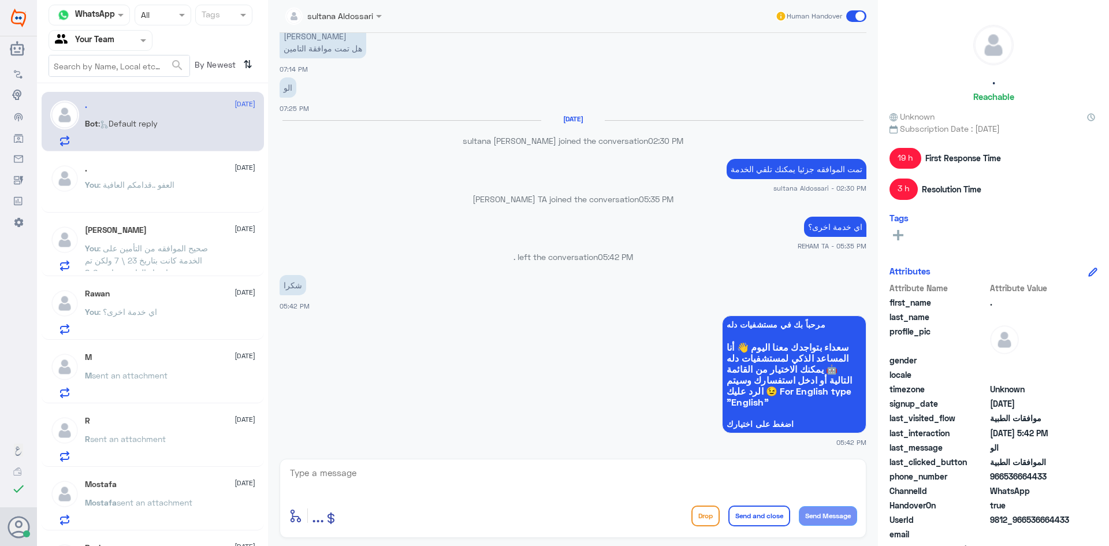
drag, startPoint x: 450, startPoint y: 525, endPoint x: 464, endPoint y: 496, distance: 32.0
click at [452, 521] on div "enter flow name ... Drop Send and close Send Message" at bounding box center [573, 516] width 569 height 26
click at [464, 496] on div at bounding box center [573, 481] width 569 height 32
click at [469, 485] on textarea at bounding box center [573, 479] width 569 height 28
click at [525, 28] on div "sultana Aldossari Human Handover" at bounding box center [573, 16] width 587 height 33
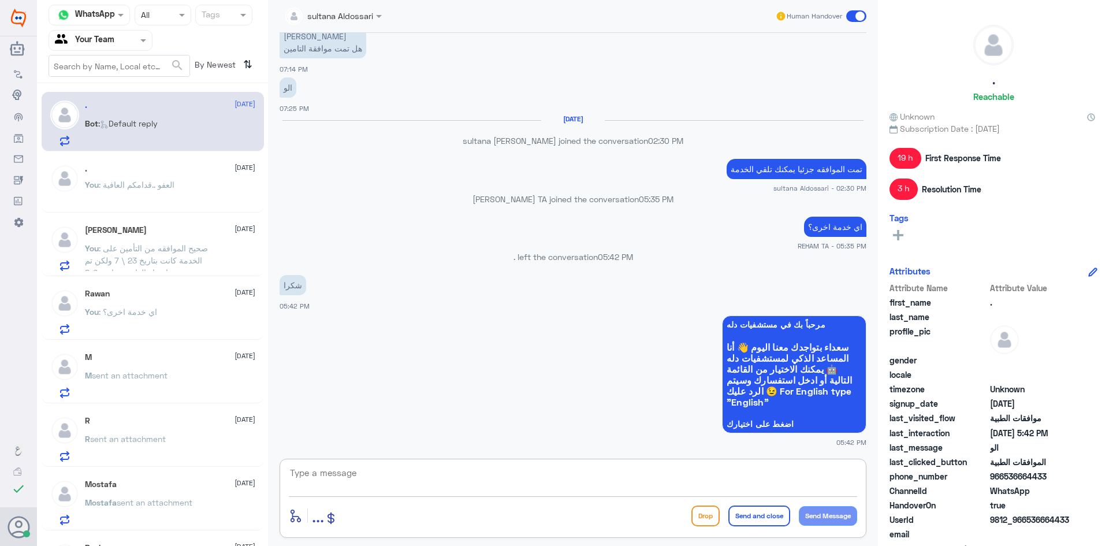
click at [421, 468] on textarea at bounding box center [573, 479] width 569 height 28
paste textarea "العفو ..قدامكم العافية"
type textarea "العفو ..قدامكم العافية"
click at [762, 512] on button "Send and close" at bounding box center [760, 516] width 62 height 21
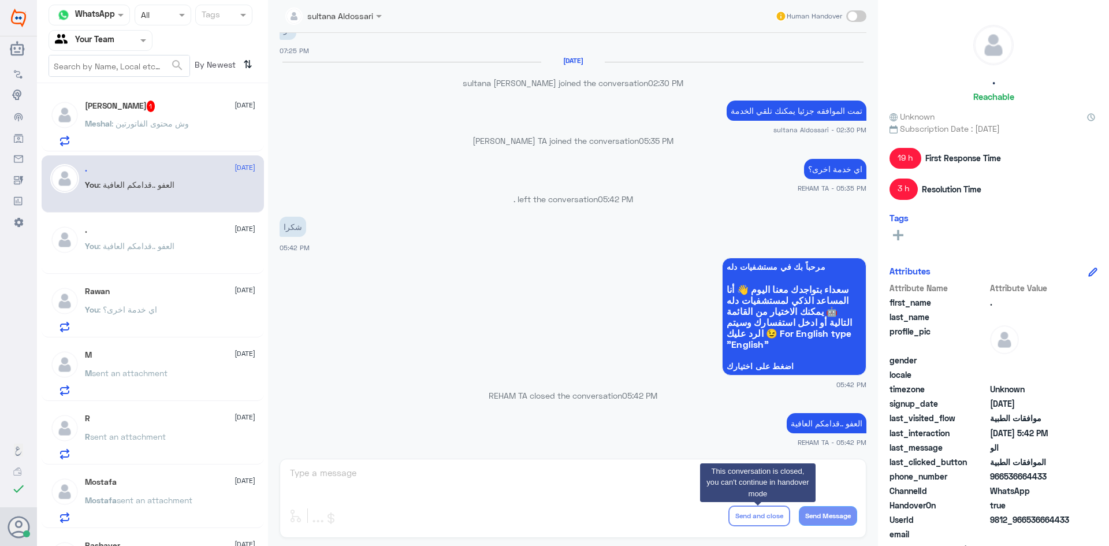
scroll to position [934, 0]
click at [159, 99] on div "[PERSON_NAME] 1 [DATE] Meshal : وش محتوى الفاتورتين" at bounding box center [153, 122] width 222 height 60
click at [184, 118] on span ": وش محتوى الفاتورتين" at bounding box center [150, 123] width 77 height 10
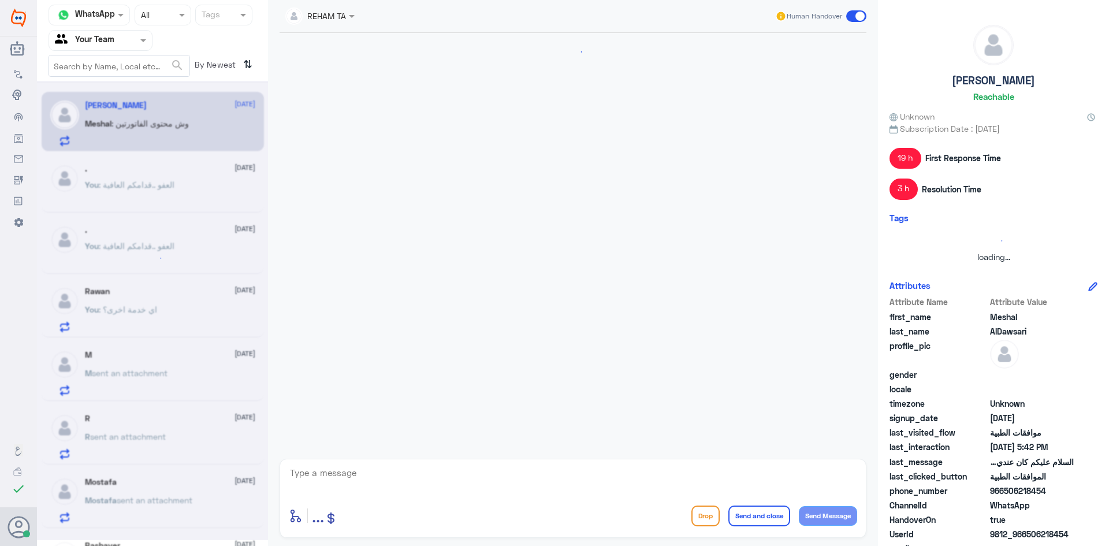
scroll to position [459, 0]
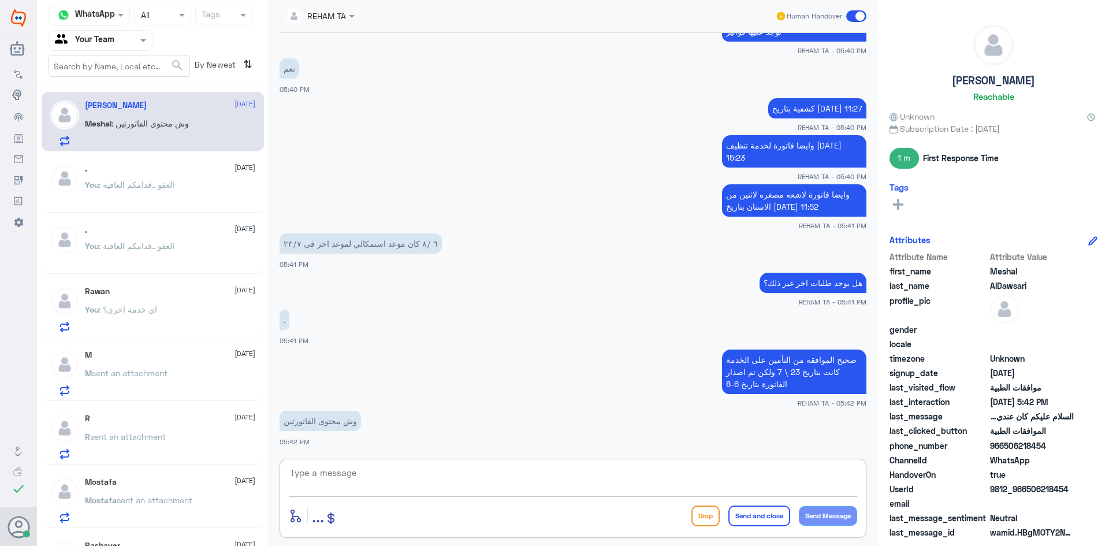
click at [386, 476] on textarea at bounding box center [573, 479] width 569 height 28
type textarea "H"
type textarea "اي هما؟"
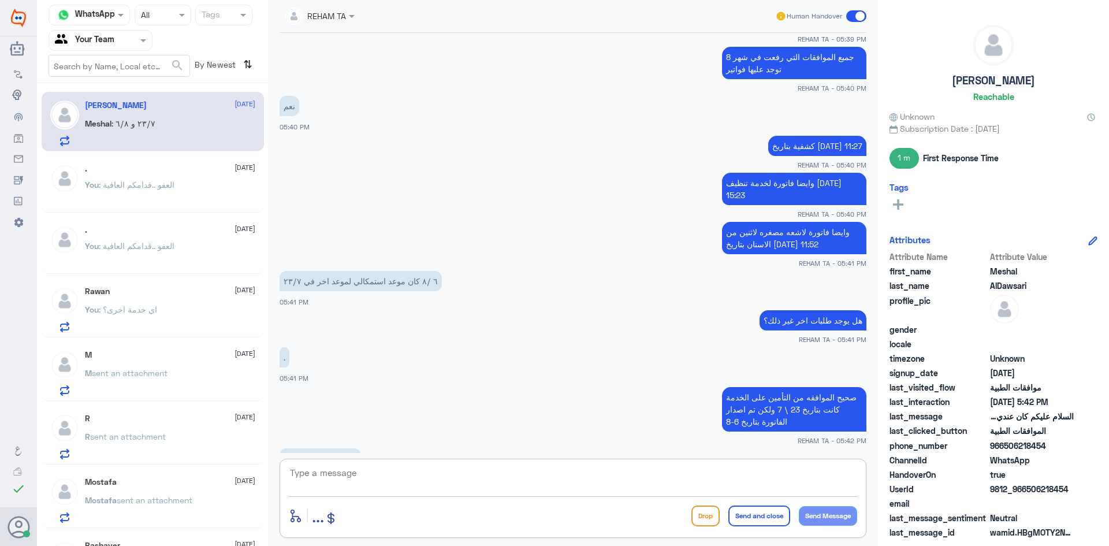
scroll to position [421, 0]
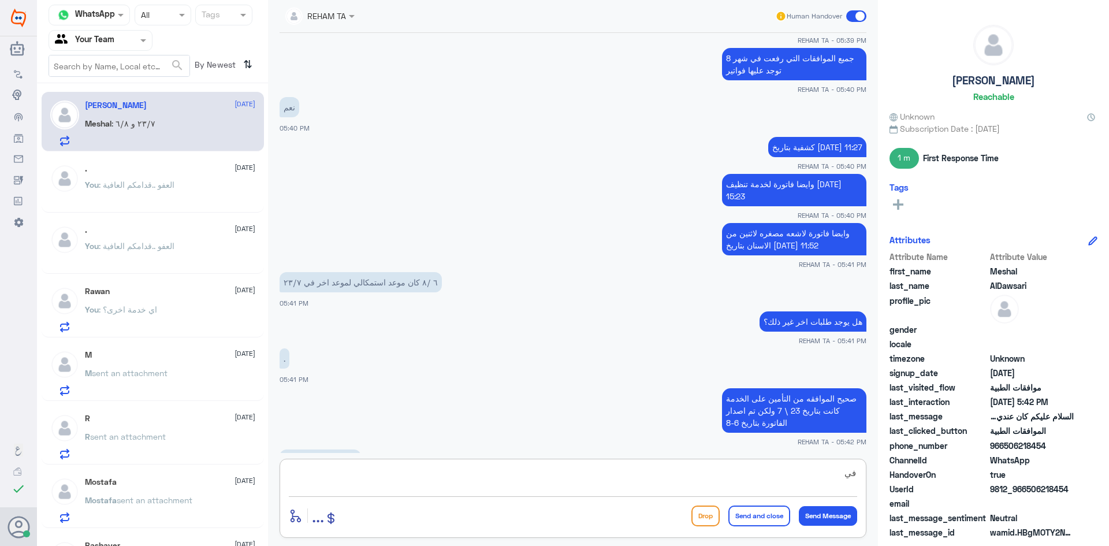
paste textarea "[DATE] 14:41"
type textarea "في [DATE] 14:41 تم إصدار فاتورة كشفية فقط"
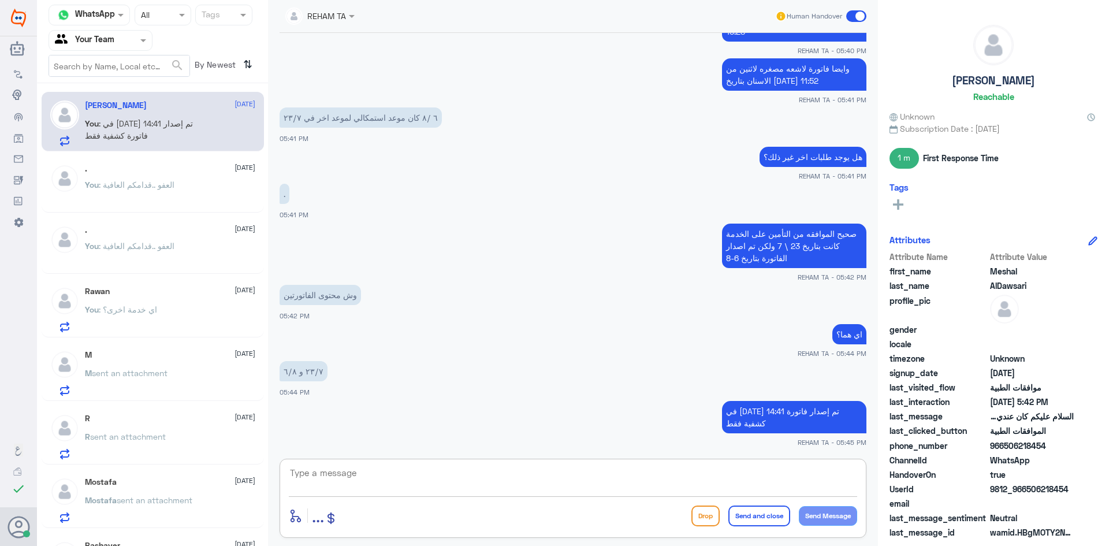
paste textarea "[DATE] 15:23"
type textarea "0"
paste textarea "[DATE] 15:23"
type textarea "في [DATE] 15:23 تم إصدار فاتورة تنظيف اسنان فقط"
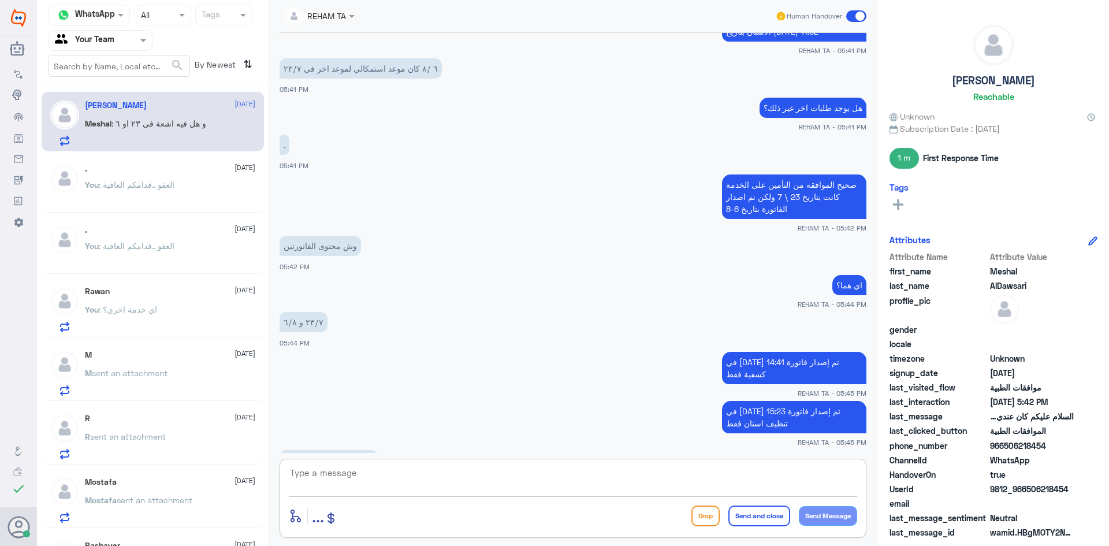
scroll to position [674, 0]
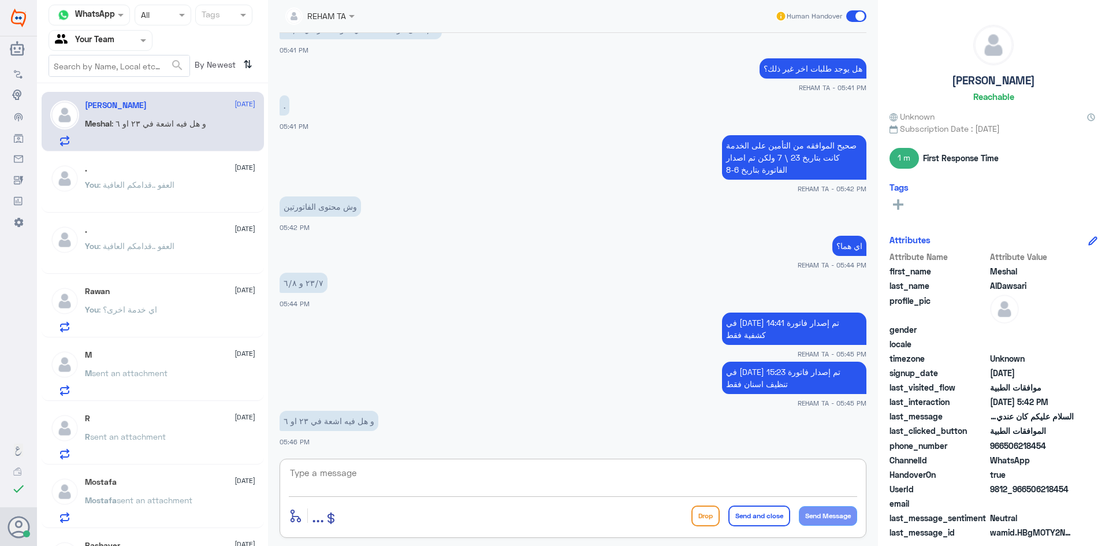
click at [346, 470] on textarea at bounding box center [573, 479] width 569 height 28
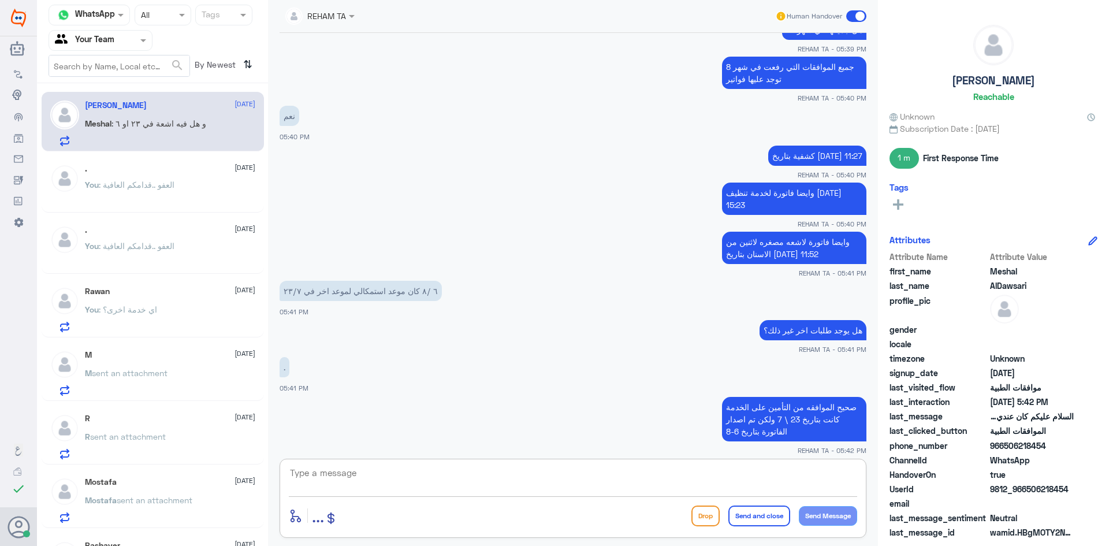
scroll to position [558, 0]
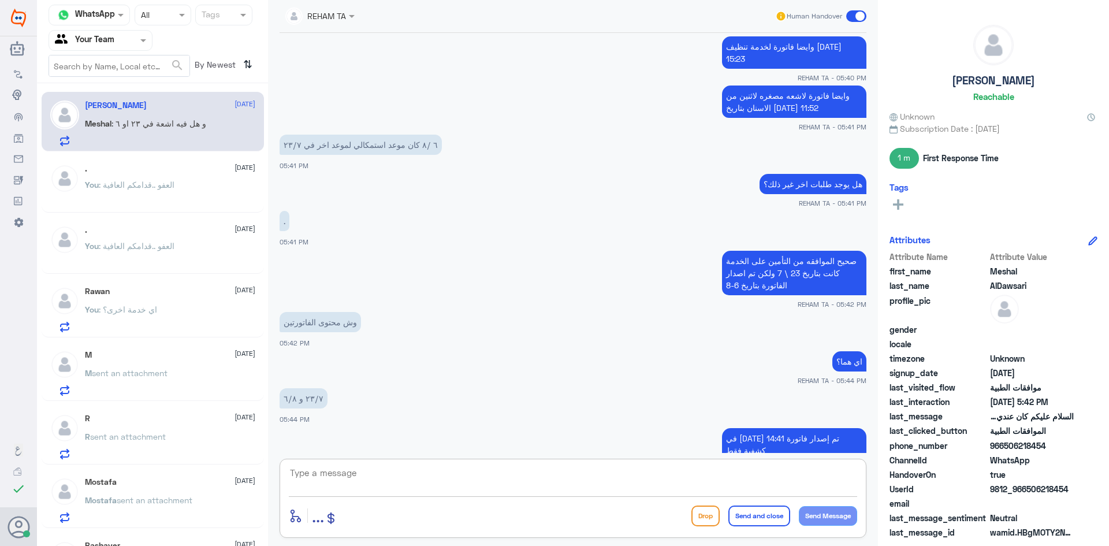
click at [580, 488] on textarea at bounding box center [573, 479] width 569 height 28
paste textarea "[DATE] 11:52"
type textarea "الاشعات المصغرة كانت بتاريخ [DATE] 11:52"
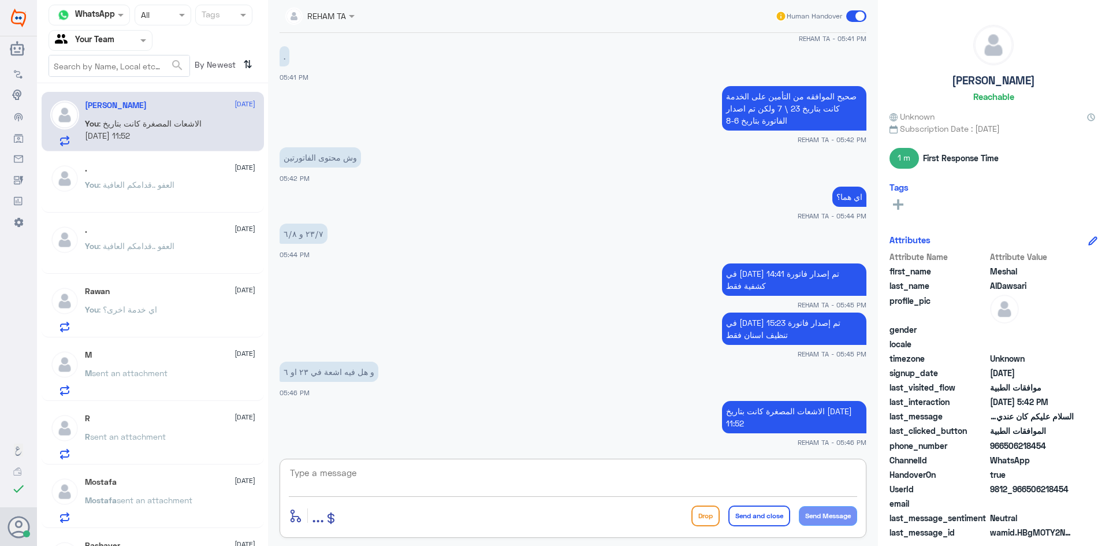
click at [163, 183] on span ": العفو ..قدامكم العافية" at bounding box center [137, 185] width 76 height 10
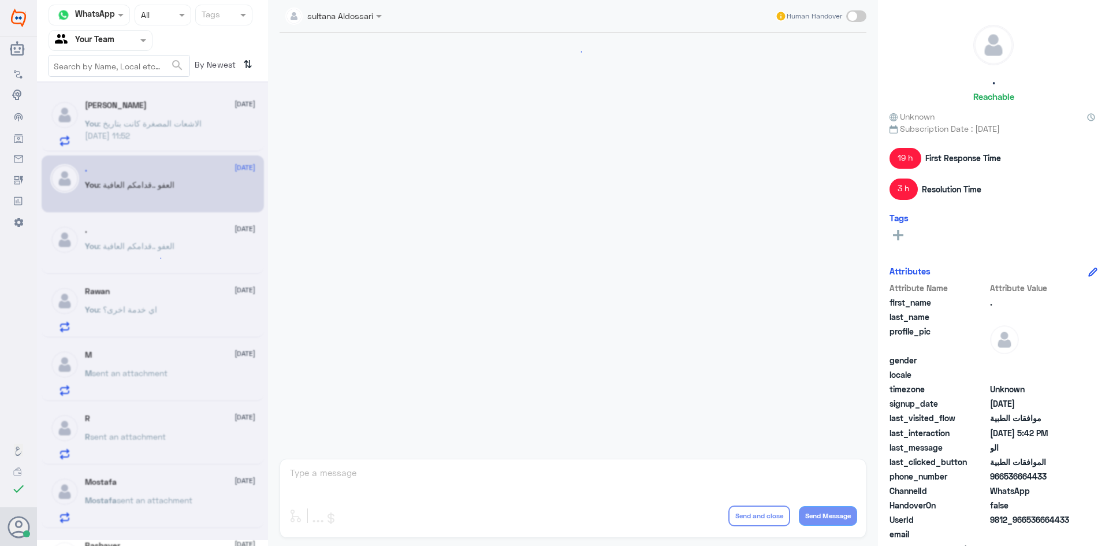
scroll to position [876, 0]
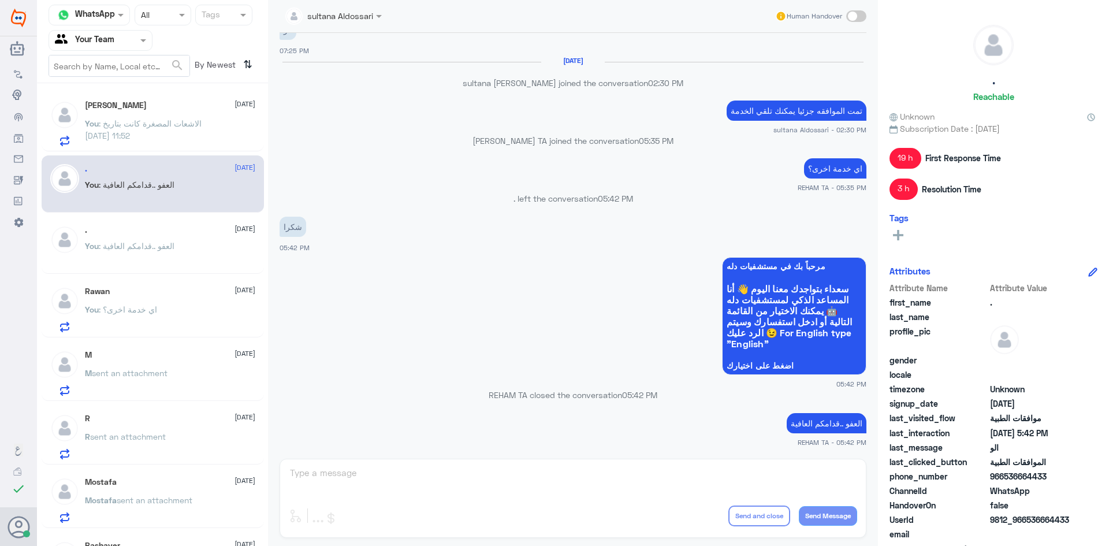
click at [167, 139] on p "You : الاشعات المصغرة كانت بتاريخ [DATE] 11:52" at bounding box center [150, 131] width 130 height 29
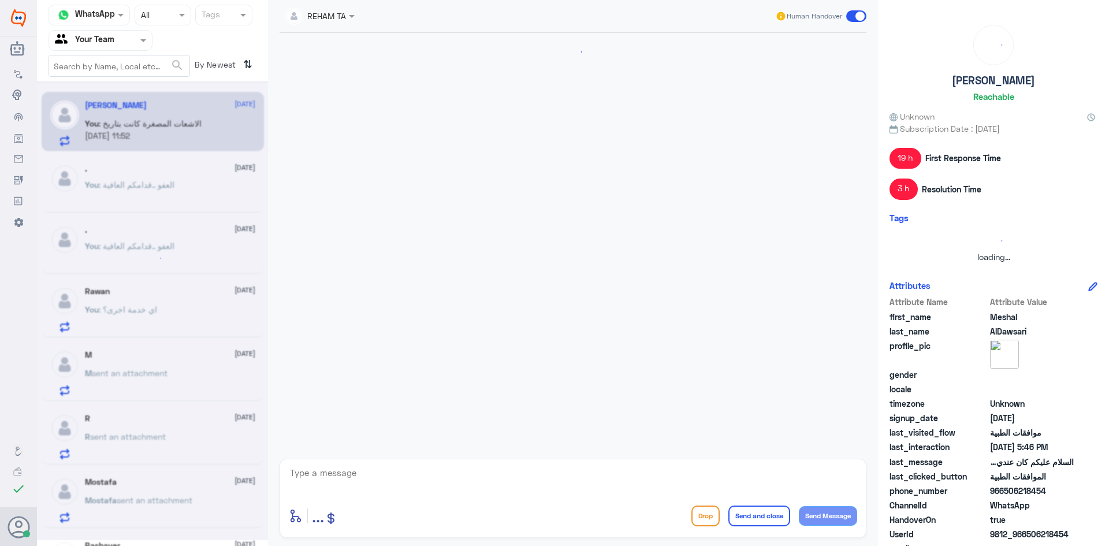
scroll to position [464, 0]
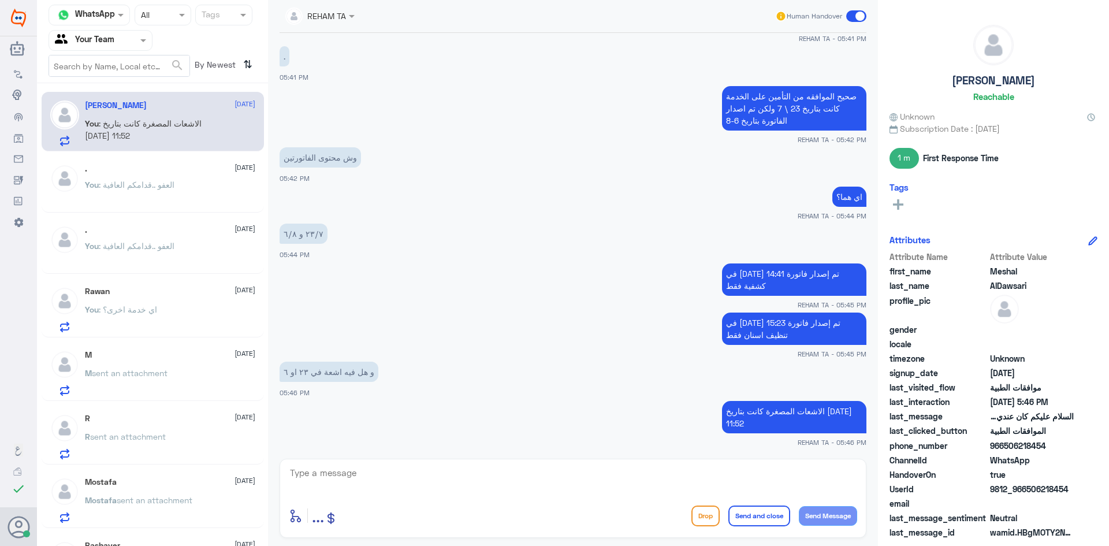
click at [135, 198] on p "You : العفو ..قدامكم العافية" at bounding box center [130, 193] width 90 height 29
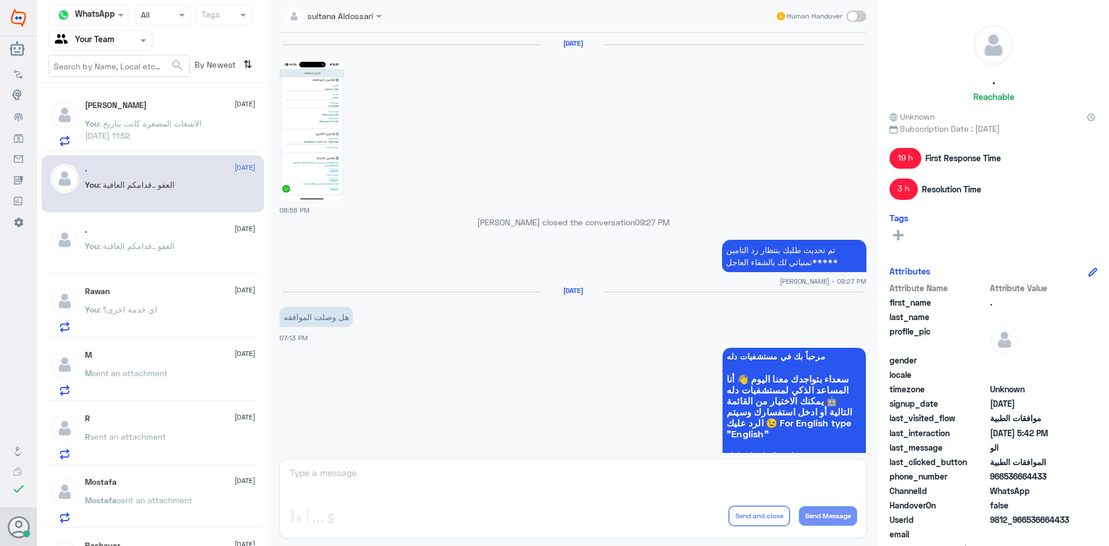
scroll to position [876, 0]
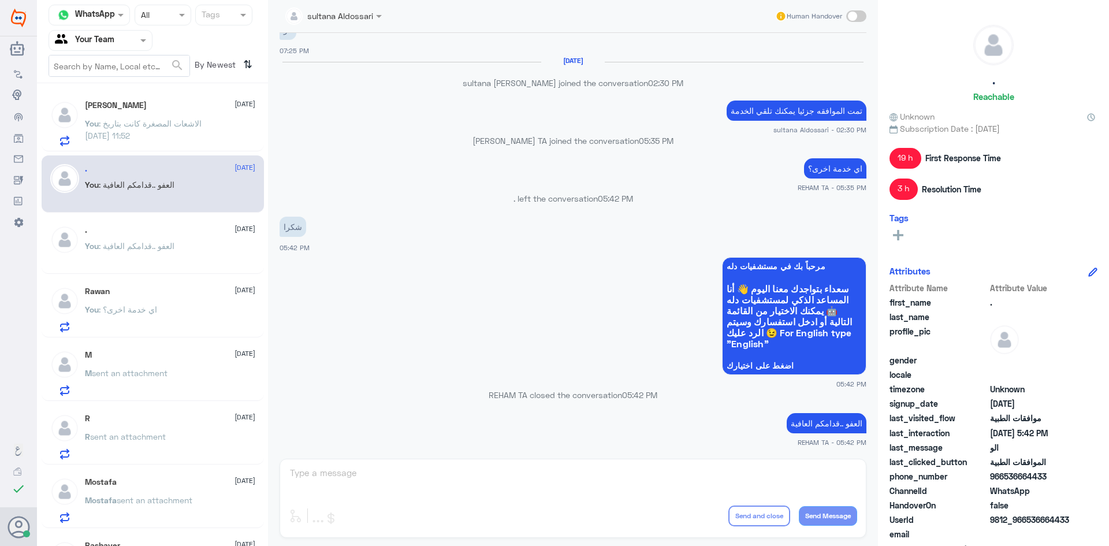
click at [137, 250] on span ": العفو ..قدامكم العافية" at bounding box center [137, 246] width 76 height 10
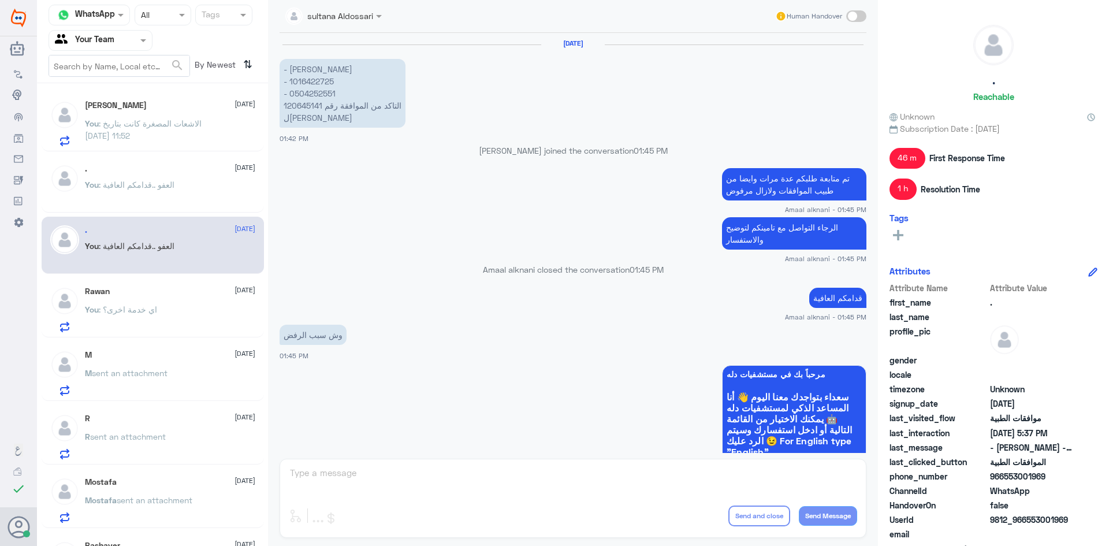
scroll to position [738, 0]
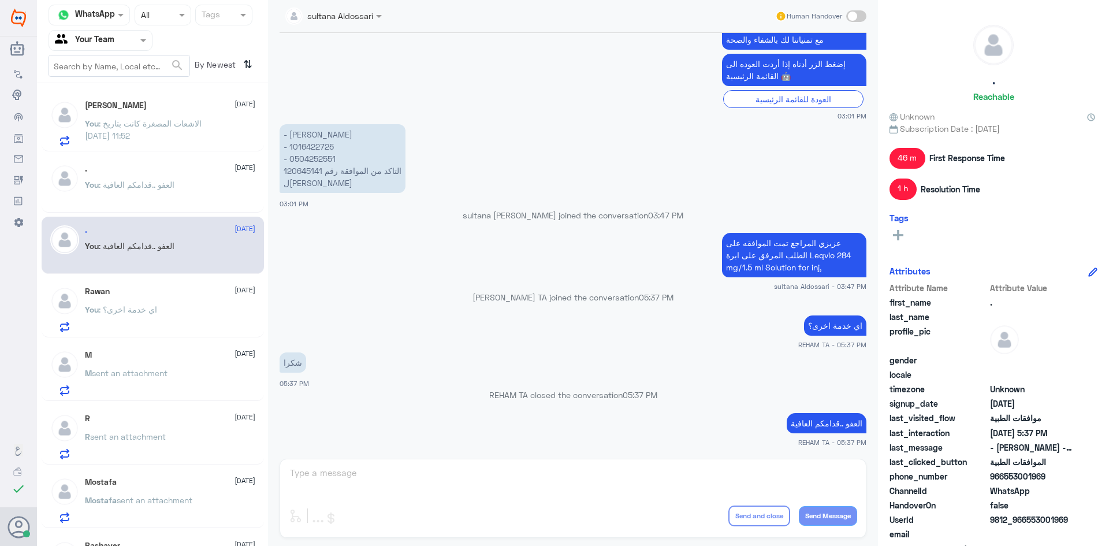
click at [154, 315] on p "You : اي خدمة اخرى؟" at bounding box center [121, 317] width 72 height 29
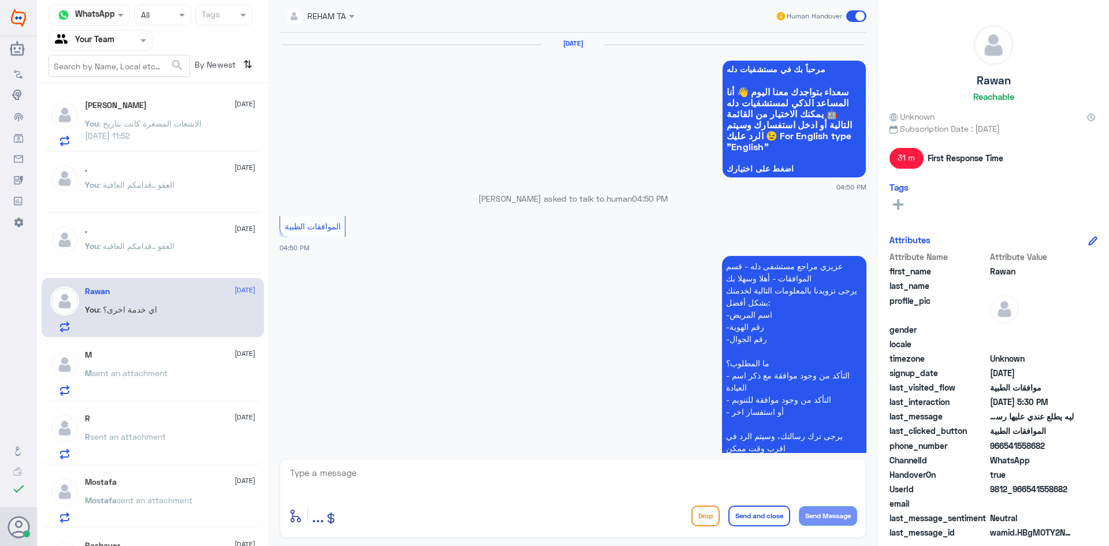
scroll to position [703, 0]
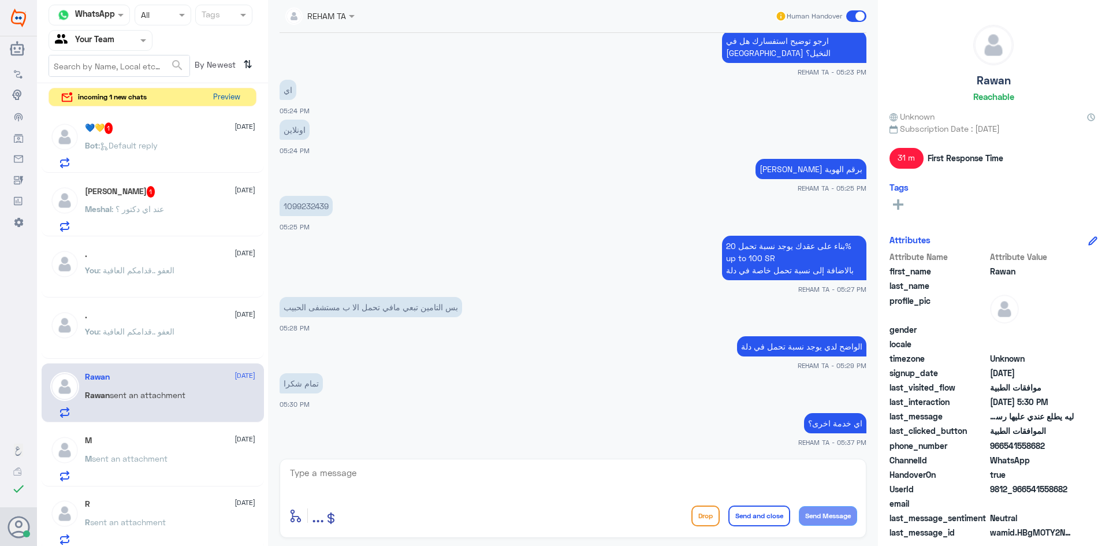
click at [220, 94] on button "Preview" at bounding box center [227, 97] width 36 height 18
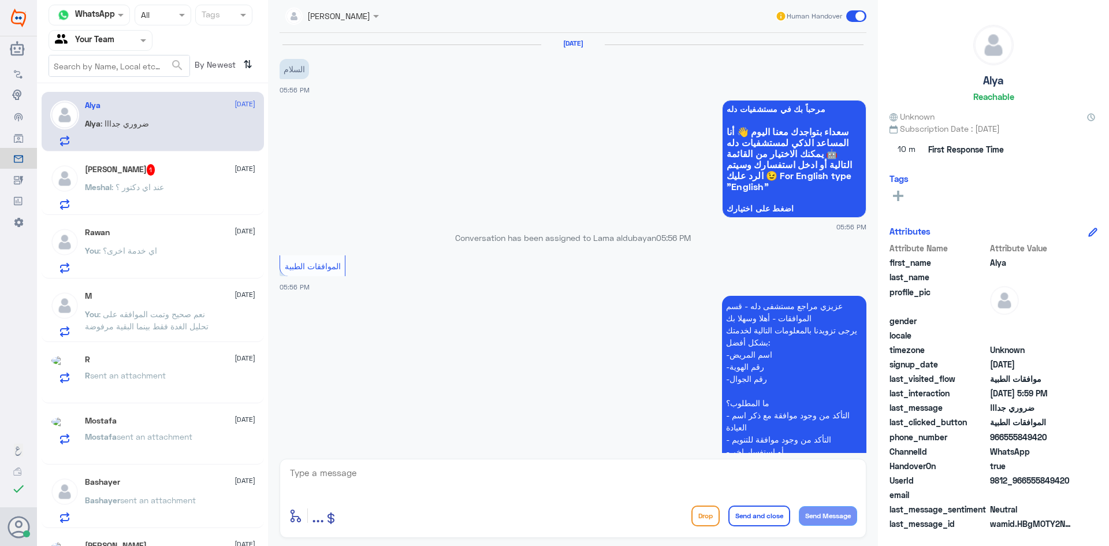
scroll to position [310, 0]
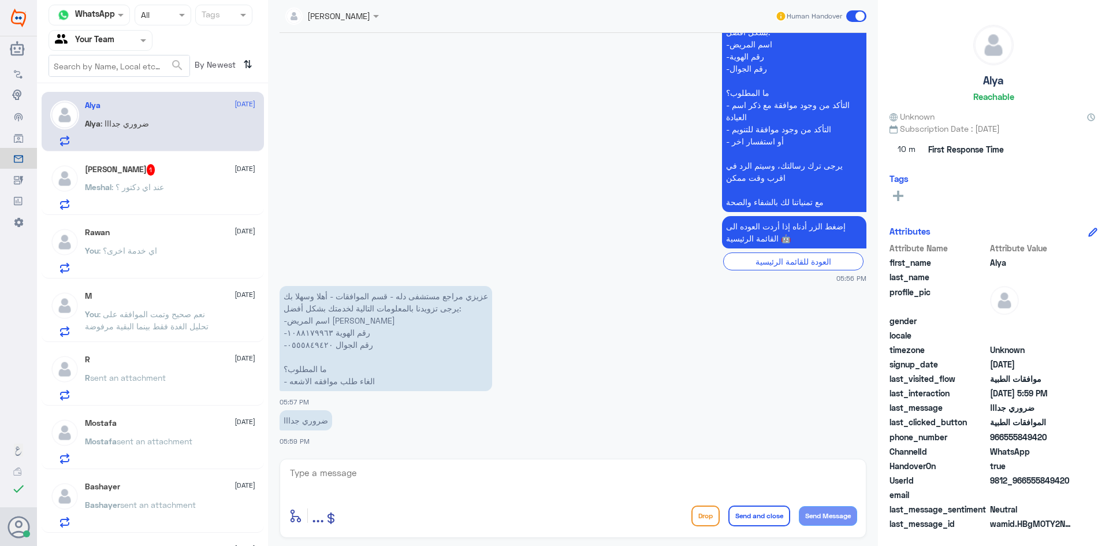
click at [122, 176] on div "[PERSON_NAME] 1 [DATE][PERSON_NAME] : عند اي دكتور ؟" at bounding box center [170, 187] width 170 height 46
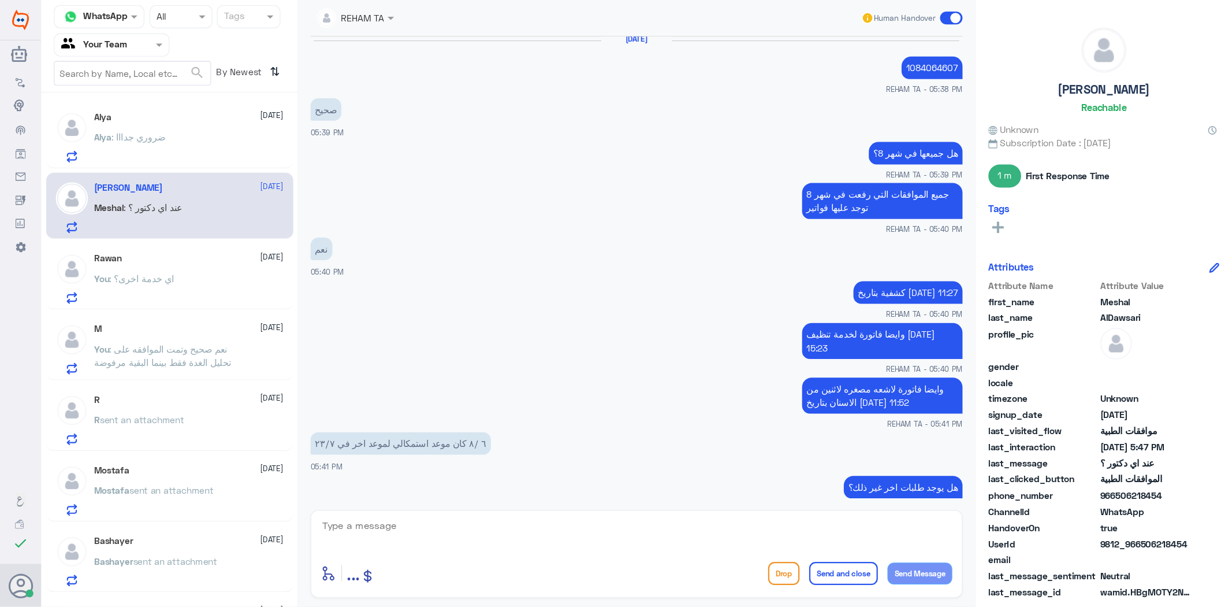
scroll to position [5, 0]
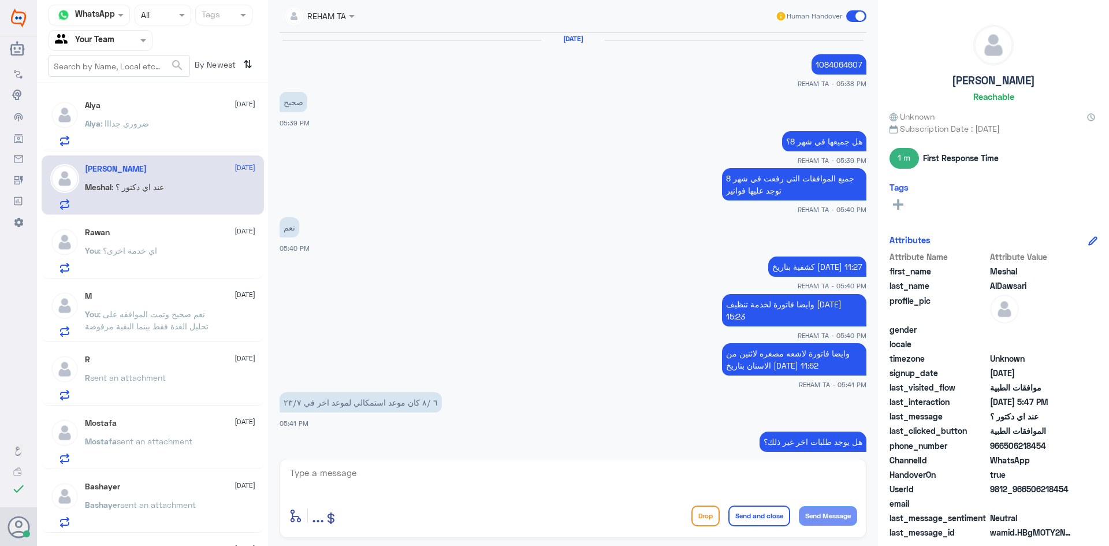
click at [840, 64] on p "1084064607" at bounding box center [839, 64] width 55 height 20
copy p "1084064607"
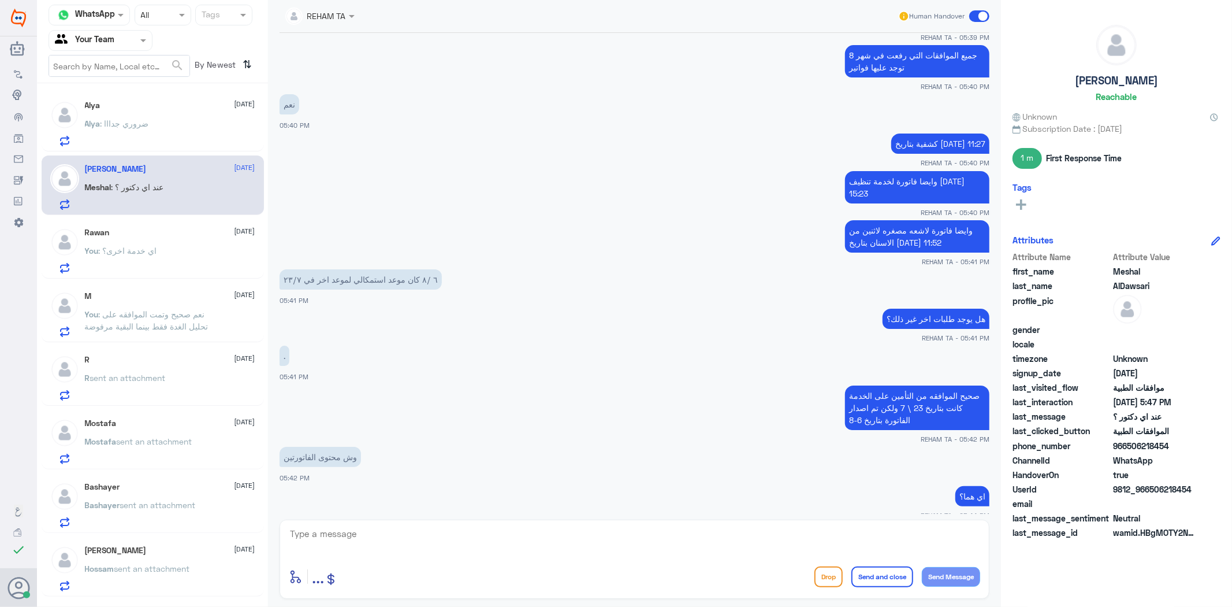
scroll to position [133, 0]
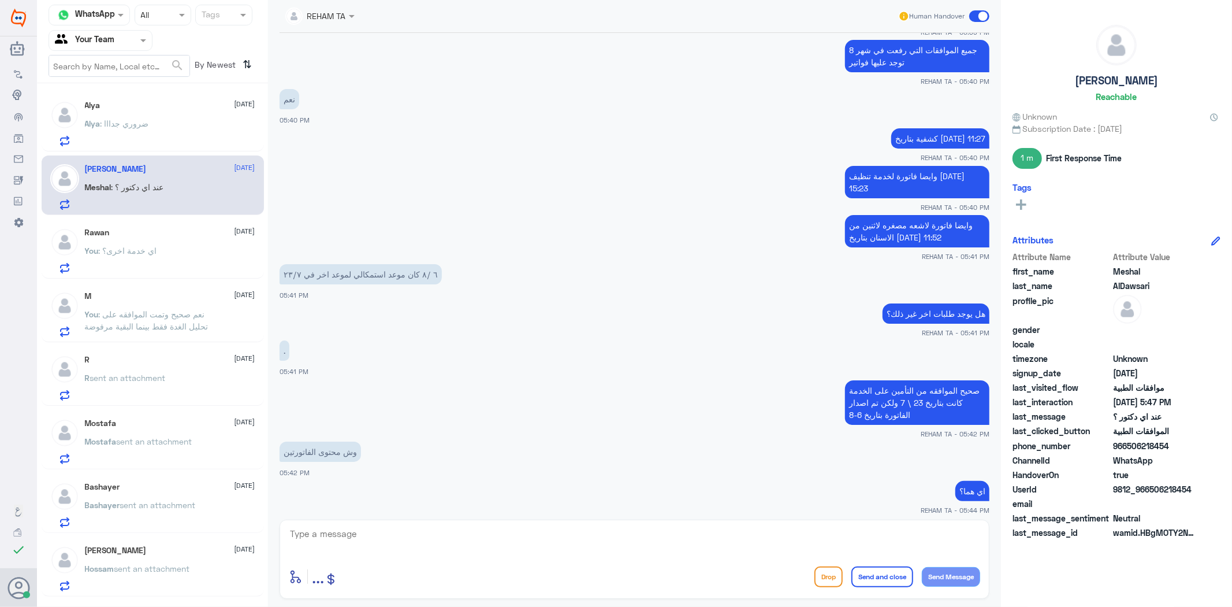
click at [466, 540] on textarea at bounding box center [635, 540] width 692 height 28
type textarea "ع"
type textarea "دكتور [PERSON_NAME]"
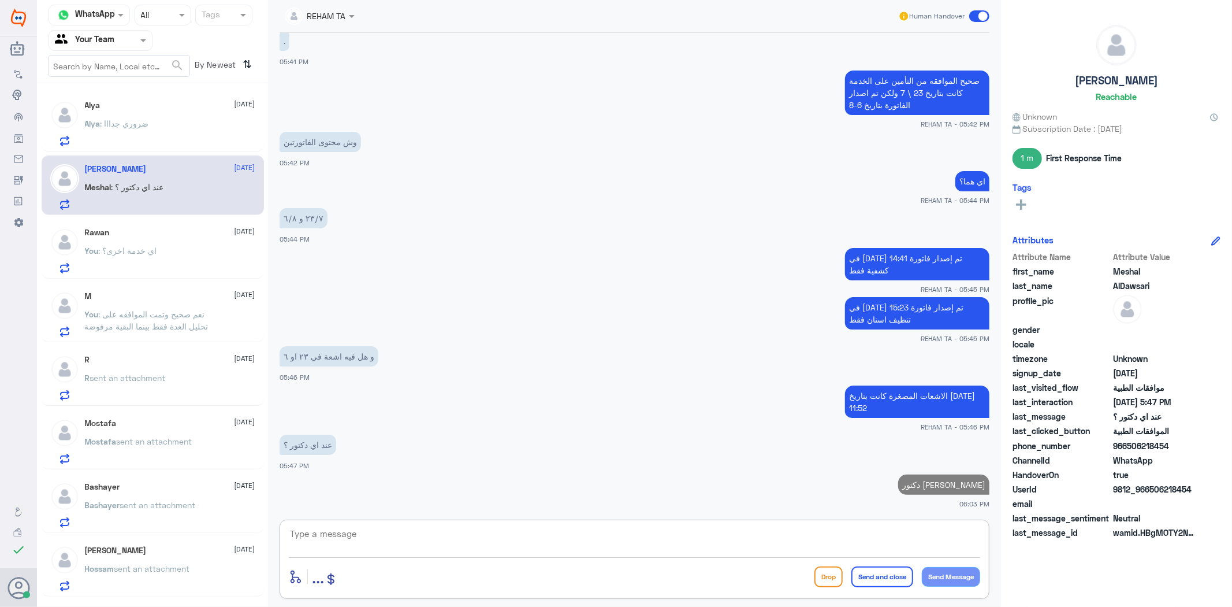
click at [93, 267] on p "You : اي خدمة اخرى؟" at bounding box center [121, 258] width 72 height 29
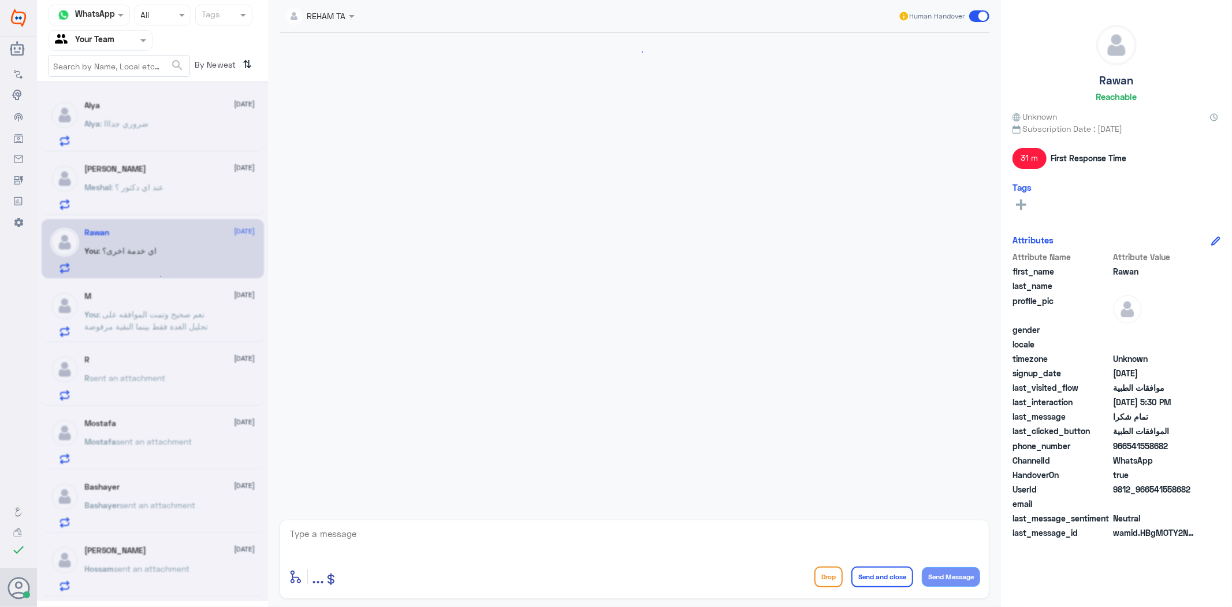
scroll to position [682, 0]
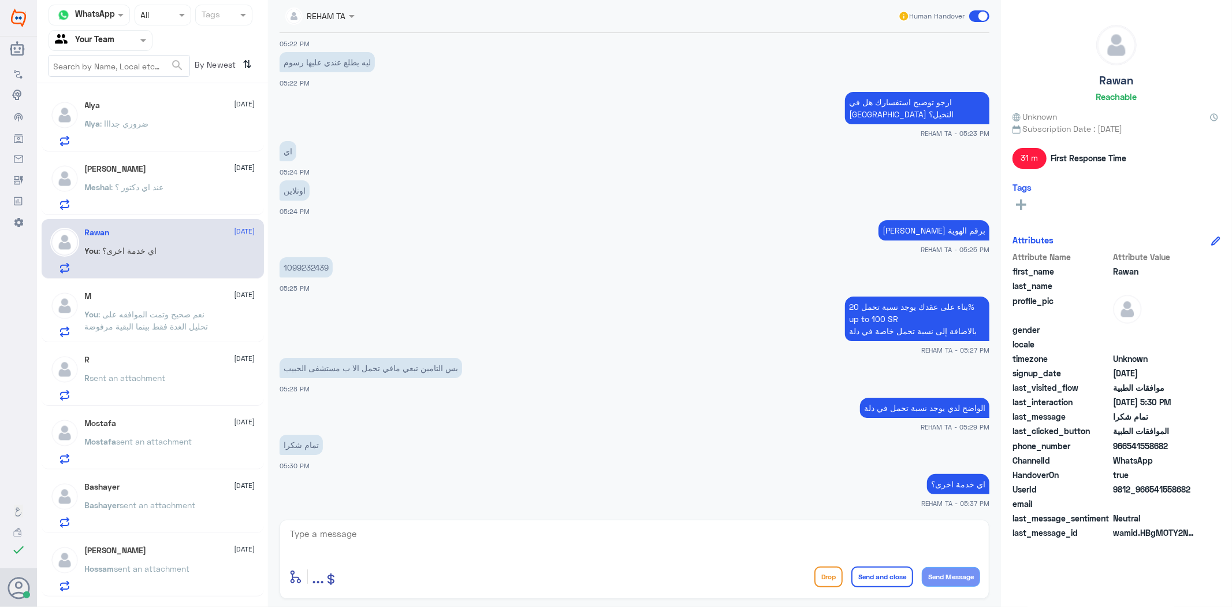
click at [162, 120] on div "Alya : ضروري جدااا" at bounding box center [170, 133] width 170 height 26
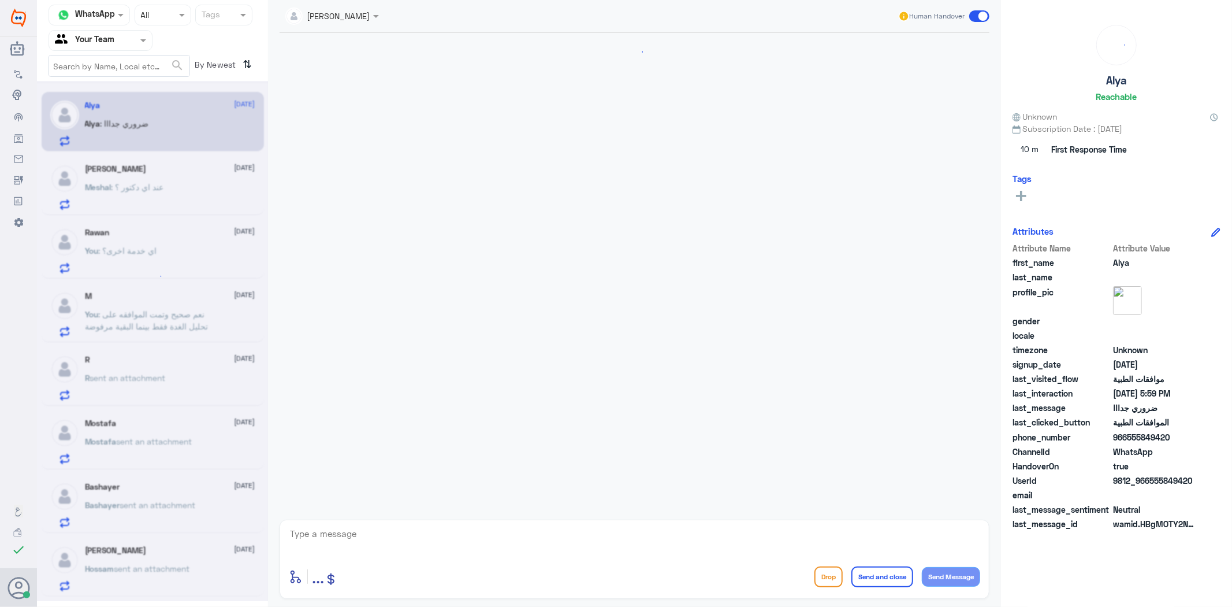
scroll to position [250, 0]
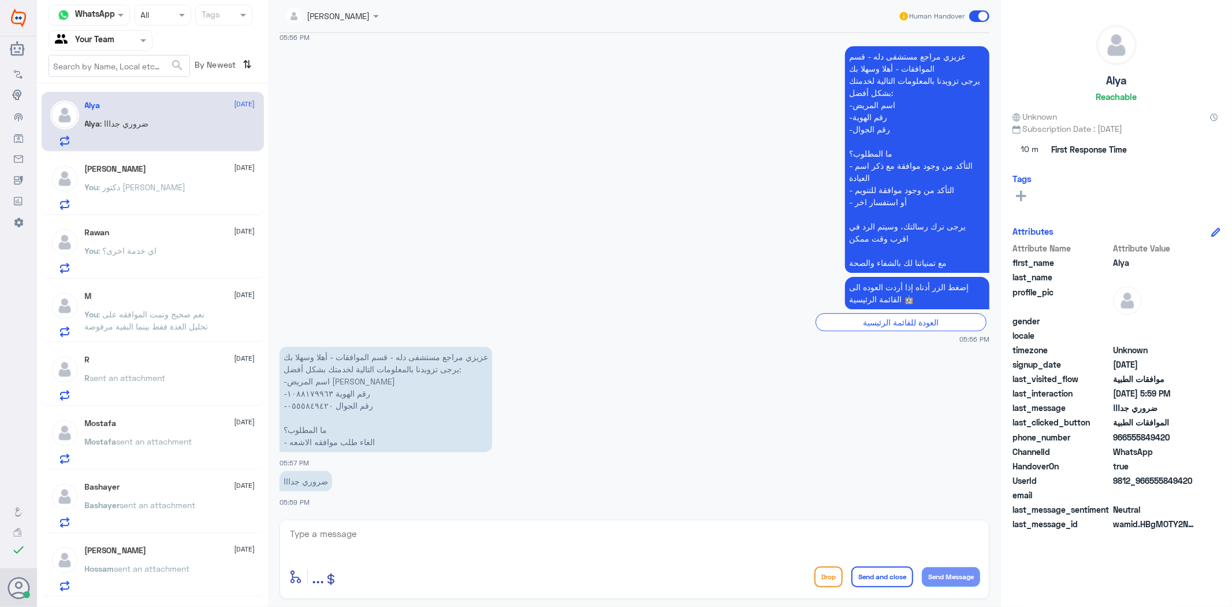
click at [436, 83] on app-msgs-text "عزيزي مراجع مستشفى دله - قسم الموافقات - أهلا وسهلا بك يرجى تزويدنا بالمعلومات …" at bounding box center [635, 160] width 710 height 228
click at [396, 545] on textarea at bounding box center [635, 540] width 692 height 28
paste textarea "اهلا وسهلا..سيتم التحقق حالا"
type textarea "اهلا وسهلا..سيتم التحقق حالا"
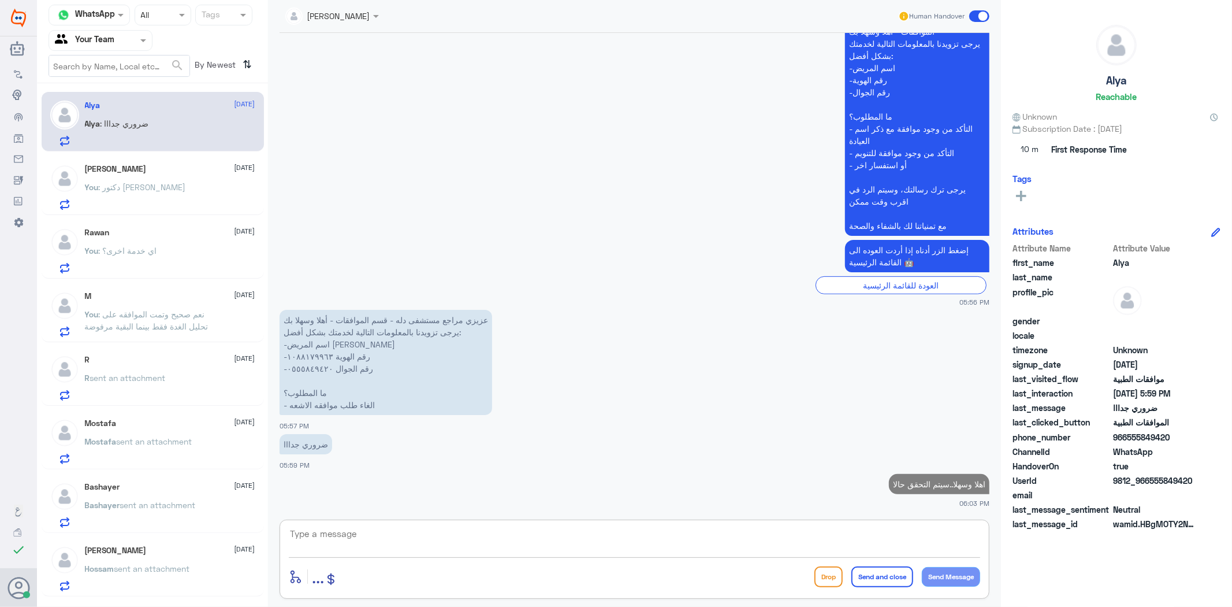
click at [381, 545] on textarea at bounding box center [635, 540] width 692 height 28
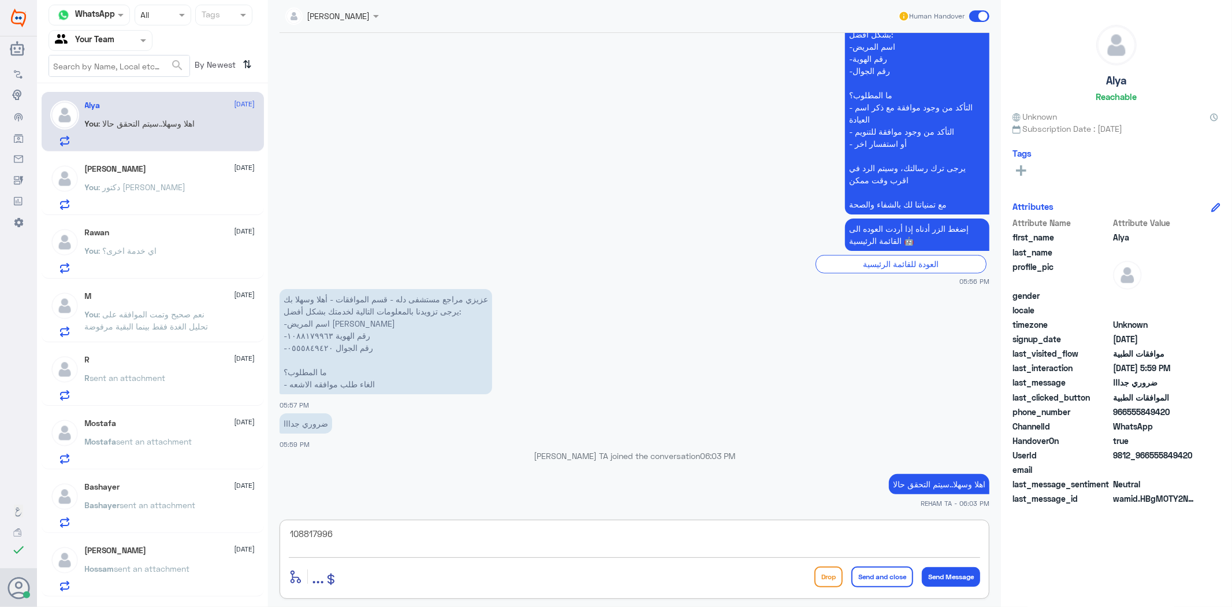
type textarea "1088179963"
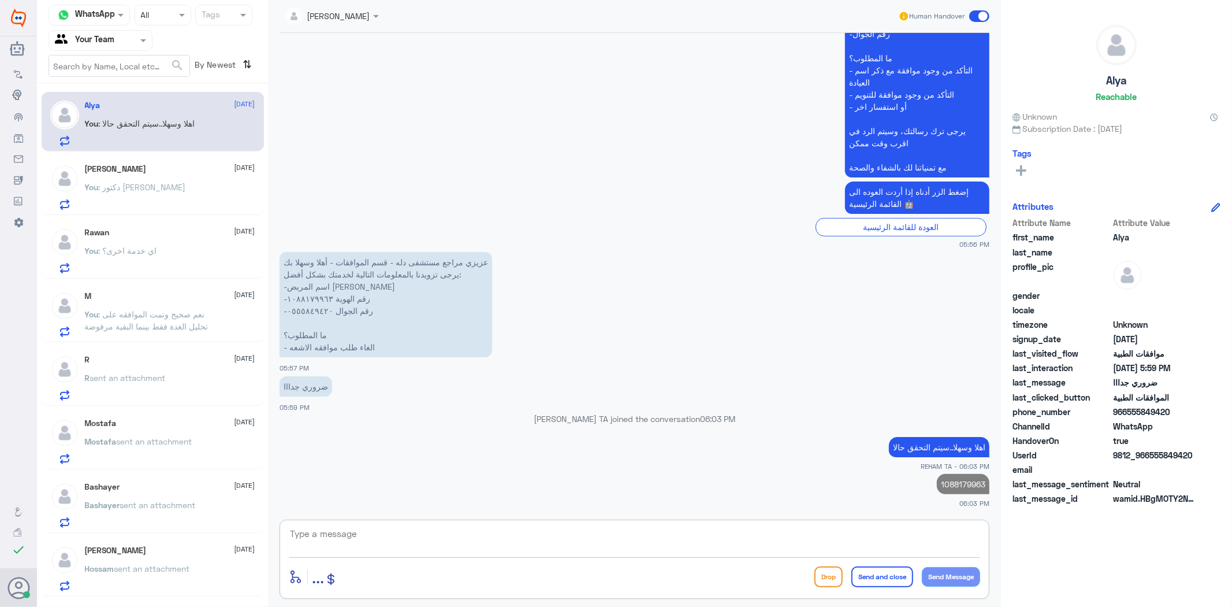
click at [952, 481] on p "1088179963" at bounding box center [963, 484] width 53 height 20
copy p "1088179963"
click at [534, 545] on div "enter flow name ... Drop Send and close Send Message" at bounding box center [635, 576] width 692 height 26
click at [492, 545] on textarea at bounding box center [635, 540] width 692 height 28
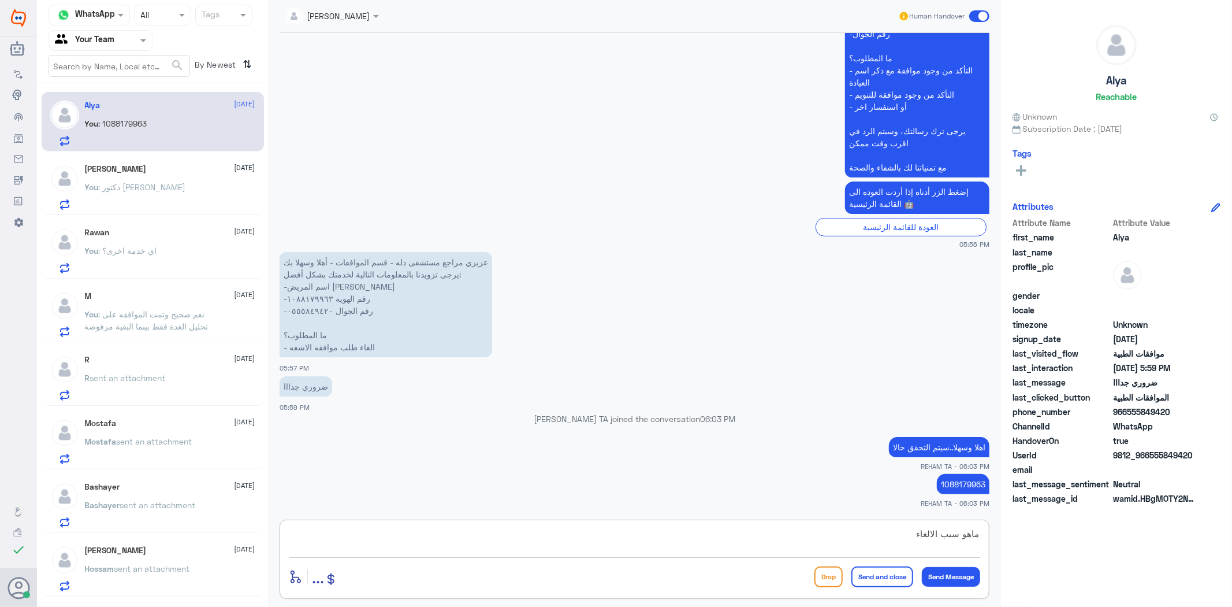
type textarea "ماهو سبب الالغاء؟"
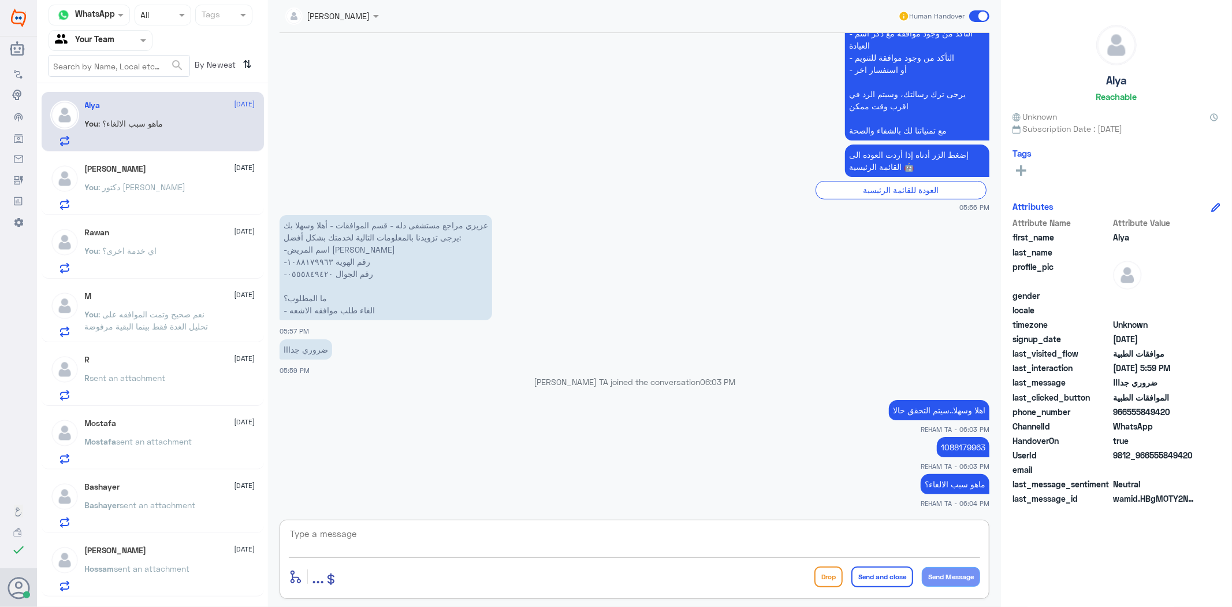
scroll to position [400, 0]
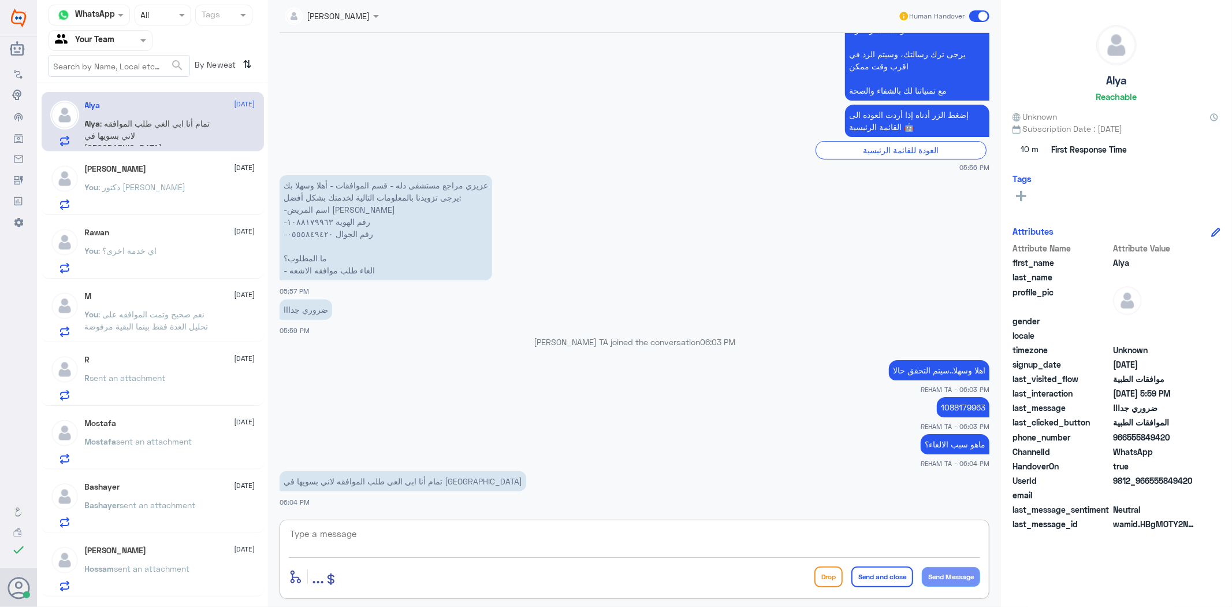
click at [431, 541] on textarea at bounding box center [635, 540] width 692 height 28
click at [950, 403] on p "1088179963" at bounding box center [963, 407] width 53 height 20
copy p "1088179963"
click at [552, 535] on textarea at bounding box center [635, 540] width 692 height 28
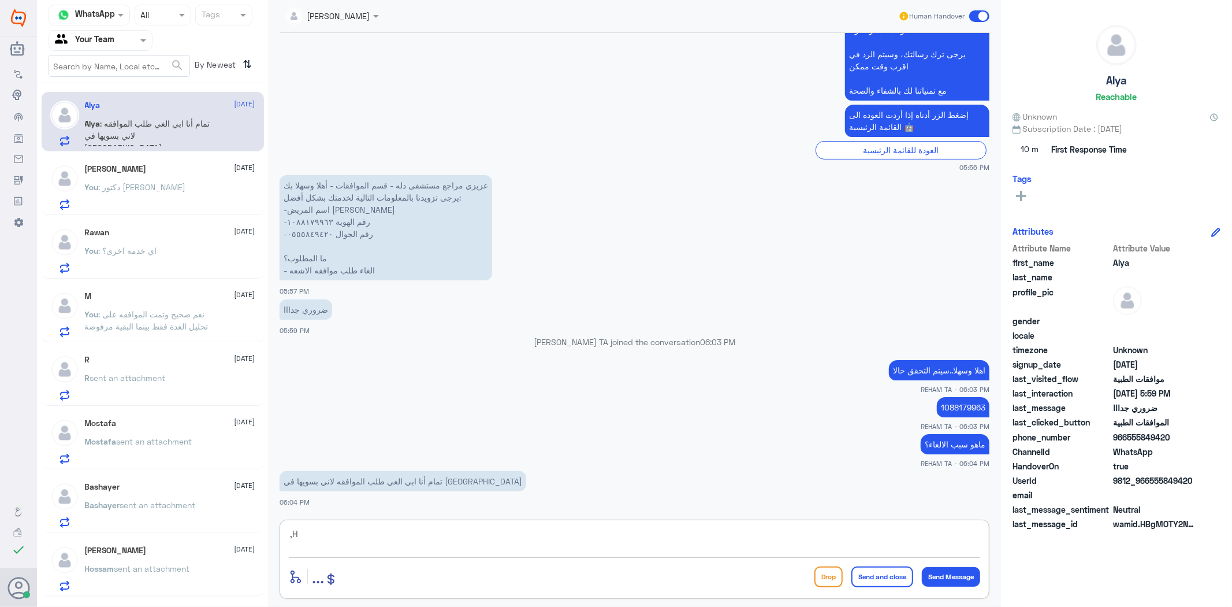
type textarea ","
type textarea "والتحاليل؟"
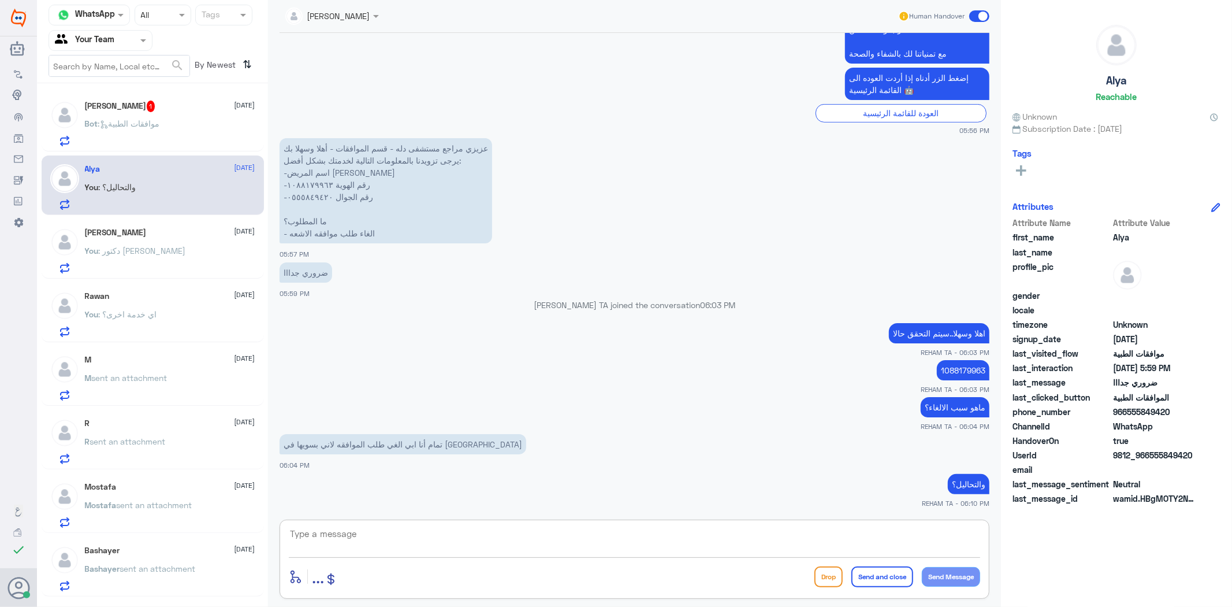
click at [131, 102] on h5 "[PERSON_NAME] 1" at bounding box center [120, 107] width 70 height 12
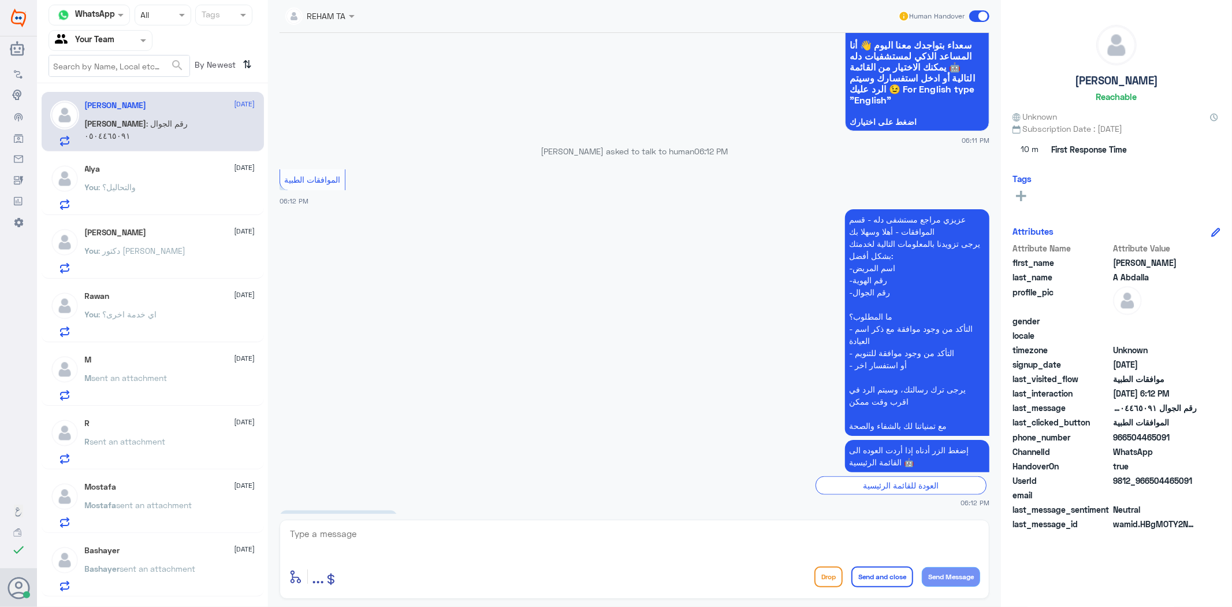
scroll to position [1049, 0]
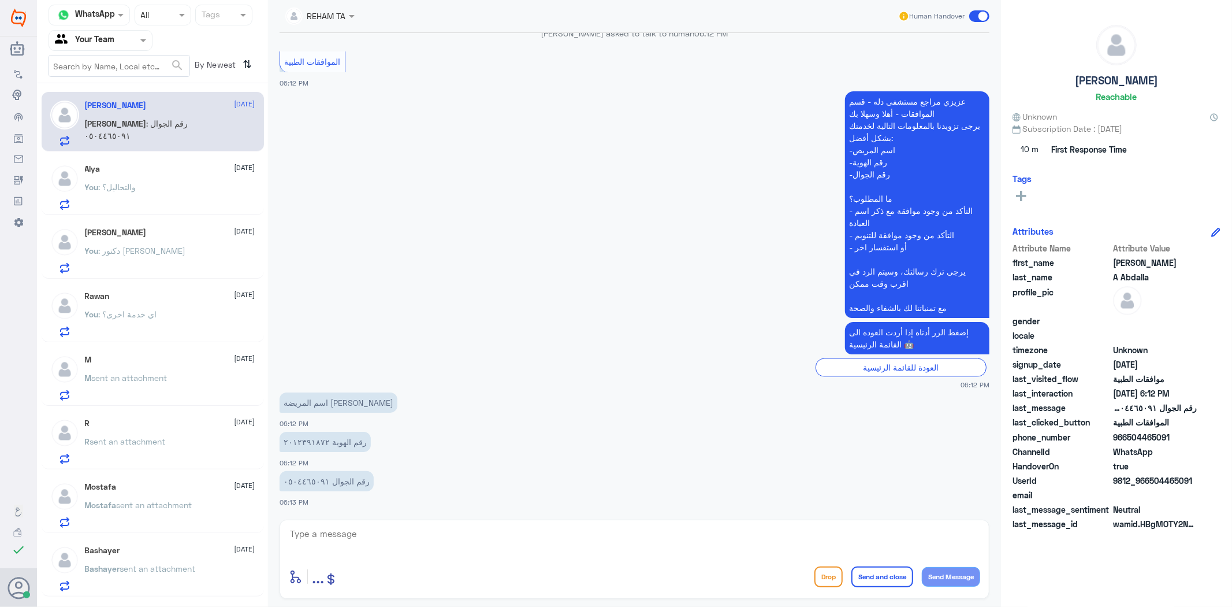
click at [157, 153] on div "[PERSON_NAME] [DATE][PERSON_NAME] : رقم الجوال ٠٥٠٤٤٦٥٠٩١ Alya [DATE] You : وال…" at bounding box center [152, 349] width 231 height 523
click at [154, 177] on div "Alya [DATE] You : والتحاليل؟" at bounding box center [170, 187] width 170 height 46
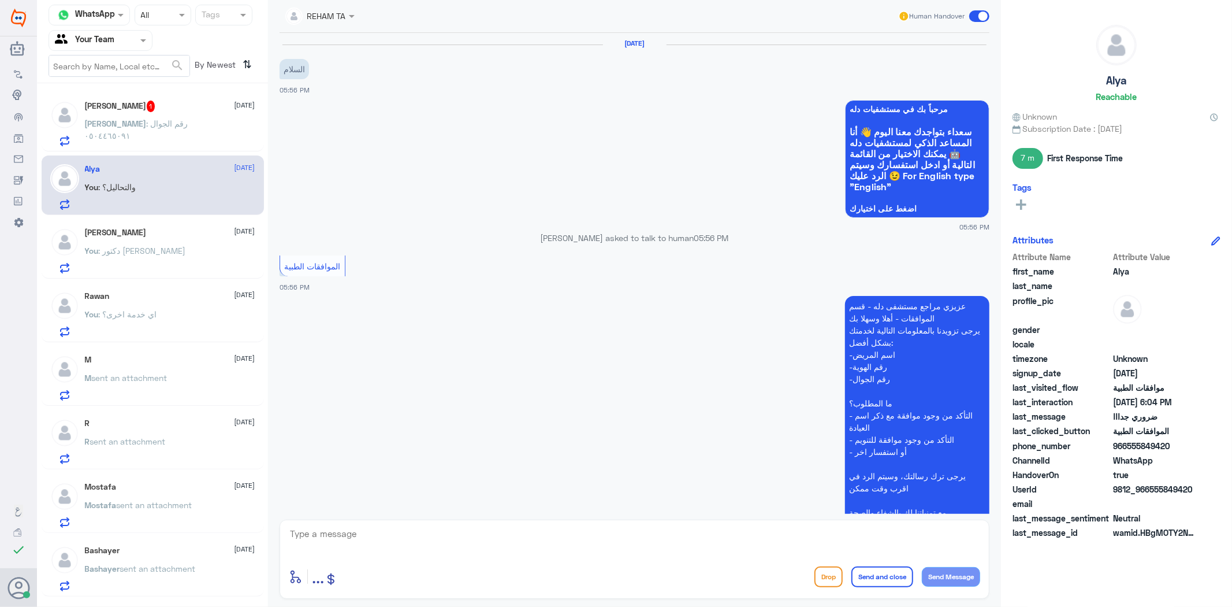
scroll to position [458, 0]
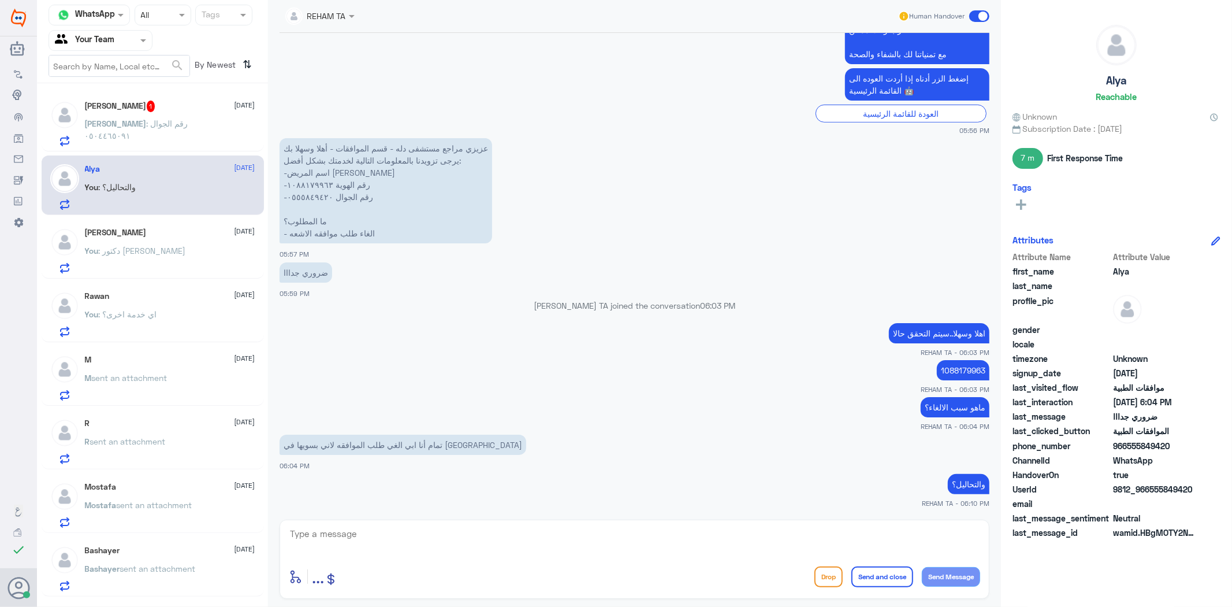
click at [173, 124] on span ": رقم الجوال ٠٥٠٤٤٦٥٠٩١" at bounding box center [136, 129] width 103 height 22
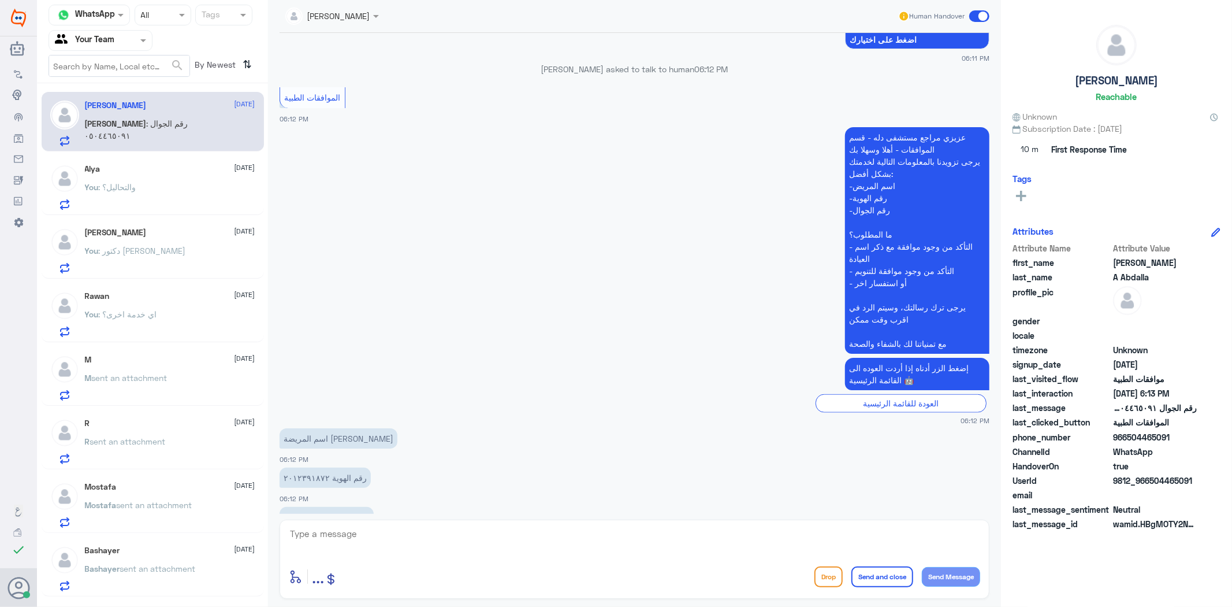
scroll to position [1049, 0]
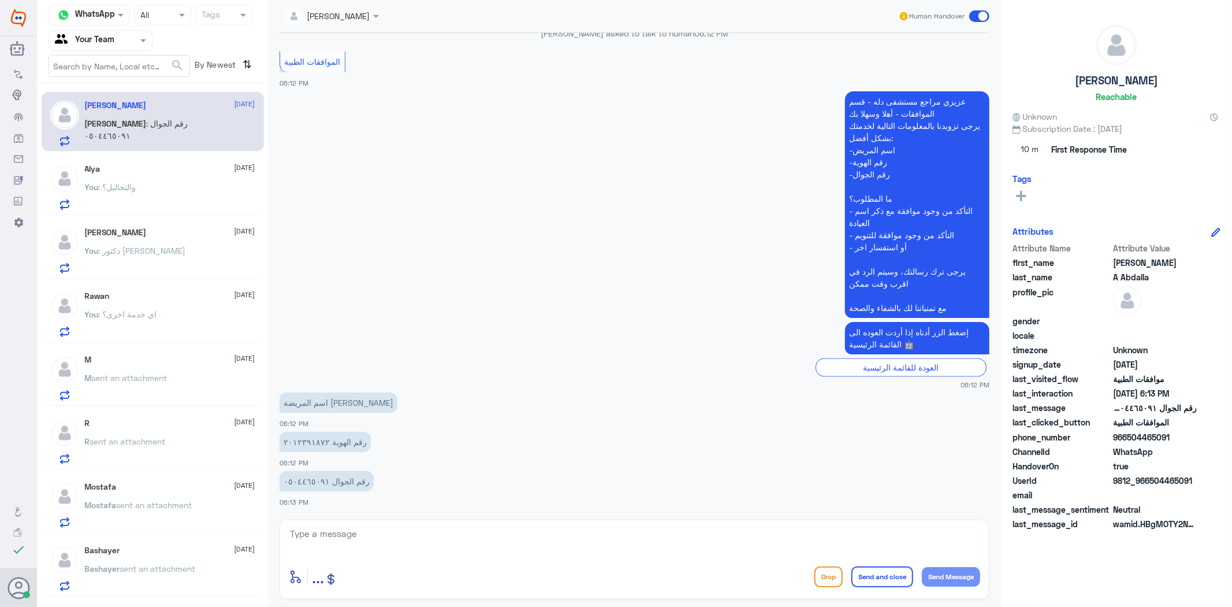
drag, startPoint x: 504, startPoint y: 42, endPoint x: 499, endPoint y: 66, distance: 24.8
click at [504, 42] on div "[PERSON_NAME] asked to talk to human 06:12 PM" at bounding box center [635, 37] width 710 height 21
click at [401, 530] on textarea at bounding box center [635, 540] width 692 height 28
paste textarea "اهلا وسهلا..كيف نقدر نخدمك؟"
type textarea "اهلا وسهلا..كيف نقدر نخدمك؟"
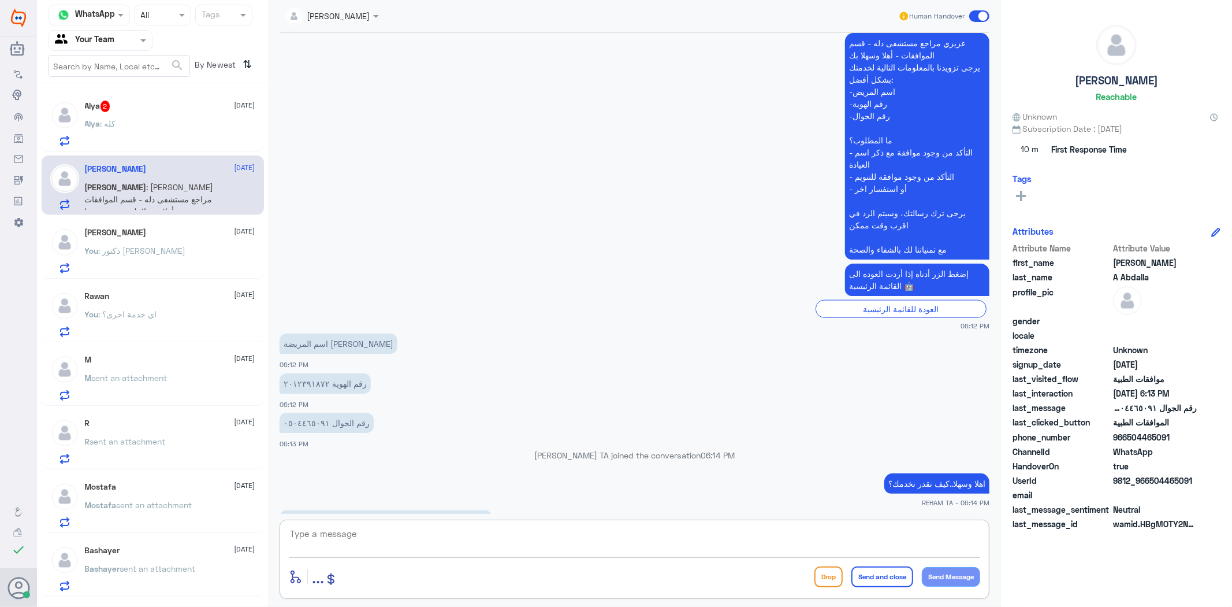
scroll to position [1210, 0]
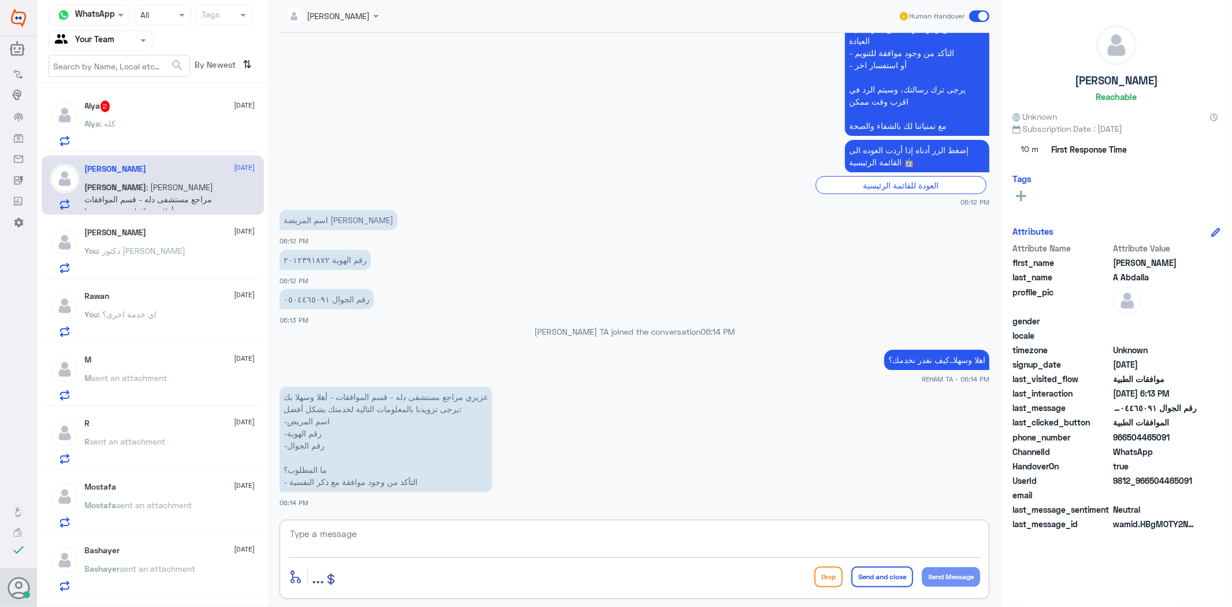
click at [141, 118] on div "Alya 2 [DATE][PERSON_NAME] : كله" at bounding box center [170, 124] width 170 height 46
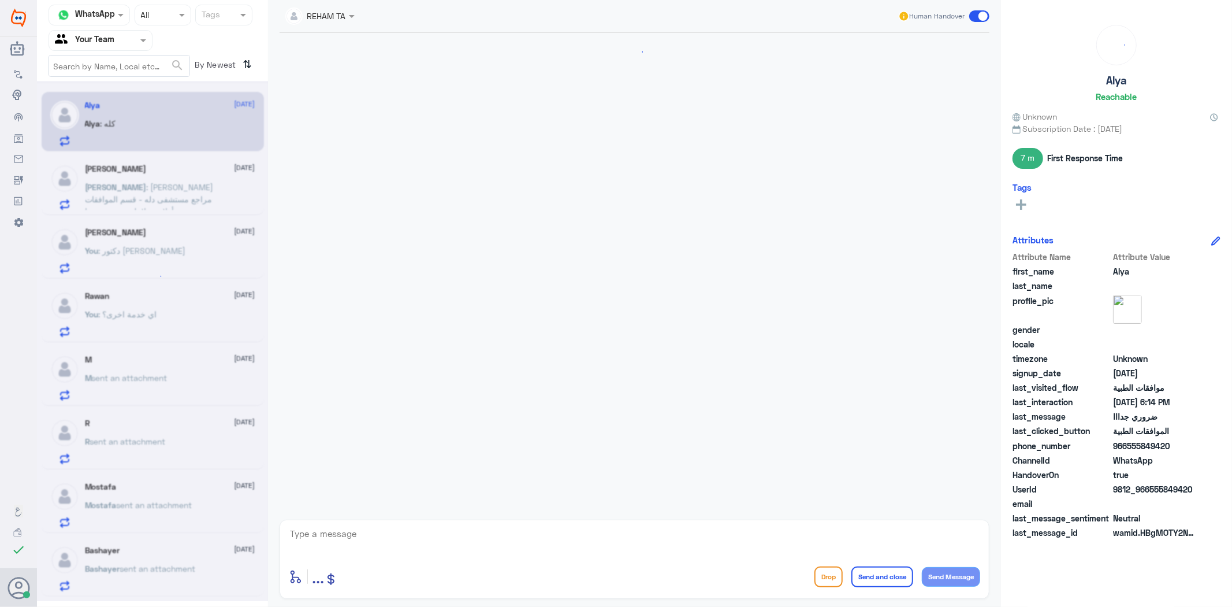
scroll to position [538, 0]
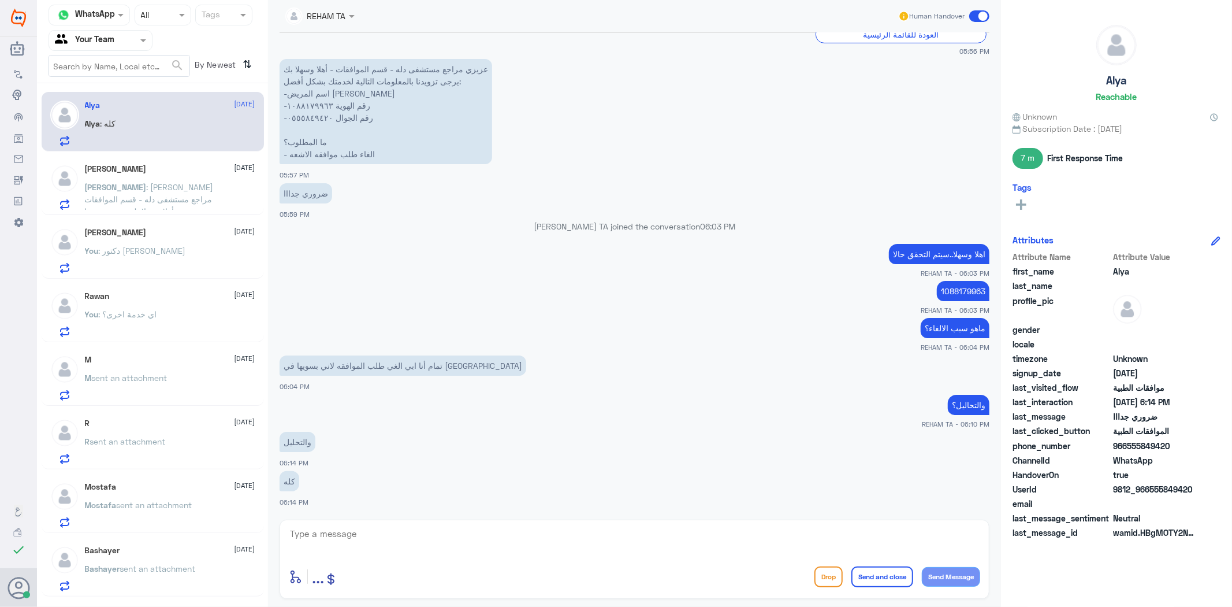
click at [335, 535] on textarea at bounding box center [635, 540] width 692 height 28
type textarea "تم الالغاء بناء على طلبكم"
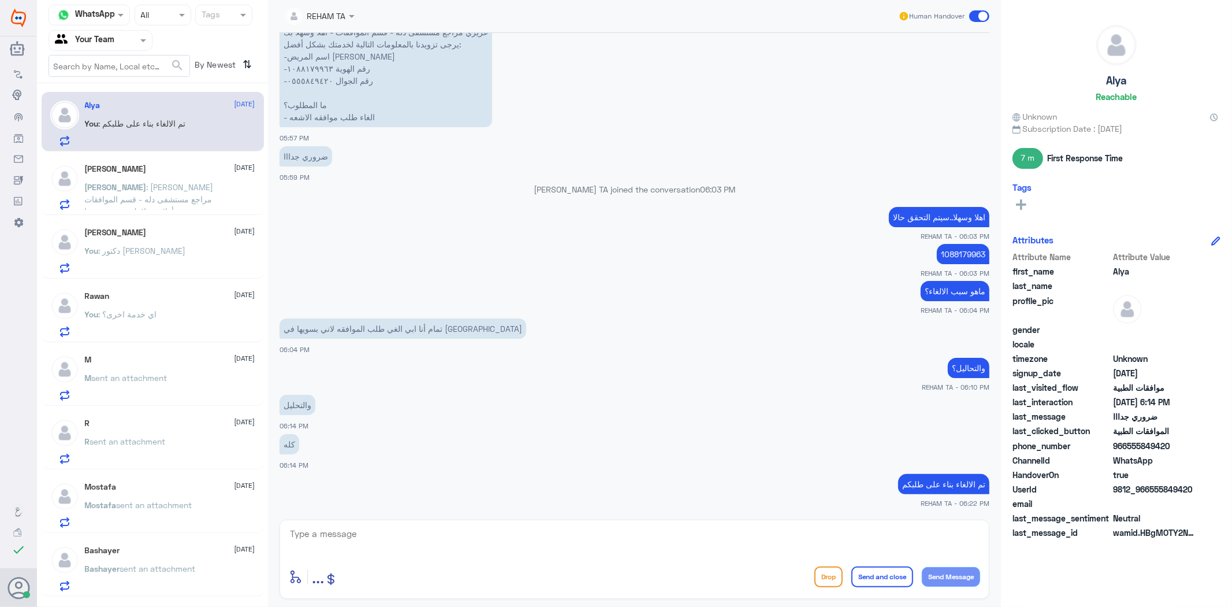
drag, startPoint x: 679, startPoint y: 29, endPoint x: 541, endPoint y: 380, distance: 376.4
click at [679, 30] on div "REHAM TA Human Handover" at bounding box center [635, 16] width 710 height 33
drag, startPoint x: 454, startPoint y: 555, endPoint x: 459, endPoint y: 550, distance: 7.4
click at [455, 545] on div at bounding box center [635, 541] width 692 height 31
click at [465, 538] on textarea at bounding box center [635, 540] width 692 height 28
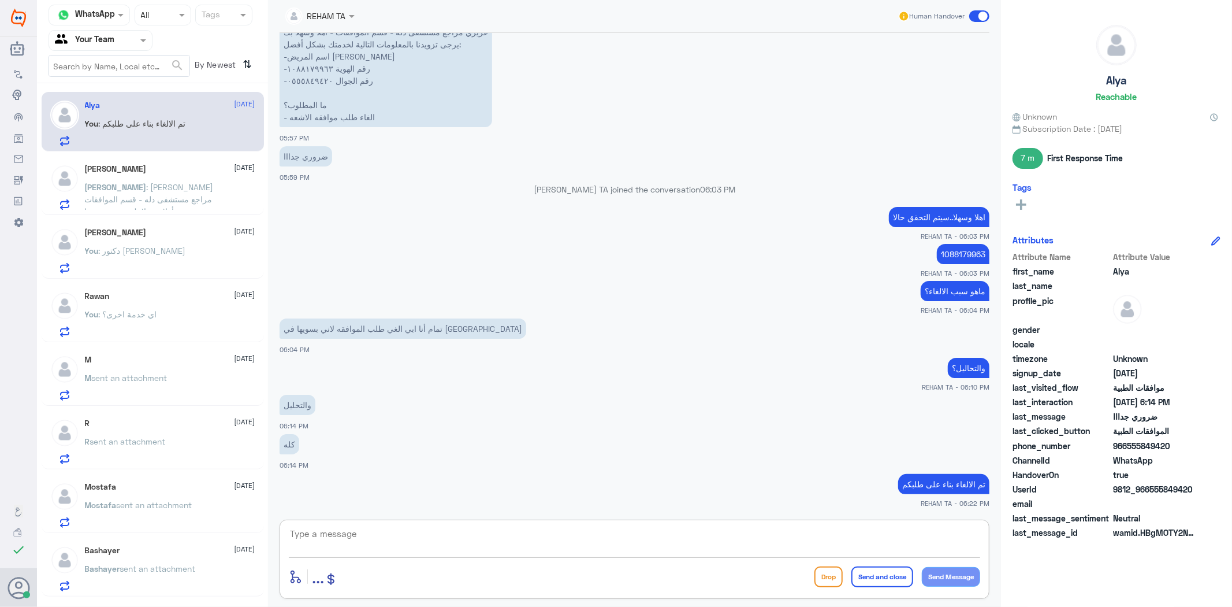
paste textarea "اي خدمة اخرى؟"
type textarea "اي خدمة اخرى؟"
